Goal: Task Accomplishment & Management: Complete application form

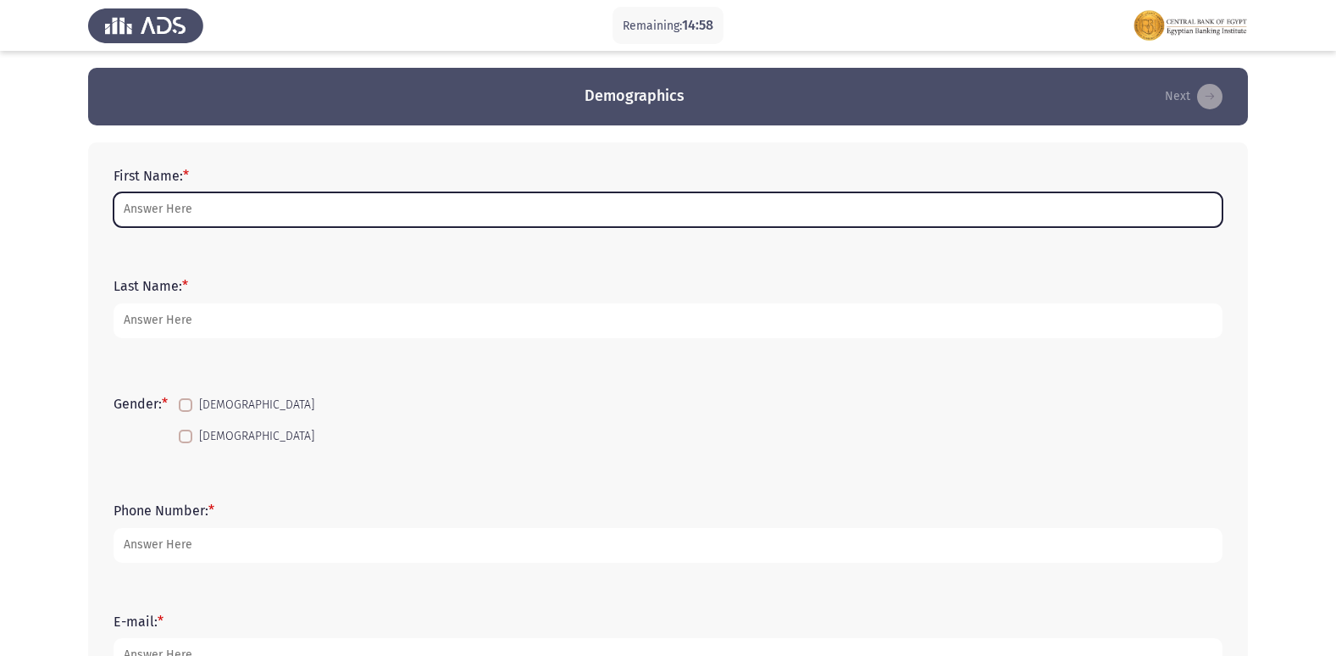
click at [230, 208] on input "First Name: *" at bounding box center [668, 209] width 1109 height 35
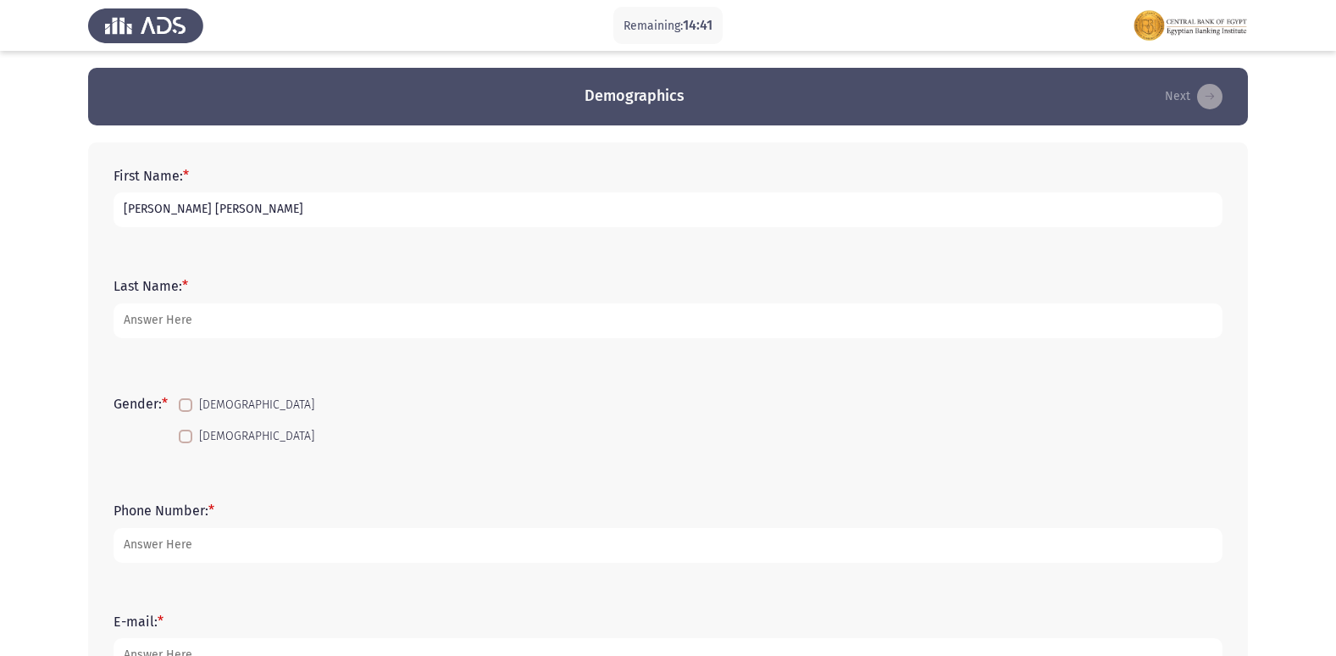
type input "[PERSON_NAME] [PERSON_NAME]"
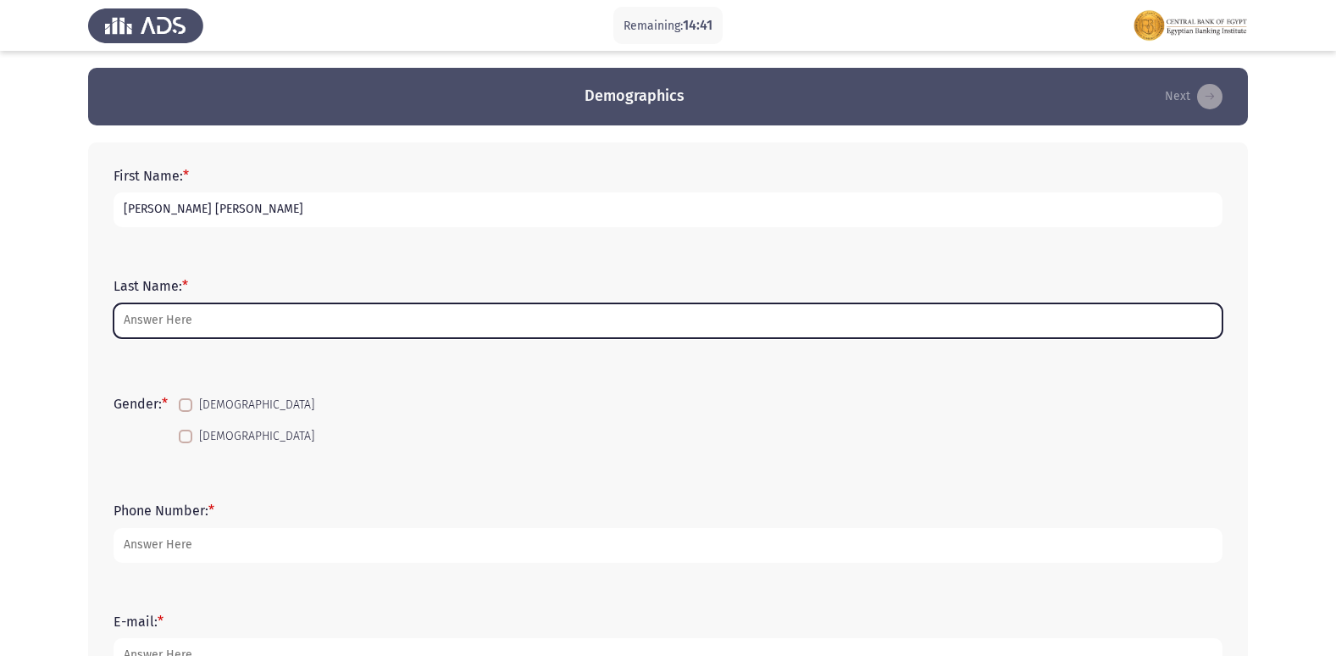
click at [182, 325] on input "Last Name: *" at bounding box center [668, 320] width 1109 height 35
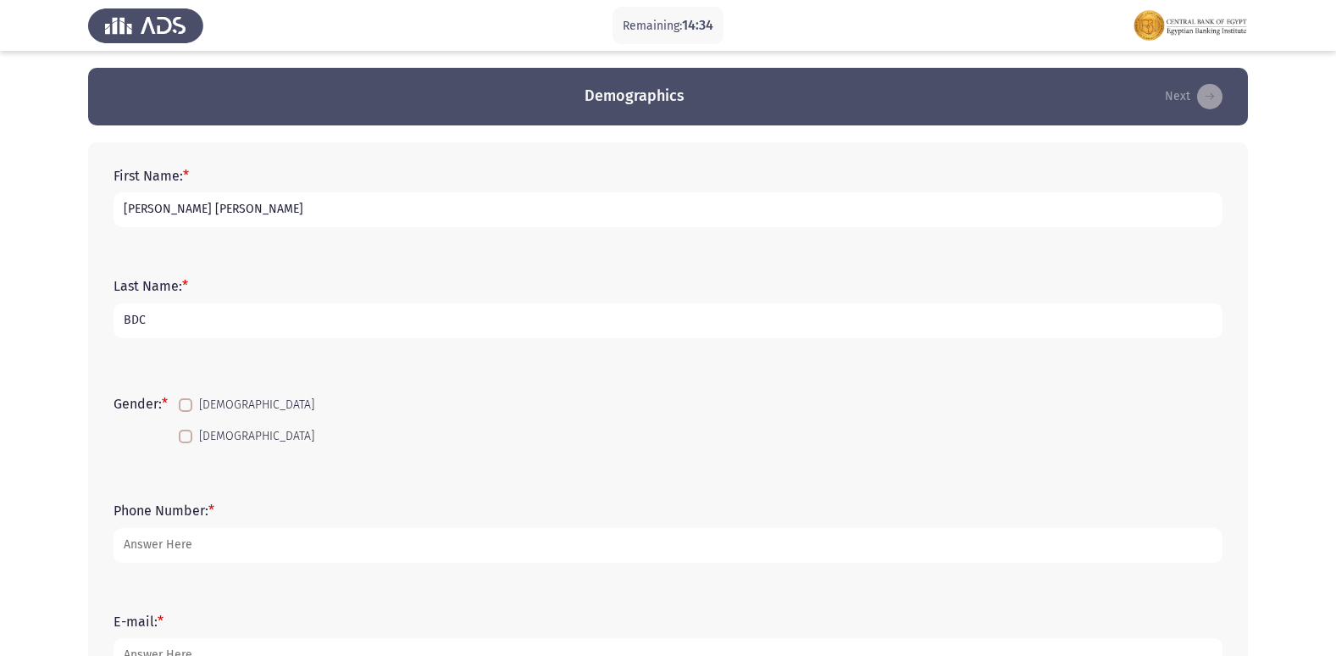
type input "BDC"
click at [186, 441] on span at bounding box center [186, 437] width 14 height 14
click at [186, 443] on input "[DEMOGRAPHIC_DATA]" at bounding box center [185, 443] width 1 height 1
checkbox input "true"
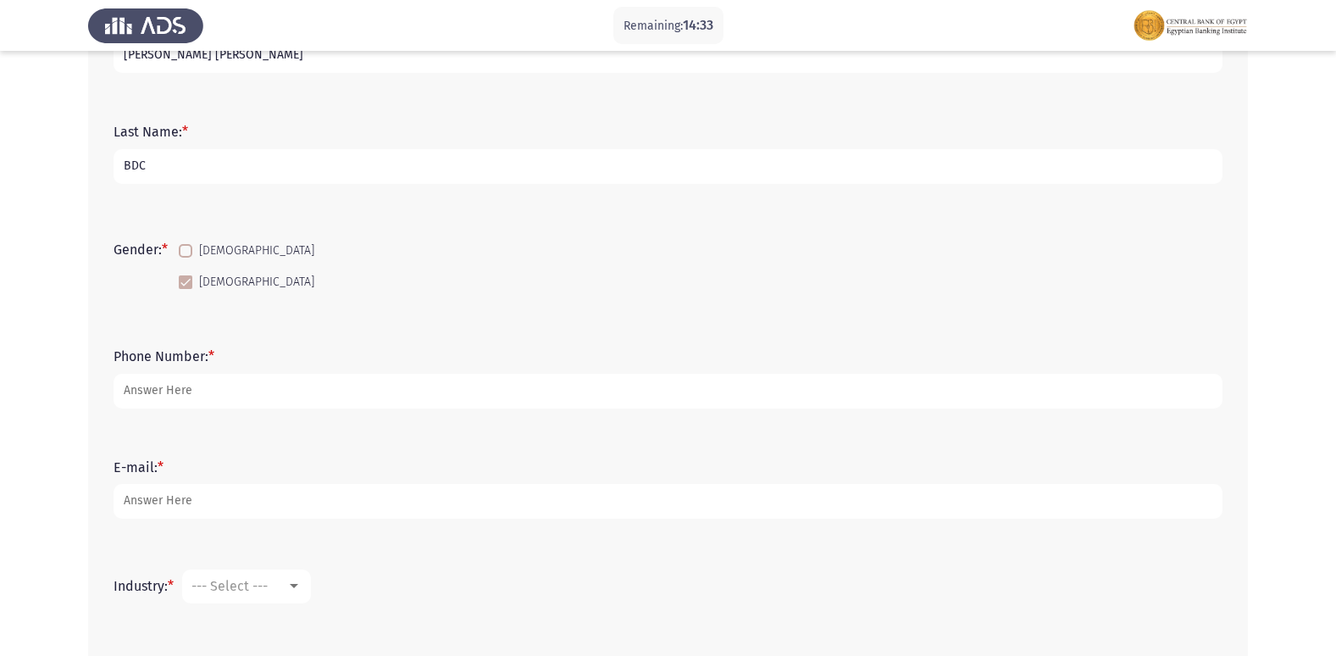
scroll to position [169, 0]
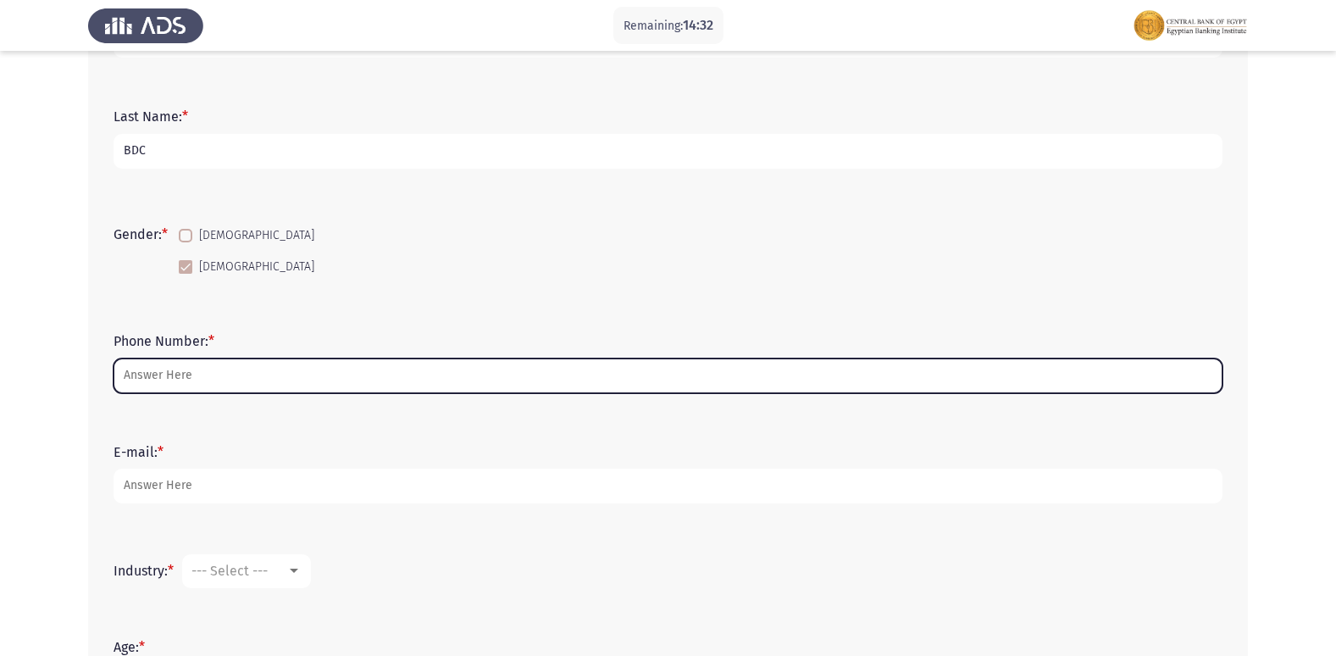
click at [208, 380] on input "Phone Number: *" at bounding box center [668, 375] width 1109 height 35
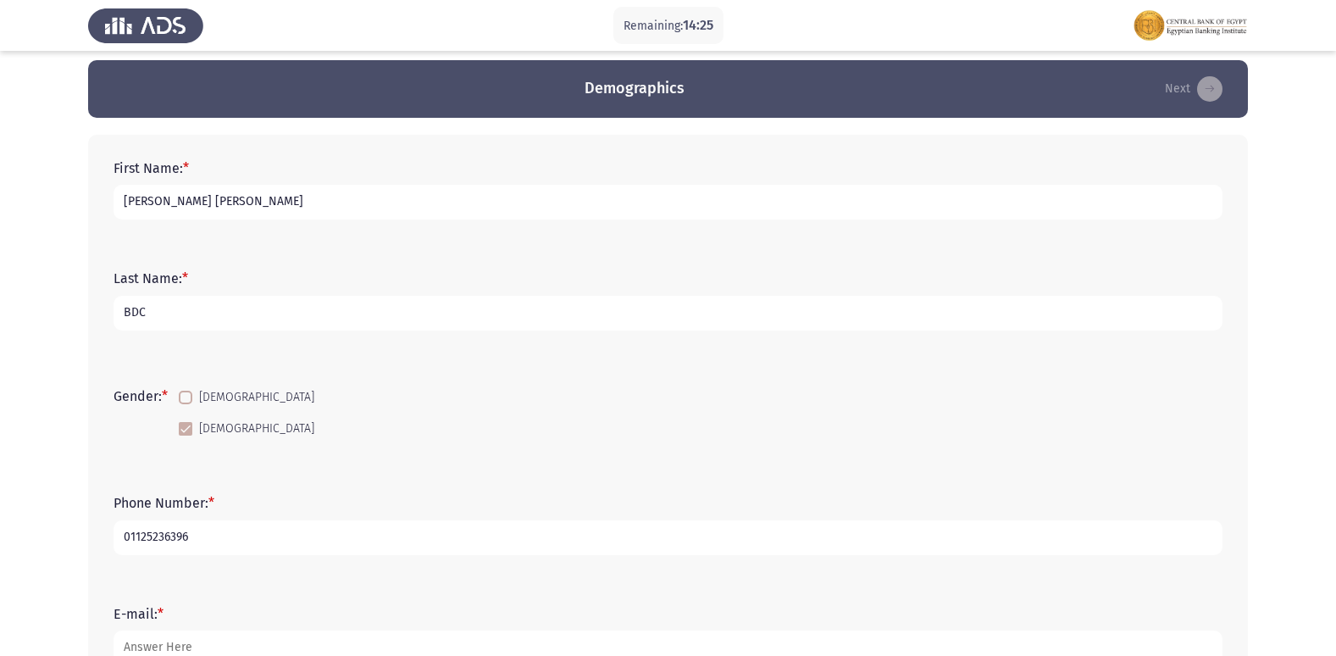
scroll to position [0, 0]
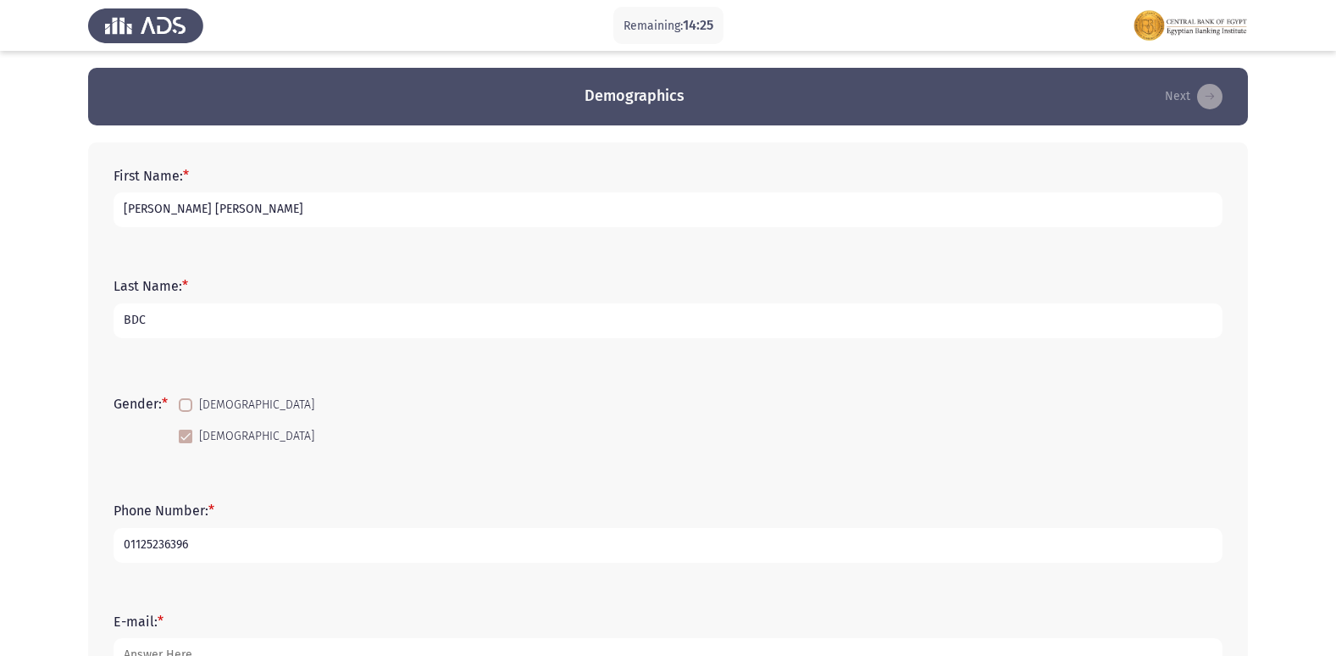
type input "01125236396"
click at [156, 321] on input "BDC" at bounding box center [668, 320] width 1109 height 35
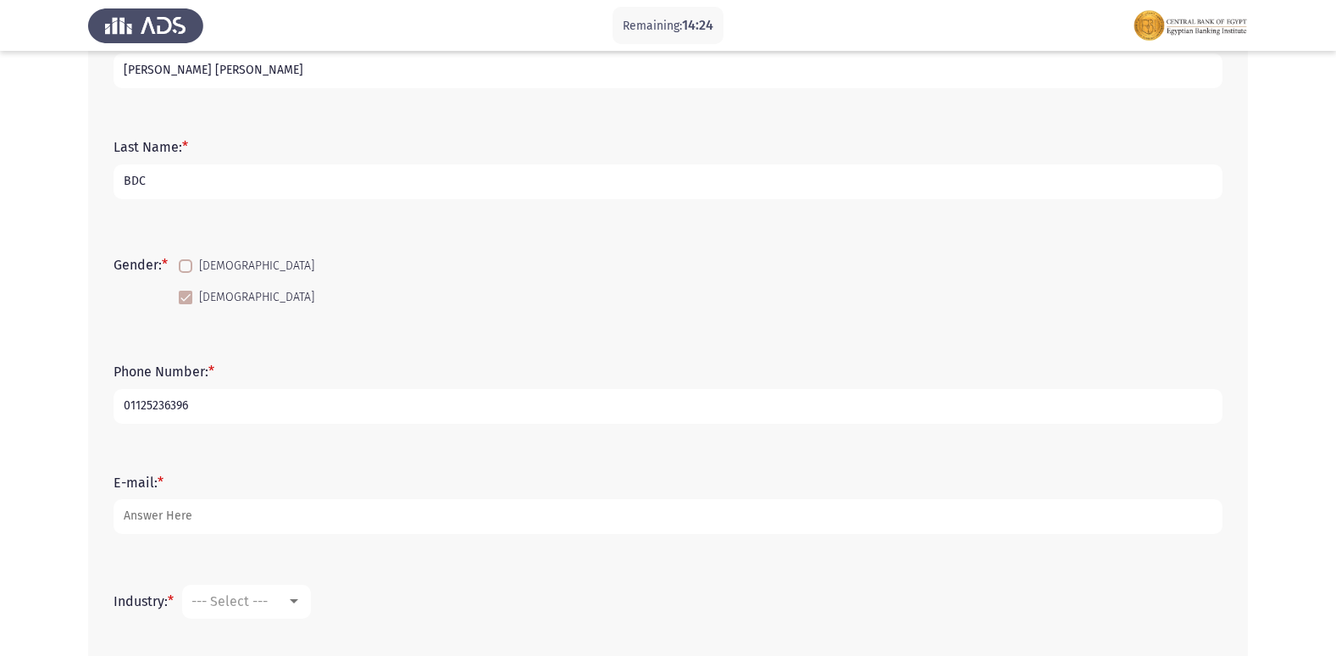
scroll to position [169, 0]
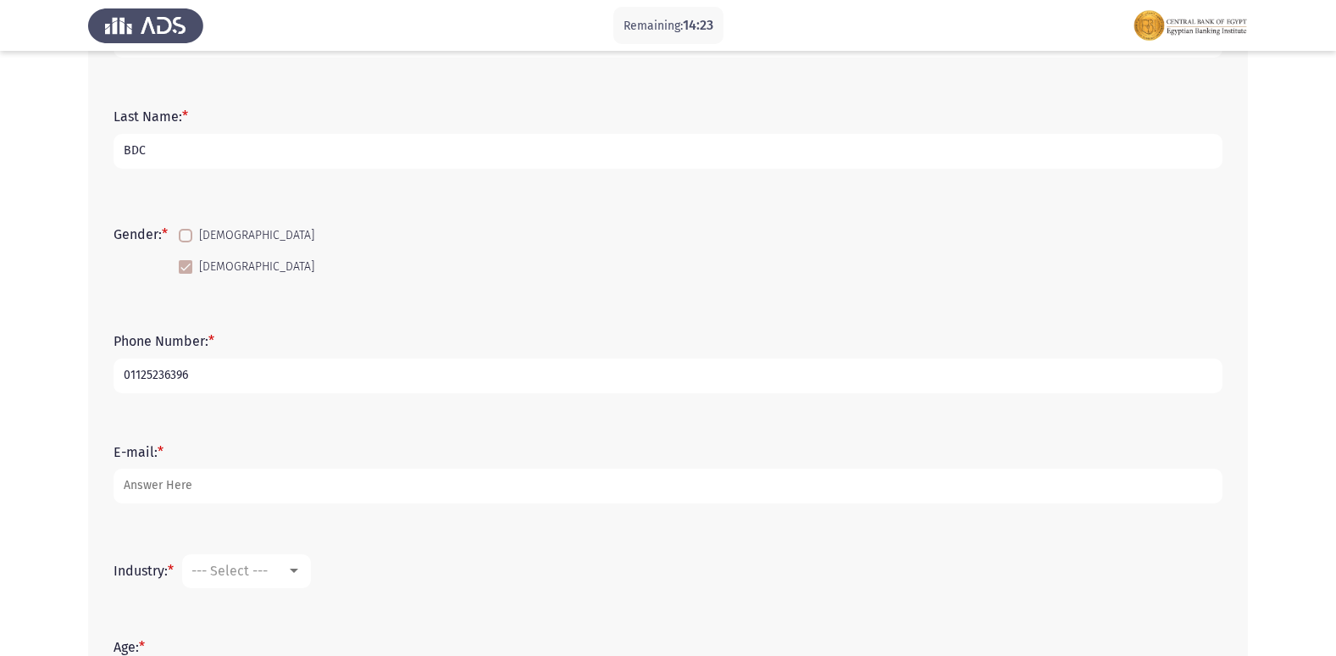
click at [198, 371] on input "01125236396" at bounding box center [668, 375] width 1109 height 35
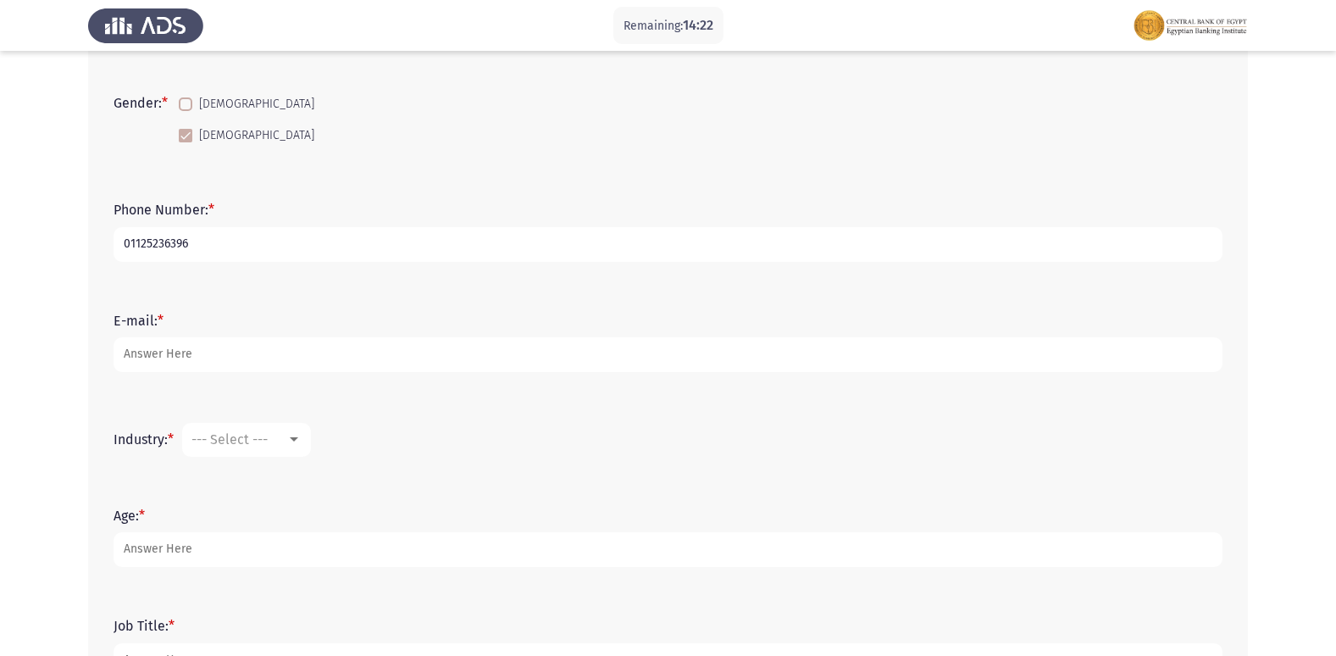
scroll to position [339, 0]
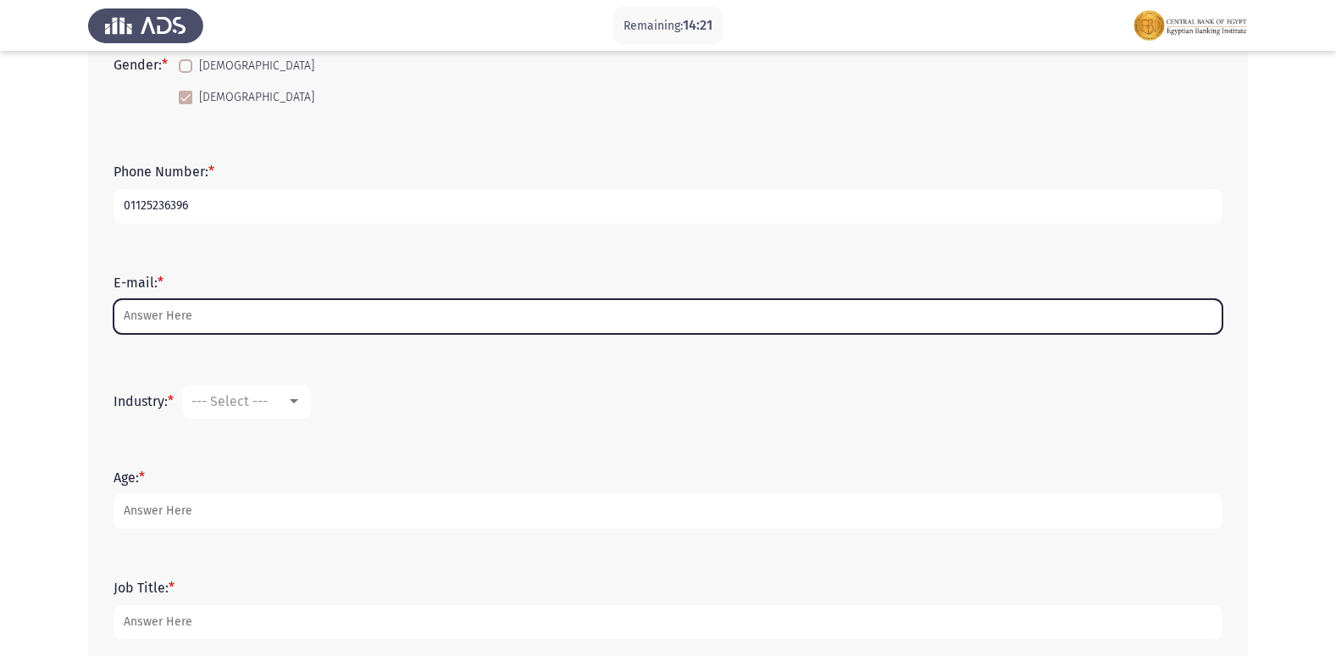
click at [238, 317] on input "E-mail: *" at bounding box center [668, 316] width 1109 height 35
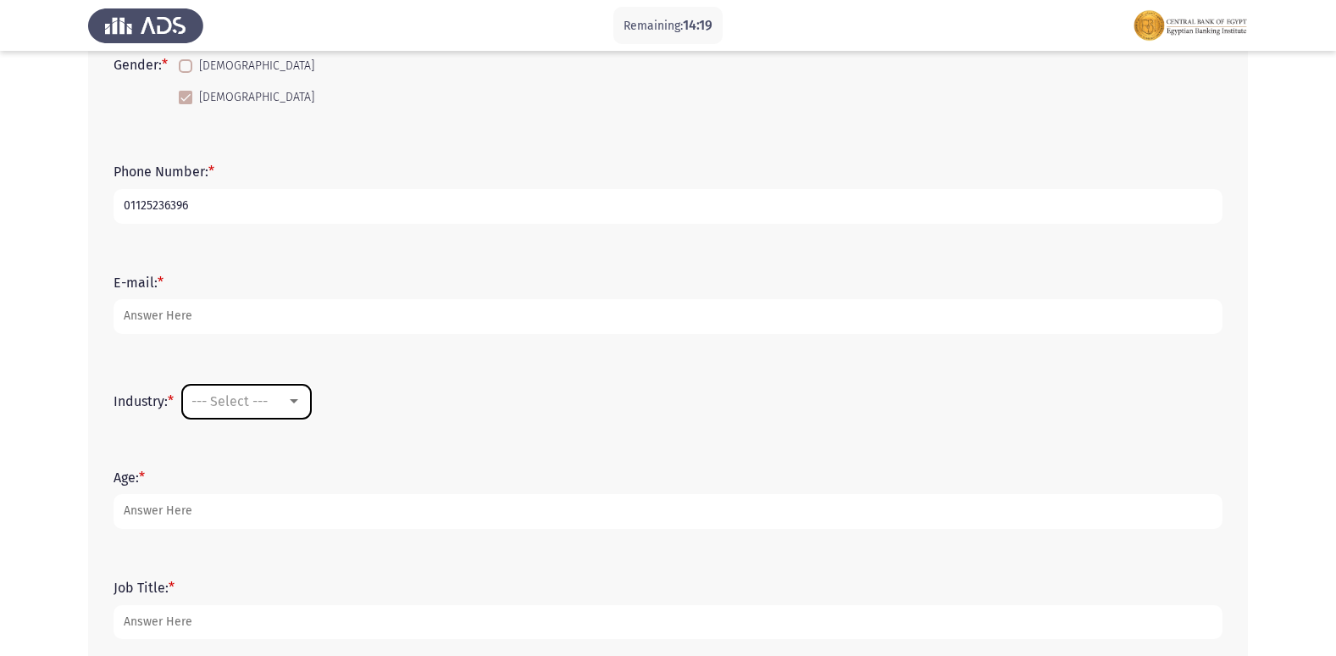
click at [286, 404] on div "--- Select ---" at bounding box center [239, 401] width 95 height 16
click at [669, 519] on div at bounding box center [668, 328] width 1336 height 656
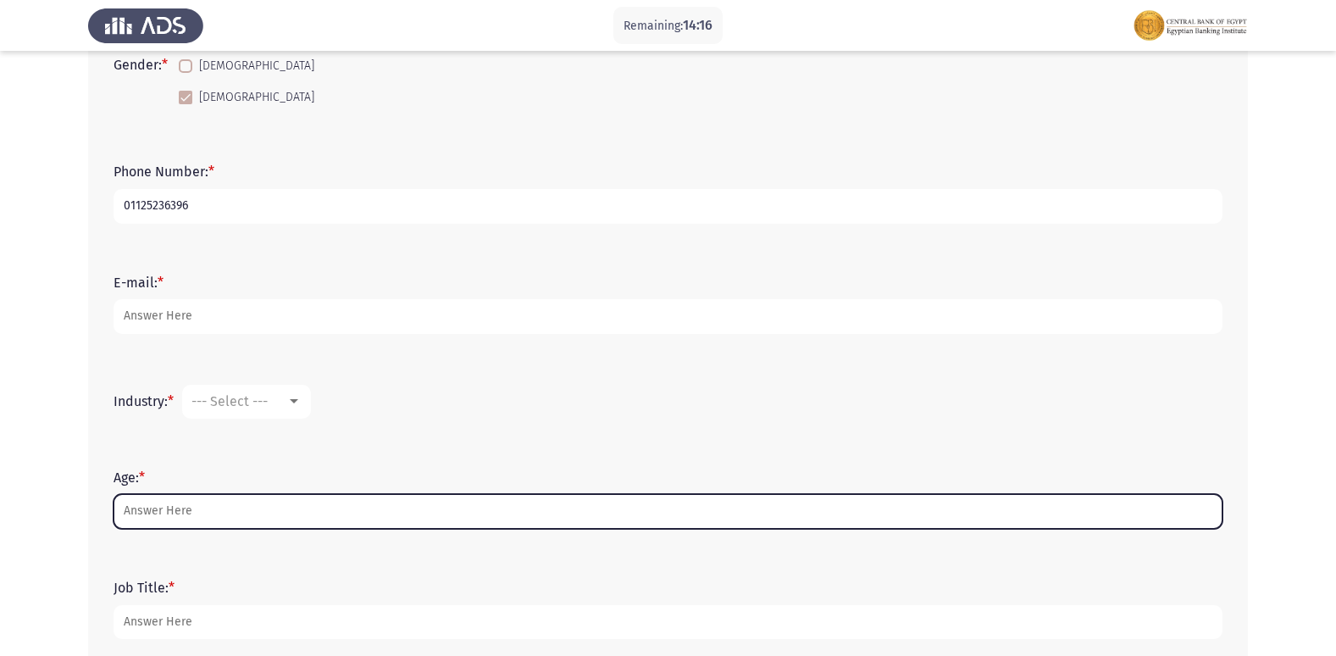
click at [182, 514] on input "Age: *" at bounding box center [668, 511] width 1109 height 35
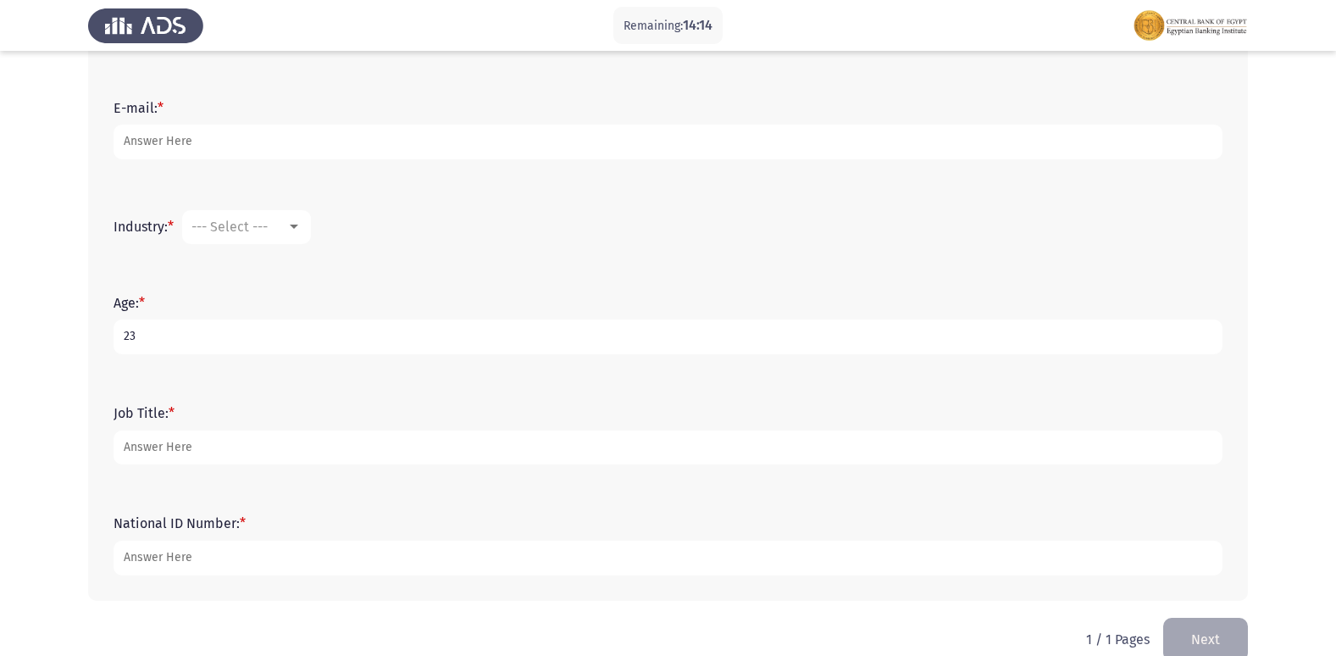
scroll to position [543, 0]
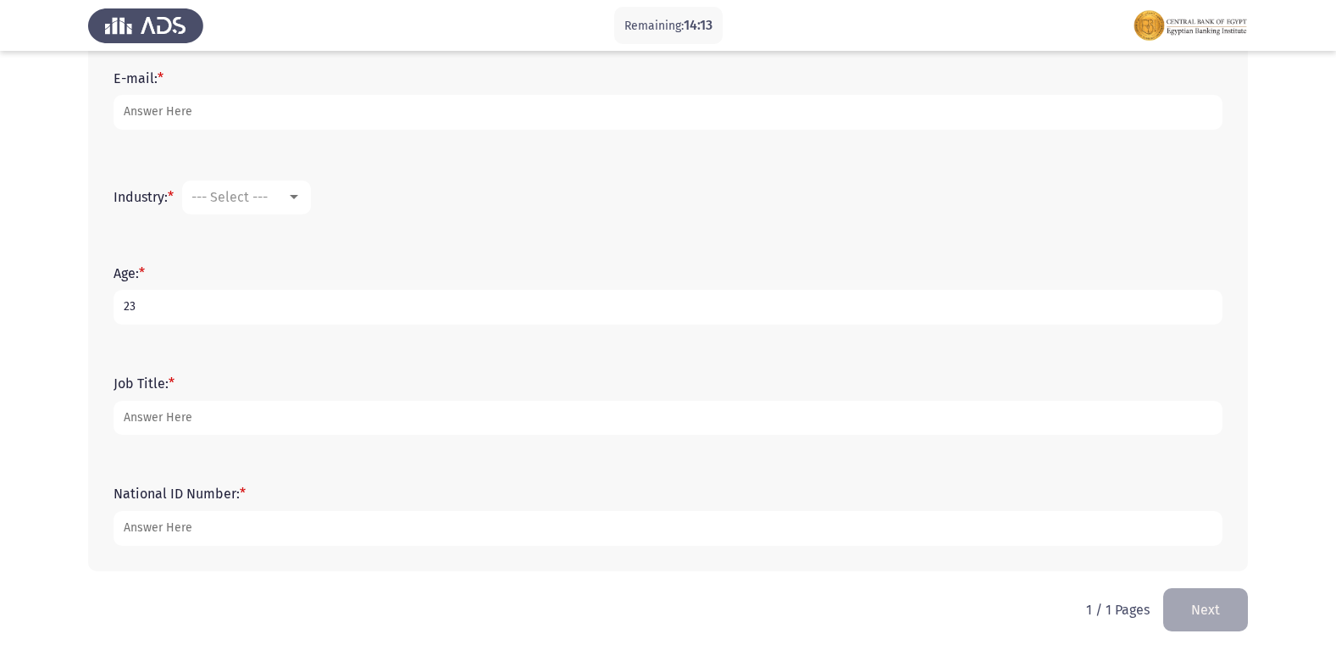
type input "23"
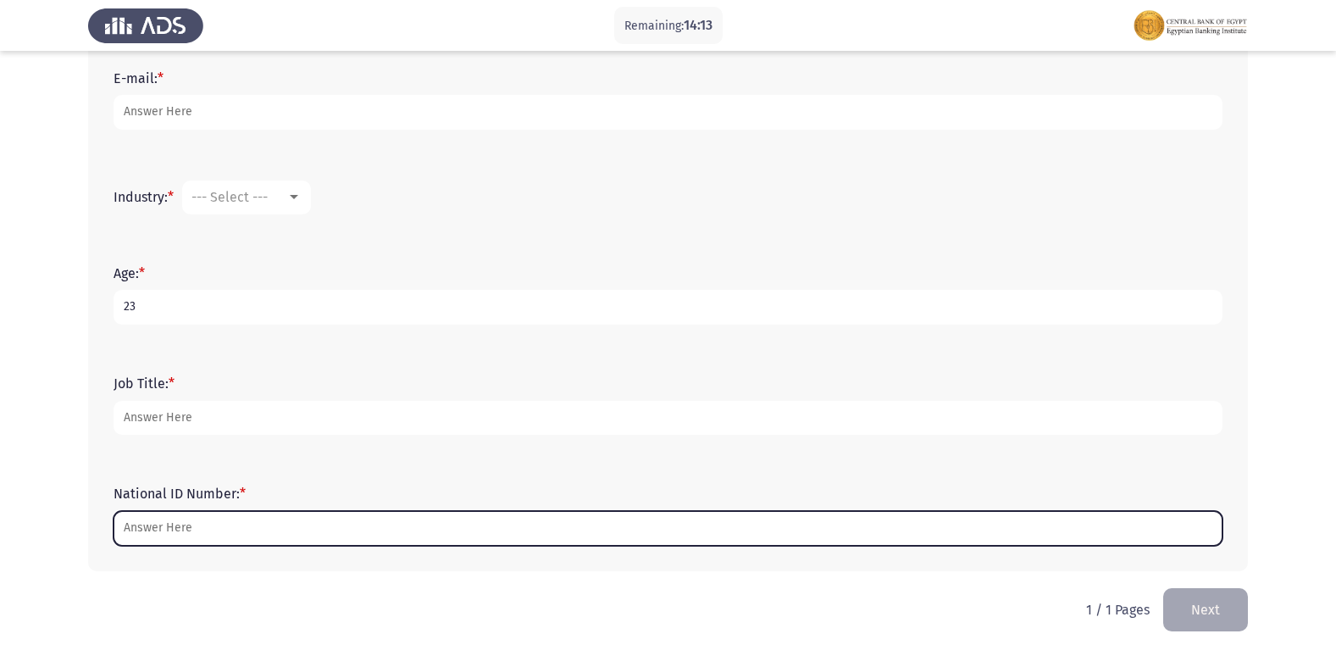
click at [194, 530] on input "National ID Number: *" at bounding box center [668, 528] width 1109 height 35
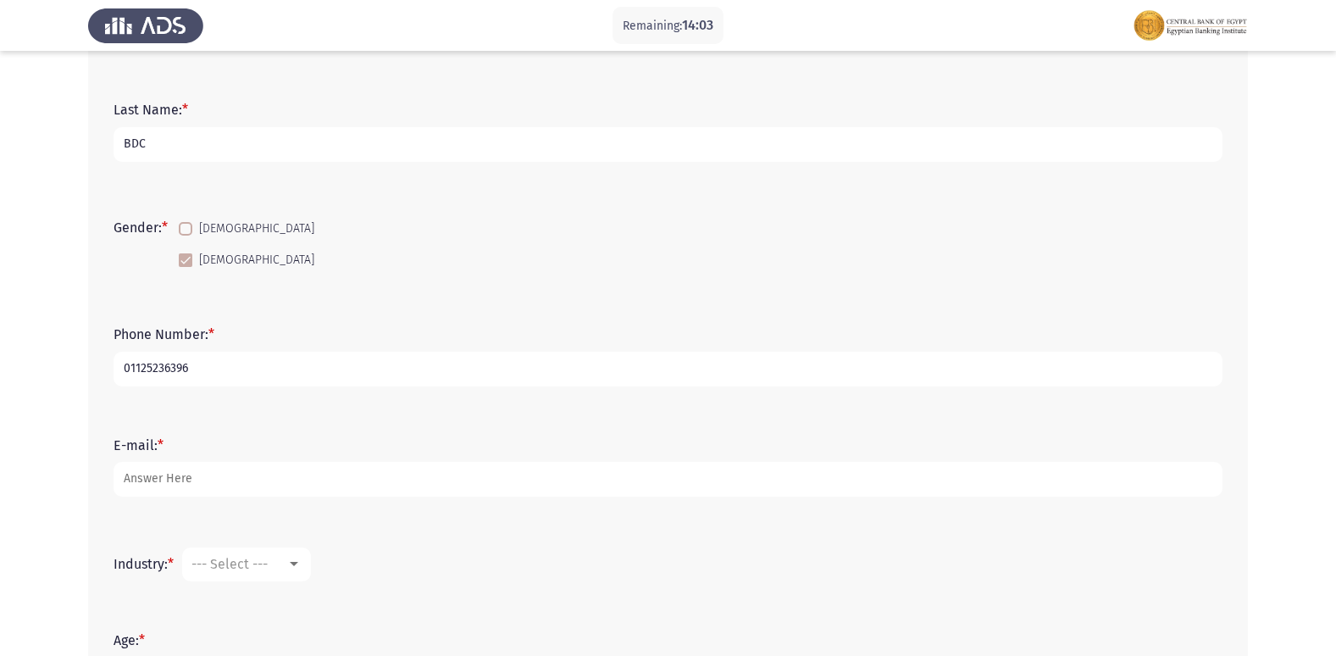
scroll to position [289, 0]
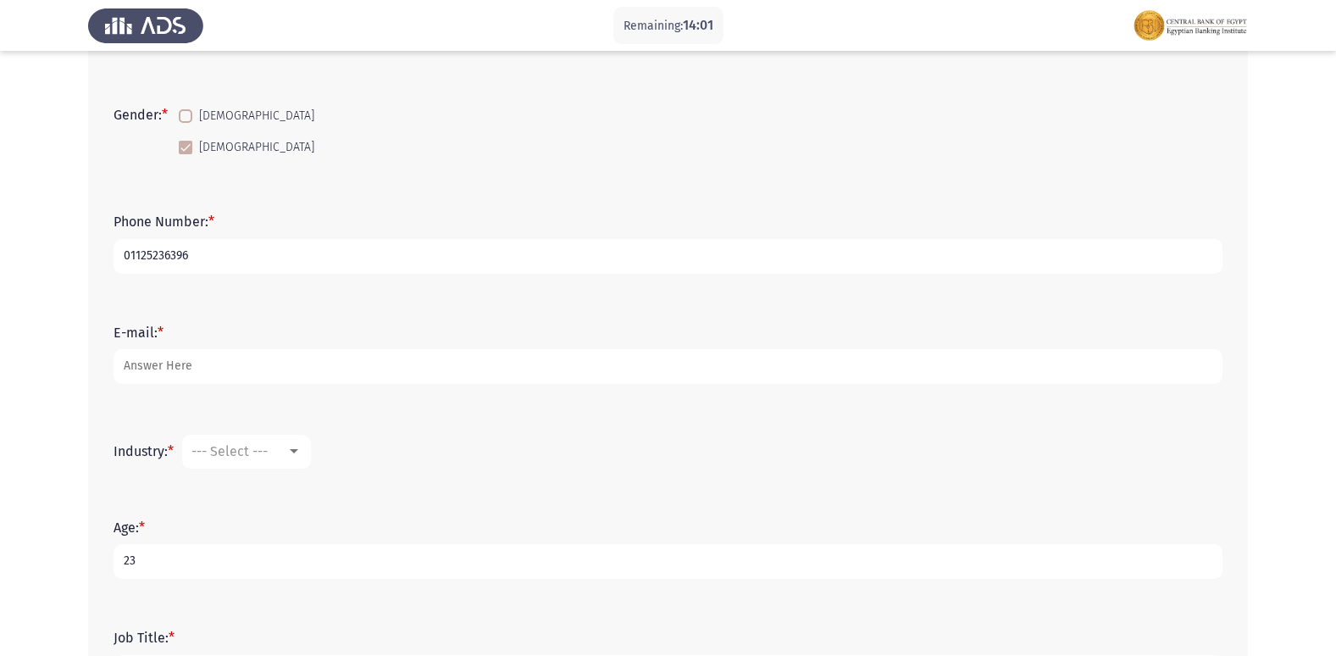
type input "30202122800586"
click at [295, 447] on div at bounding box center [293, 452] width 15 height 14
click at [230, 468] on span "Banking" at bounding box center [302, 485] width 220 height 41
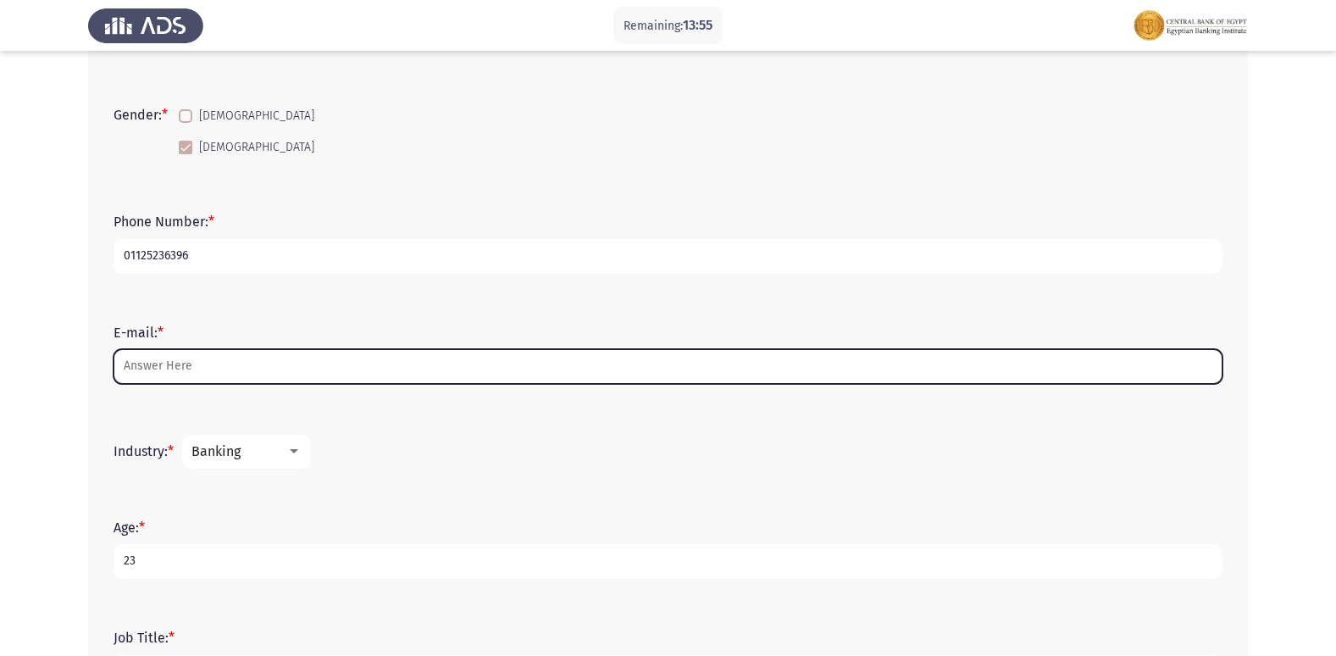
click at [194, 373] on input "E-mail: *" at bounding box center [668, 366] width 1109 height 35
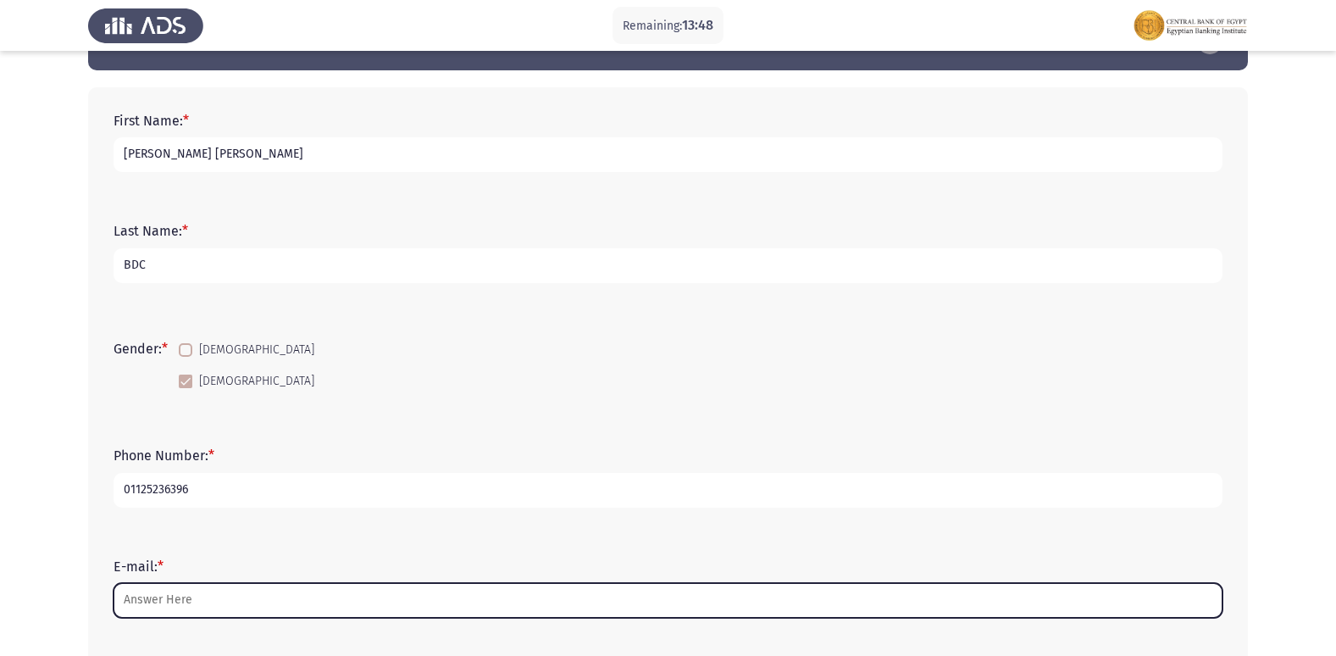
scroll to position [85, 0]
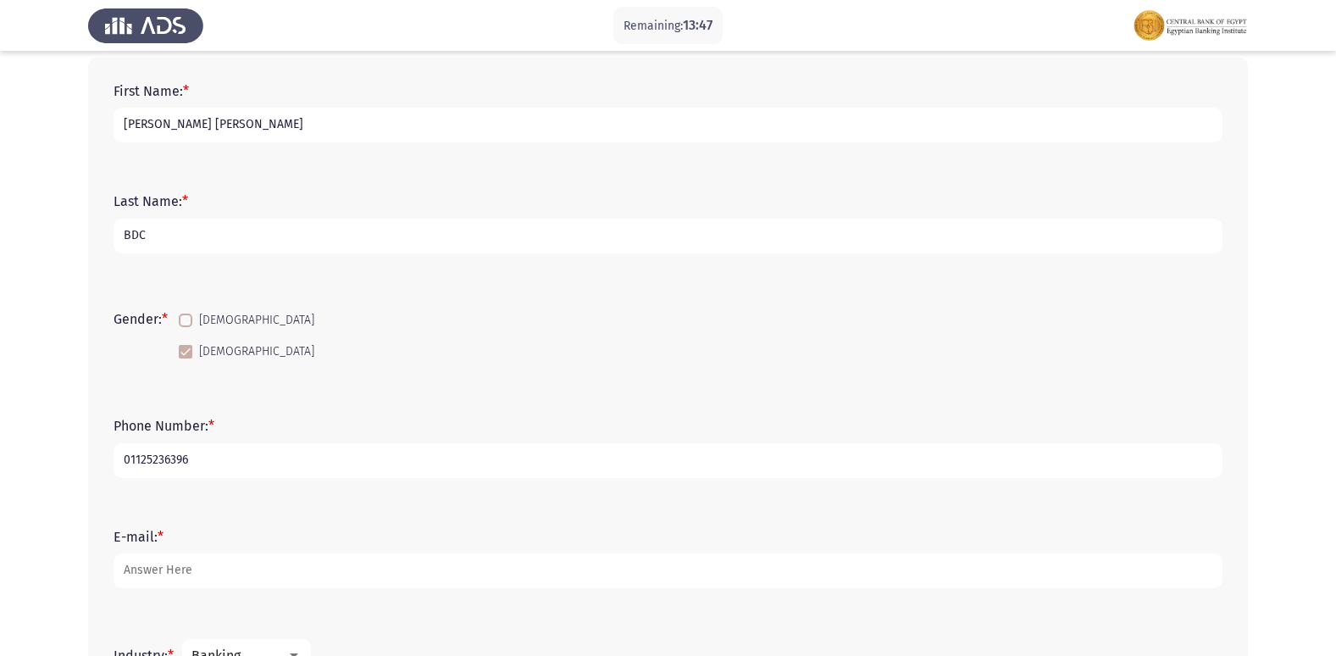
click at [168, 246] on input "BDC" at bounding box center [668, 236] width 1109 height 35
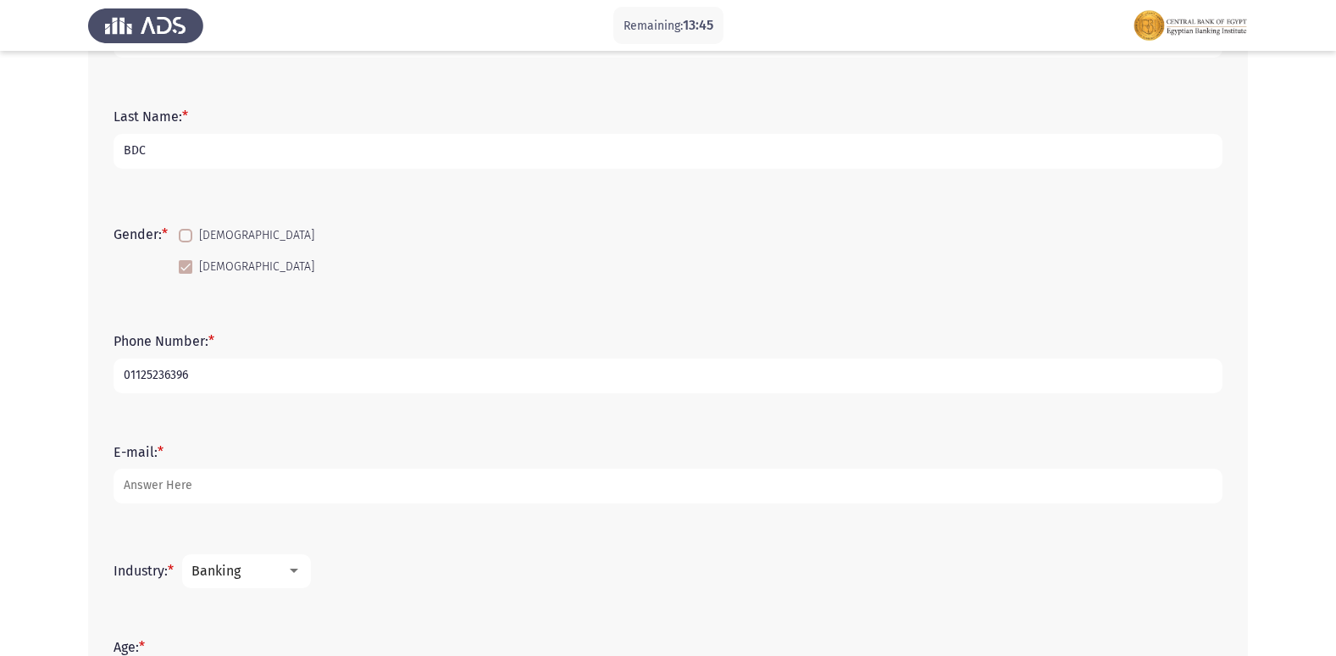
scroll to position [254, 0]
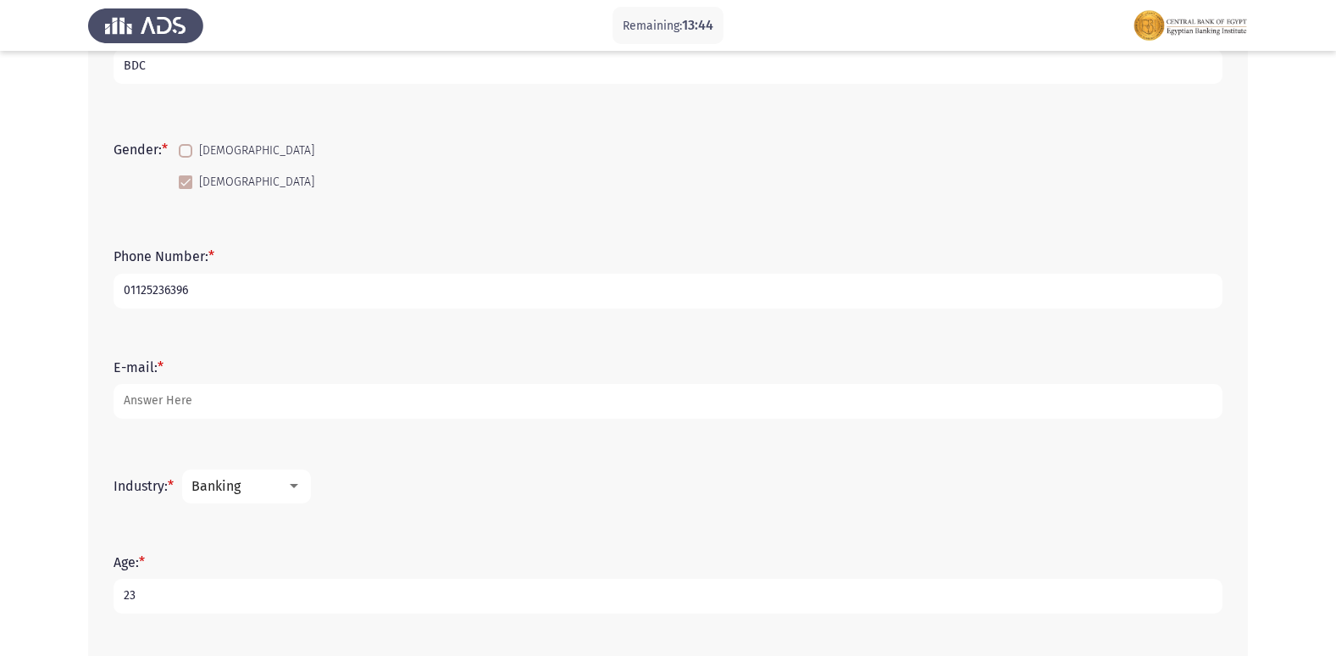
click at [203, 297] on input "01125236396" at bounding box center [668, 291] width 1109 height 35
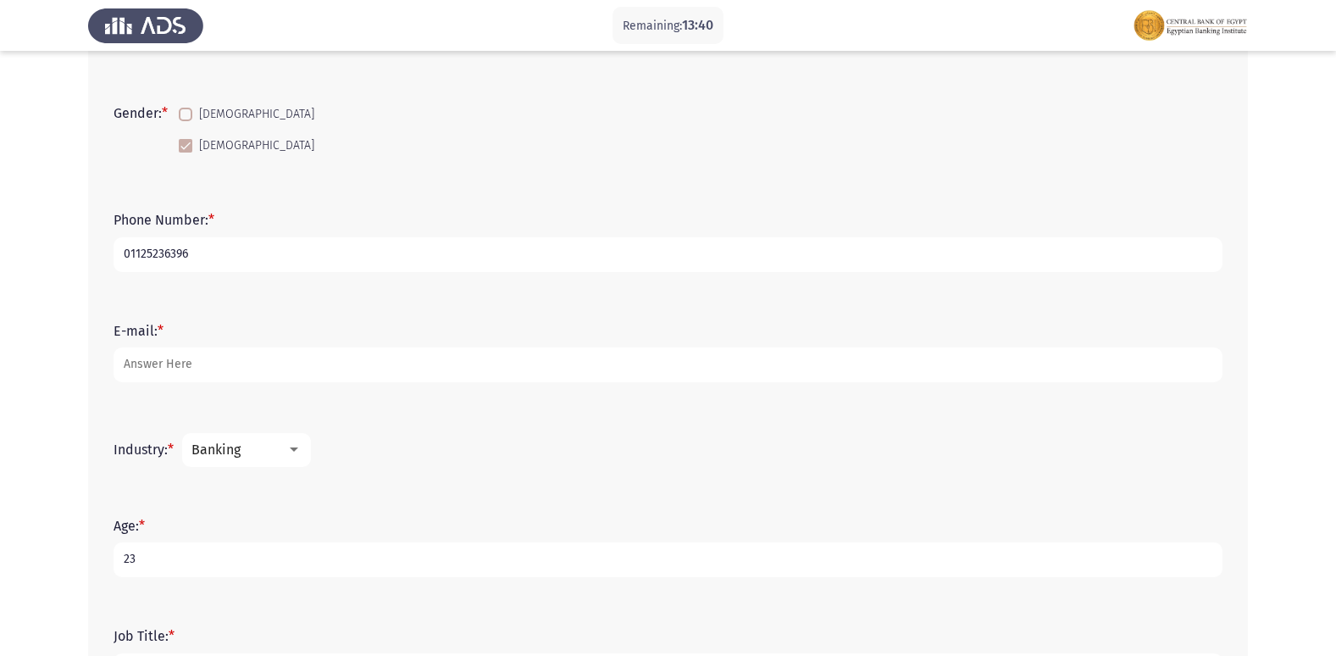
scroll to position [339, 0]
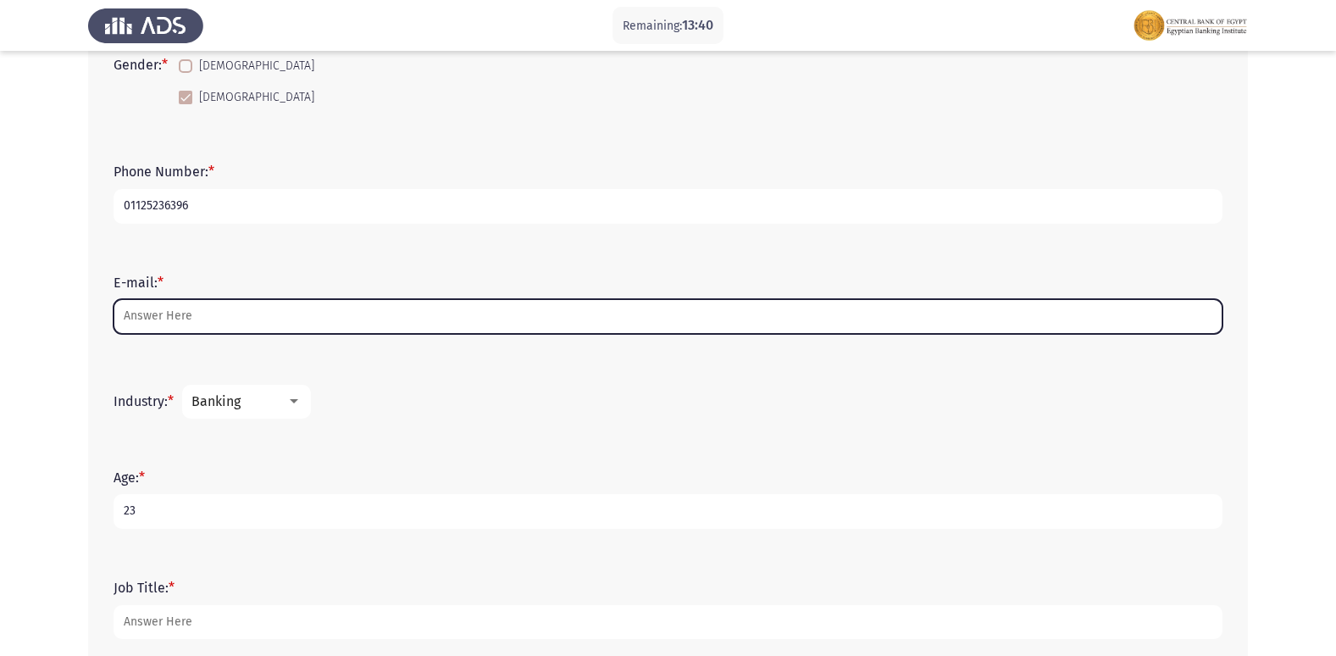
click at [198, 314] on input "E-mail: *" at bounding box center [668, 316] width 1109 height 35
type input "R"
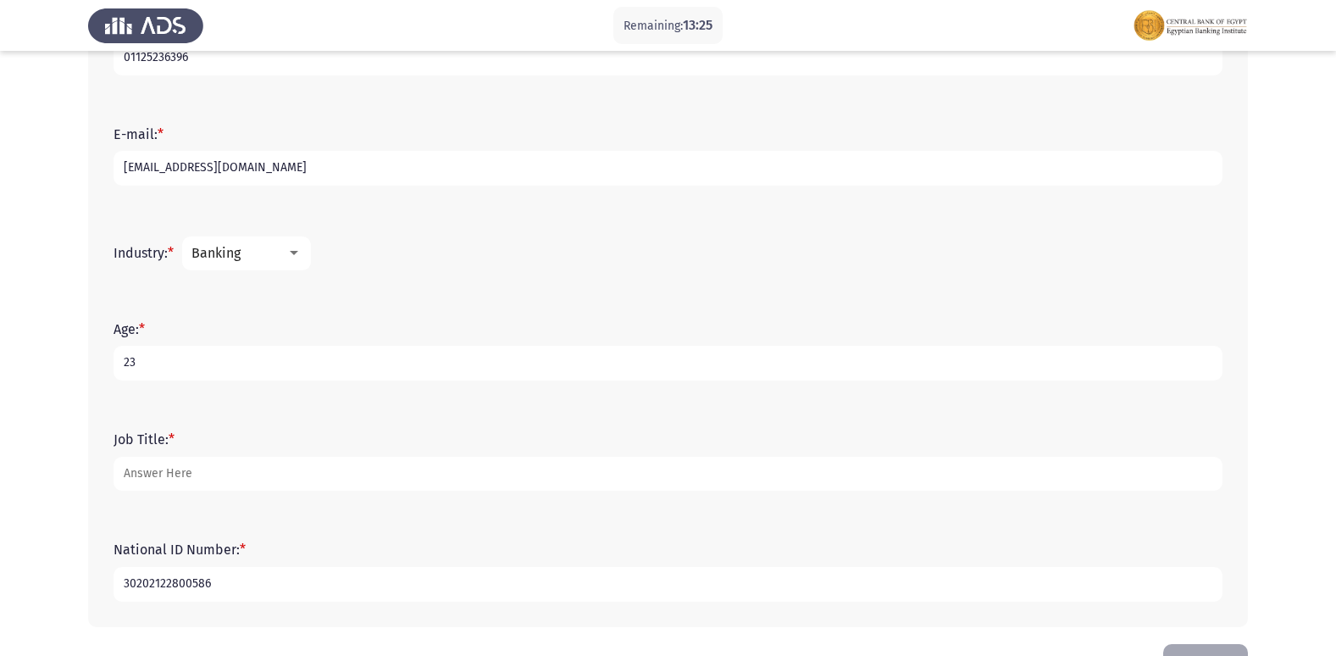
scroll to position [508, 0]
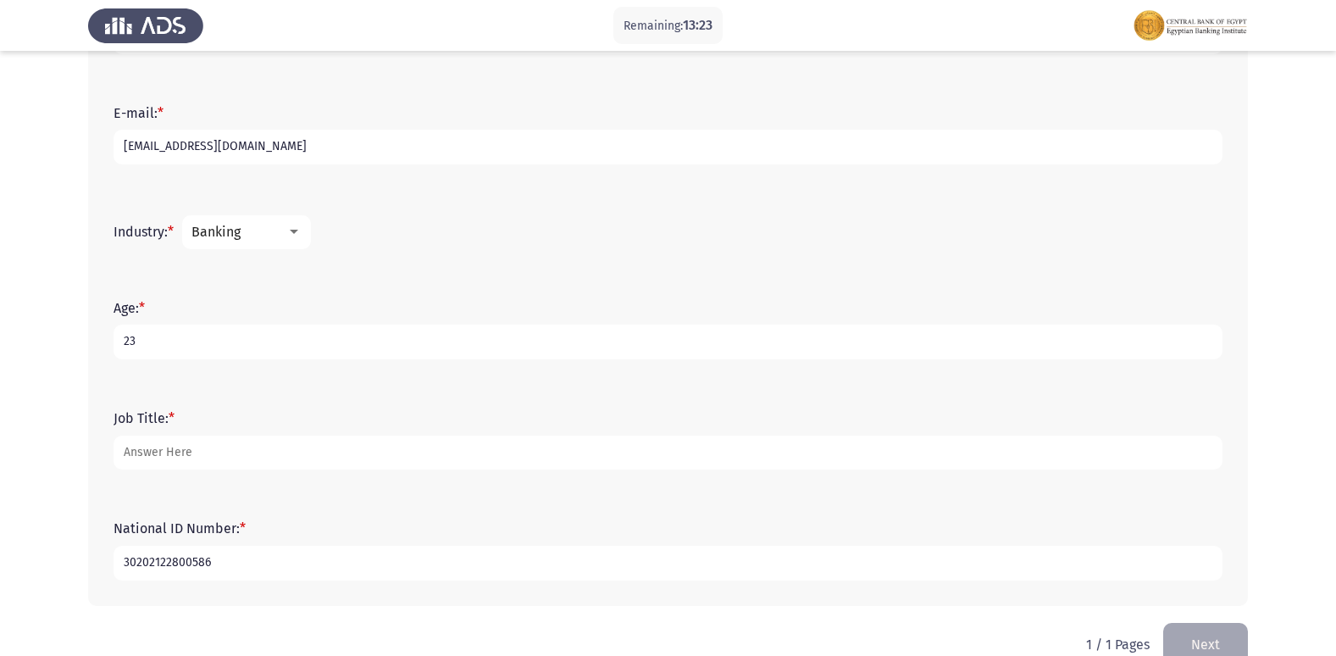
type input "[EMAIL_ADDRESS][DOMAIN_NAME]"
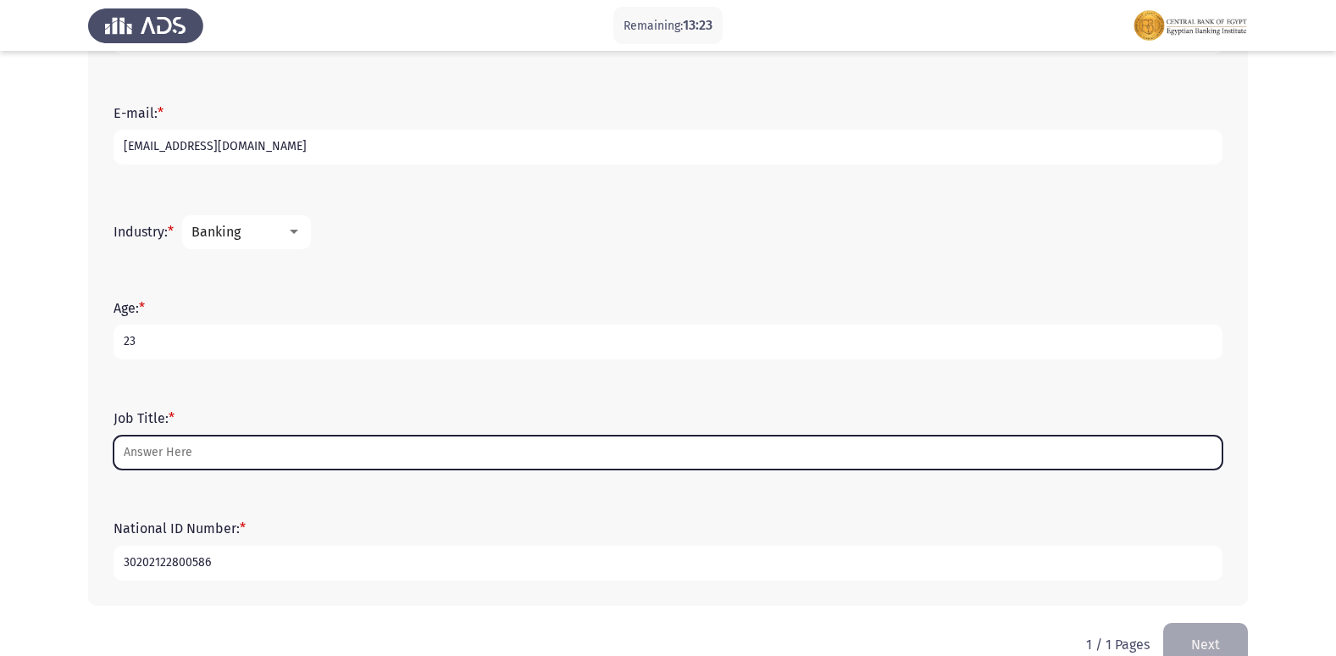
click at [186, 460] on input "Job Title: *" at bounding box center [668, 453] width 1109 height 35
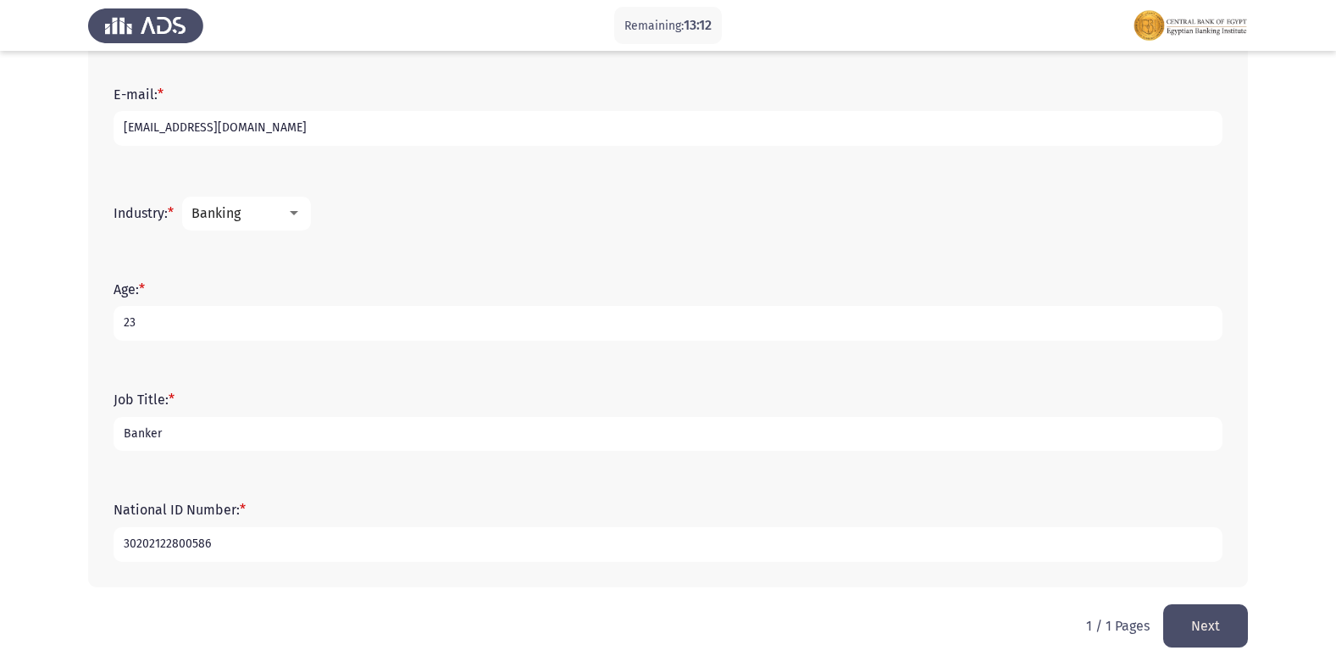
scroll to position [543, 0]
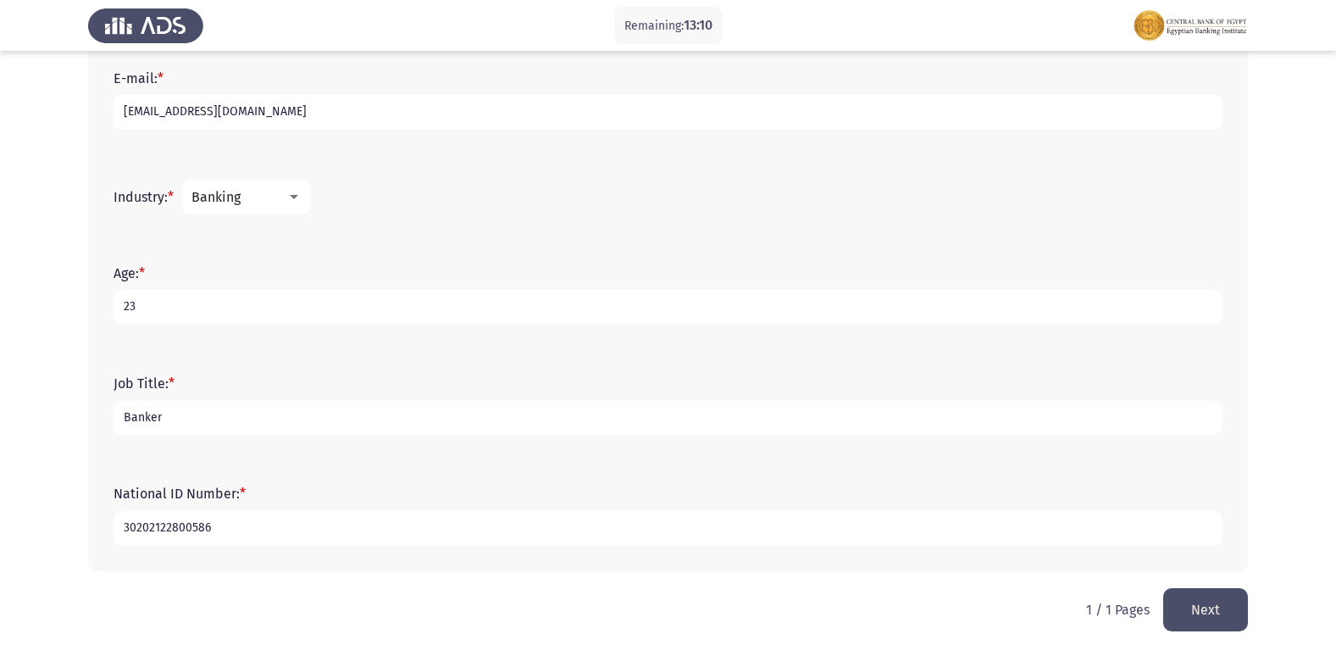
type input "Banker"
click at [172, 308] on input "23" at bounding box center [668, 307] width 1109 height 35
click at [263, 419] on input "Banker" at bounding box center [668, 418] width 1109 height 35
click at [1212, 606] on button "Next" at bounding box center [1205, 609] width 85 height 43
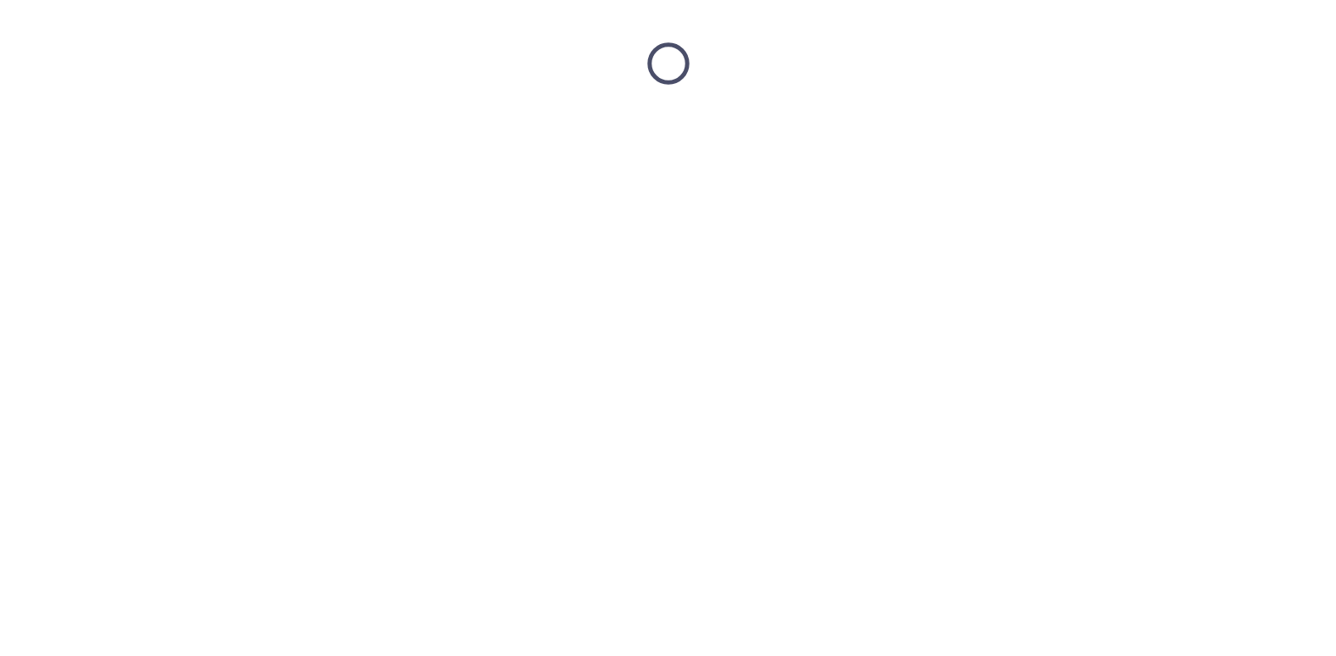
scroll to position [0, 0]
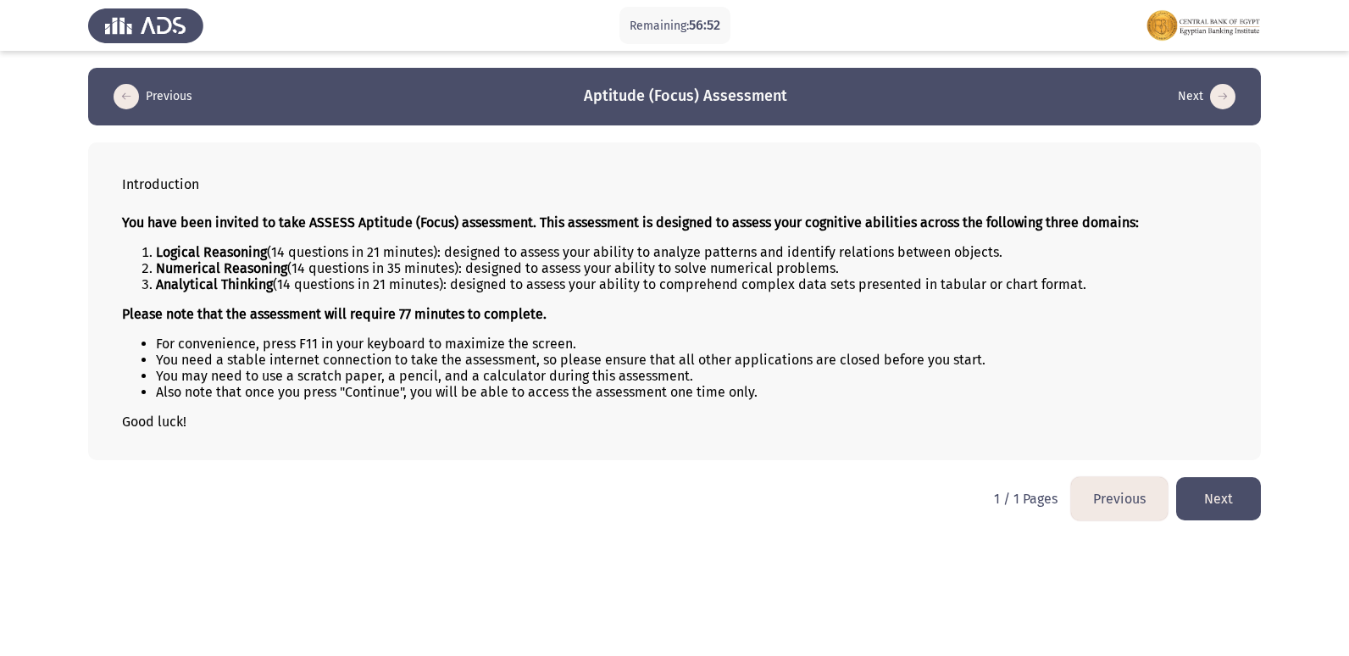
click at [1242, 496] on button "Next" at bounding box center [1218, 498] width 85 height 43
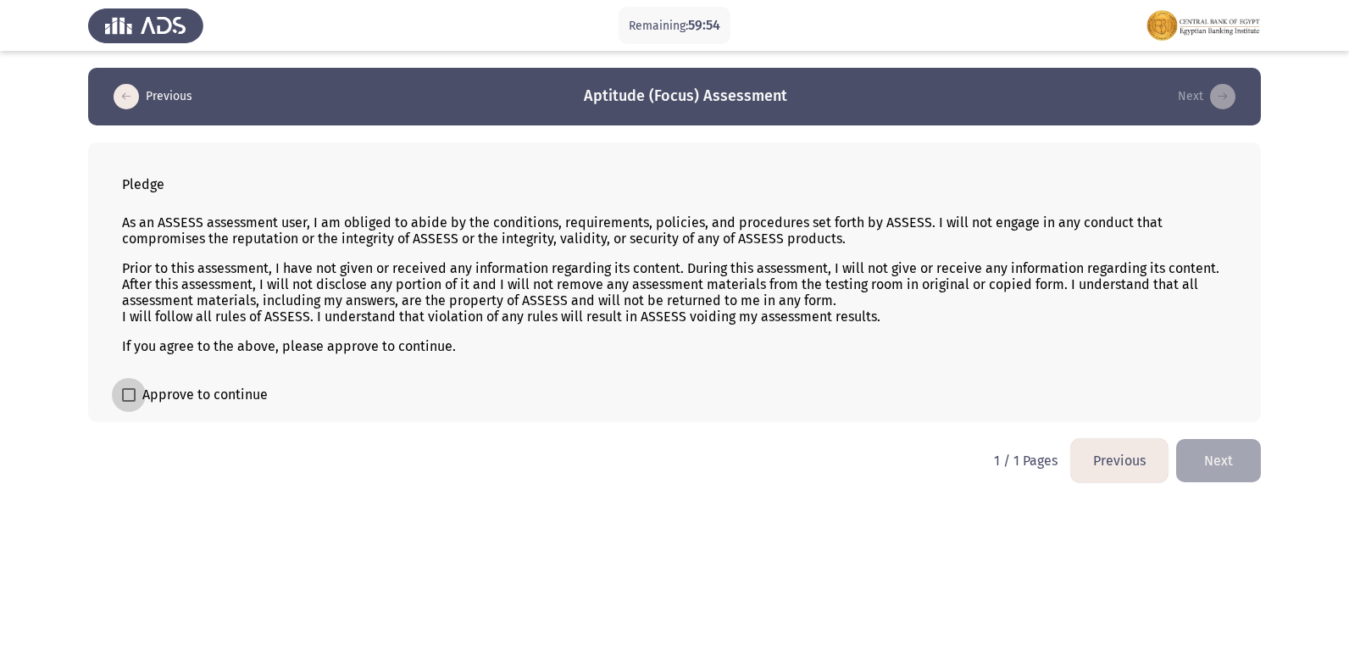
click at [125, 396] on span at bounding box center [129, 395] width 14 height 14
click at [128, 402] on input "Approve to continue" at bounding box center [128, 402] width 1 height 1
checkbox input "true"
click at [1218, 465] on button "Next" at bounding box center [1218, 460] width 85 height 43
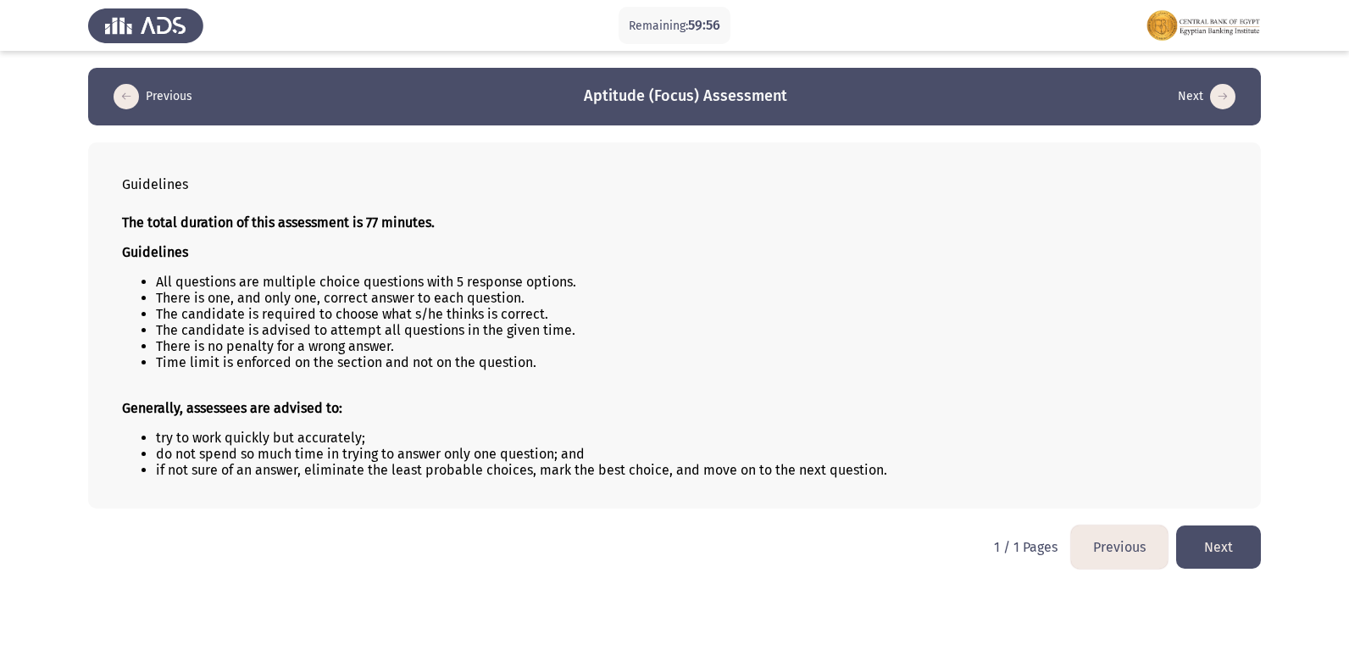
click at [1210, 541] on button "Next" at bounding box center [1218, 546] width 85 height 43
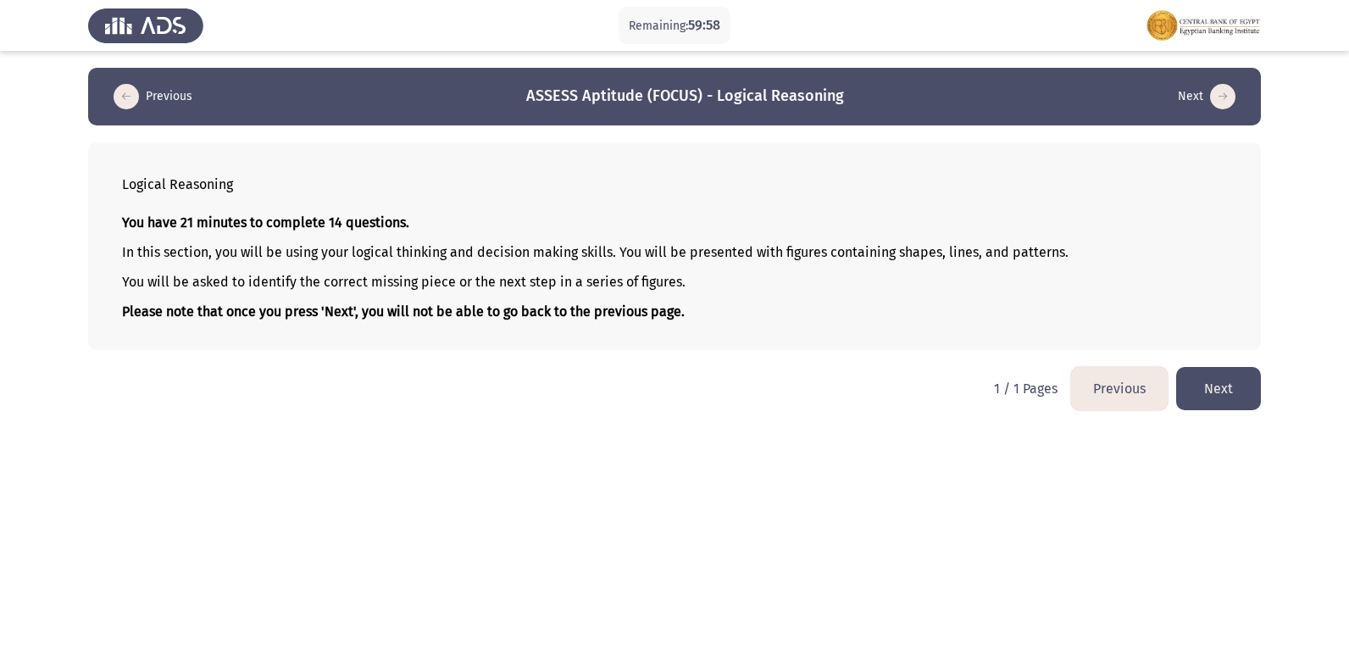
click at [1218, 383] on button "Next" at bounding box center [1218, 388] width 85 height 43
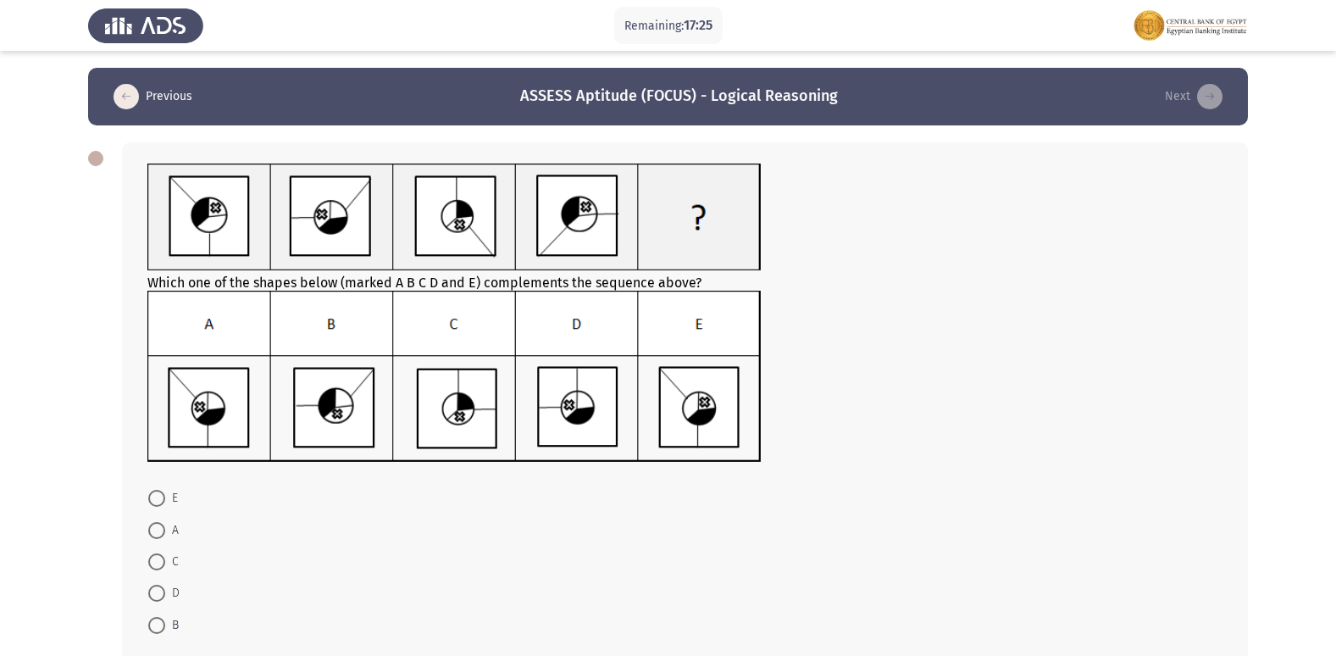
click at [319, 399] on img at bounding box center [454, 377] width 614 height 172
click at [219, 395] on img at bounding box center [454, 377] width 614 height 172
click at [696, 314] on img at bounding box center [454, 377] width 614 height 172
click at [693, 324] on img at bounding box center [454, 377] width 614 height 172
click at [662, 223] on img at bounding box center [454, 218] width 614 height 108
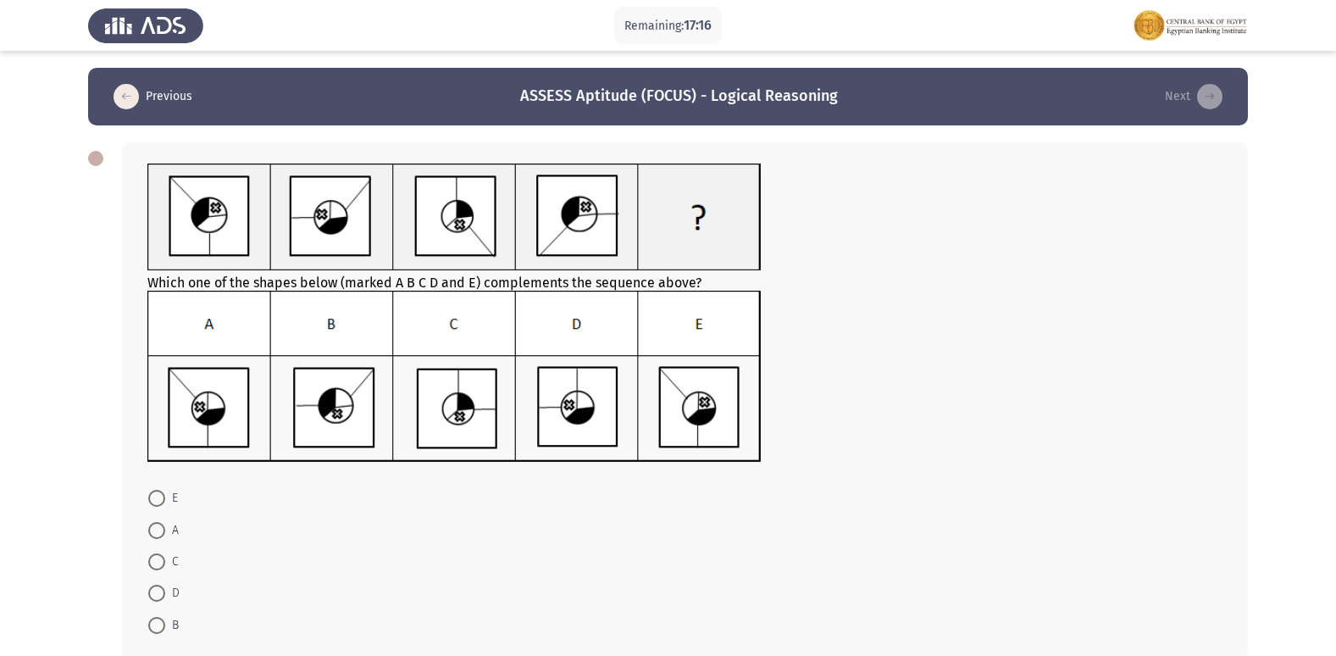
click at [154, 495] on span at bounding box center [156, 498] width 17 height 17
click at [154, 495] on input "E" at bounding box center [156, 498] width 17 height 17
radio input "true"
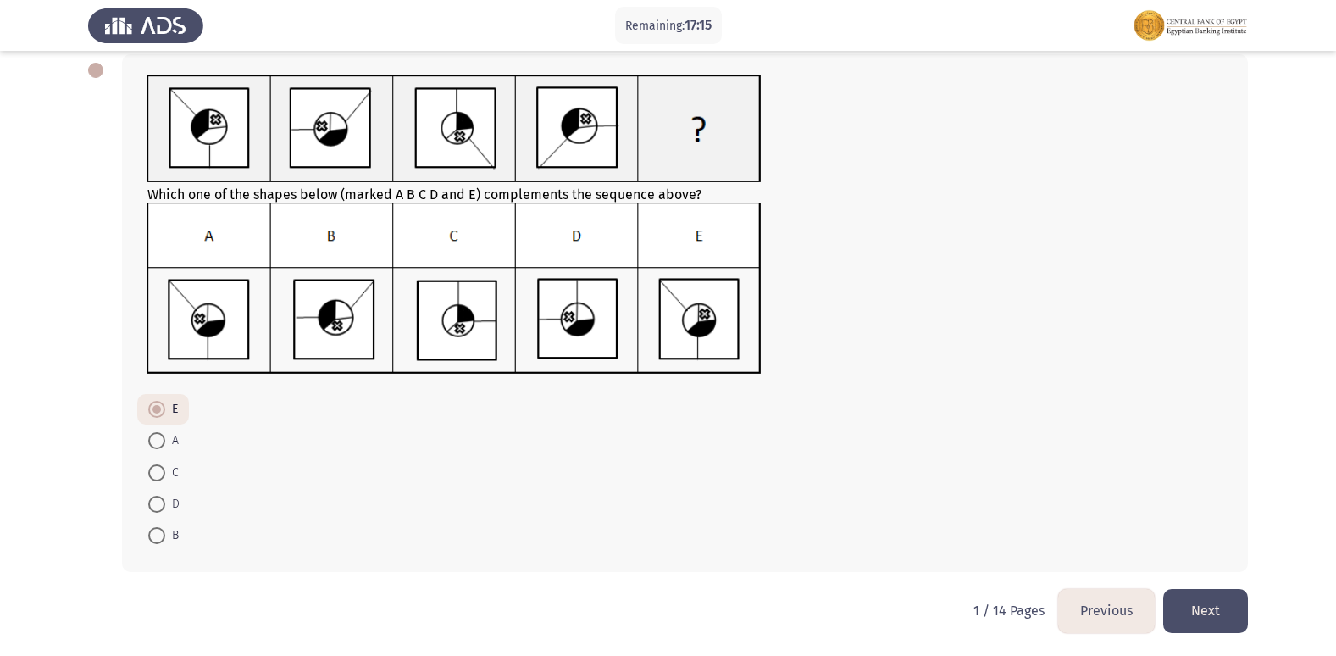
scroll to position [89, 0]
click at [1213, 619] on button "Next" at bounding box center [1205, 609] width 85 height 43
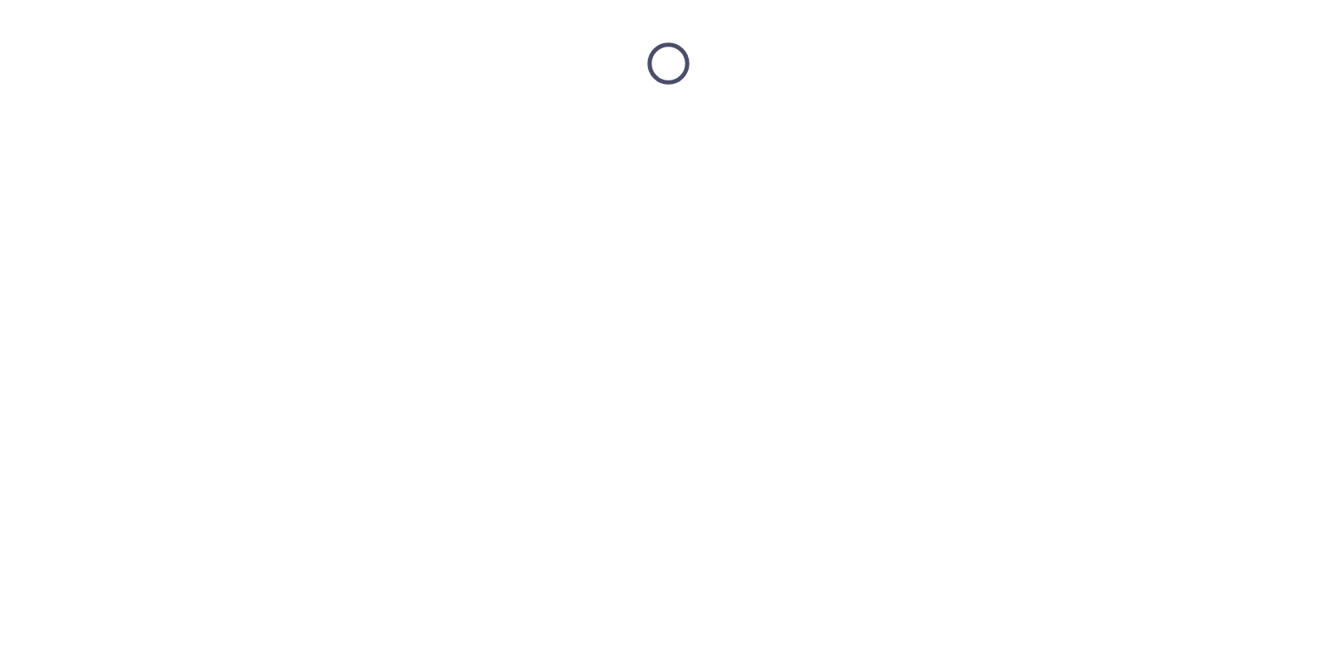
scroll to position [0, 0]
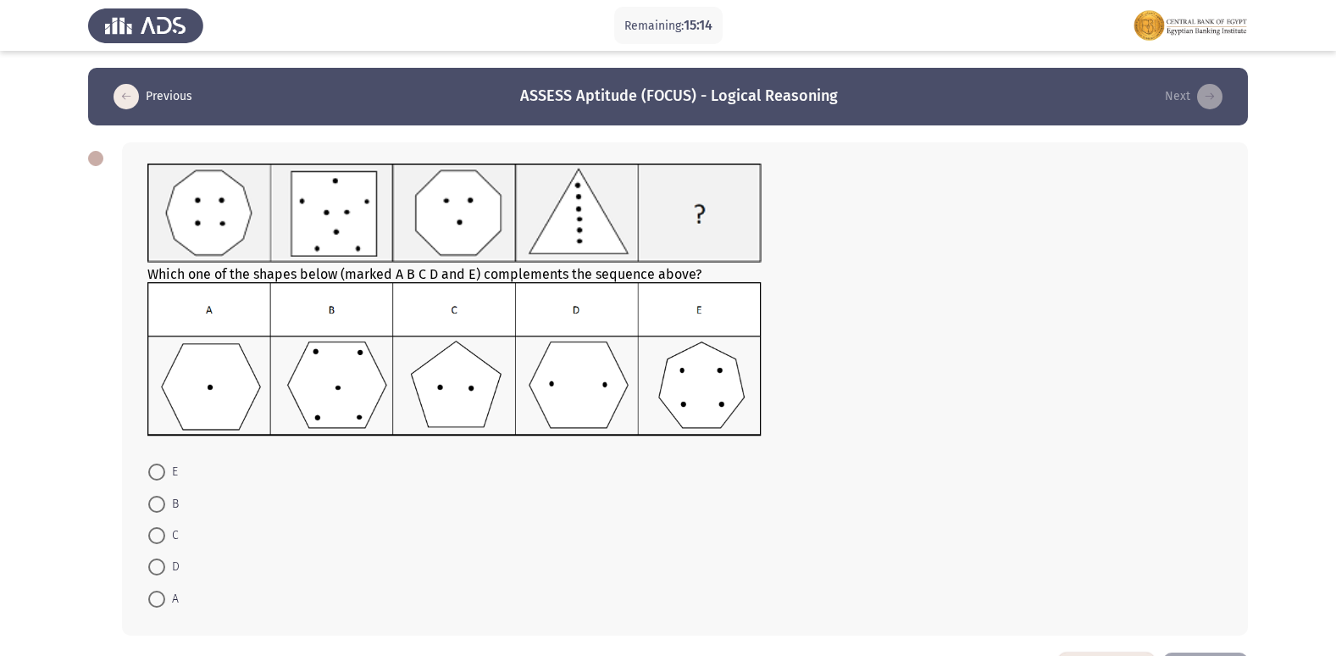
click at [152, 499] on span at bounding box center [156, 504] width 17 height 17
click at [152, 499] on input "B" at bounding box center [156, 504] width 17 height 17
radio input "true"
click at [155, 560] on span at bounding box center [156, 566] width 17 height 17
click at [155, 560] on input "D" at bounding box center [156, 566] width 17 height 17
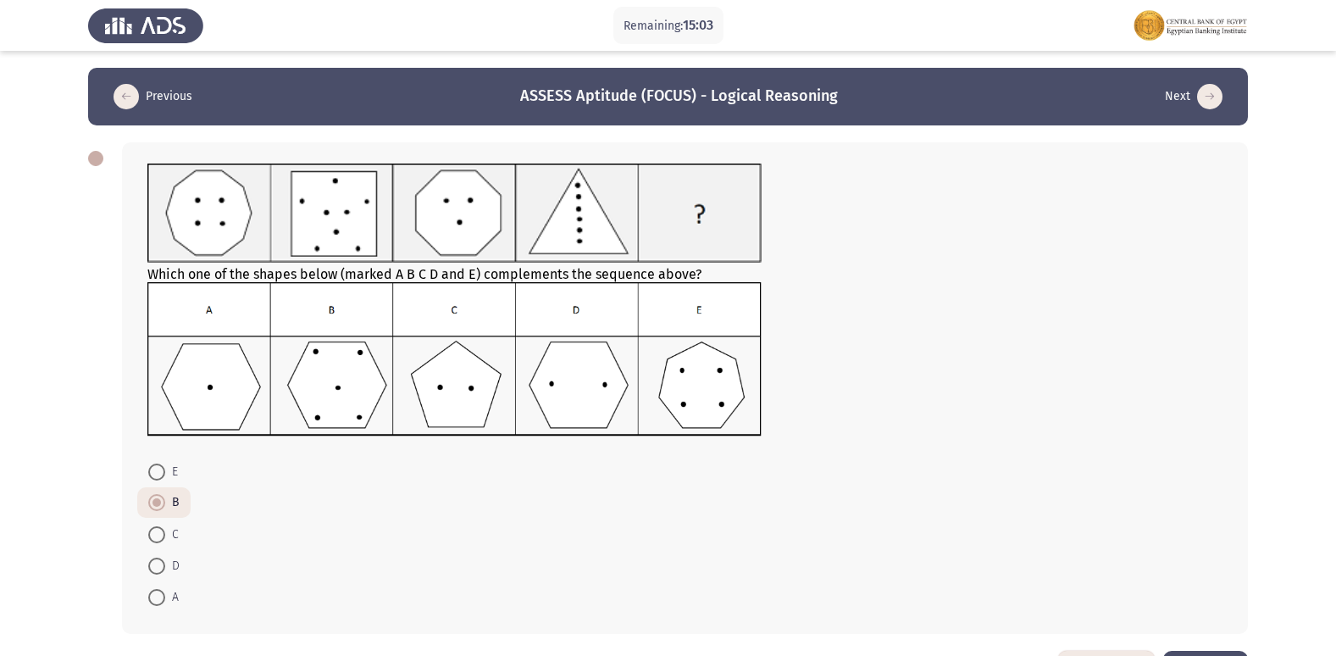
radio input "true"
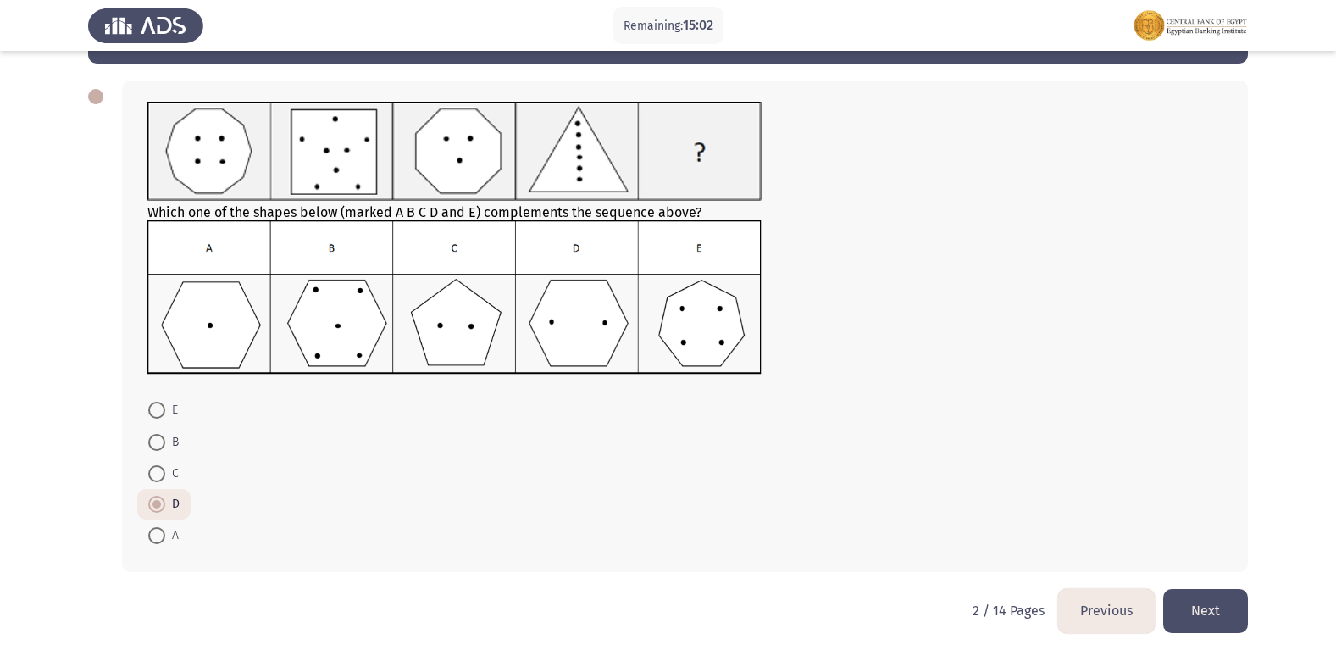
scroll to position [63, 0]
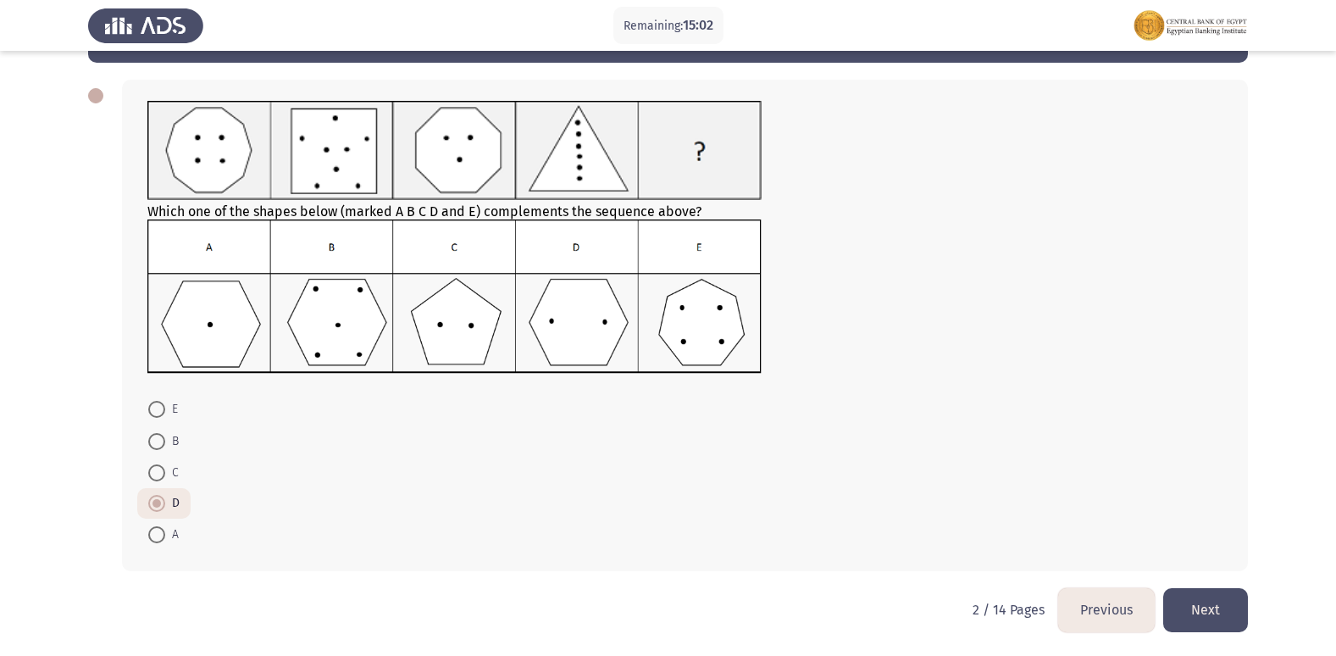
click at [1202, 613] on button "Next" at bounding box center [1205, 609] width 85 height 43
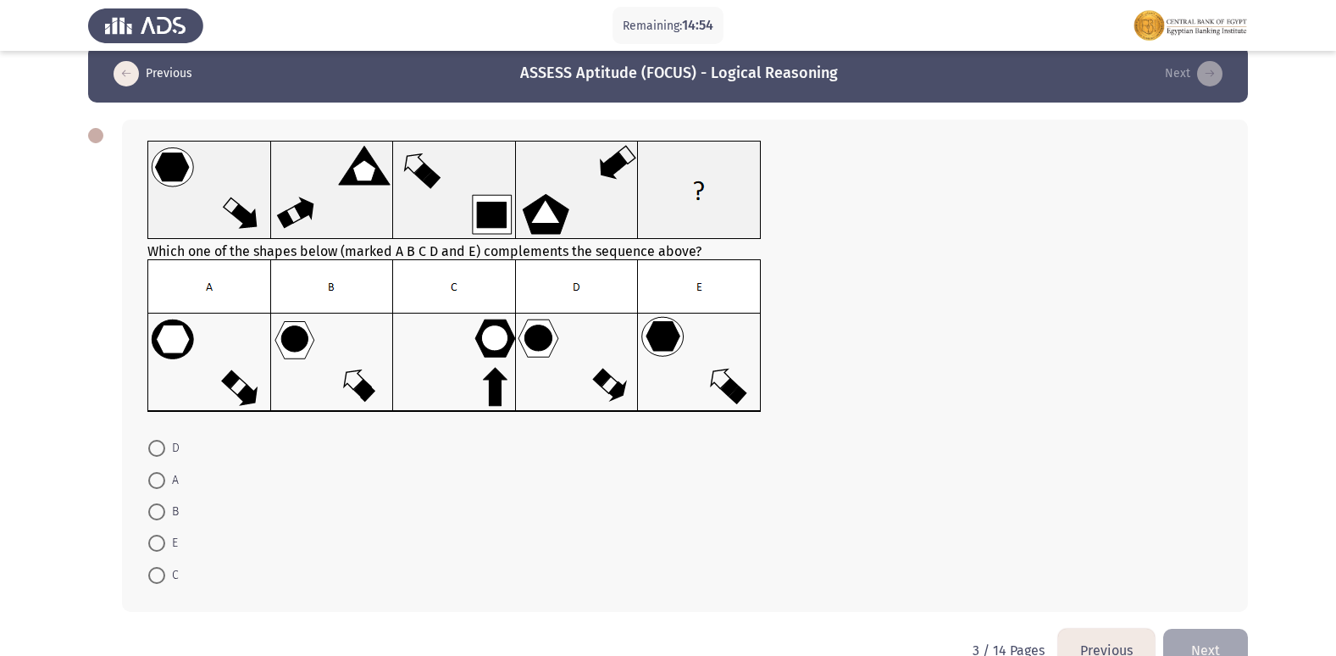
scroll to position [0, 0]
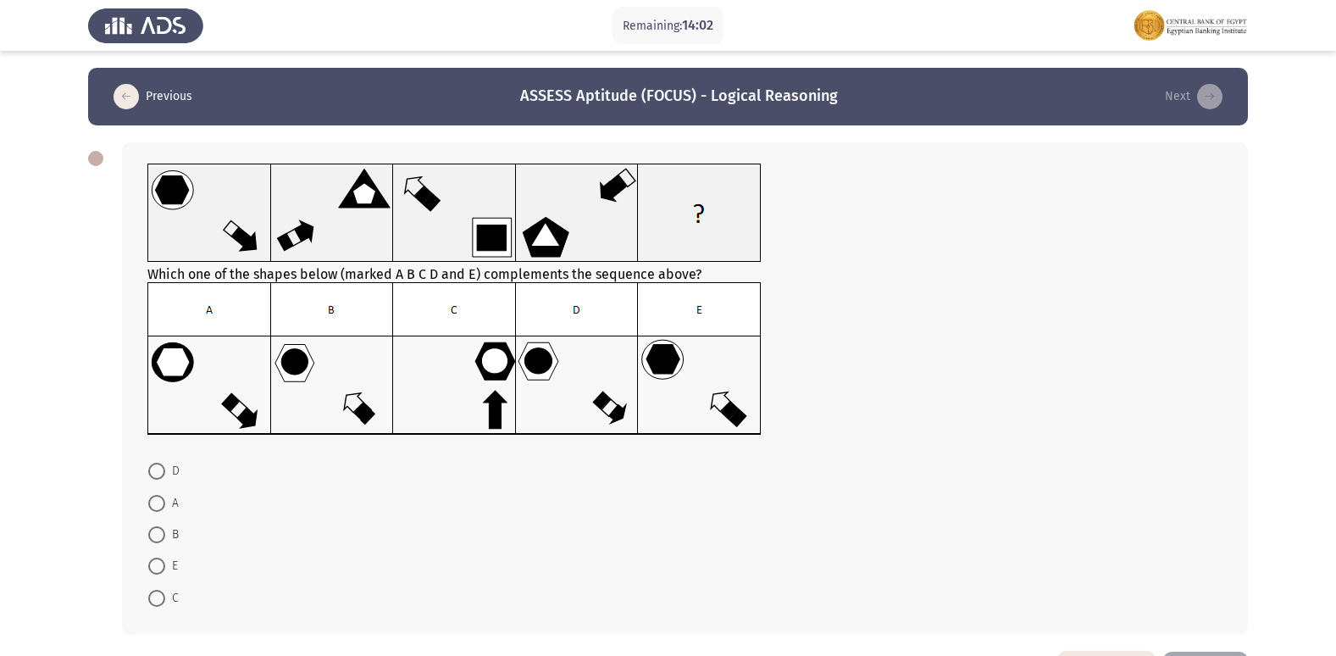
click at [157, 570] on span at bounding box center [156, 566] width 17 height 17
click at [157, 570] on input "E" at bounding box center [156, 566] width 17 height 17
radio input "true"
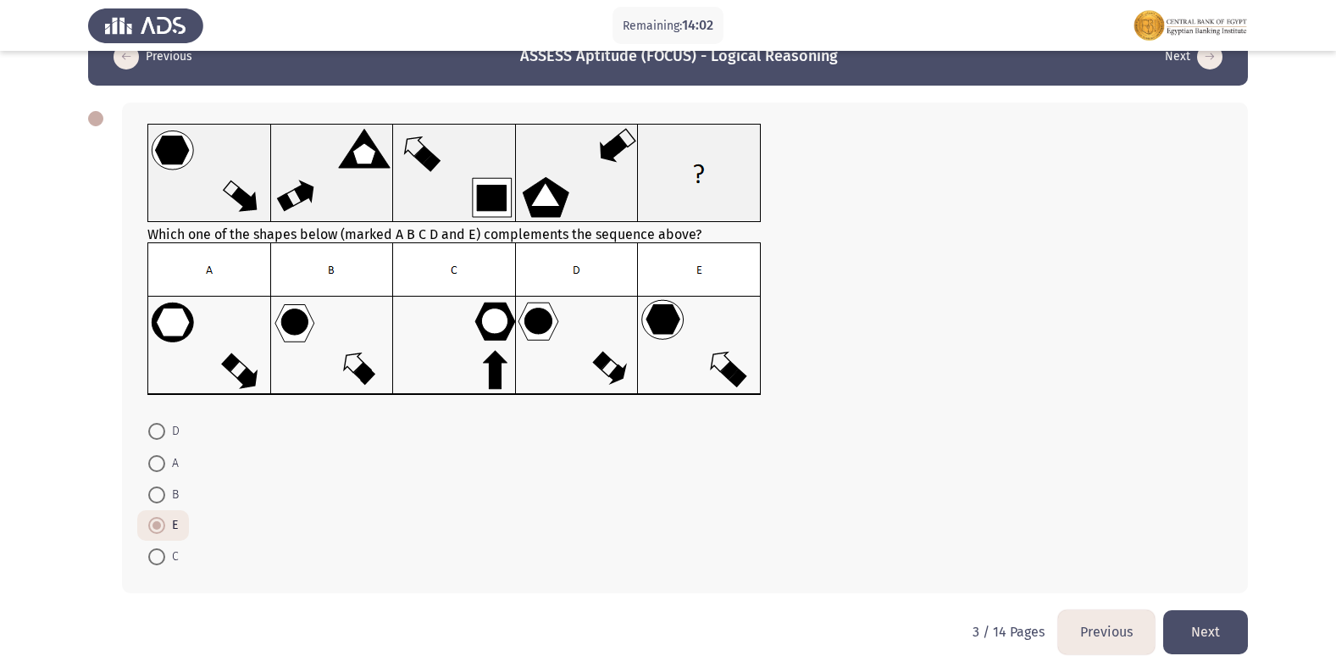
scroll to position [62, 0]
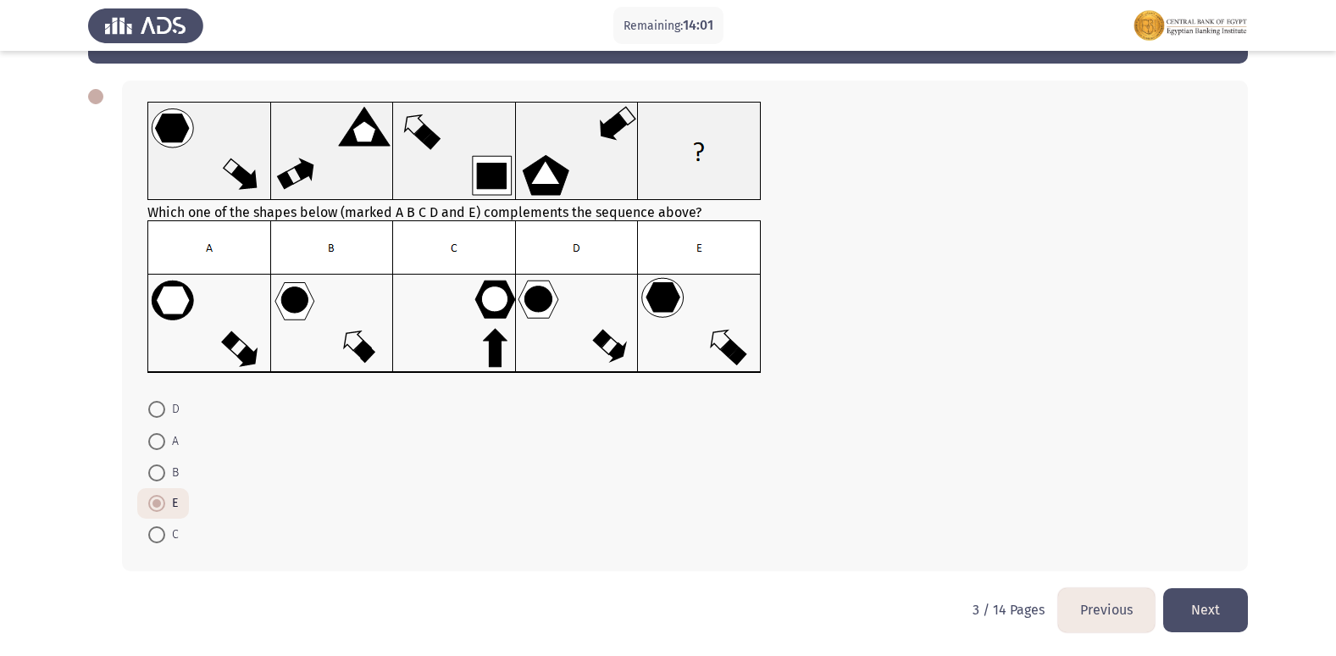
click at [1196, 606] on button "Next" at bounding box center [1205, 609] width 85 height 43
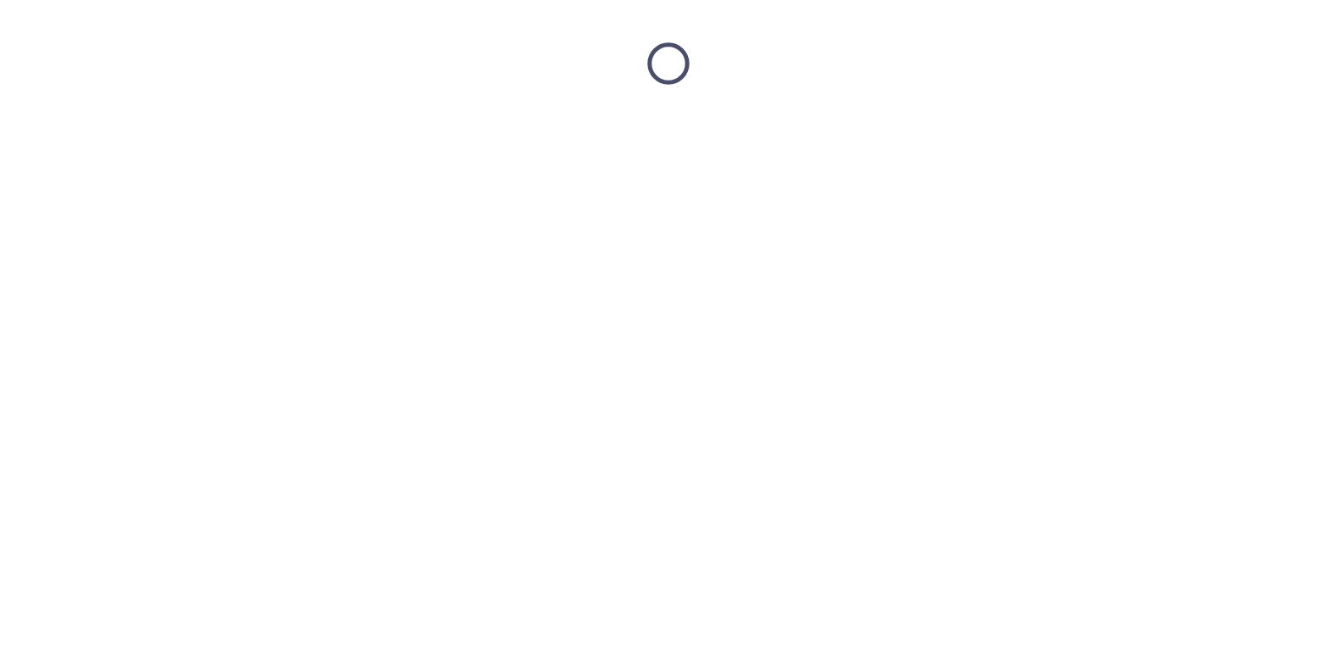
scroll to position [0, 0]
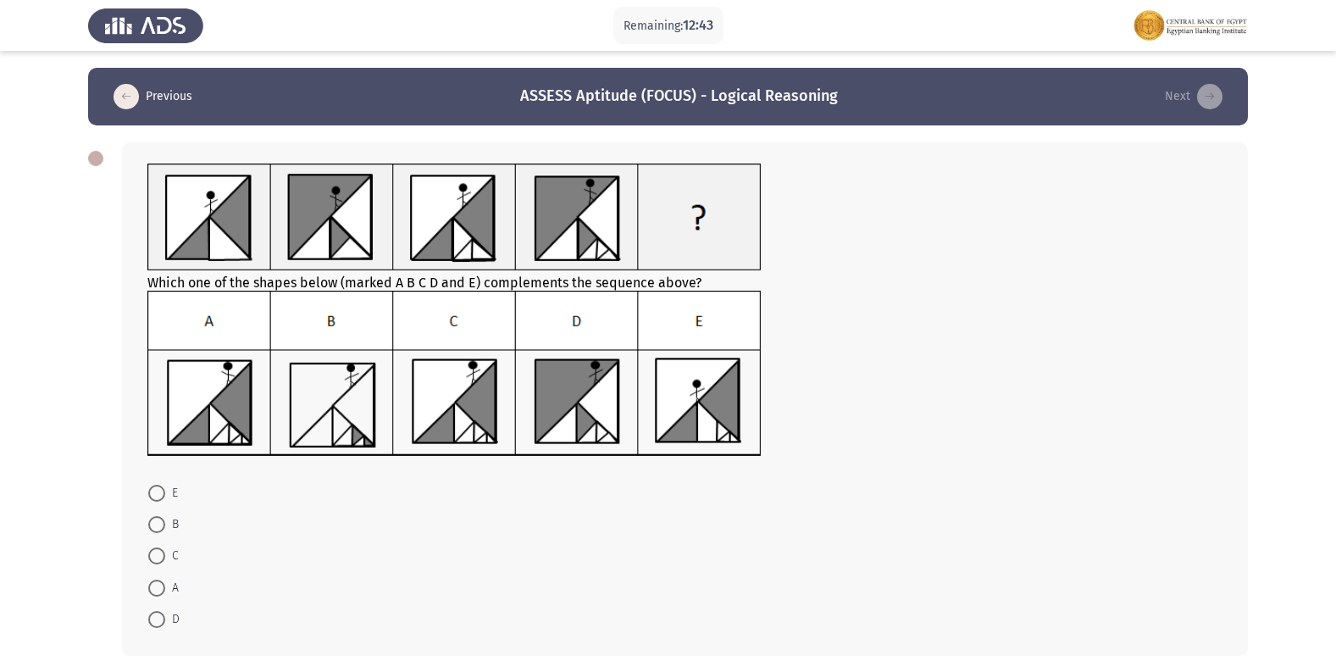
click at [187, 377] on img at bounding box center [454, 374] width 614 height 166
click at [155, 591] on span at bounding box center [156, 588] width 17 height 17
click at [155, 591] on input "A" at bounding box center [156, 588] width 17 height 17
radio input "true"
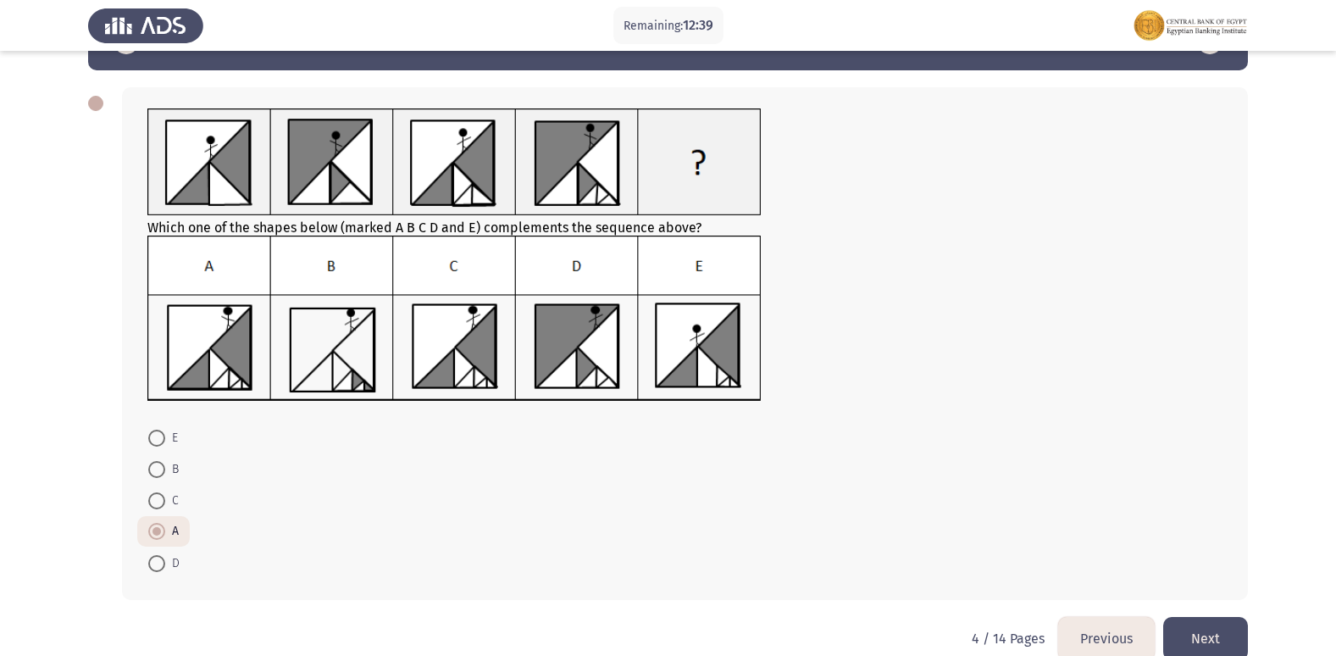
scroll to position [84, 0]
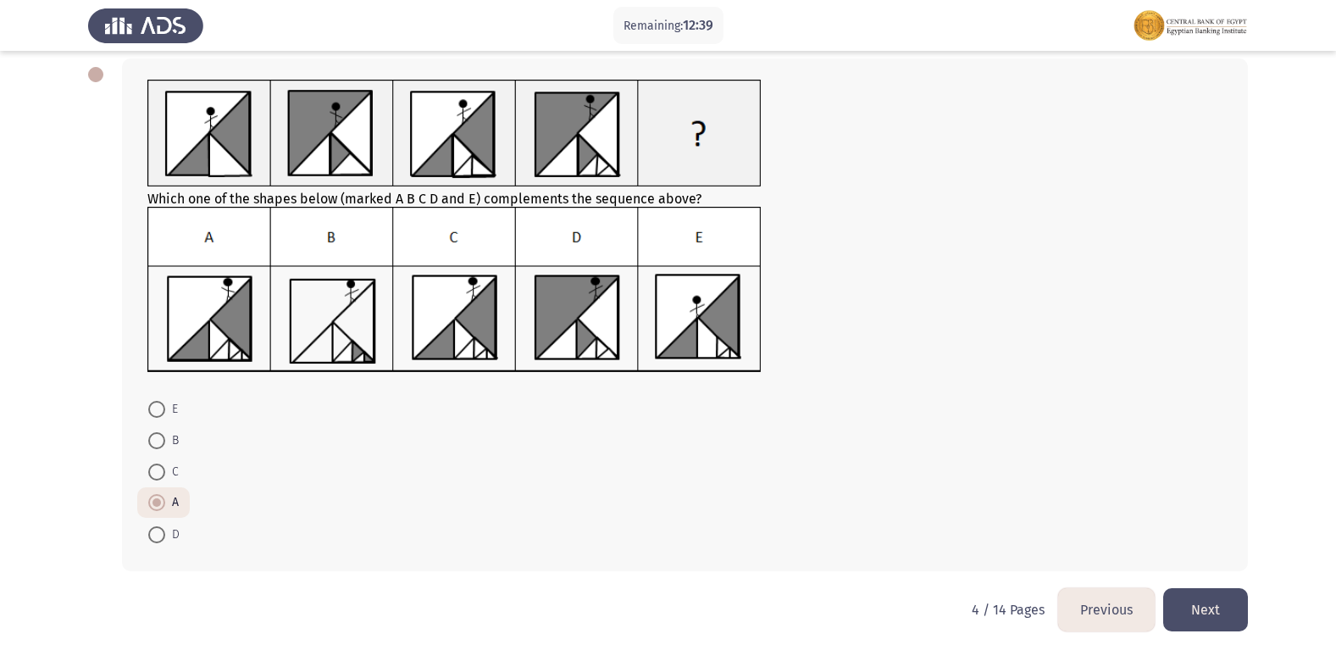
click at [1184, 601] on button "Next" at bounding box center [1205, 609] width 85 height 43
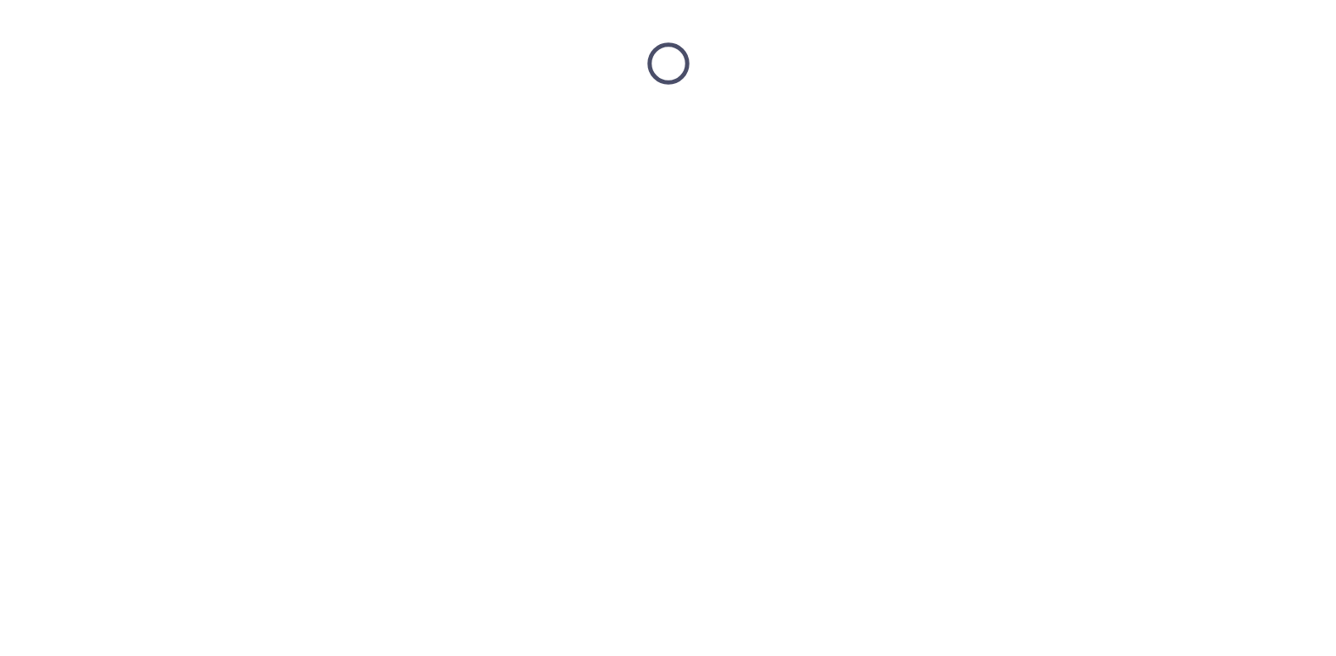
scroll to position [0, 0]
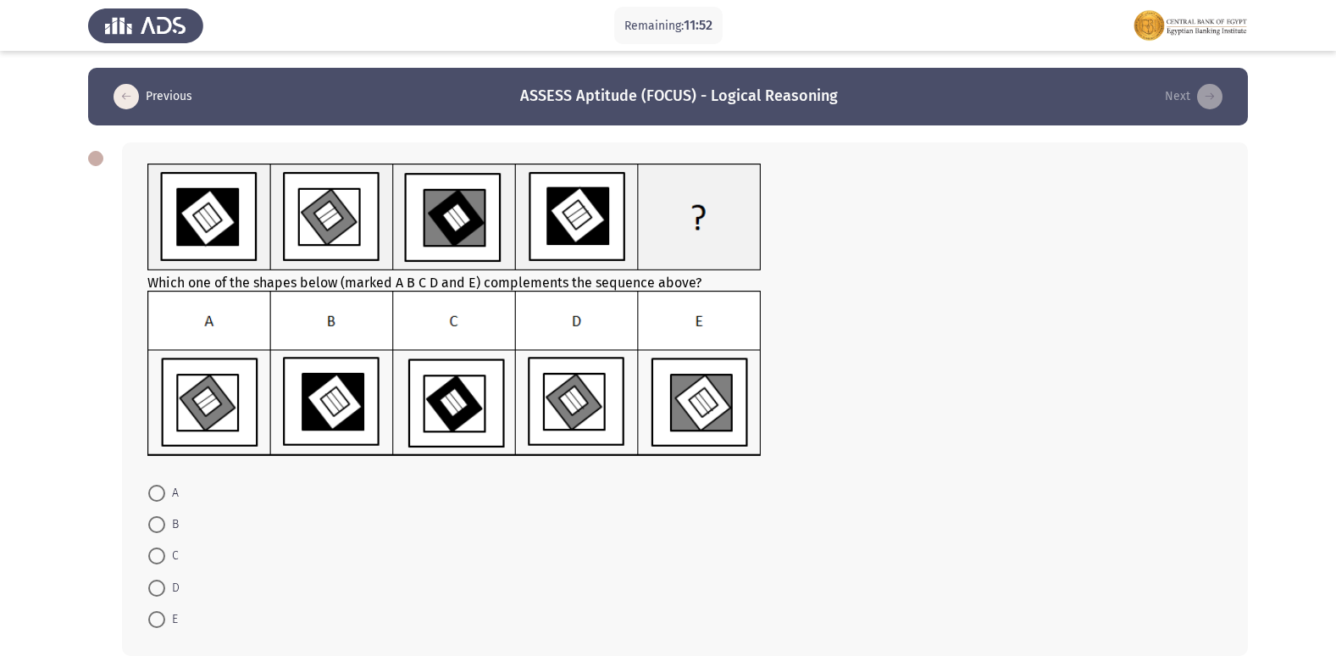
click at [161, 493] on span at bounding box center [156, 493] width 17 height 17
click at [161, 493] on input "A" at bounding box center [156, 493] width 17 height 17
radio input "true"
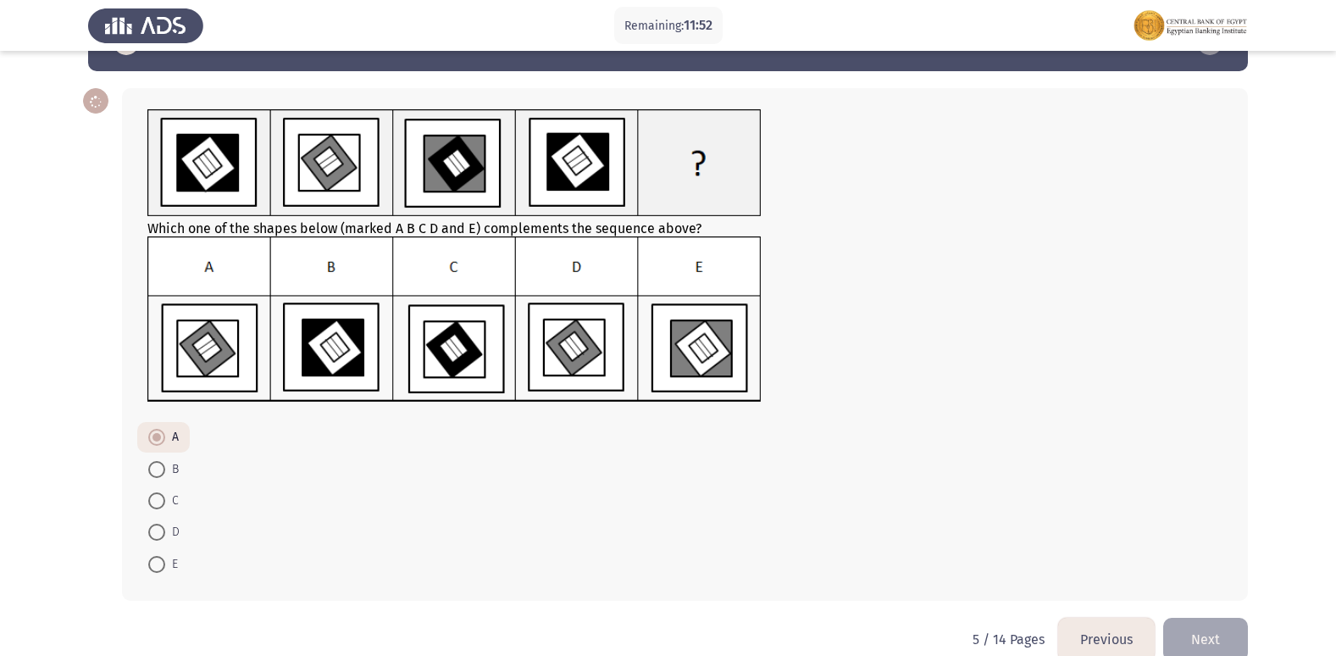
scroll to position [84, 0]
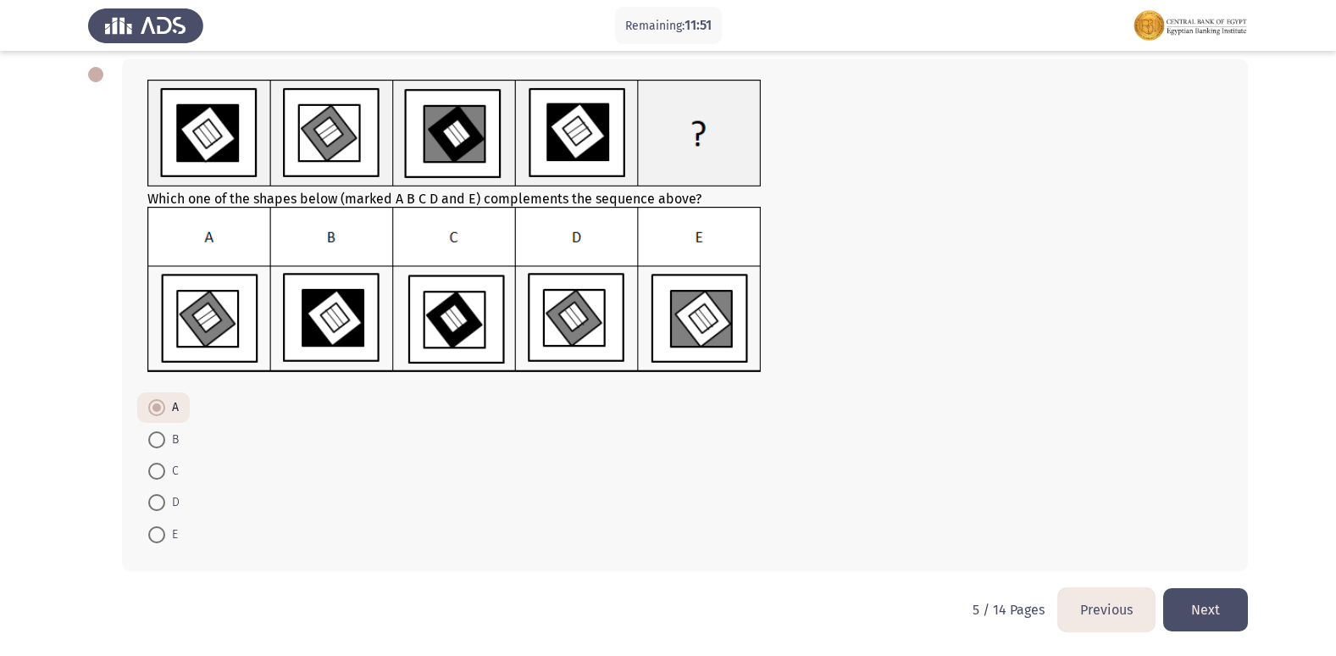
click at [1205, 595] on button "Next" at bounding box center [1205, 609] width 85 height 43
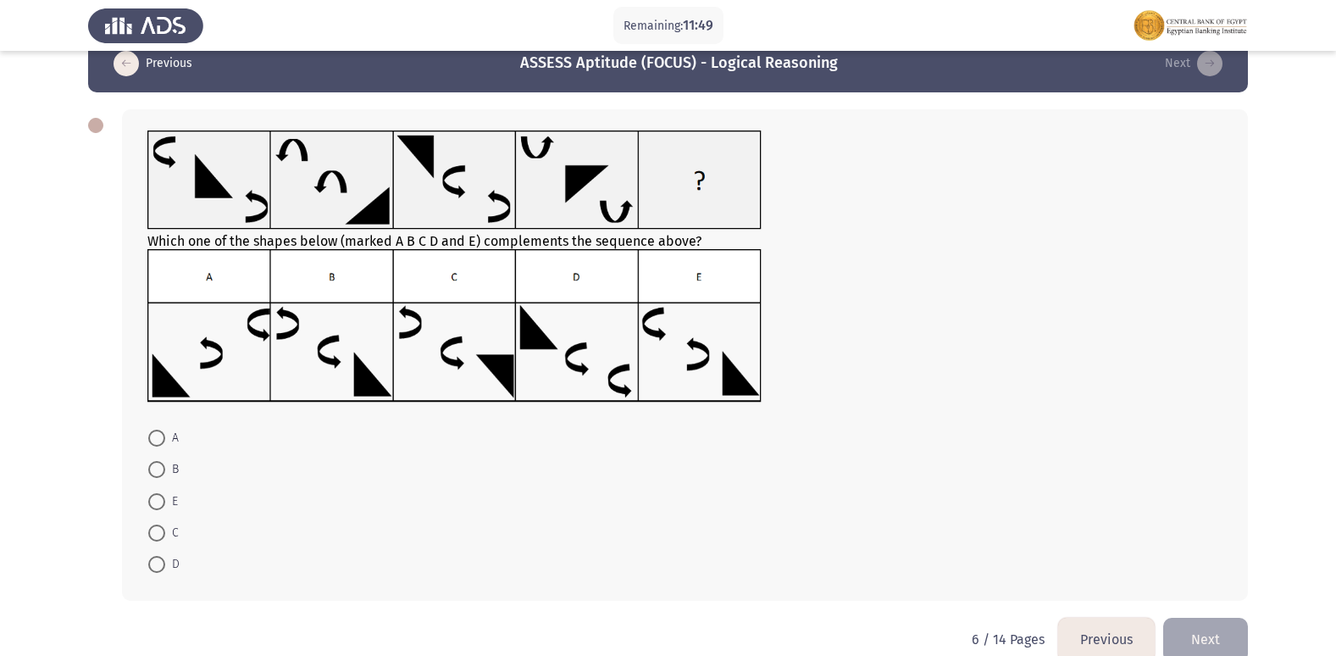
scroll to position [63, 0]
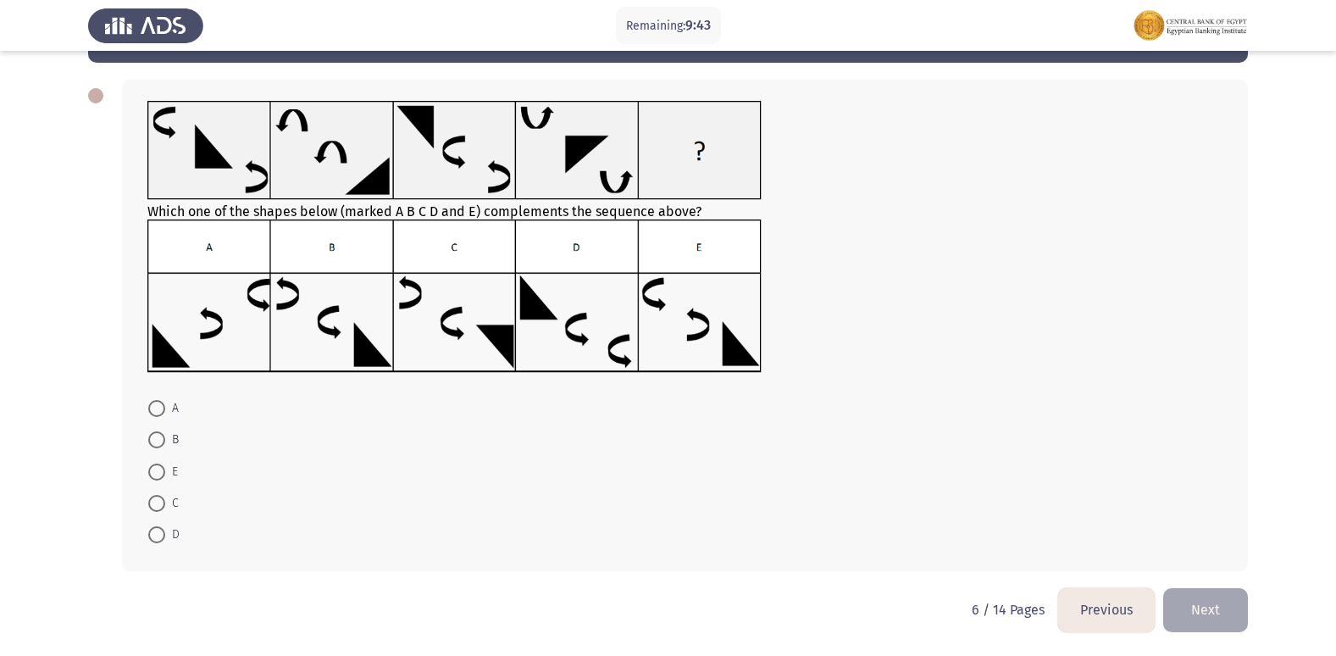
click at [161, 471] on span at bounding box center [156, 471] width 17 height 17
click at [161, 471] on input "E" at bounding box center [156, 471] width 17 height 17
radio input "true"
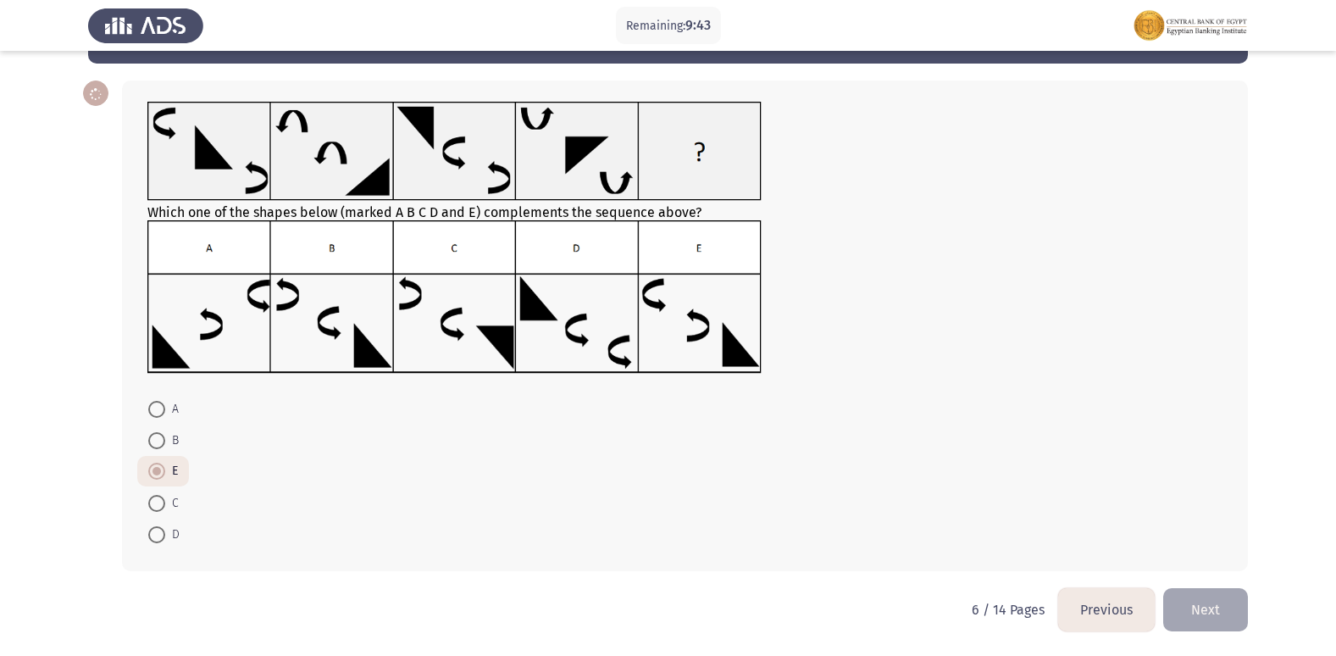
scroll to position [62, 0]
click at [1212, 602] on button "Next" at bounding box center [1205, 609] width 85 height 43
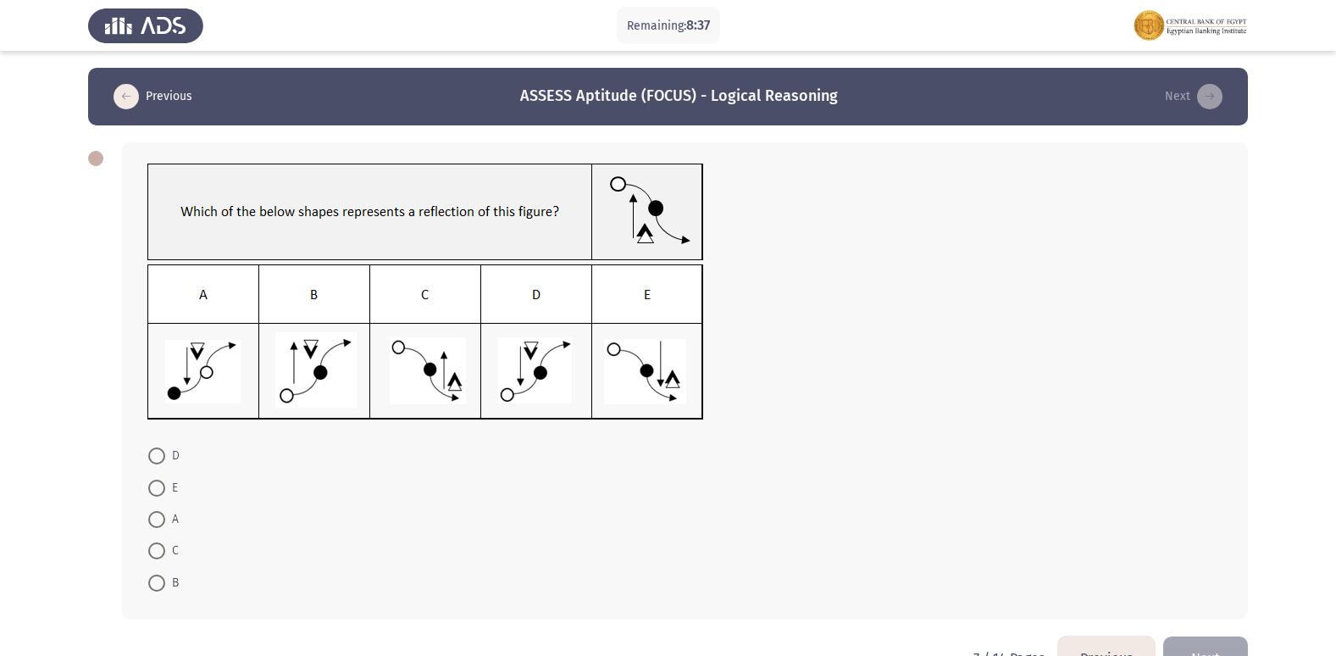
click at [162, 460] on span at bounding box center [156, 455] width 17 height 17
click at [162, 460] on input "D" at bounding box center [156, 455] width 17 height 17
radio input "true"
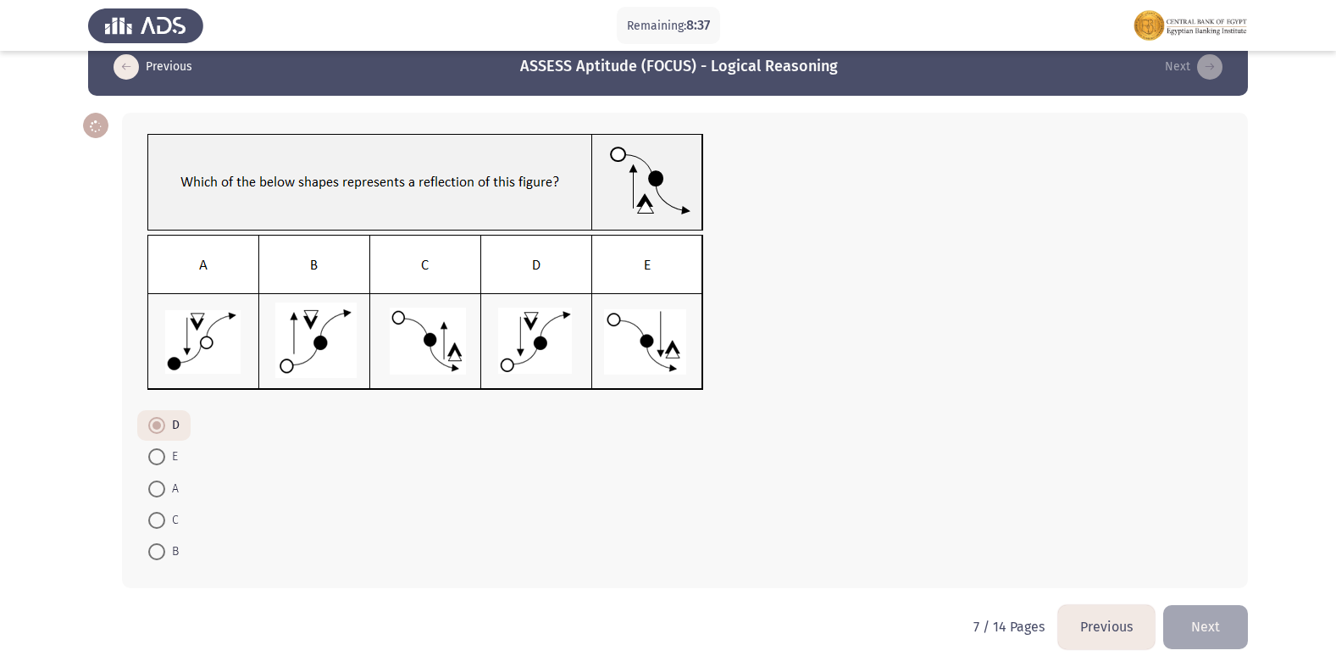
scroll to position [47, 0]
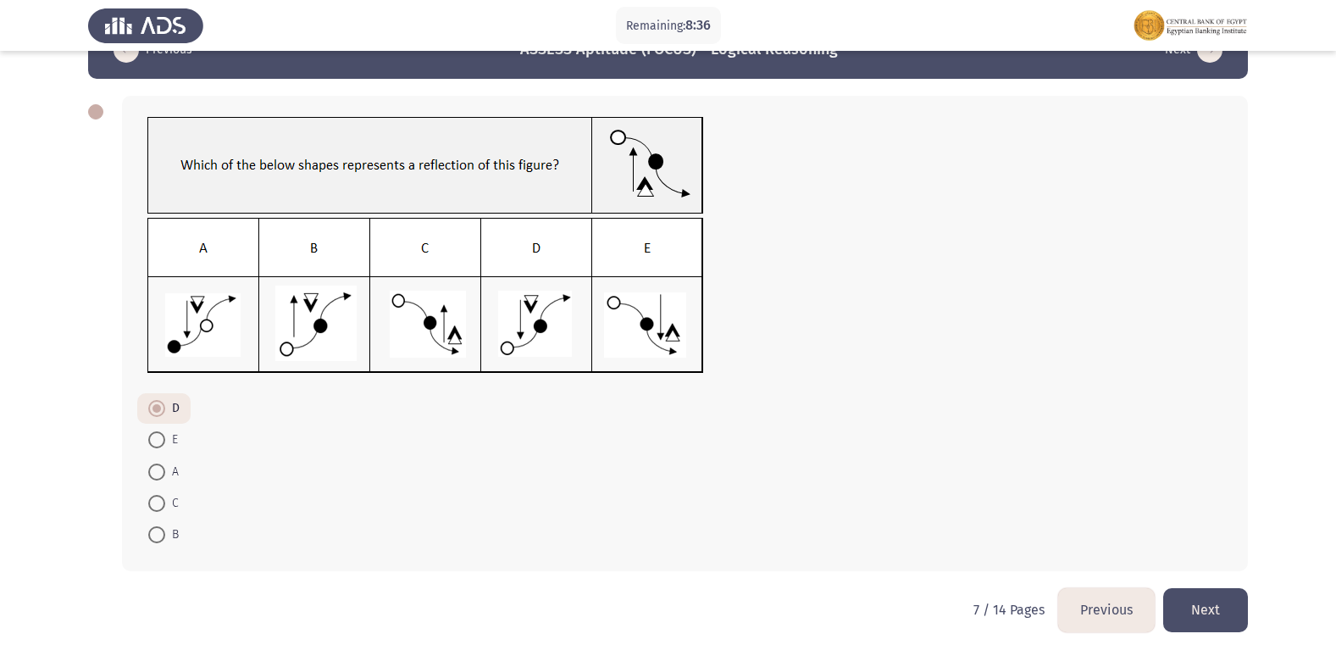
click at [1230, 608] on button "Next" at bounding box center [1205, 609] width 85 height 43
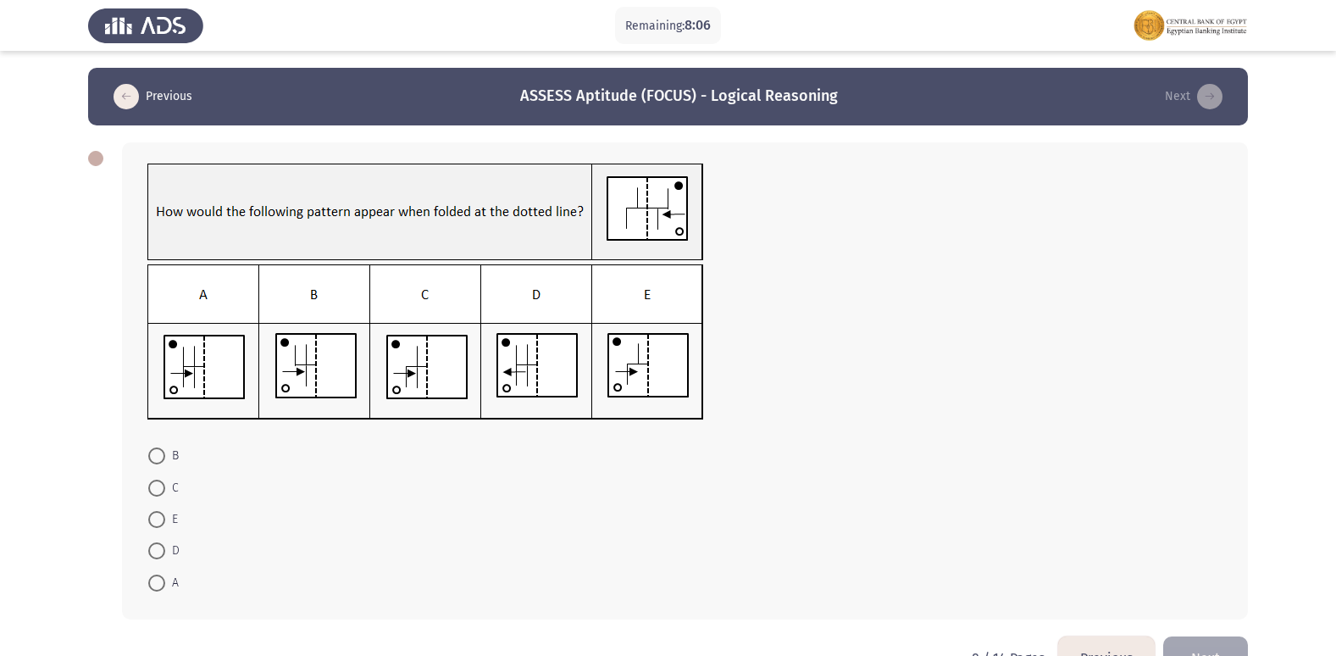
click at [161, 485] on span at bounding box center [156, 488] width 17 height 17
click at [161, 485] on input "C" at bounding box center [156, 488] width 17 height 17
radio input "true"
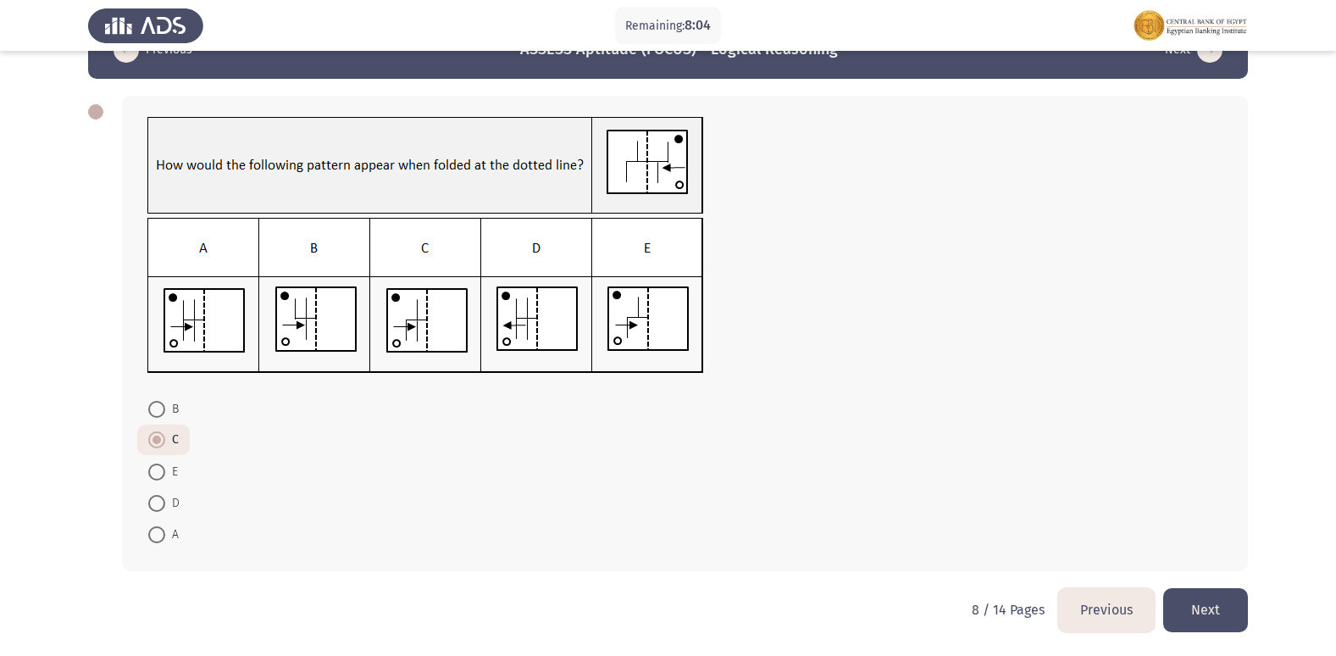
click at [1218, 619] on button "Next" at bounding box center [1205, 609] width 85 height 43
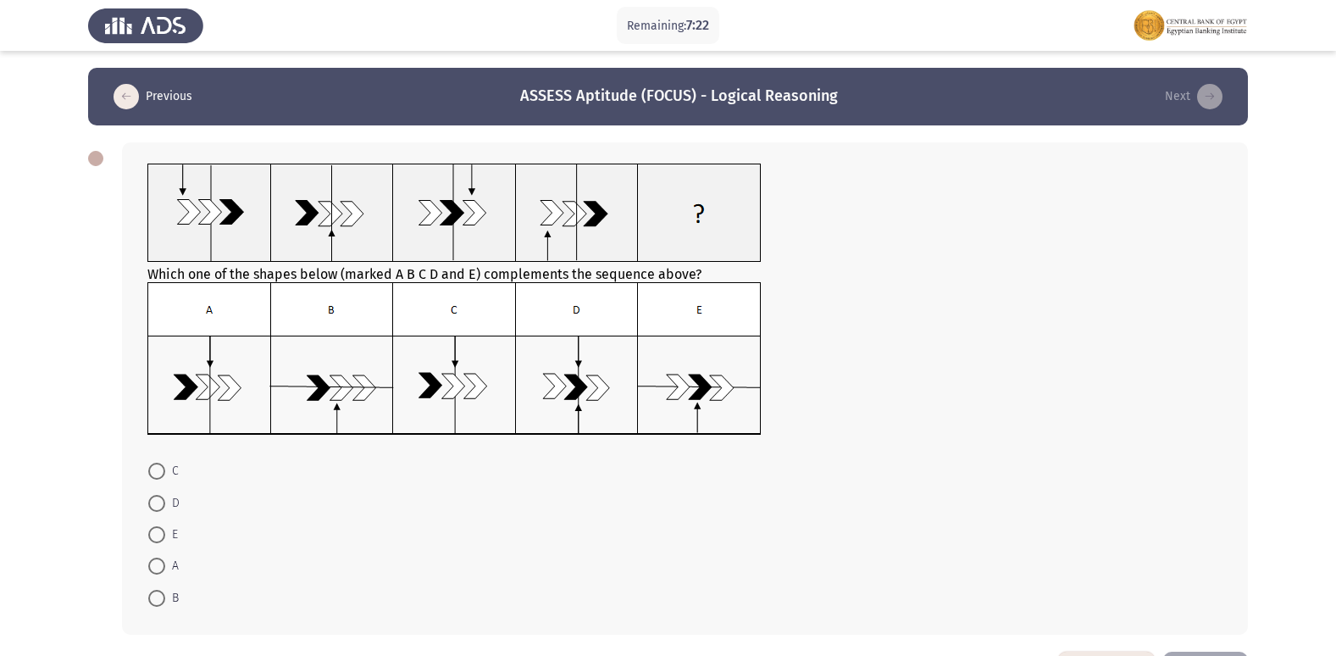
click at [149, 472] on span at bounding box center [156, 471] width 17 height 17
click at [149, 472] on input "C" at bounding box center [156, 471] width 17 height 17
radio input "true"
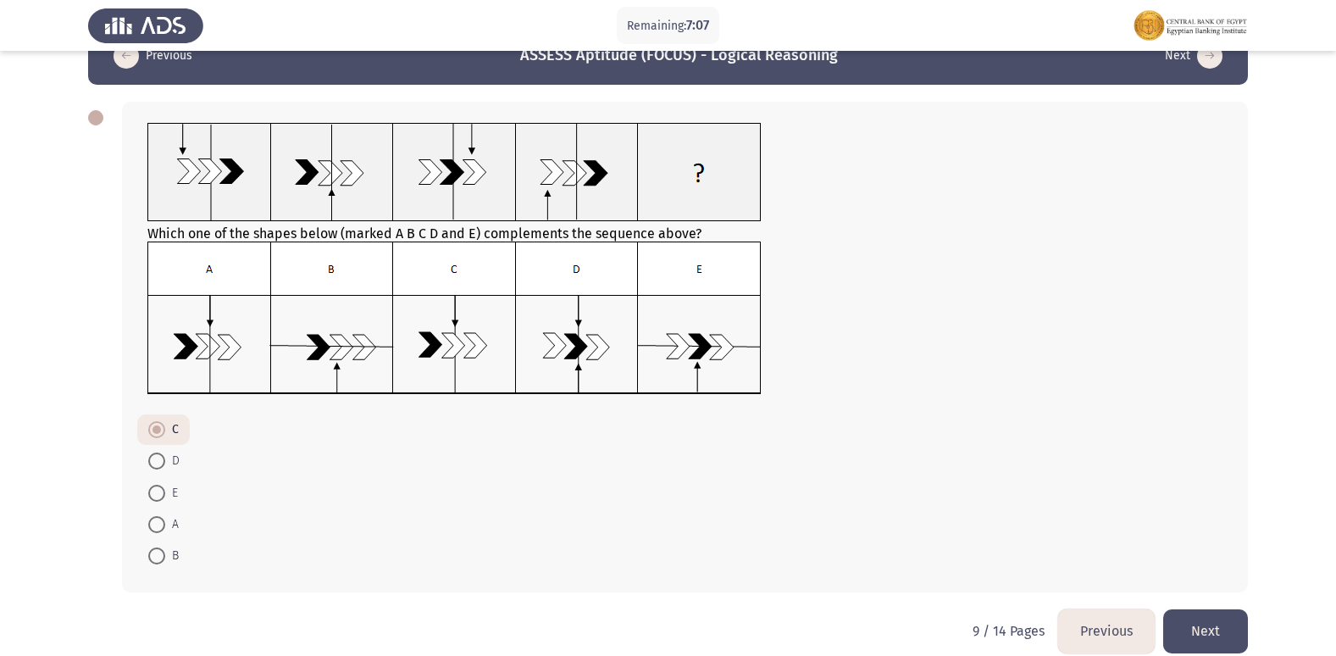
scroll to position [62, 0]
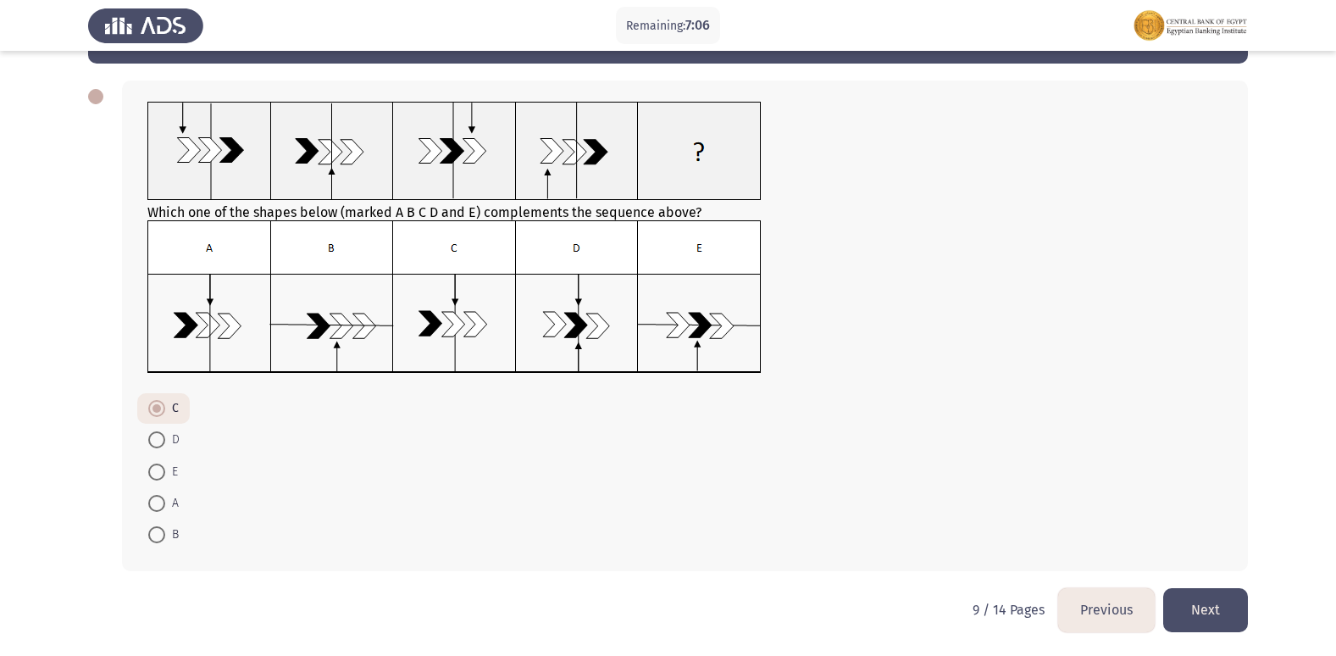
click at [1225, 602] on button "Next" at bounding box center [1205, 609] width 85 height 43
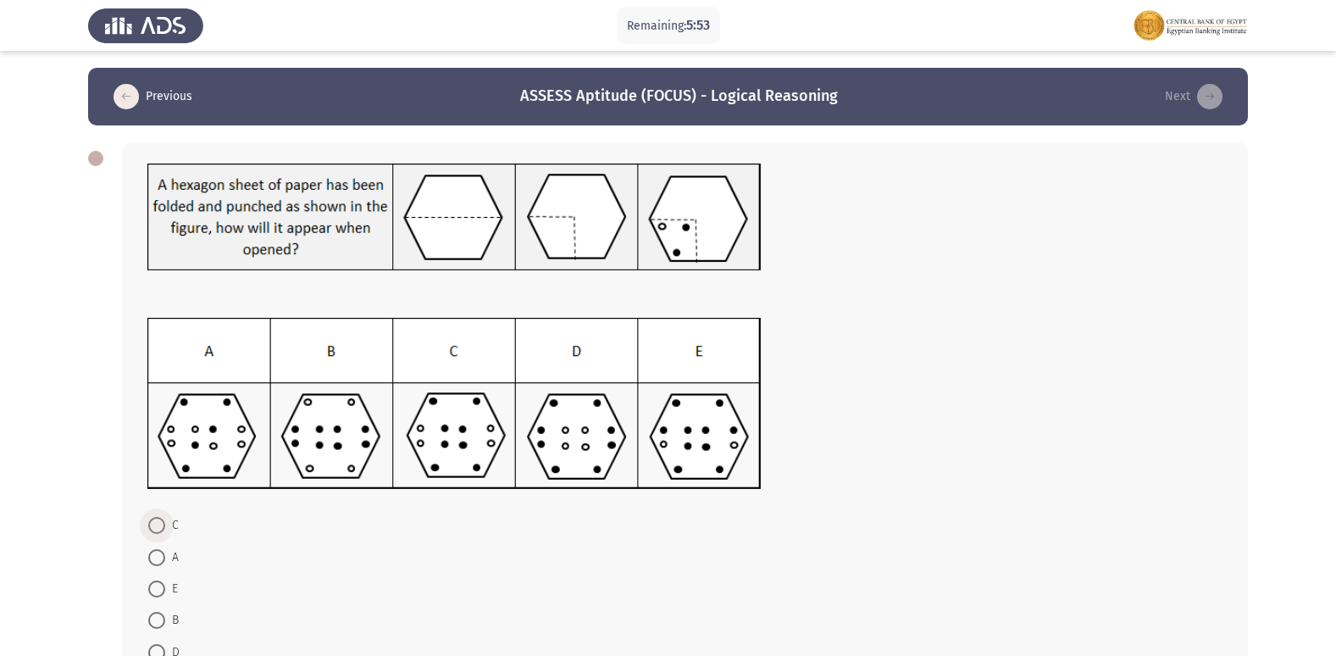
click at [155, 519] on span at bounding box center [156, 525] width 17 height 17
click at [155, 519] on input "C" at bounding box center [156, 525] width 17 height 17
radio input "true"
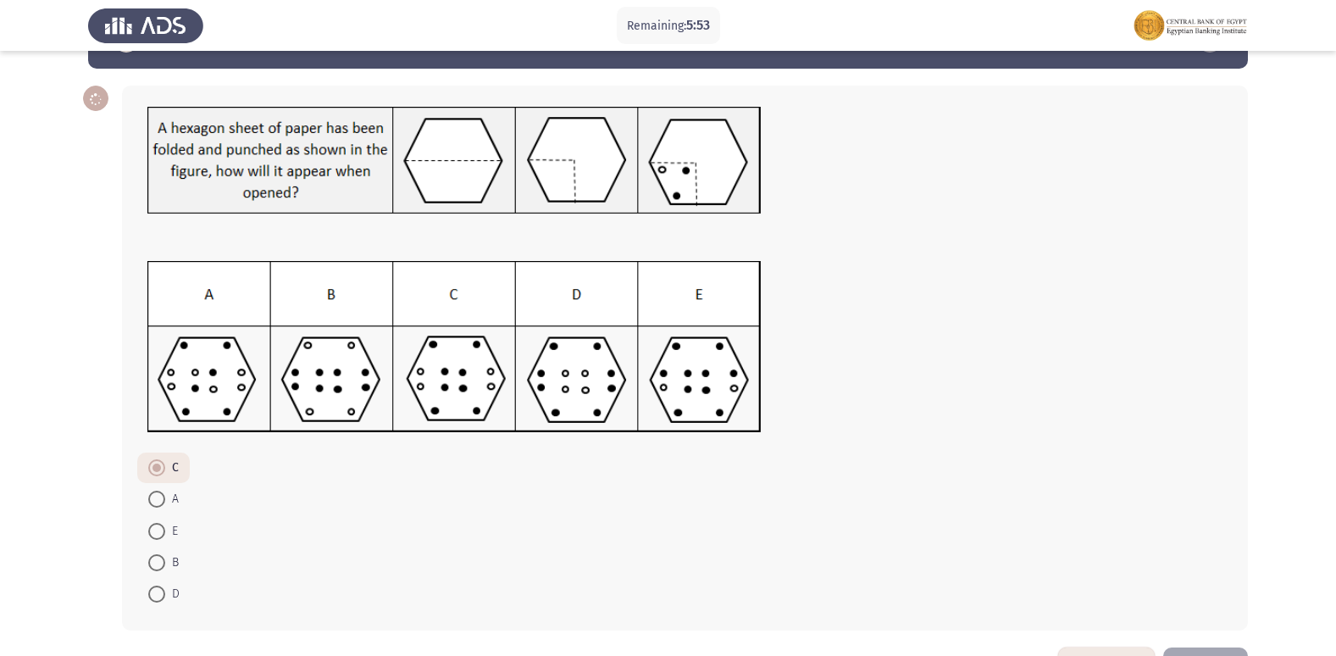
scroll to position [116, 0]
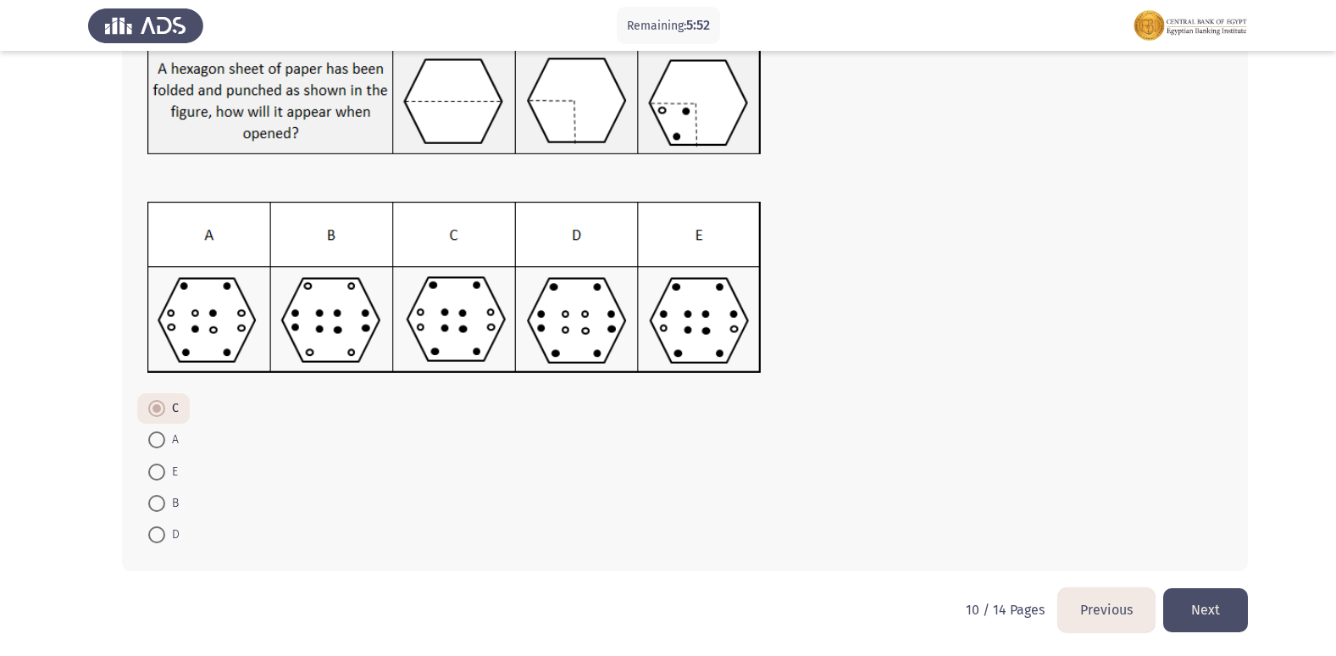
click at [1194, 599] on button "Next" at bounding box center [1205, 609] width 85 height 43
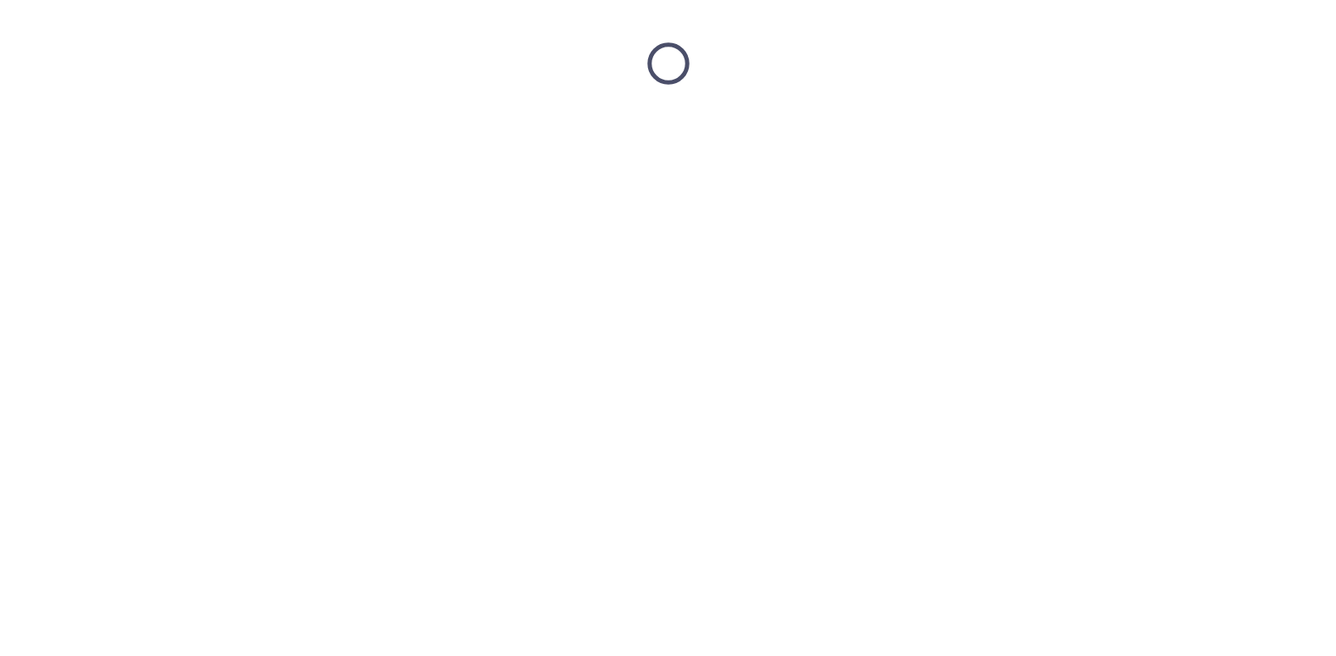
scroll to position [0, 0]
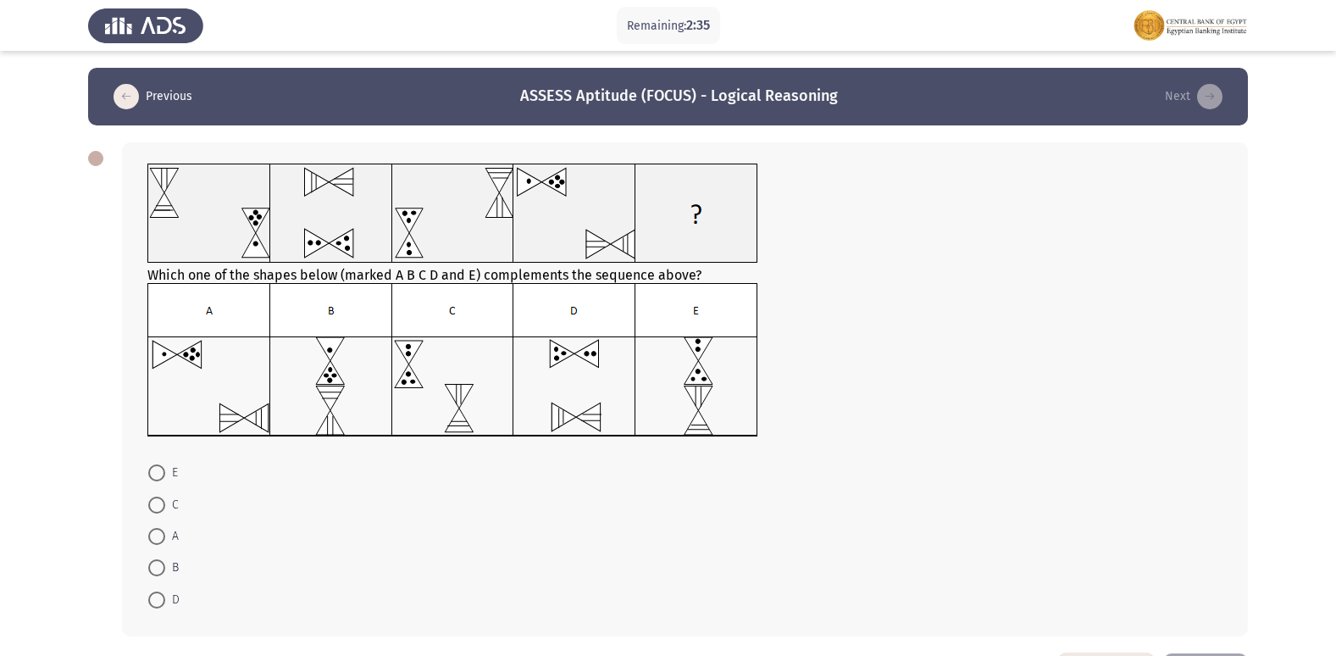
click at [156, 474] on span at bounding box center [156, 472] width 17 height 17
click at [156, 474] on input "E" at bounding box center [156, 472] width 17 height 17
radio input "true"
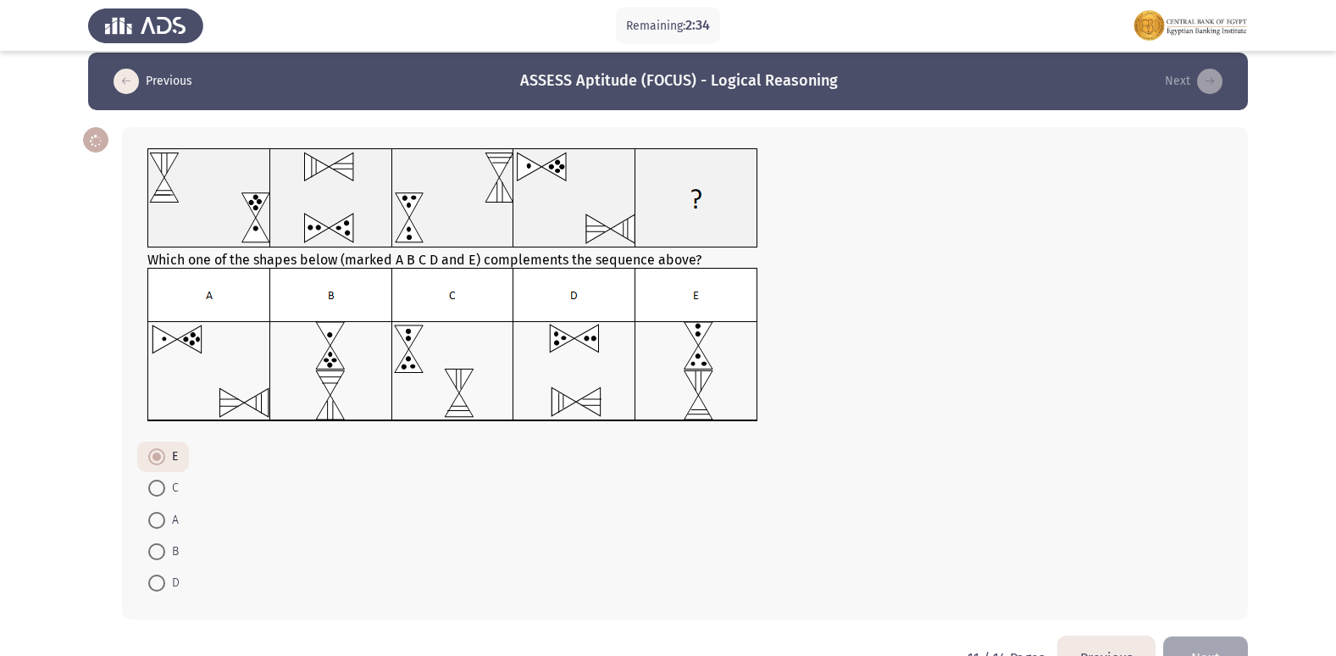
scroll to position [64, 0]
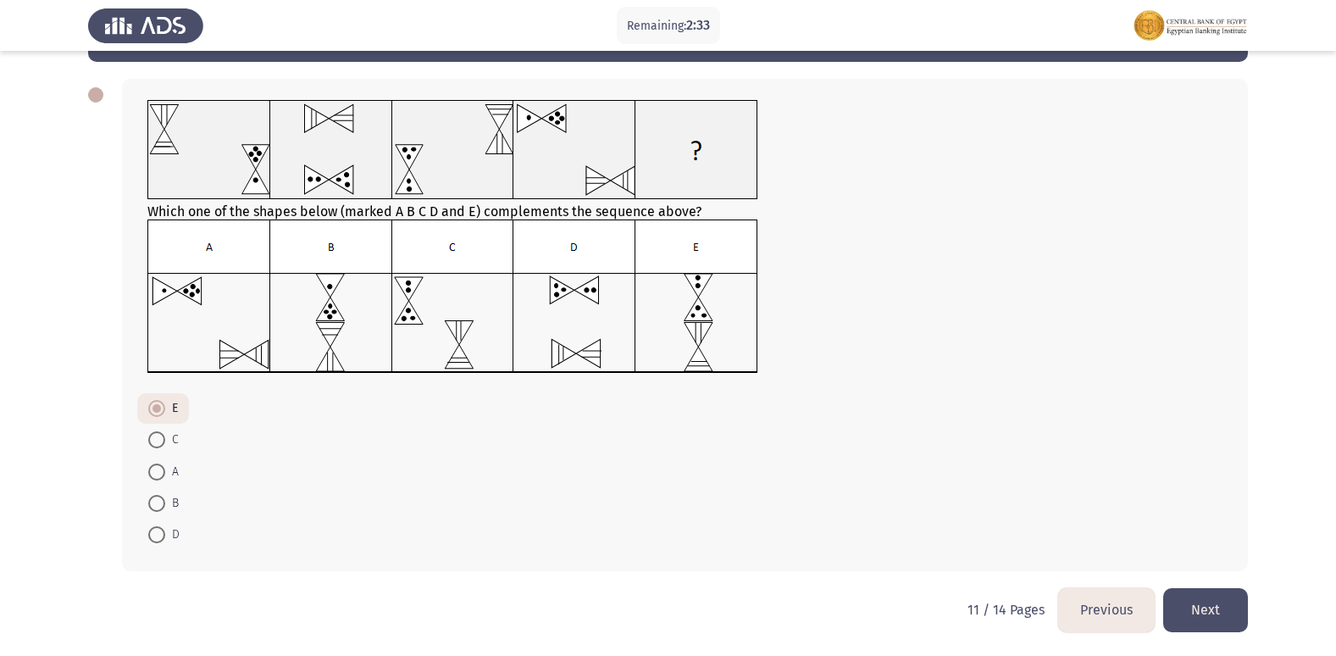
click at [1195, 618] on button "Next" at bounding box center [1205, 609] width 85 height 43
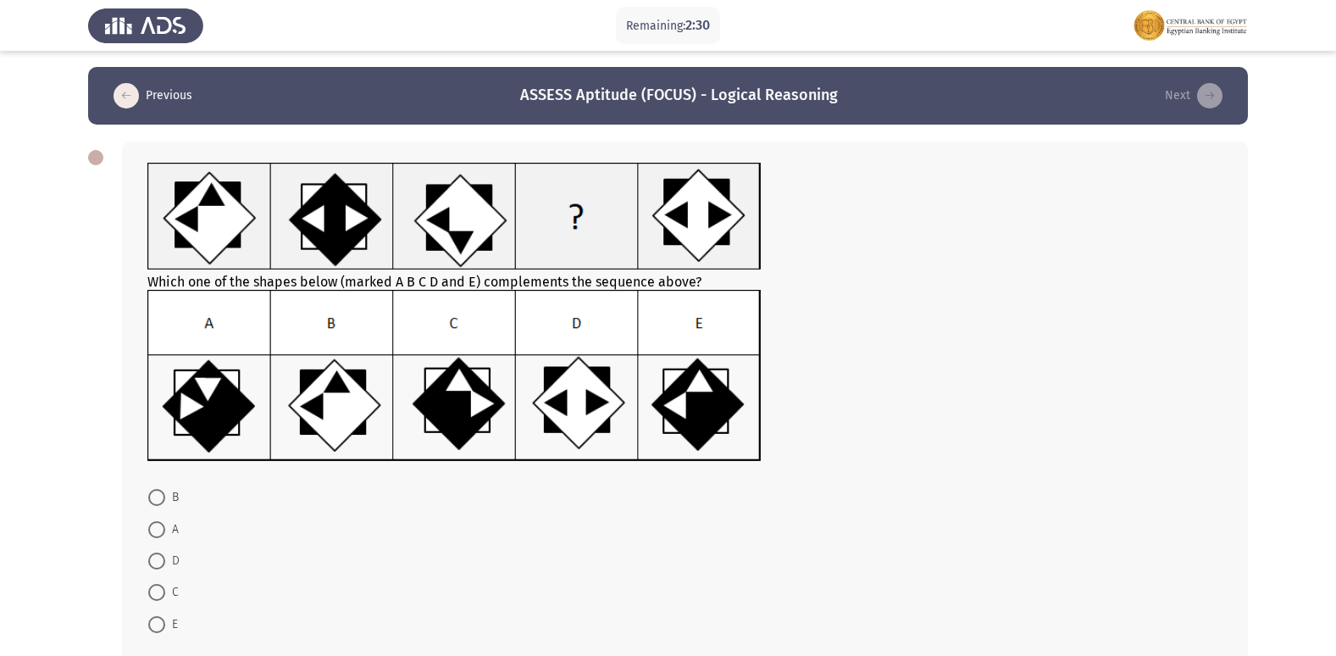
scroll to position [0, 0]
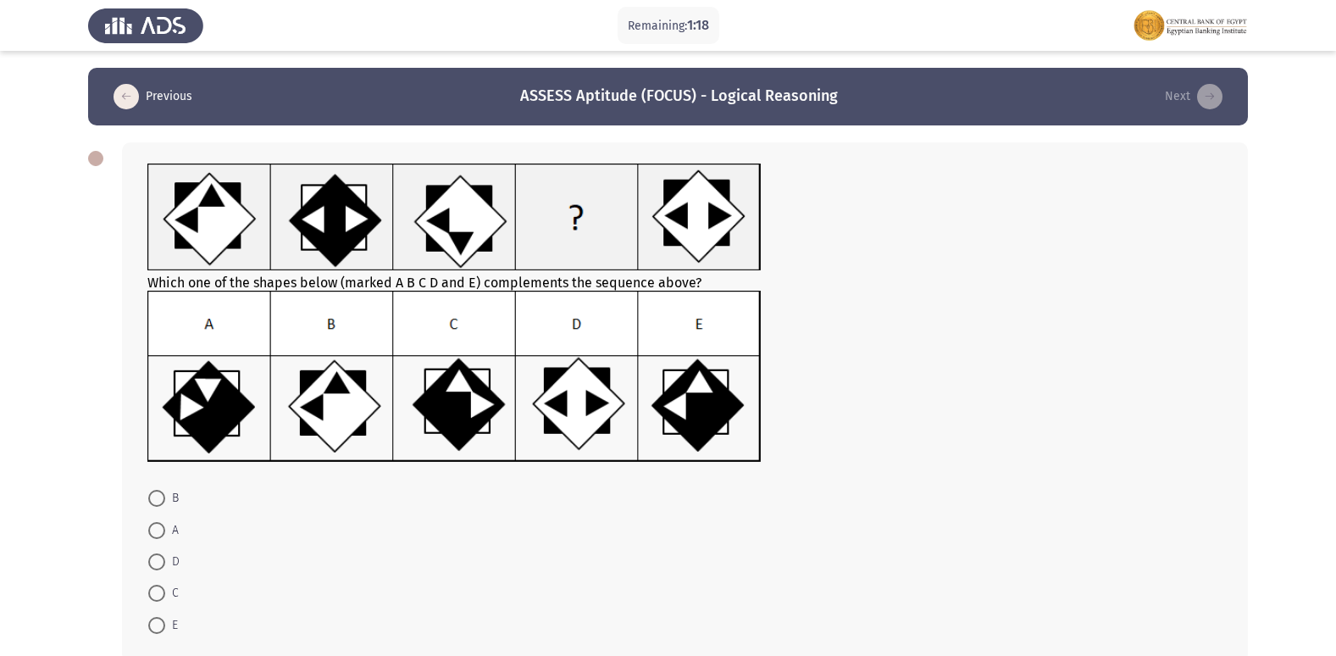
click at [158, 597] on span at bounding box center [156, 593] width 17 height 17
click at [158, 597] on input "C" at bounding box center [156, 593] width 17 height 17
radio input "true"
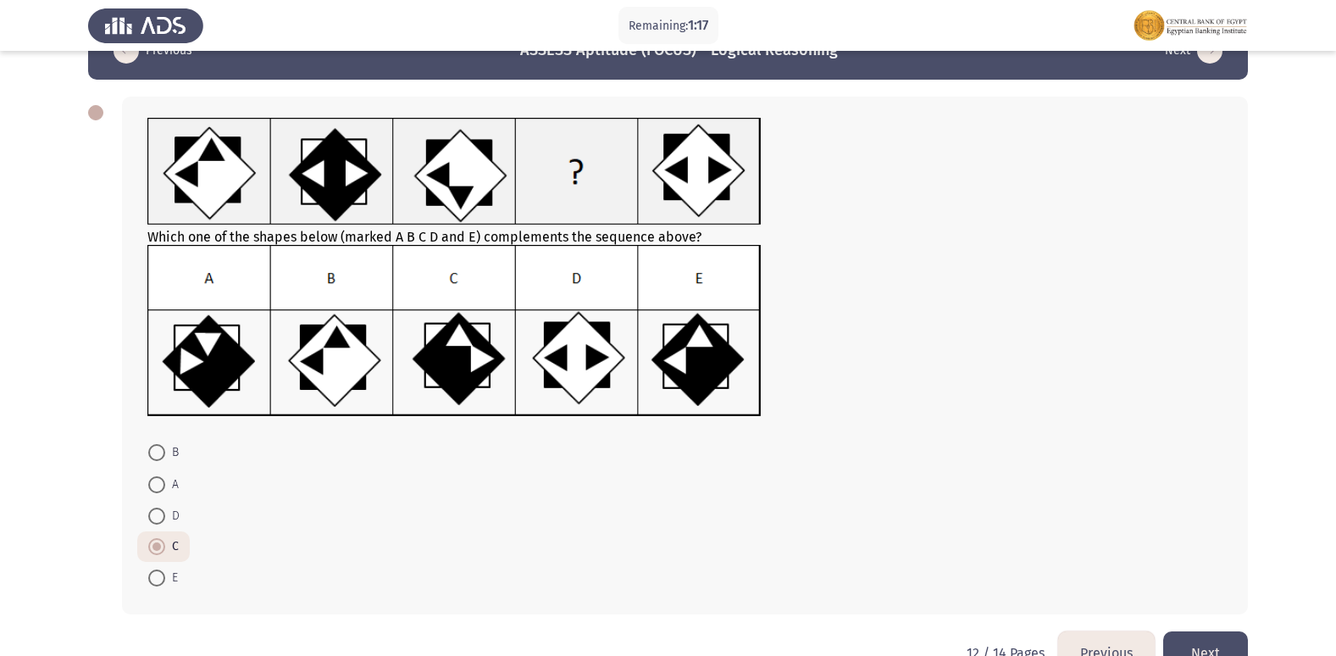
scroll to position [89, 0]
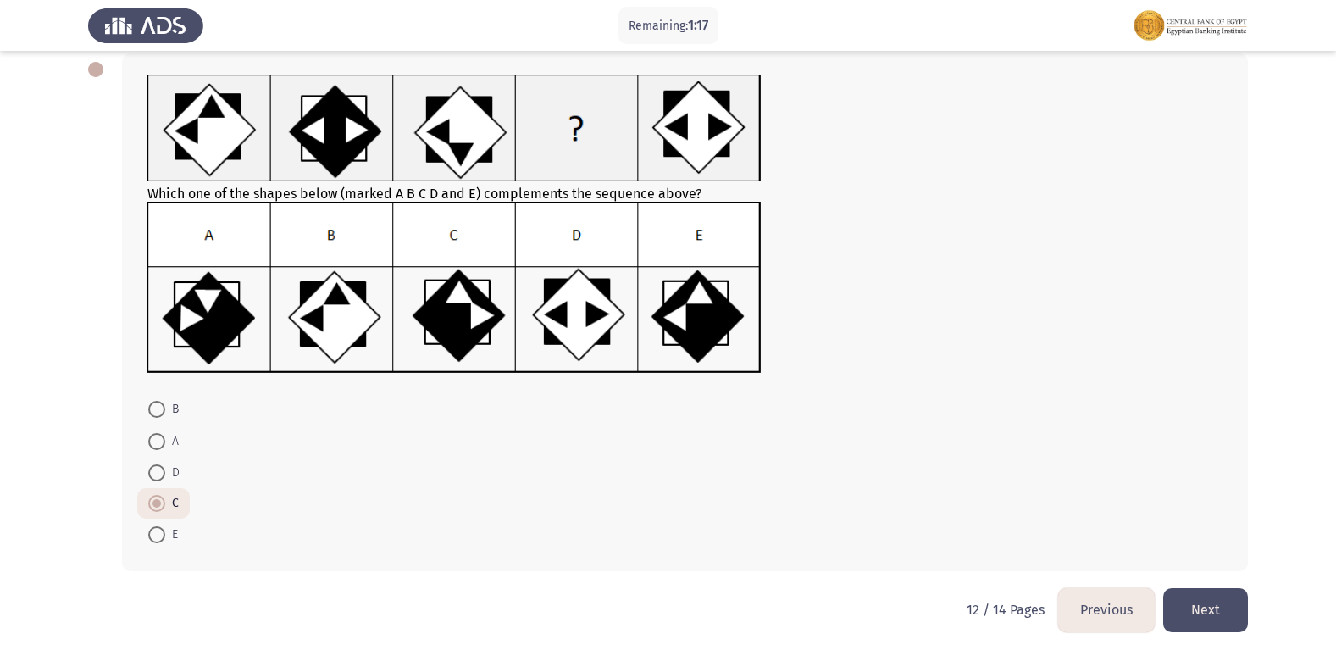
click at [1193, 608] on button "Next" at bounding box center [1205, 609] width 85 height 43
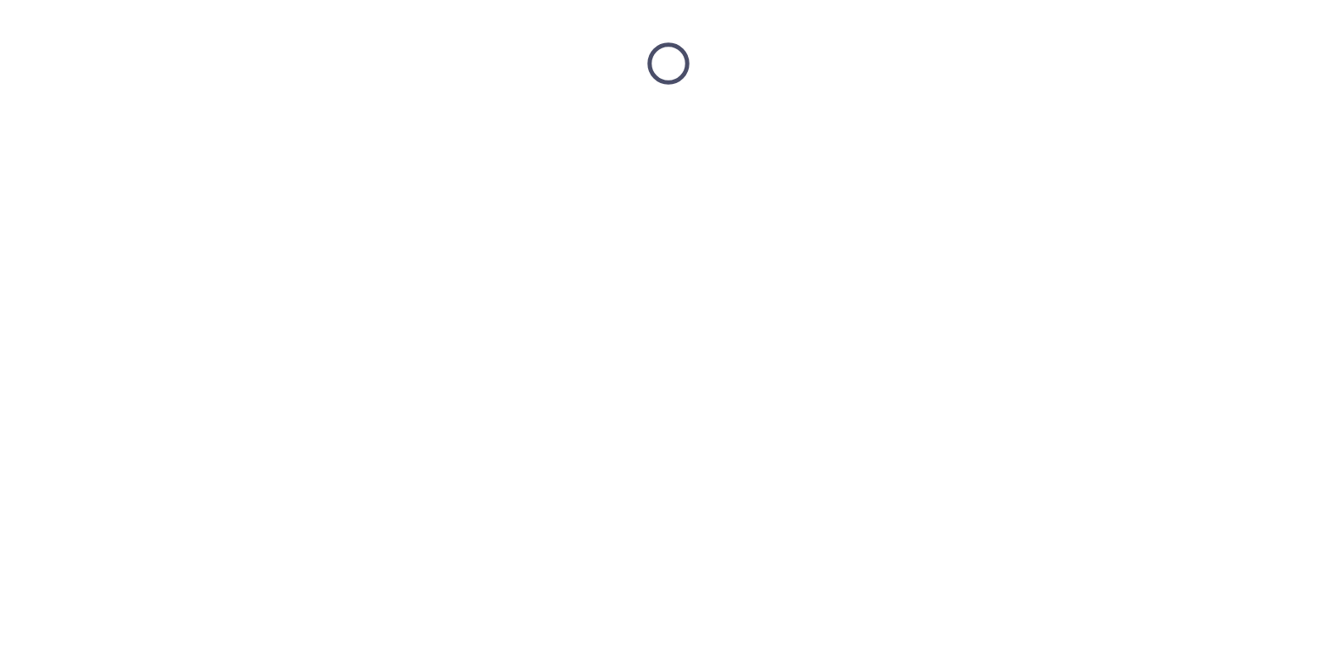
scroll to position [0, 0]
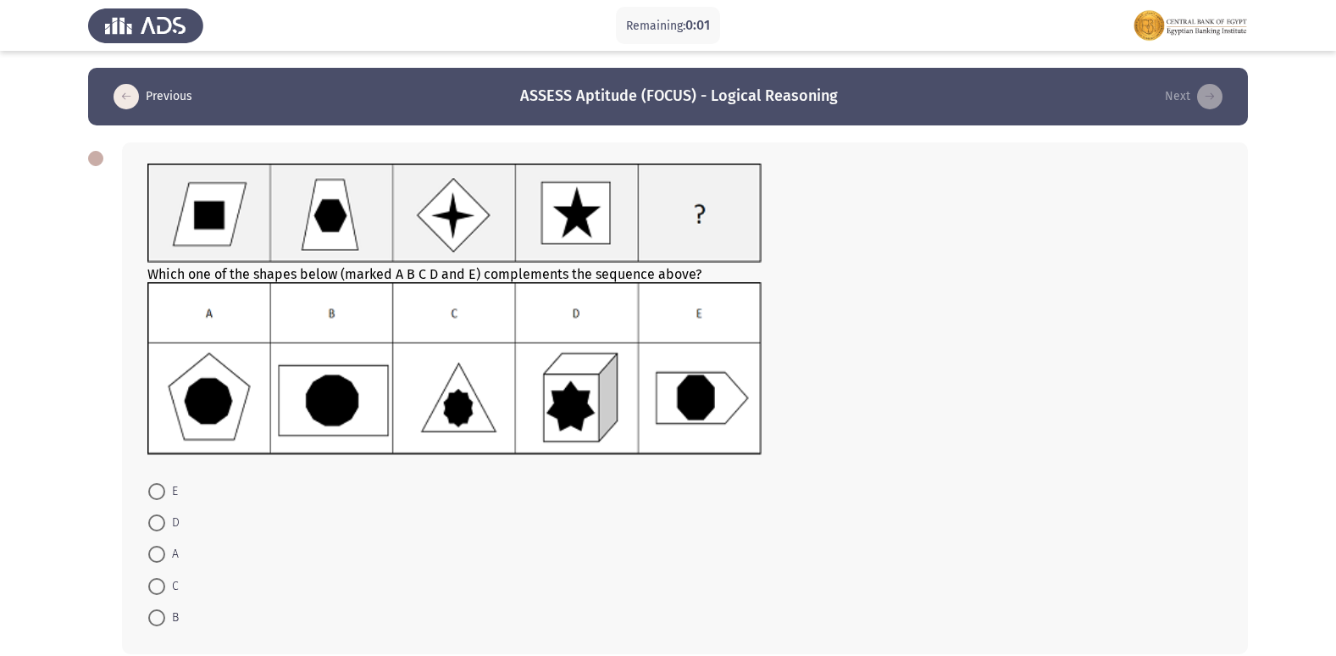
click at [159, 585] on span at bounding box center [156, 586] width 17 height 17
click at [159, 585] on input "C" at bounding box center [156, 586] width 17 height 17
radio input "true"
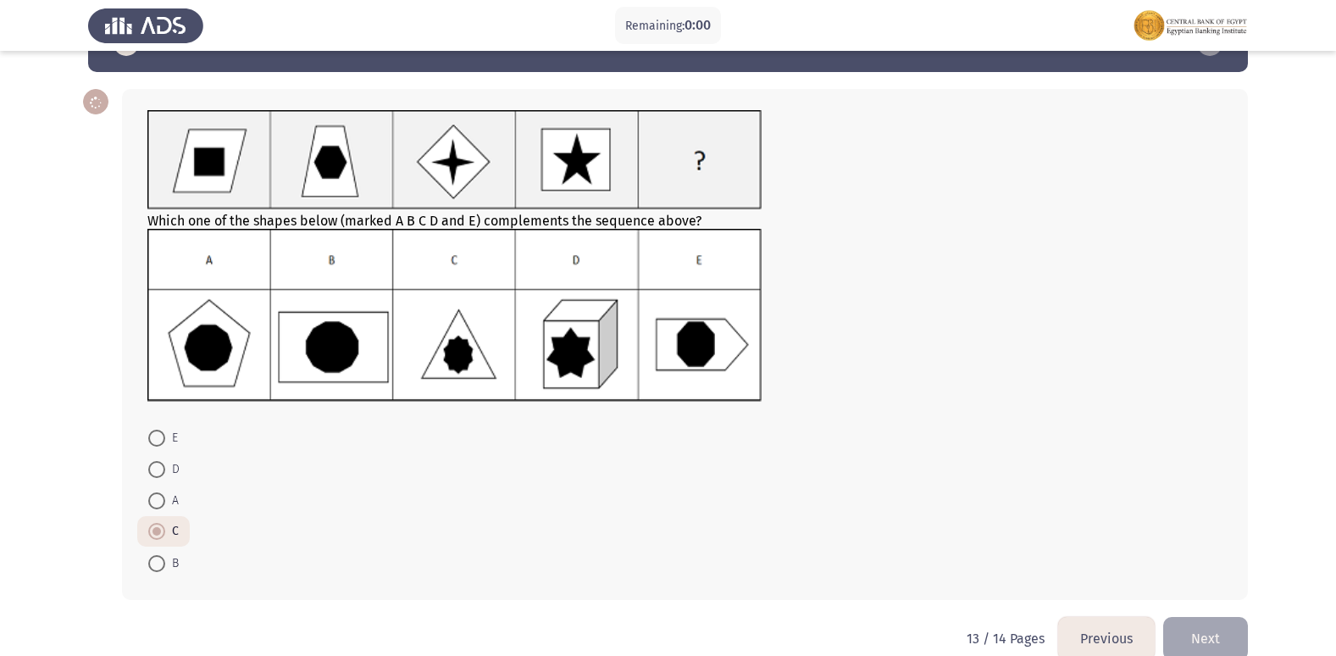
scroll to position [82, 0]
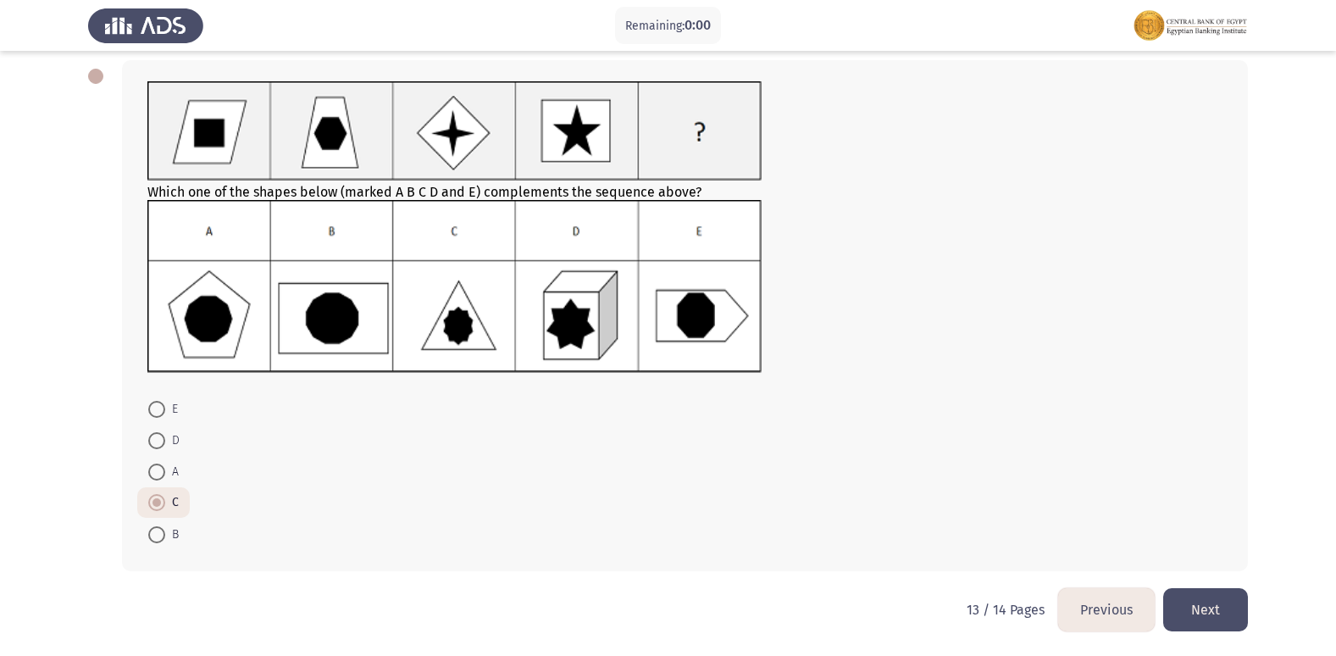
click at [1205, 600] on button "Next" at bounding box center [1205, 609] width 85 height 43
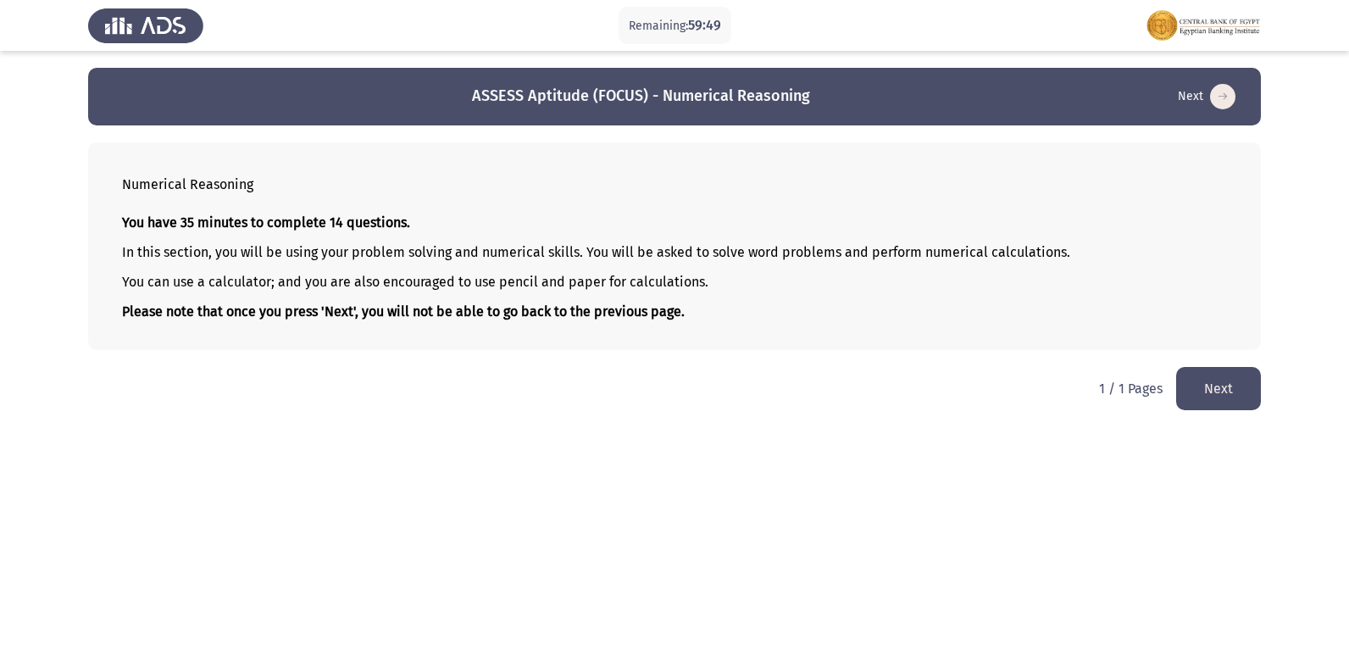
click at [1241, 383] on button "Next" at bounding box center [1218, 388] width 85 height 43
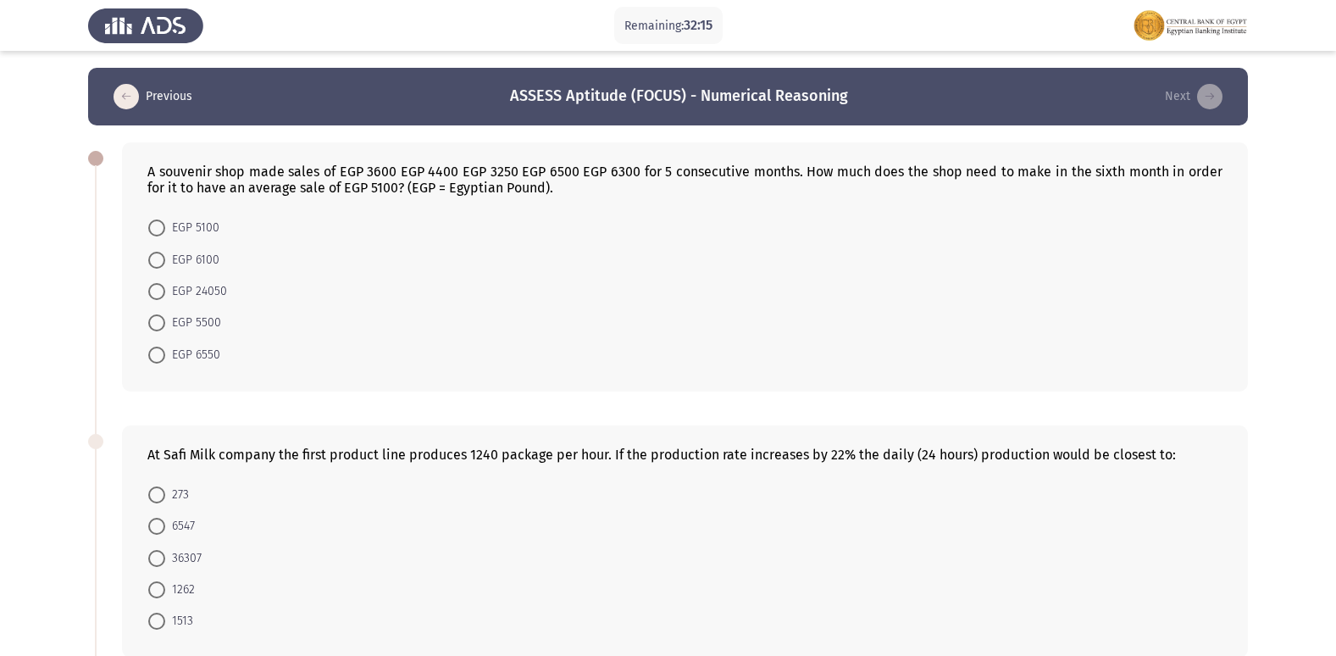
drag, startPoint x: 1007, startPoint y: 171, endPoint x: 1180, endPoint y: 152, distance: 173.1
click at [1180, 152] on div "A souvenir shop made sales of EGP 3600 EGP 4400 EGP 3250 EGP 6500 EGP 6300 for …" at bounding box center [685, 266] width 1126 height 249
click at [360, 189] on div "A souvenir shop made sales of EGP 3600 EGP 4400 EGP 3250 EGP 6500 EGP 6300 for …" at bounding box center [684, 180] width 1075 height 32
click at [157, 230] on span at bounding box center [156, 227] width 17 height 17
click at [157, 230] on input "EGP 5100" at bounding box center [156, 227] width 17 height 17
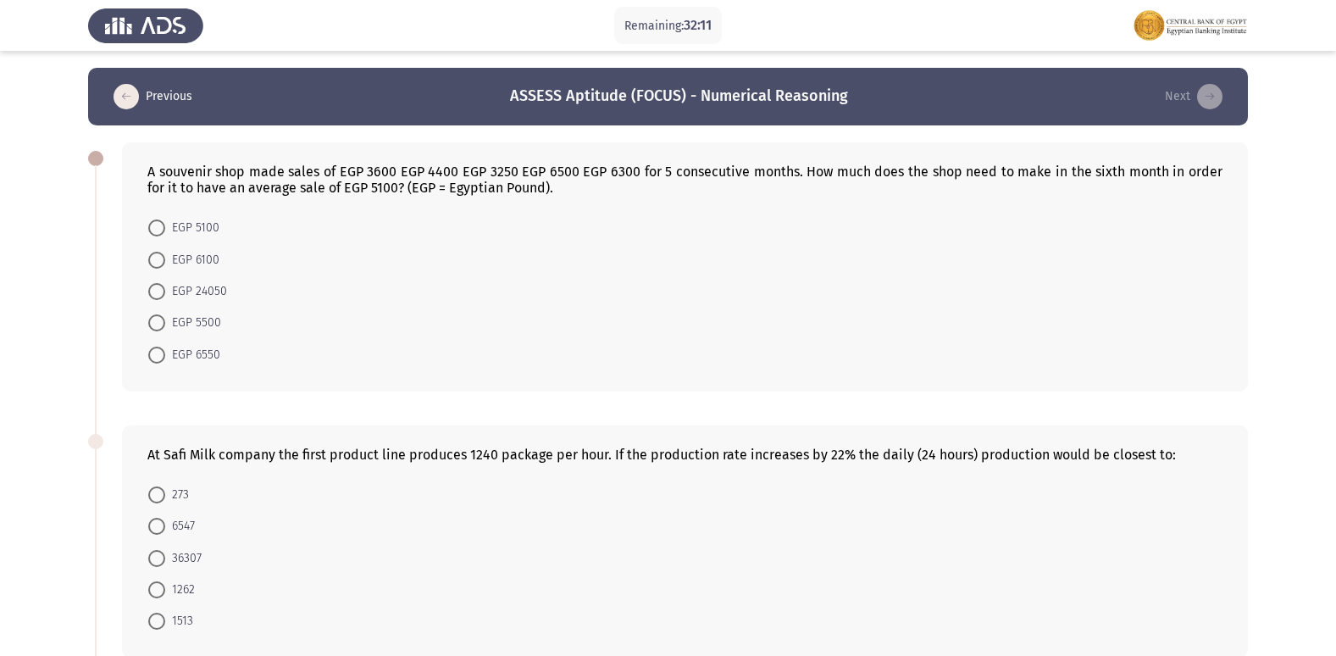
radio input "true"
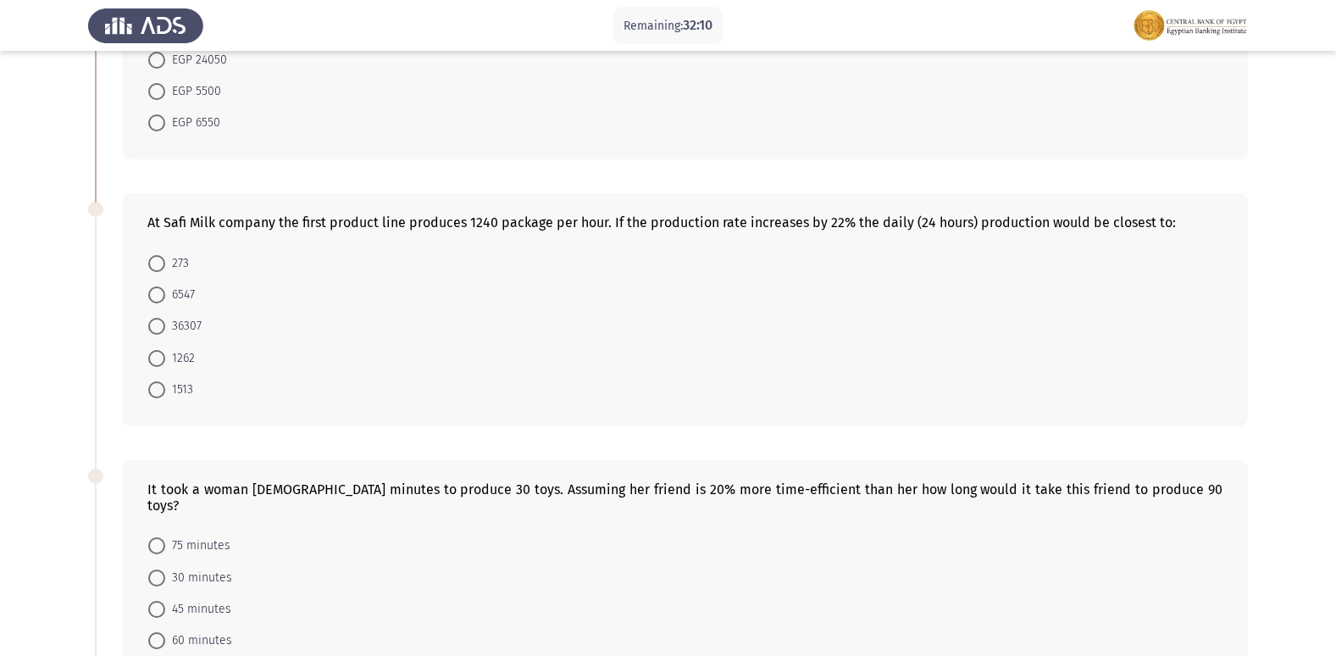
scroll to position [254, 0]
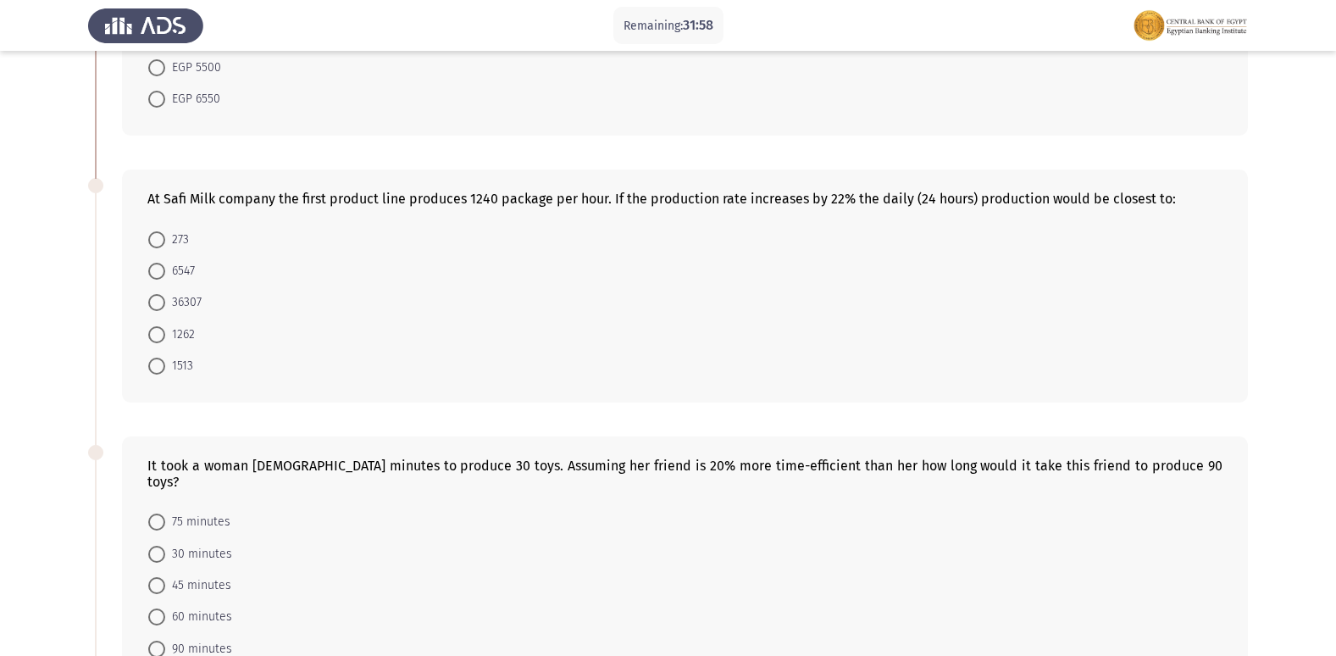
drag, startPoint x: 830, startPoint y: 203, endPoint x: 841, endPoint y: 211, distance: 14.6
click at [841, 211] on div "At Safi Milk company the first product line produces 1240 package per hour. If …" at bounding box center [685, 285] width 1126 height 233
click at [160, 234] on span at bounding box center [156, 239] width 17 height 17
click at [160, 234] on input "273" at bounding box center [156, 239] width 17 height 17
radio input "true"
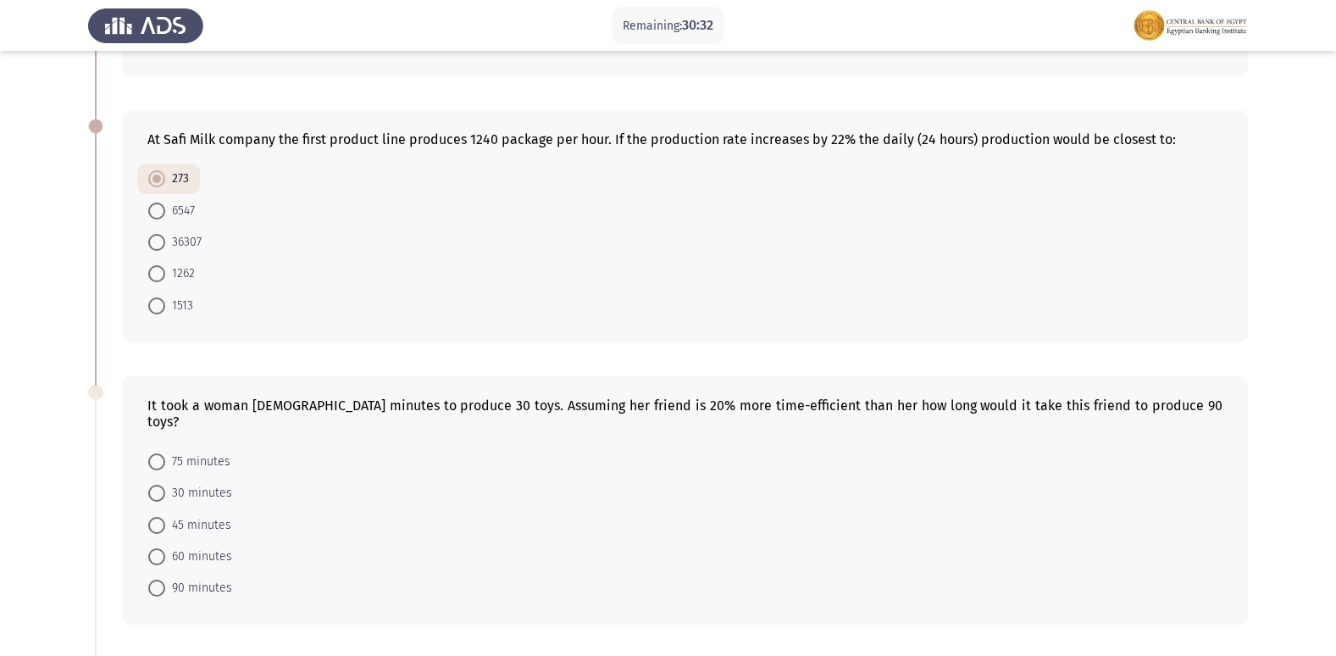
scroll to position [424, 0]
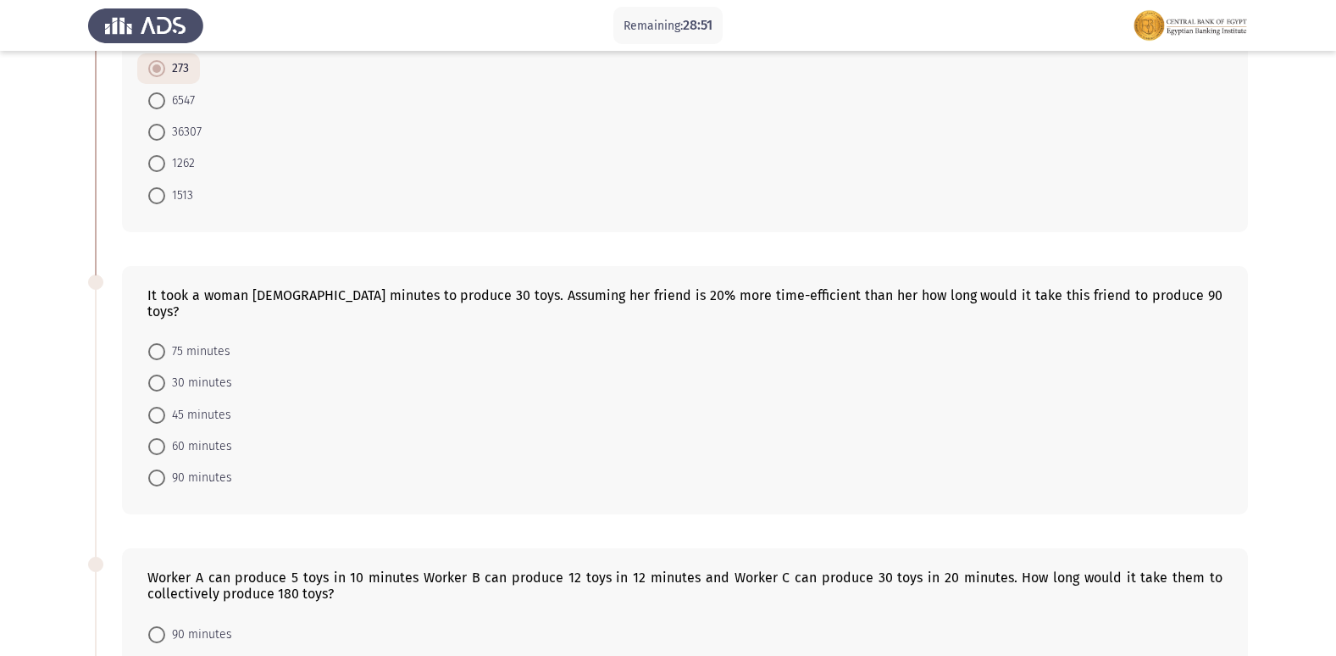
drag, startPoint x: 846, startPoint y: 303, endPoint x: 983, endPoint y: 302, distance: 137.3
click at [983, 302] on div "It took a woman [DEMOGRAPHIC_DATA] minutes to produce 30 toys. Assuming her fri…" at bounding box center [685, 390] width 1126 height 249
click at [164, 407] on span at bounding box center [156, 415] width 17 height 17
click at [164, 407] on input "45 minutes" at bounding box center [156, 415] width 17 height 17
radio input "true"
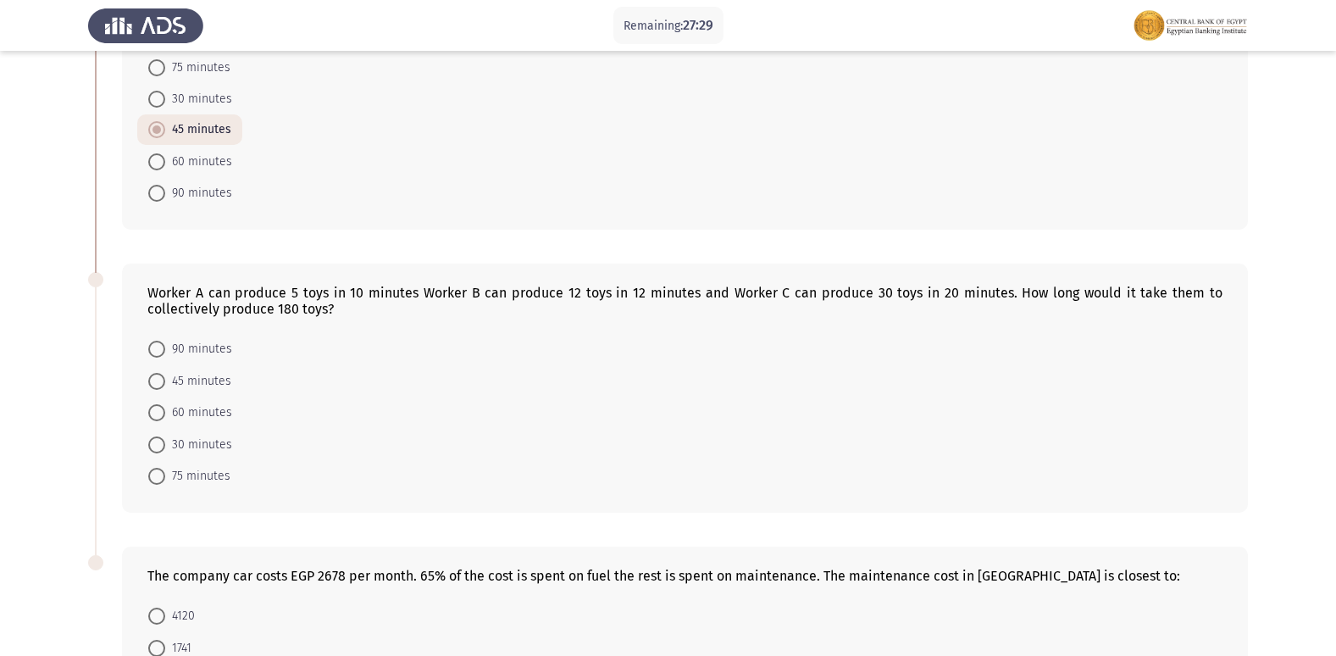
scroll to position [678, 0]
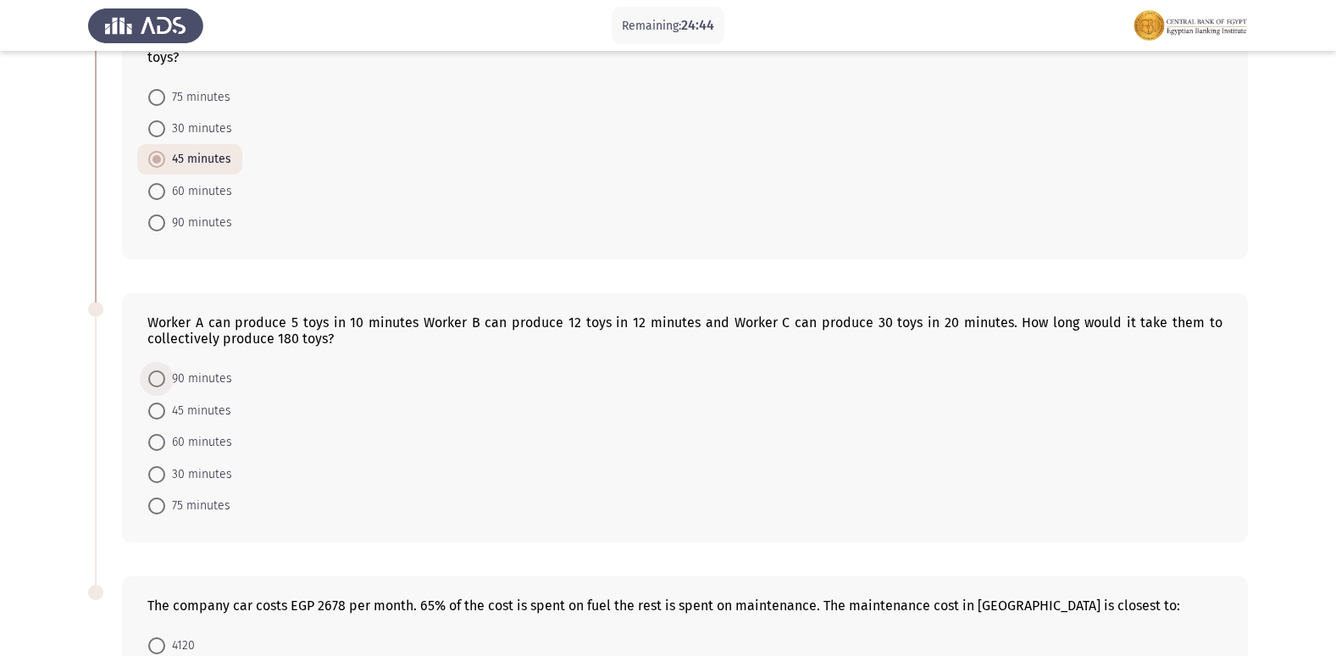
click at [153, 370] on span at bounding box center [156, 378] width 17 height 17
click at [153, 370] on input "90 minutes" at bounding box center [156, 378] width 17 height 17
radio input "true"
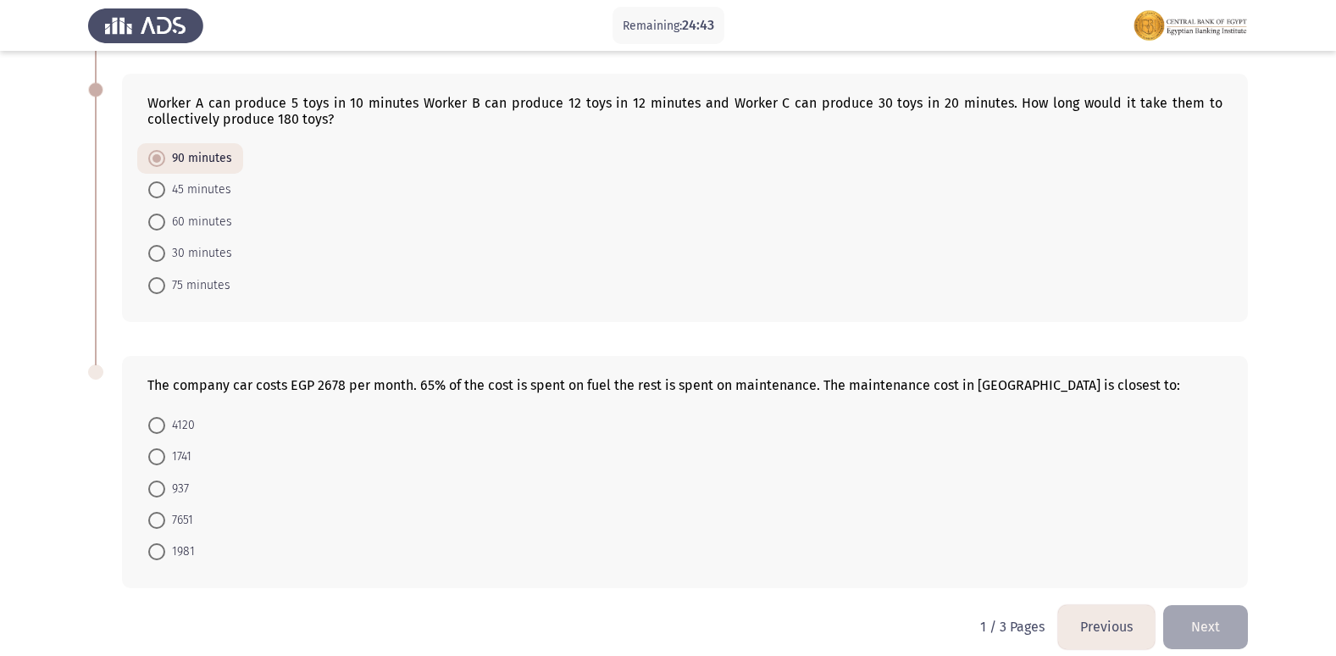
scroll to position [898, 0]
click at [162, 416] on span at bounding box center [156, 424] width 17 height 17
click at [162, 416] on input "4120" at bounding box center [156, 424] width 17 height 17
radio input "true"
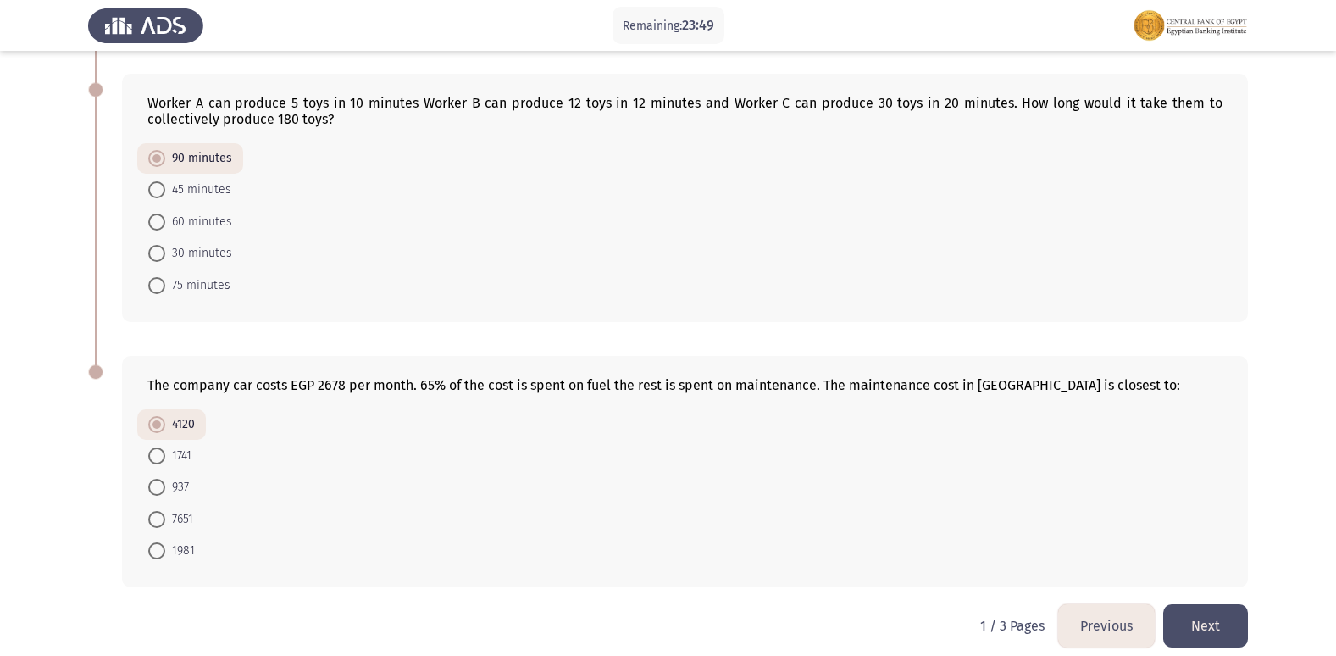
click at [1236, 604] on button "Next" at bounding box center [1205, 625] width 85 height 43
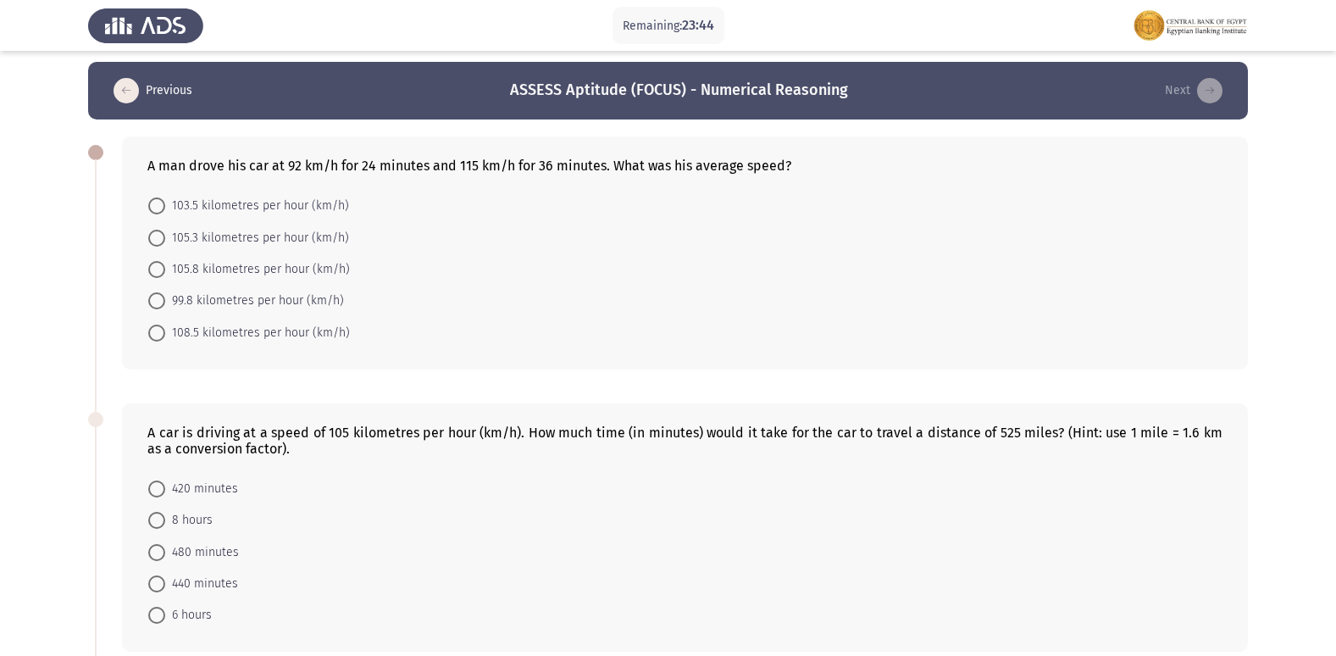
scroll to position [0, 0]
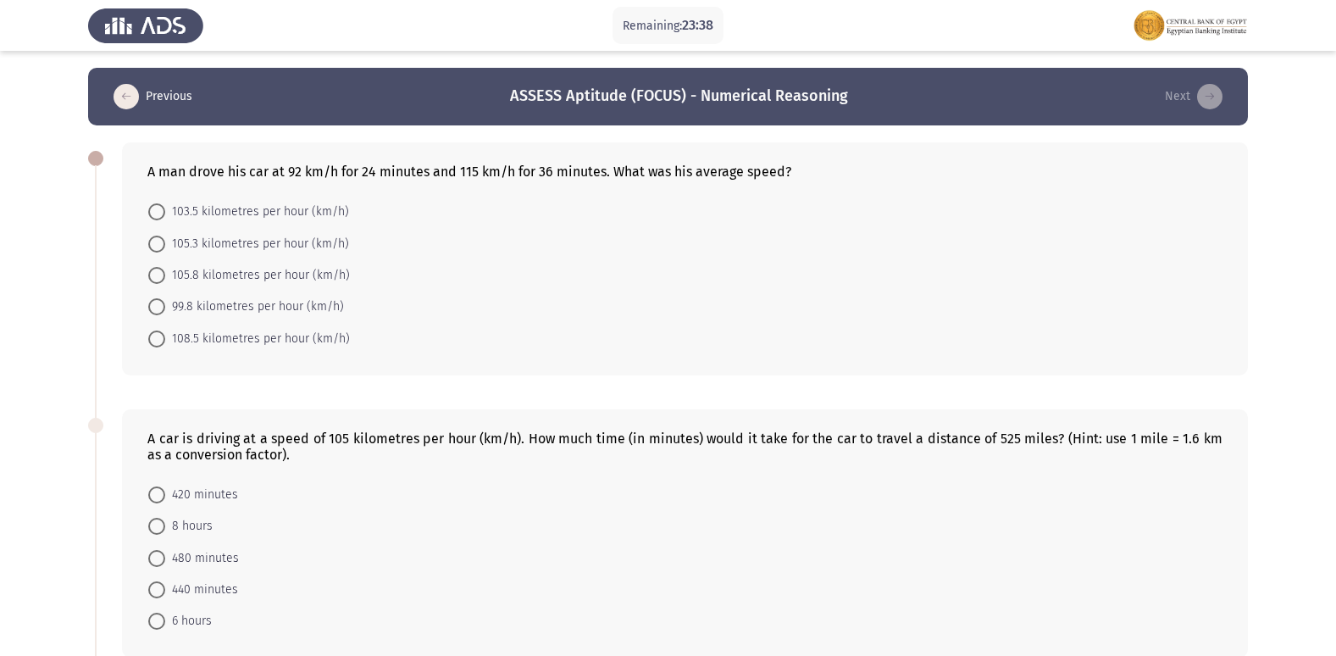
drag, startPoint x: 473, startPoint y: 177, endPoint x: 480, endPoint y: 192, distance: 16.7
click at [480, 192] on div "A man drove his car at 92 km/h for 24 minutes and 115 km/h for 36 minutes. What…" at bounding box center [685, 258] width 1126 height 233
click at [159, 211] on span at bounding box center [156, 211] width 17 height 17
click at [159, 211] on input "103.5 kilometres per hour (km/h)" at bounding box center [156, 211] width 17 height 17
radio input "true"
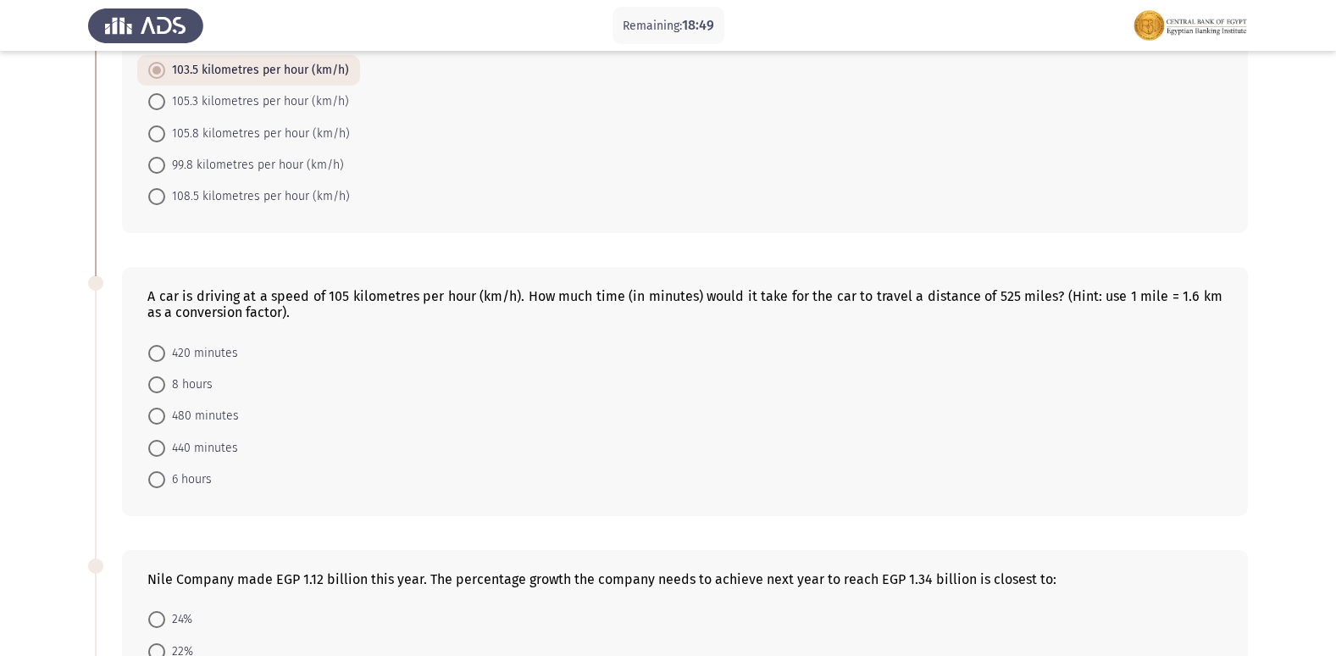
scroll to position [169, 0]
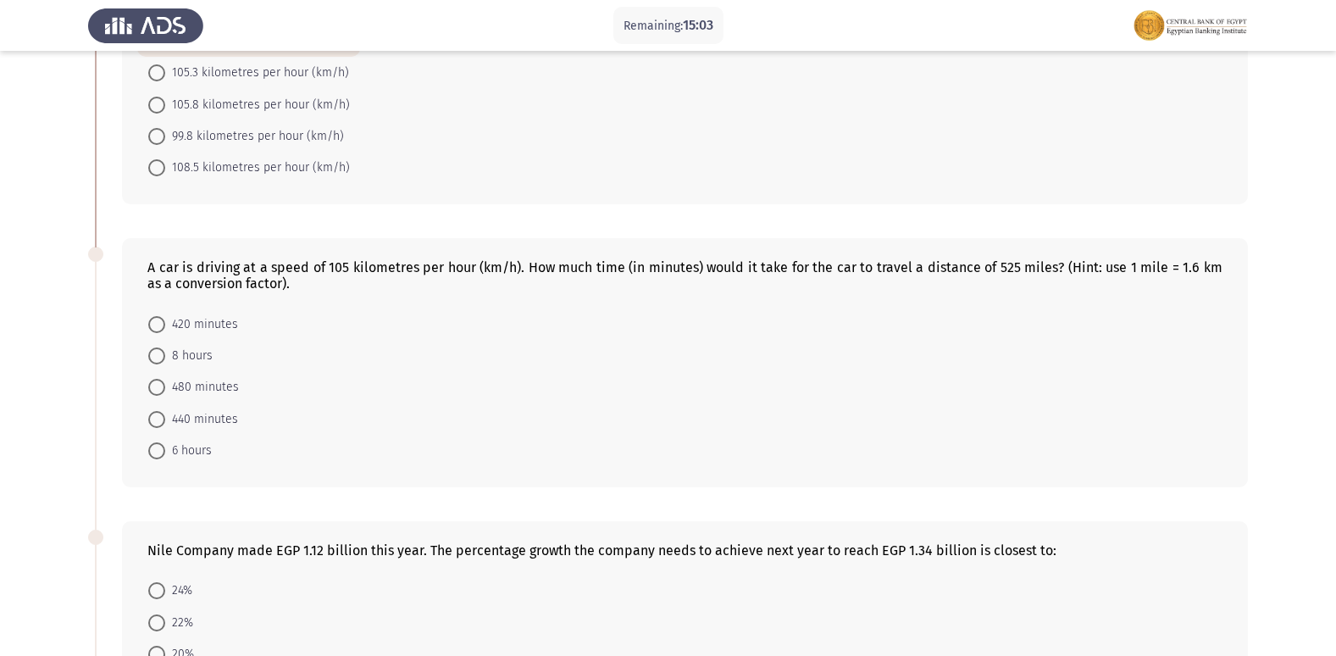
click at [159, 448] on span at bounding box center [156, 450] width 17 height 17
click at [159, 448] on input "6 hours" at bounding box center [156, 450] width 17 height 17
radio input "true"
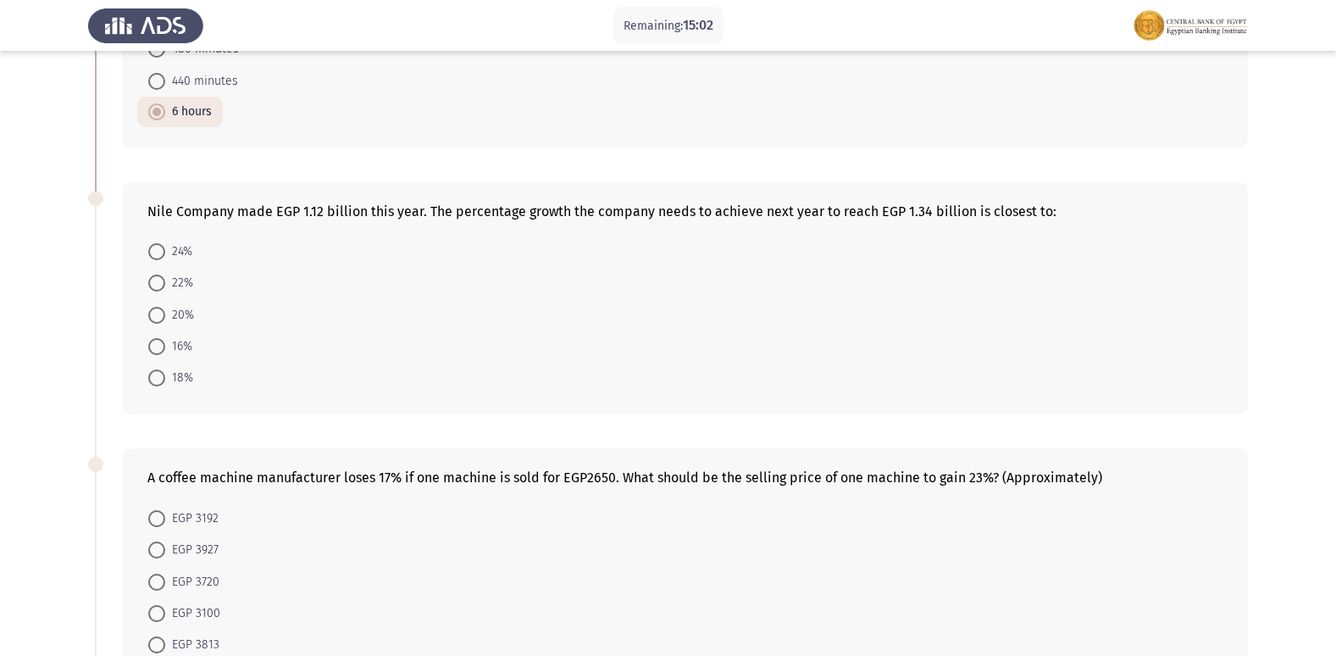
scroll to position [508, 0]
click at [153, 284] on span at bounding box center [156, 282] width 17 height 17
click at [153, 284] on input "22%" at bounding box center [156, 282] width 17 height 17
radio input "true"
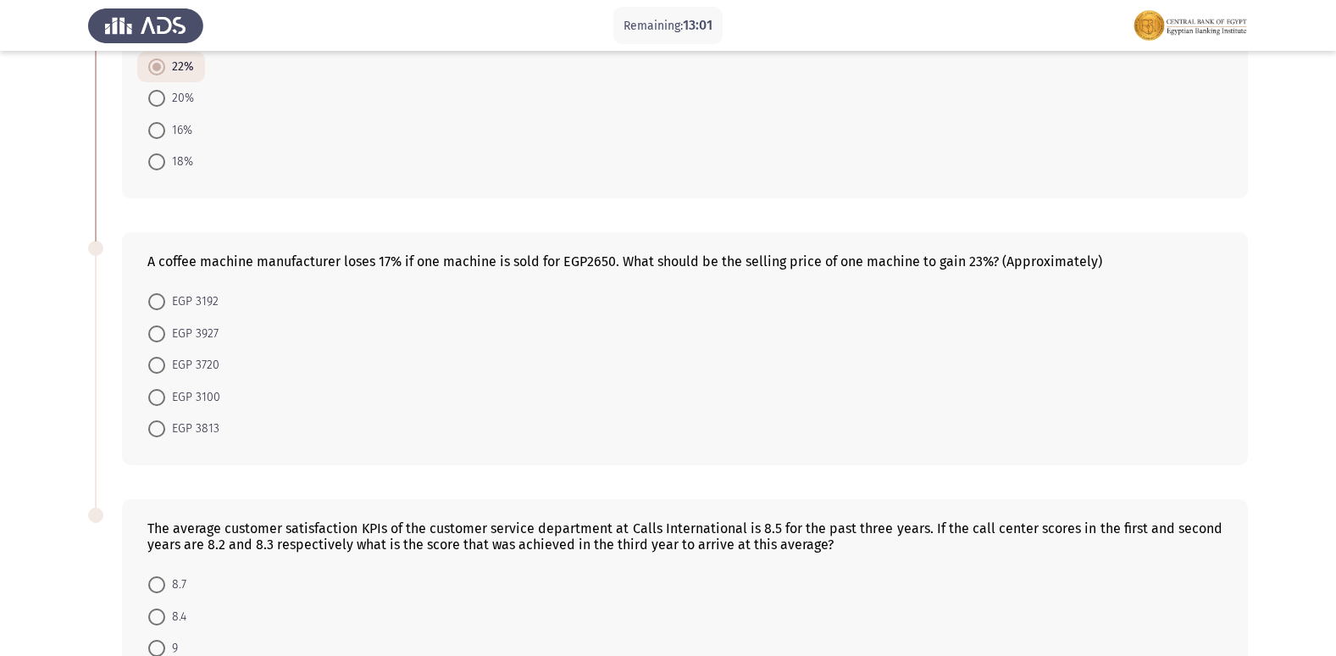
scroll to position [763, 0]
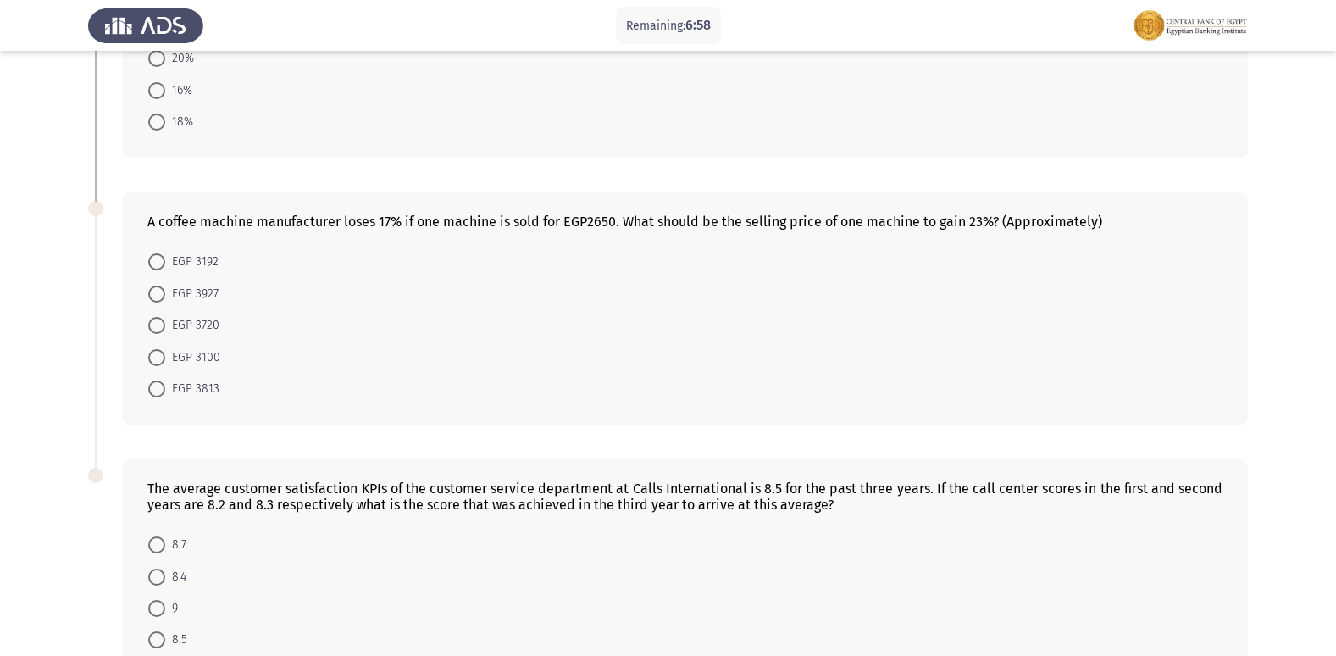
click at [158, 324] on span at bounding box center [156, 325] width 17 height 17
click at [158, 324] on input "EGP 3720" at bounding box center [156, 325] width 17 height 17
radio input "true"
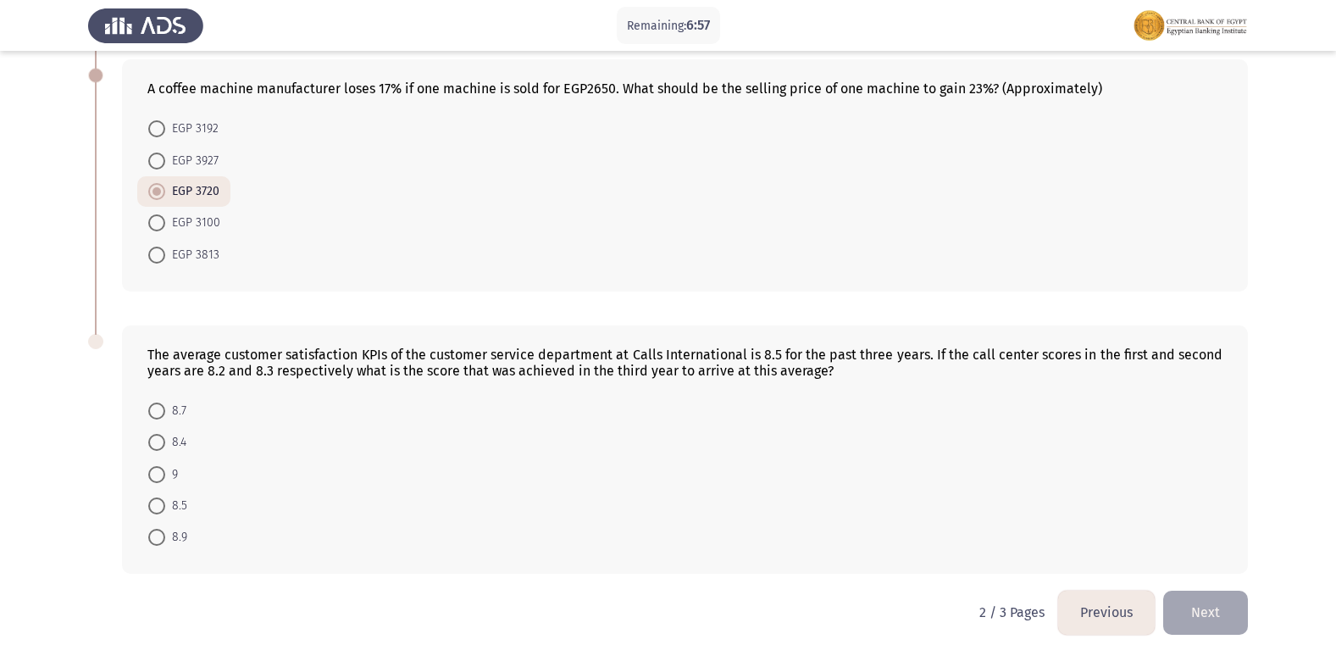
scroll to position [898, 0]
drag, startPoint x: 534, startPoint y: 348, endPoint x: 619, endPoint y: 348, distance: 85.6
click at [613, 348] on div "The average customer satisfaction KPIs of the customer service department at Ca…" at bounding box center [684, 360] width 1075 height 32
click at [157, 440] on span at bounding box center [157, 440] width 0 height 0
click at [156, 440] on input "8.4" at bounding box center [156, 439] width 17 height 17
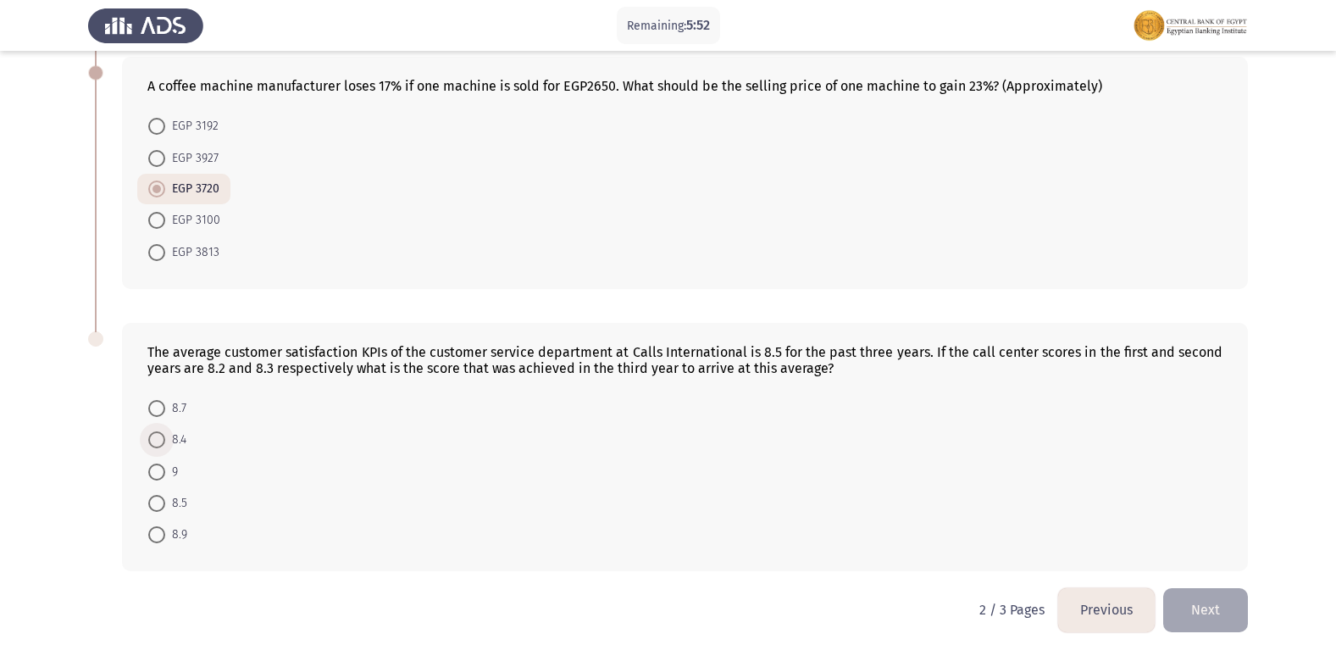
radio input "true"
click at [1208, 600] on button "Next" at bounding box center [1205, 609] width 85 height 43
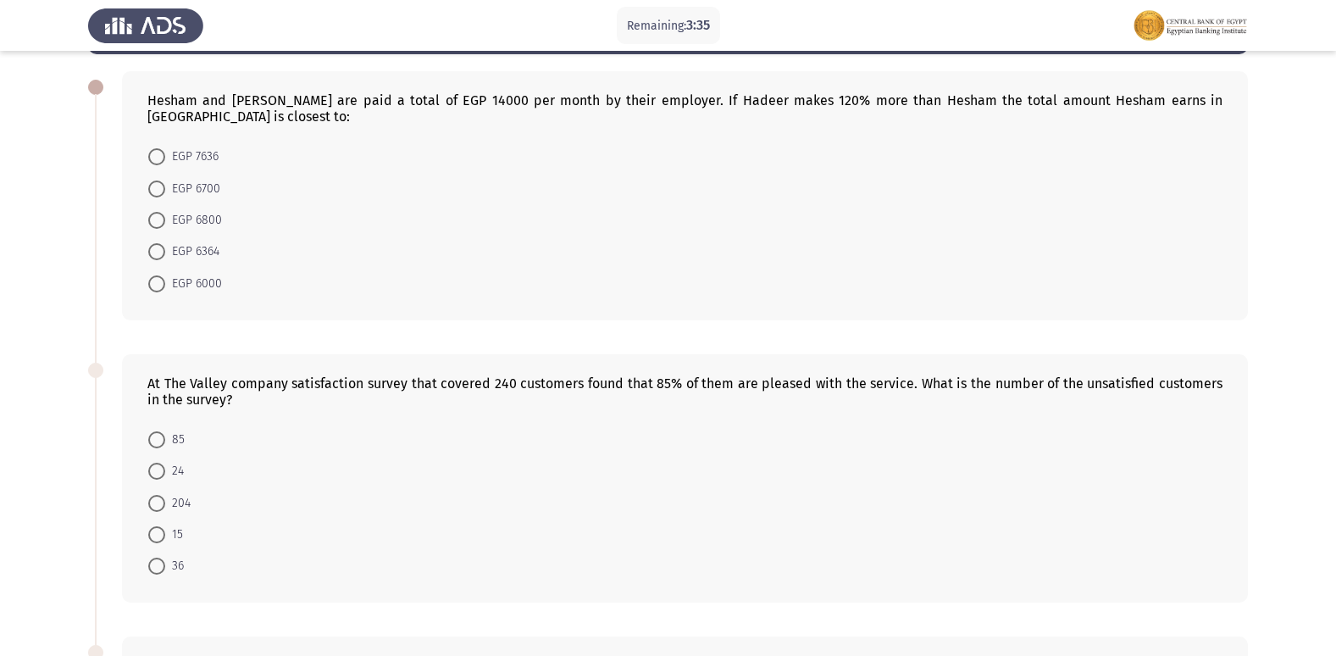
scroll to position [0, 0]
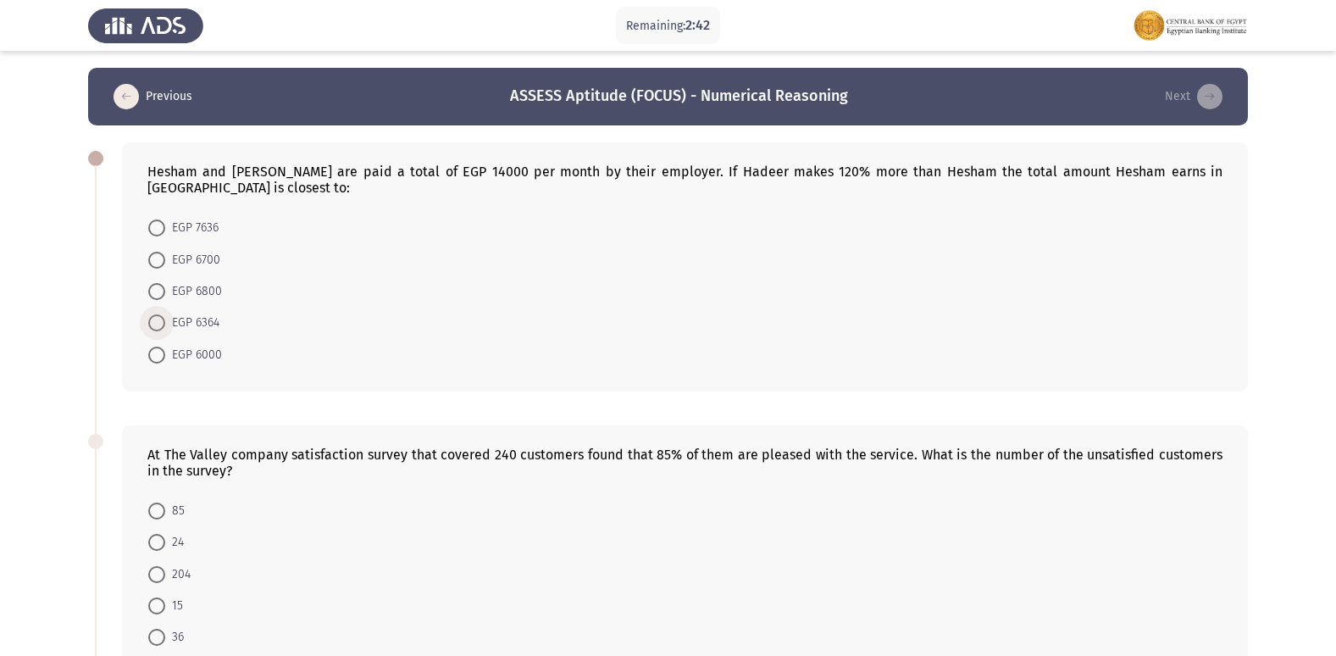
click at [161, 314] on span at bounding box center [156, 322] width 17 height 17
click at [161, 314] on input "EGP 6364" at bounding box center [156, 322] width 17 height 17
radio input "true"
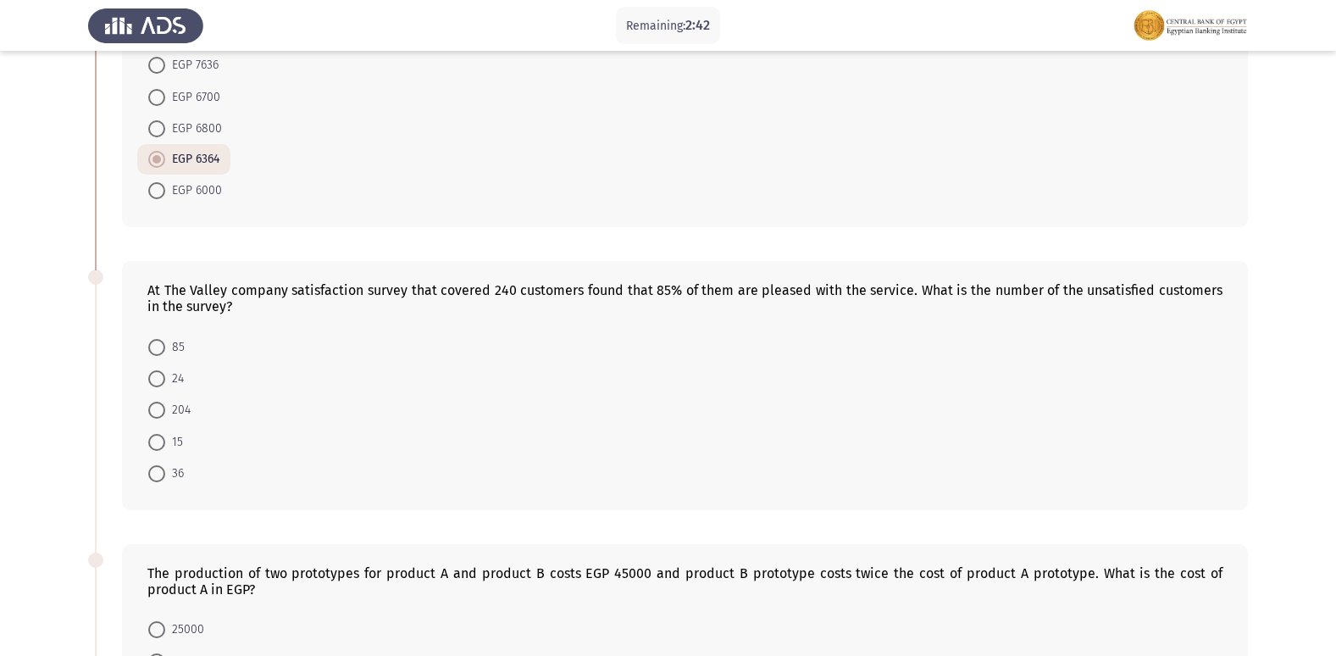
scroll to position [169, 0]
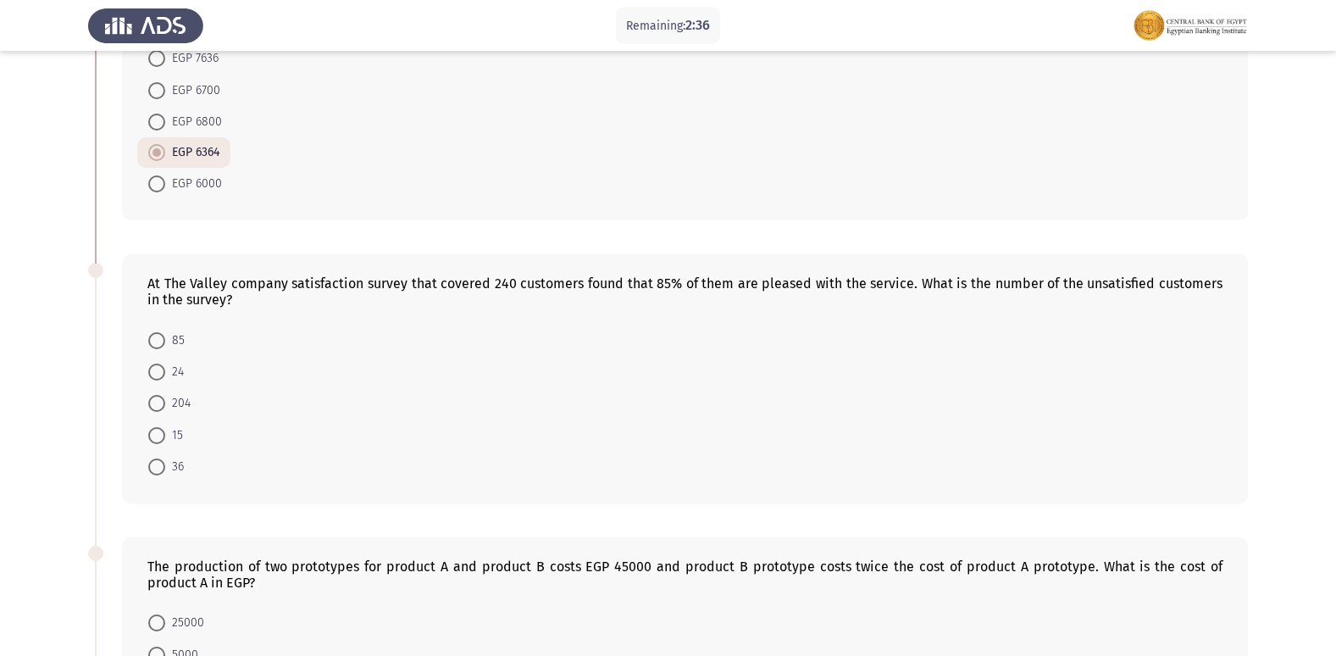
drag, startPoint x: 726, startPoint y: 278, endPoint x: 823, endPoint y: 272, distance: 96.8
click at [745, 276] on div "At The Valley company satisfaction survey that covered 240 customers found that…" at bounding box center [684, 291] width 1075 height 32
drag, startPoint x: 823, startPoint y: 272, endPoint x: 813, endPoint y: 273, distance: 9.4
click at [830, 275] on div "At The Valley company satisfaction survey that covered 240 customers found that…" at bounding box center [684, 291] width 1075 height 32
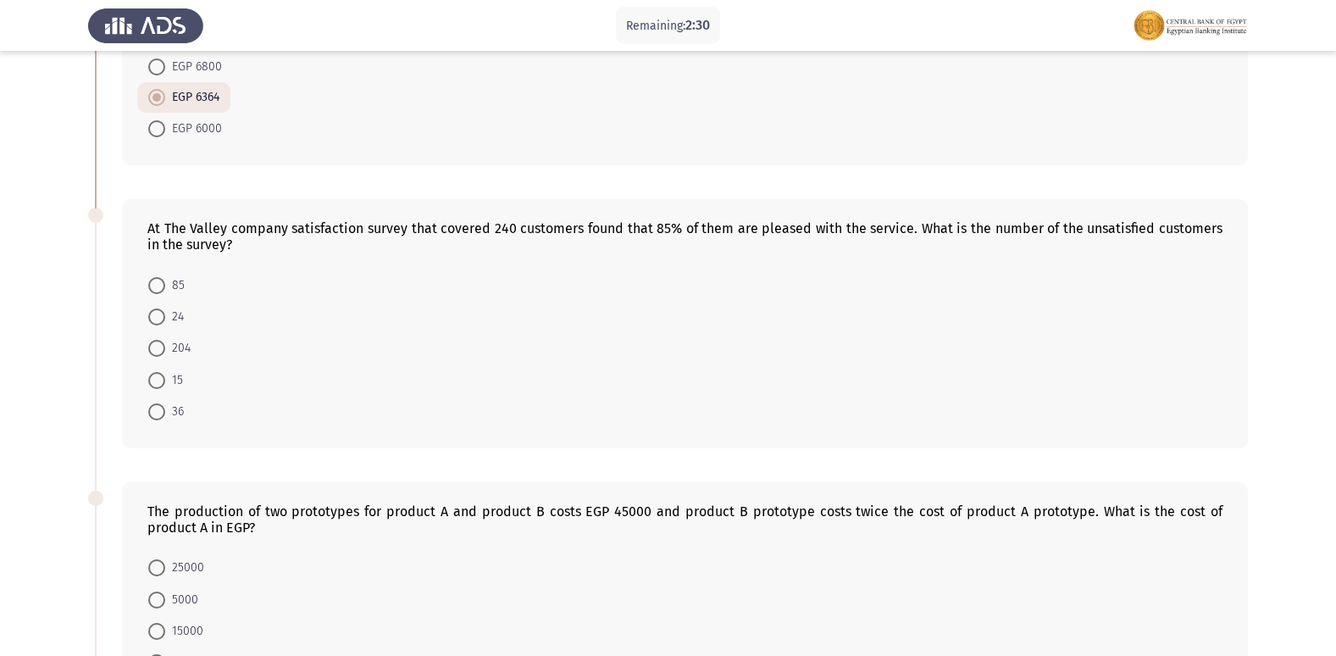
scroll to position [254, 0]
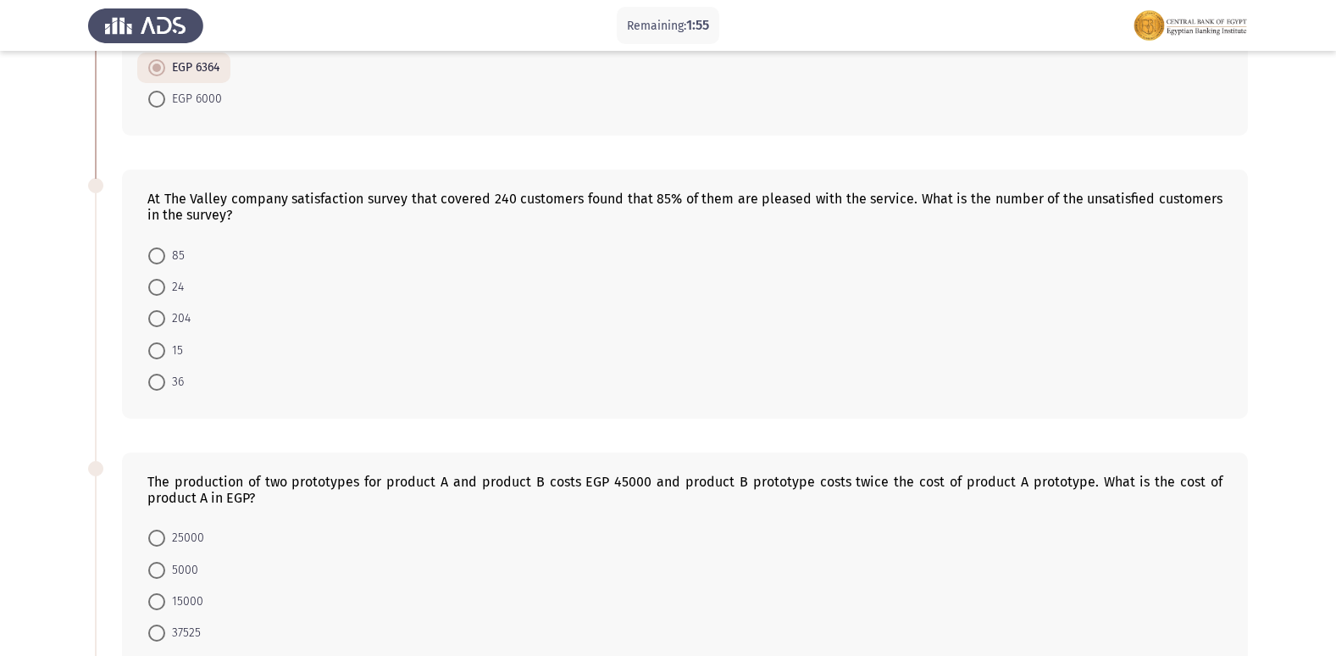
click at [155, 374] on span at bounding box center [156, 382] width 17 height 17
click at [155, 374] on input "36" at bounding box center [156, 382] width 17 height 17
radio input "true"
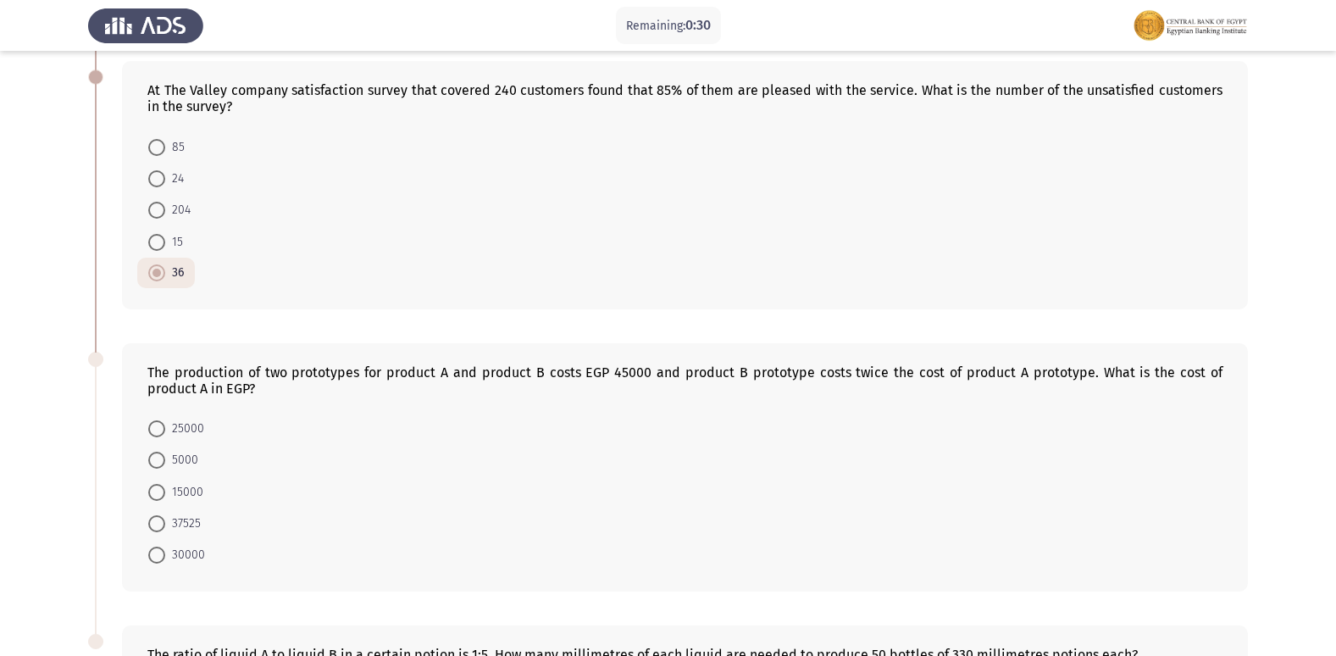
scroll to position [464, 0]
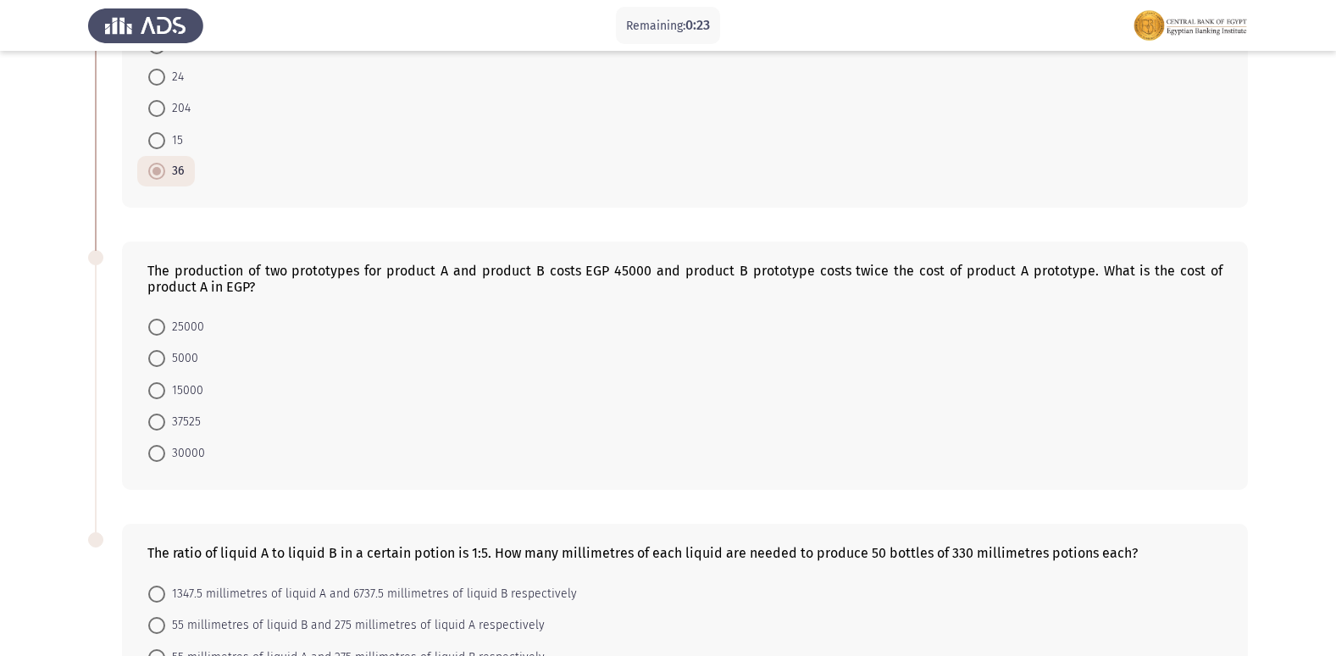
drag, startPoint x: 755, startPoint y: 253, endPoint x: 957, endPoint y: 242, distance: 202.0
click at [957, 242] on div "The production of two prototypes for product A and product B costs EGP 45000 an…" at bounding box center [685, 365] width 1126 height 249
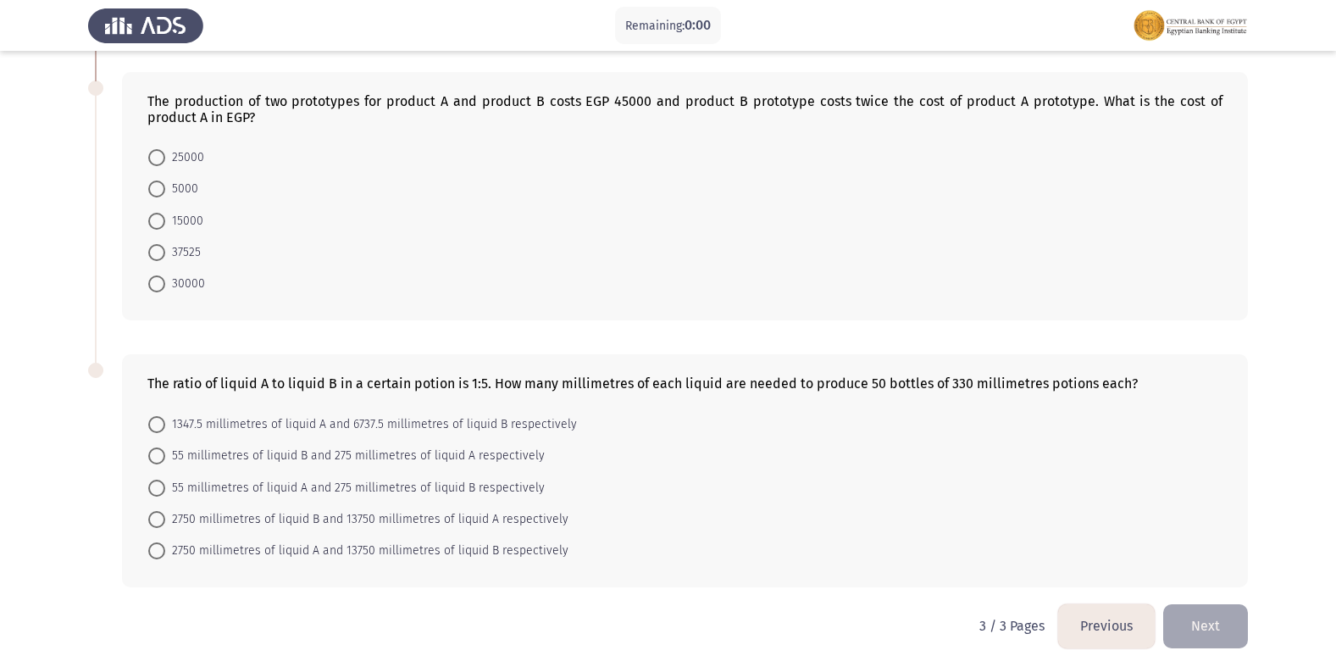
scroll to position [0, 0]
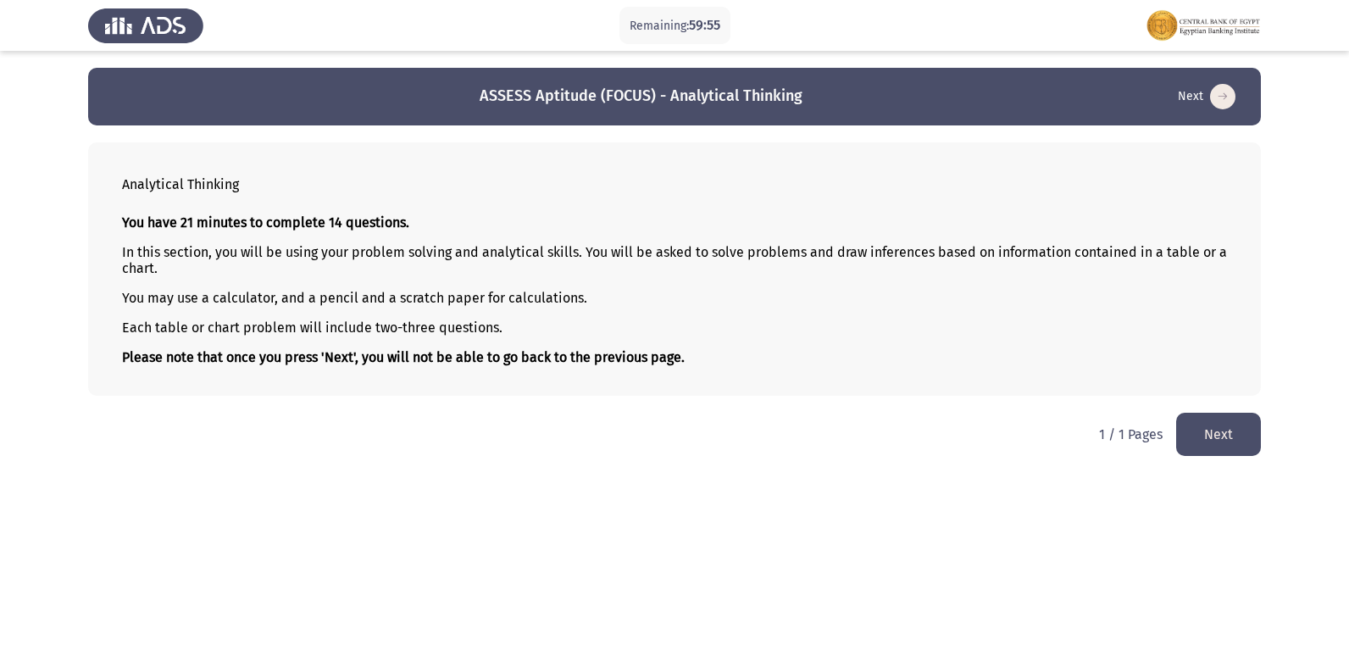
click at [1240, 436] on button "Next" at bounding box center [1218, 434] width 85 height 43
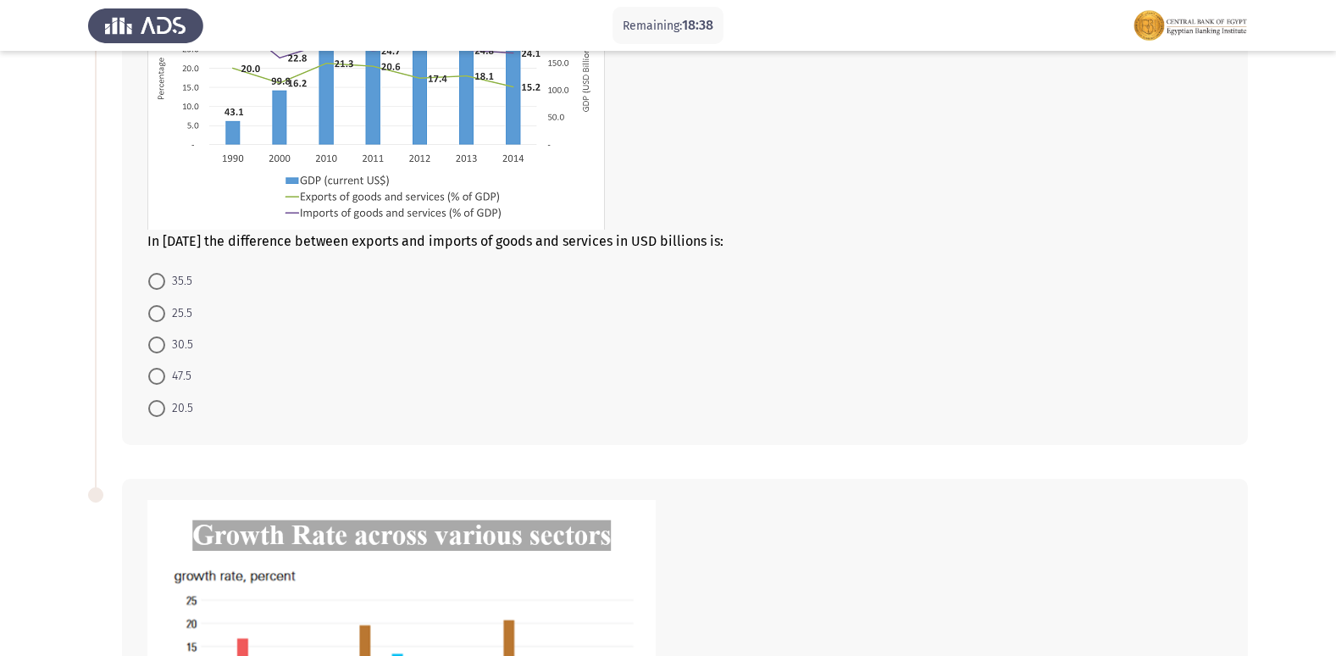
scroll to position [233, 0]
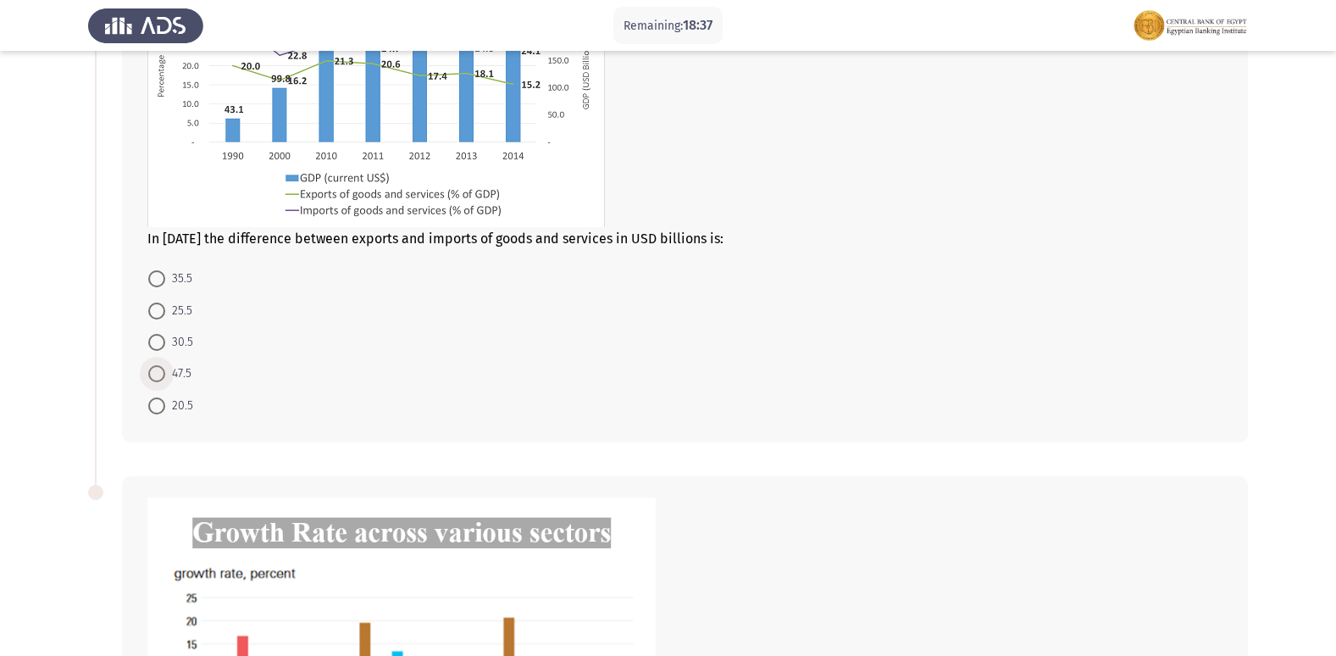
click at [161, 371] on span at bounding box center [156, 373] width 17 height 17
click at [161, 371] on input "47.5" at bounding box center [156, 373] width 17 height 17
radio input "true"
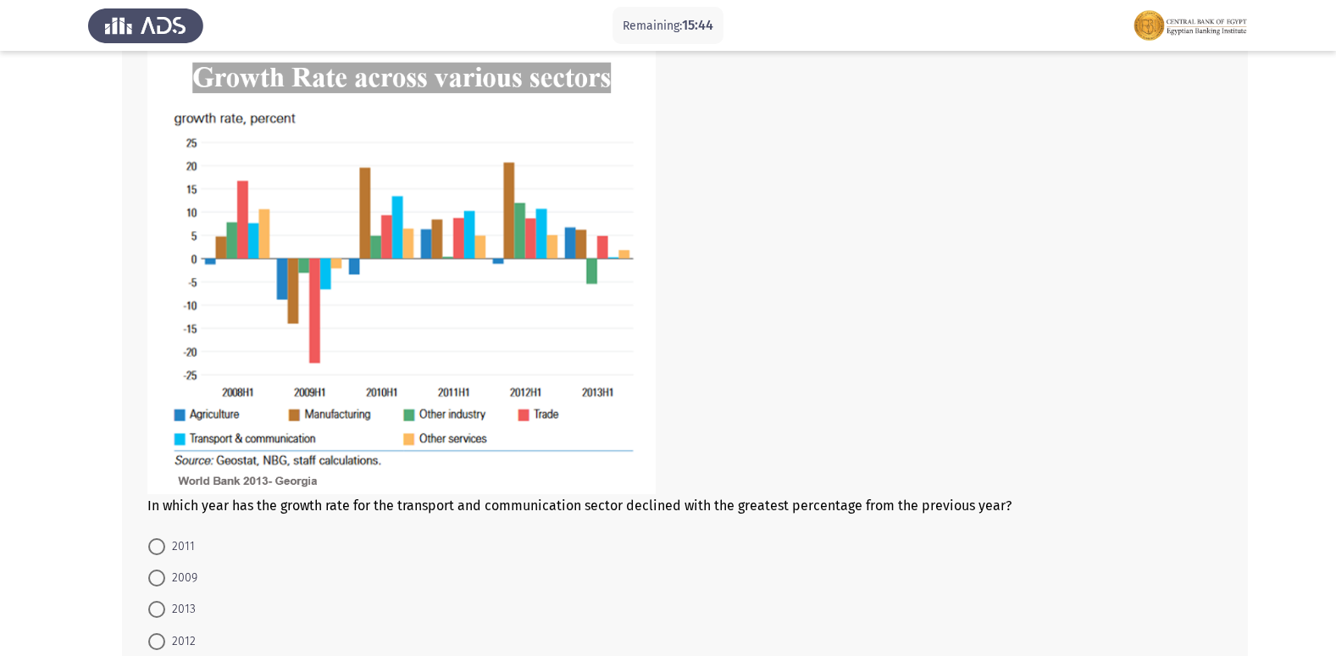
scroll to position [657, 0]
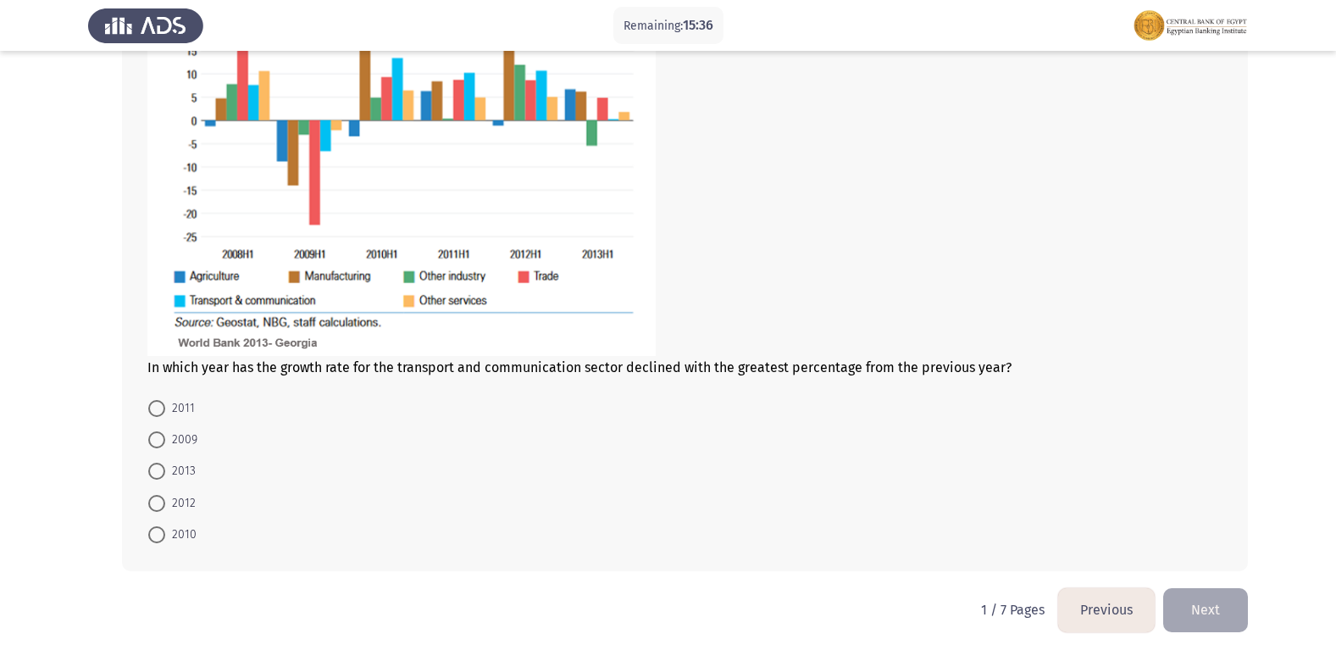
click at [158, 537] on span at bounding box center [156, 534] width 17 height 17
click at [158, 537] on input "2010" at bounding box center [156, 534] width 17 height 17
radio input "true"
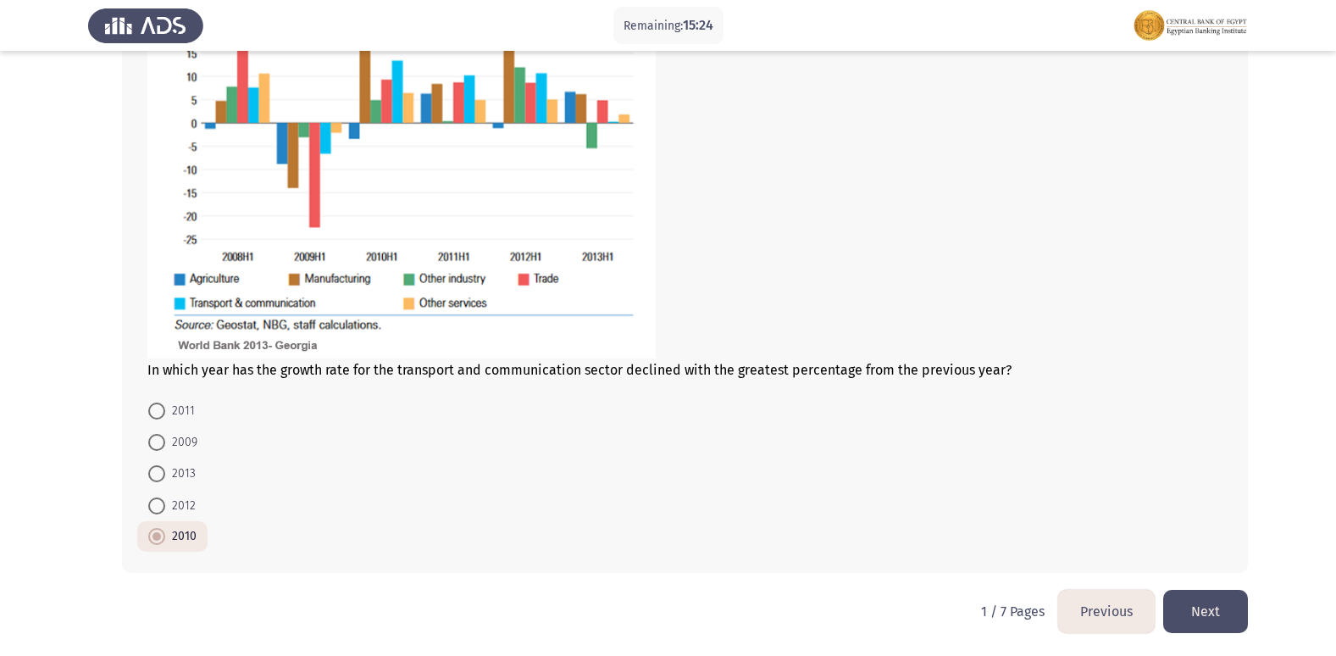
scroll to position [824, 0]
click at [1217, 616] on button "Next" at bounding box center [1205, 609] width 85 height 43
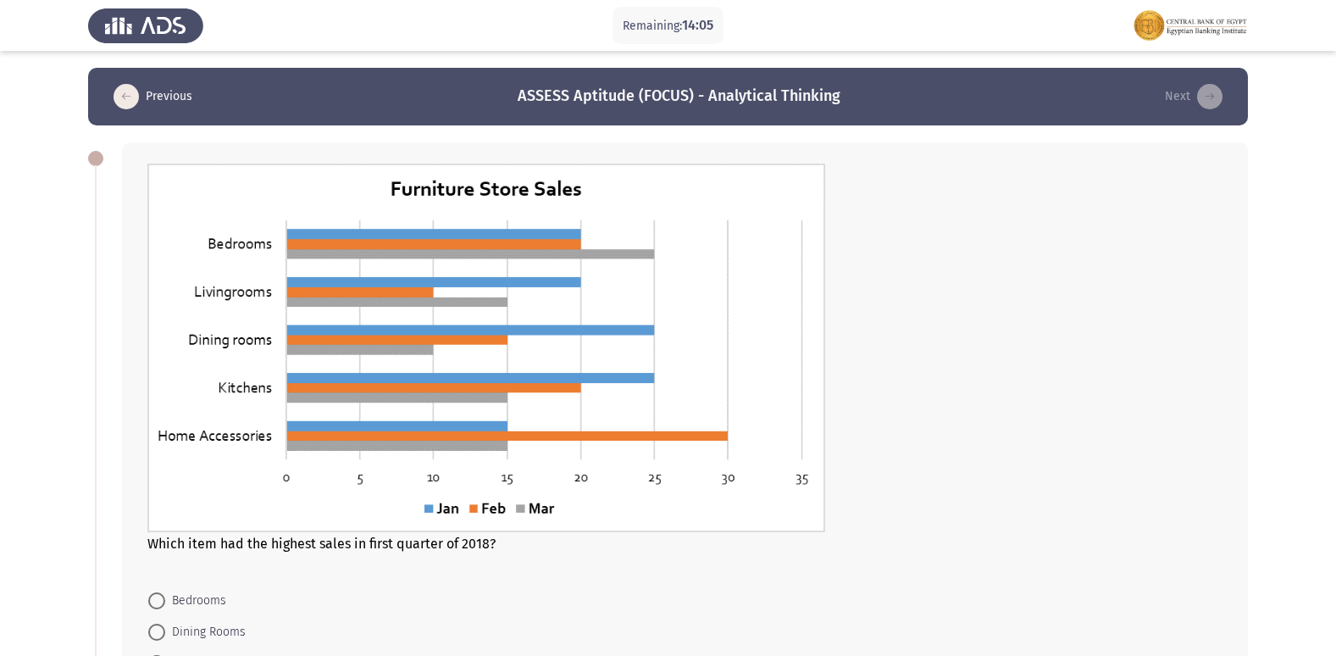
scroll to position [169, 0]
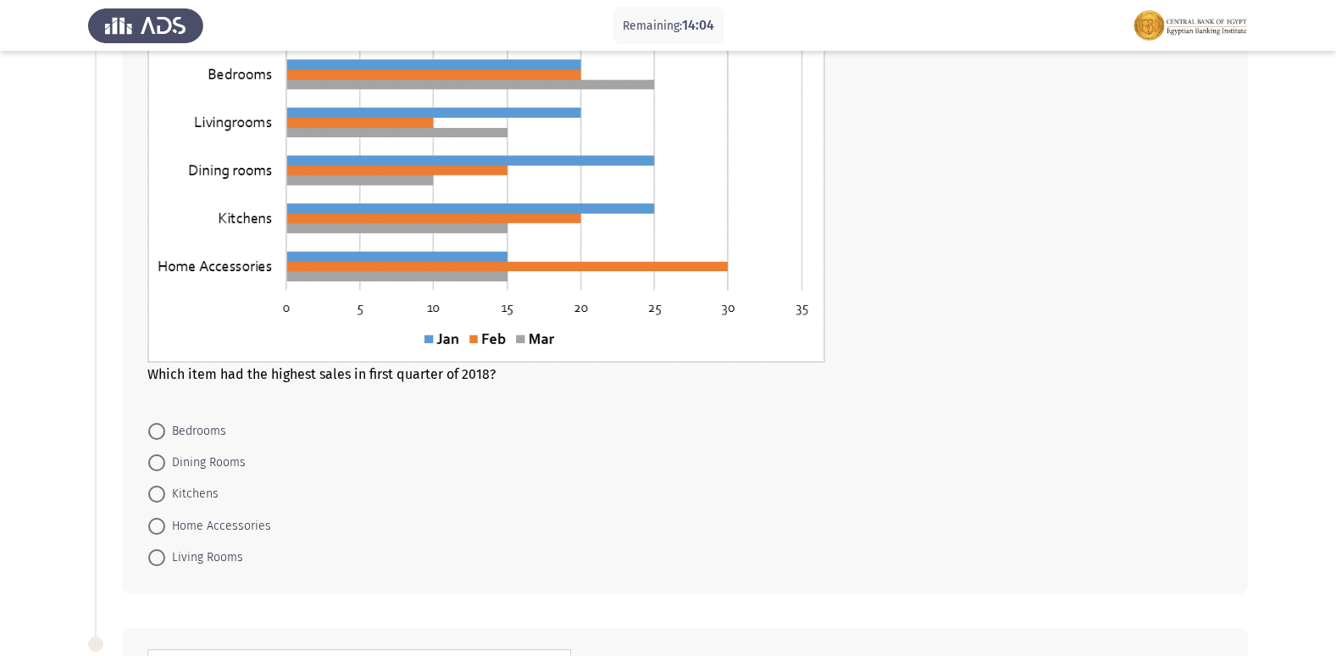
click at [158, 432] on span at bounding box center [156, 431] width 17 height 17
click at [158, 432] on input "Bedrooms" at bounding box center [156, 431] width 17 height 17
radio input "true"
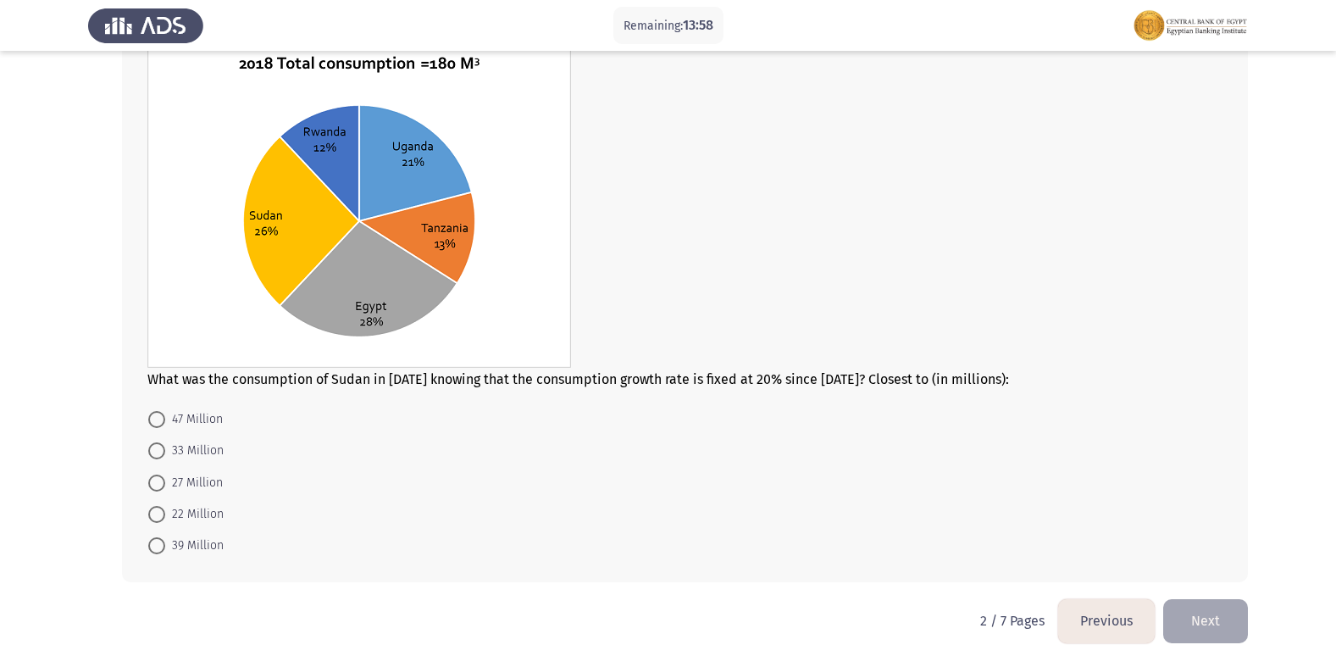
scroll to position [785, 0]
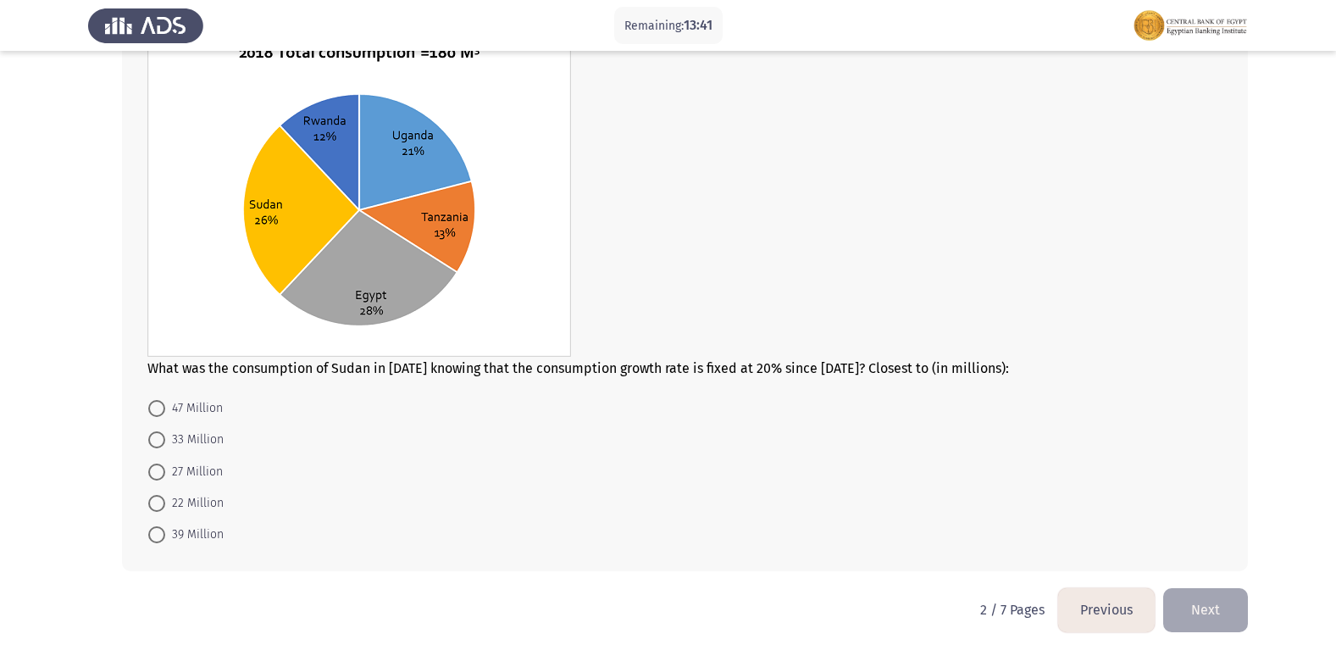
drag, startPoint x: 760, startPoint y: 386, endPoint x: 751, endPoint y: 376, distance: 13.2
click at [751, 376] on div "What was the consumption of Sudan in [DATE] knowing that the consumption growth…" at bounding box center [685, 291] width 1126 height 561
click at [155, 503] on span at bounding box center [156, 503] width 17 height 17
click at [155, 503] on input "22 Million" at bounding box center [156, 503] width 17 height 17
radio input "true"
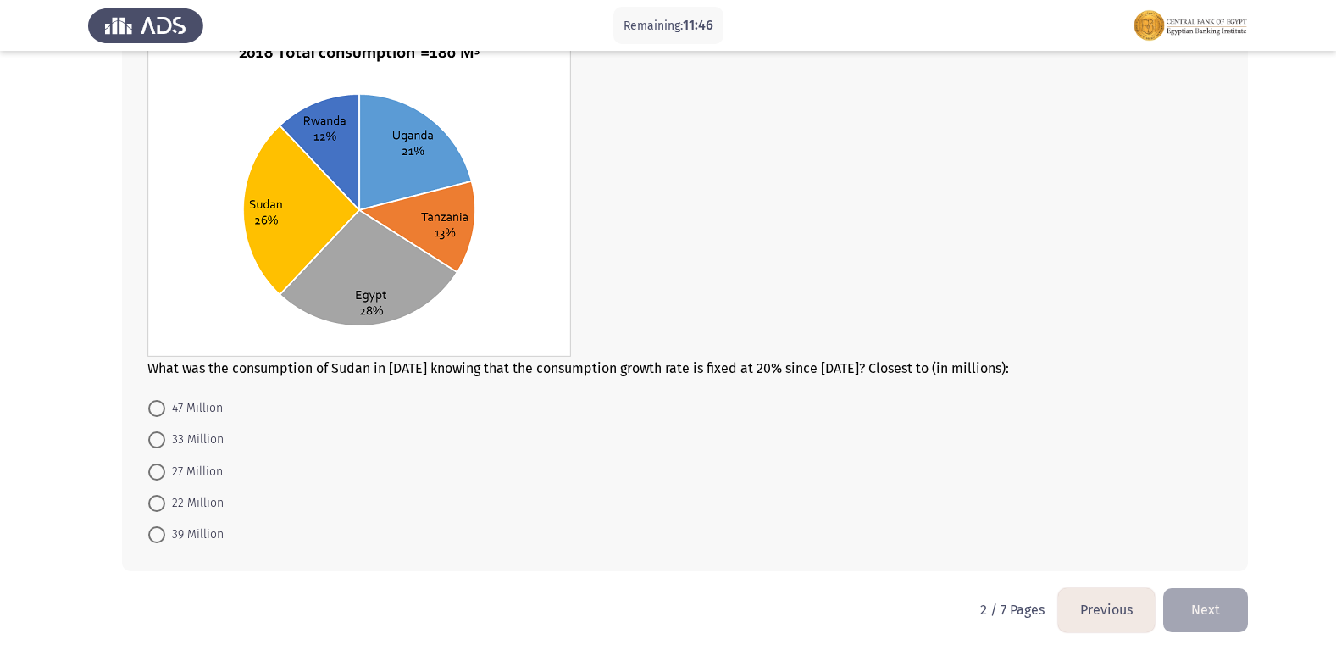
scroll to position [785, 0]
click at [1225, 604] on button "Next" at bounding box center [1205, 609] width 85 height 43
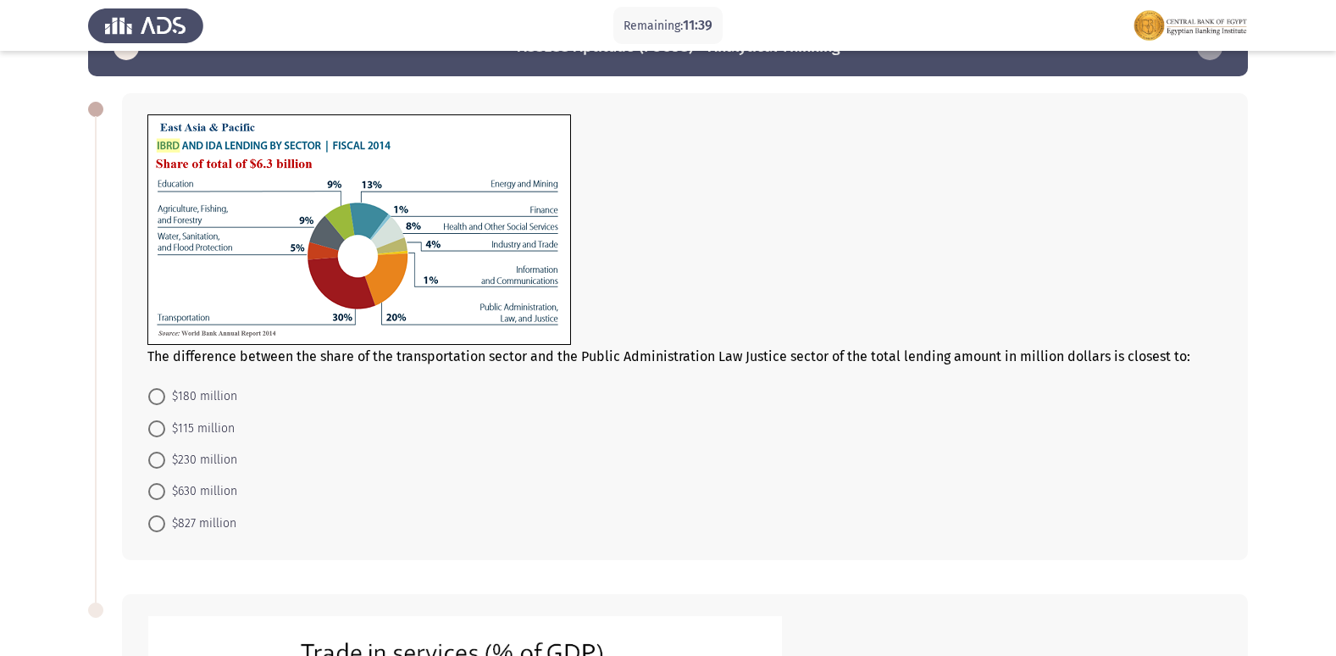
scroll to position [0, 0]
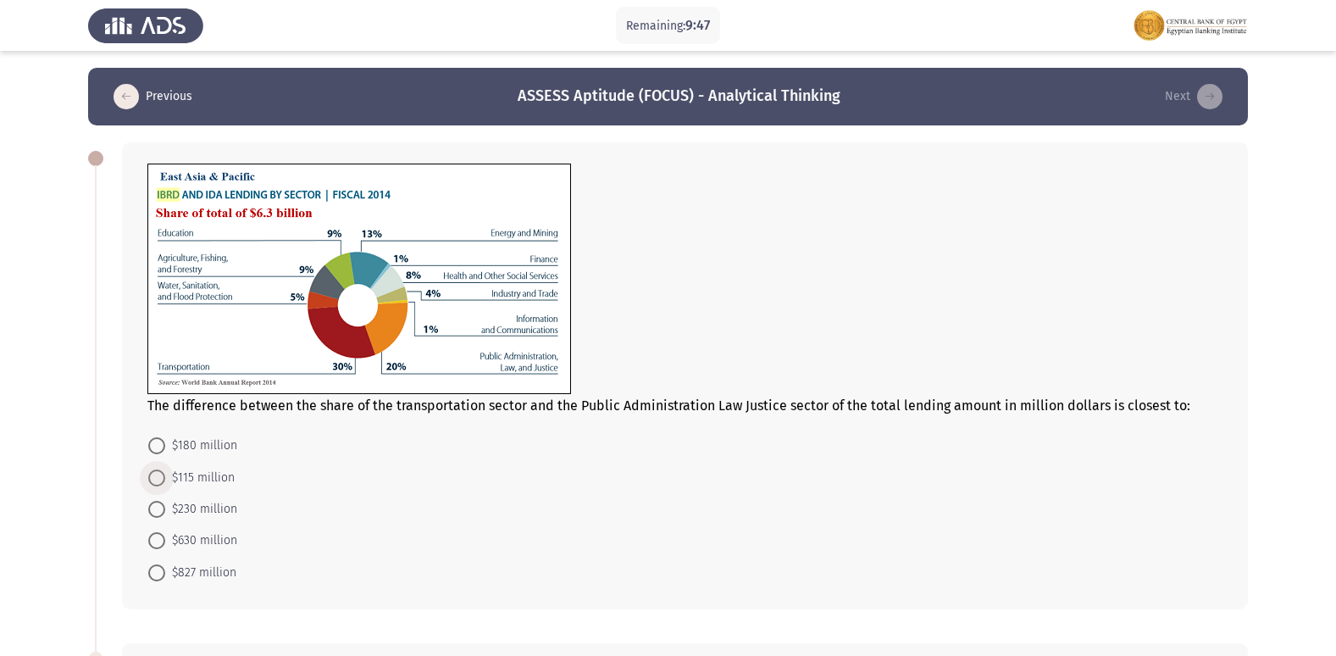
click at [160, 476] on span at bounding box center [156, 477] width 17 height 17
click at [160, 476] on input "$115 million" at bounding box center [156, 477] width 17 height 17
radio input "true"
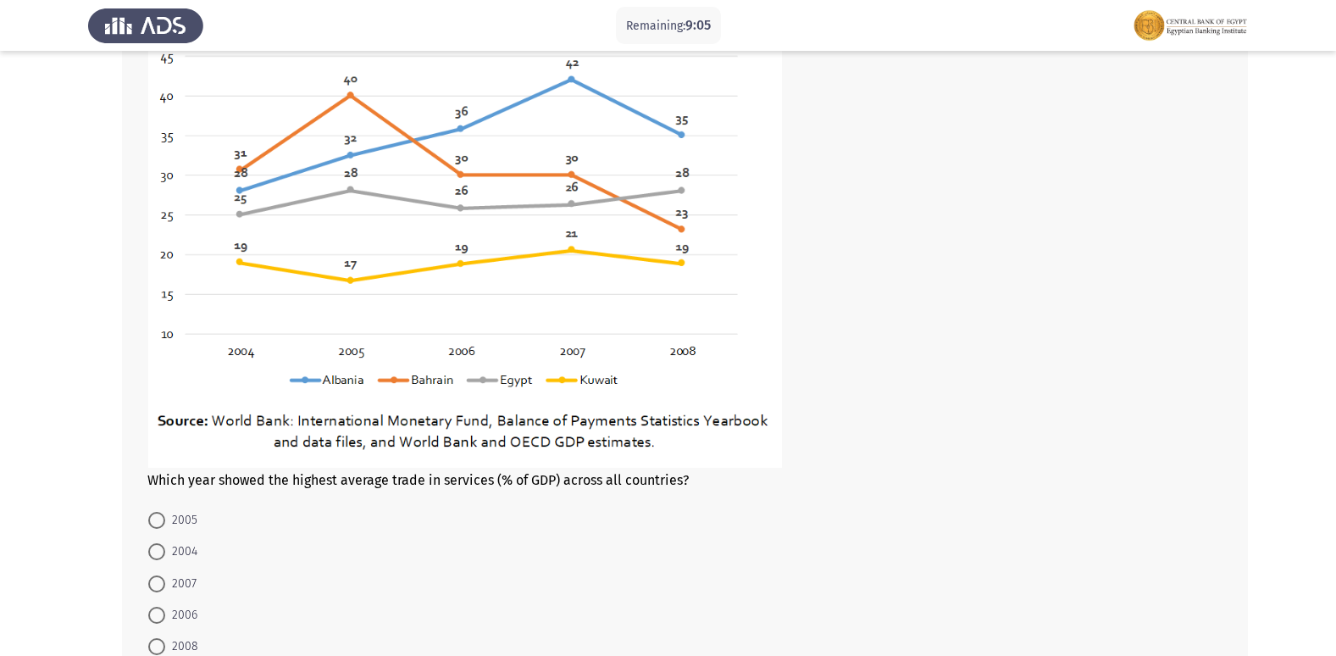
scroll to position [704, 0]
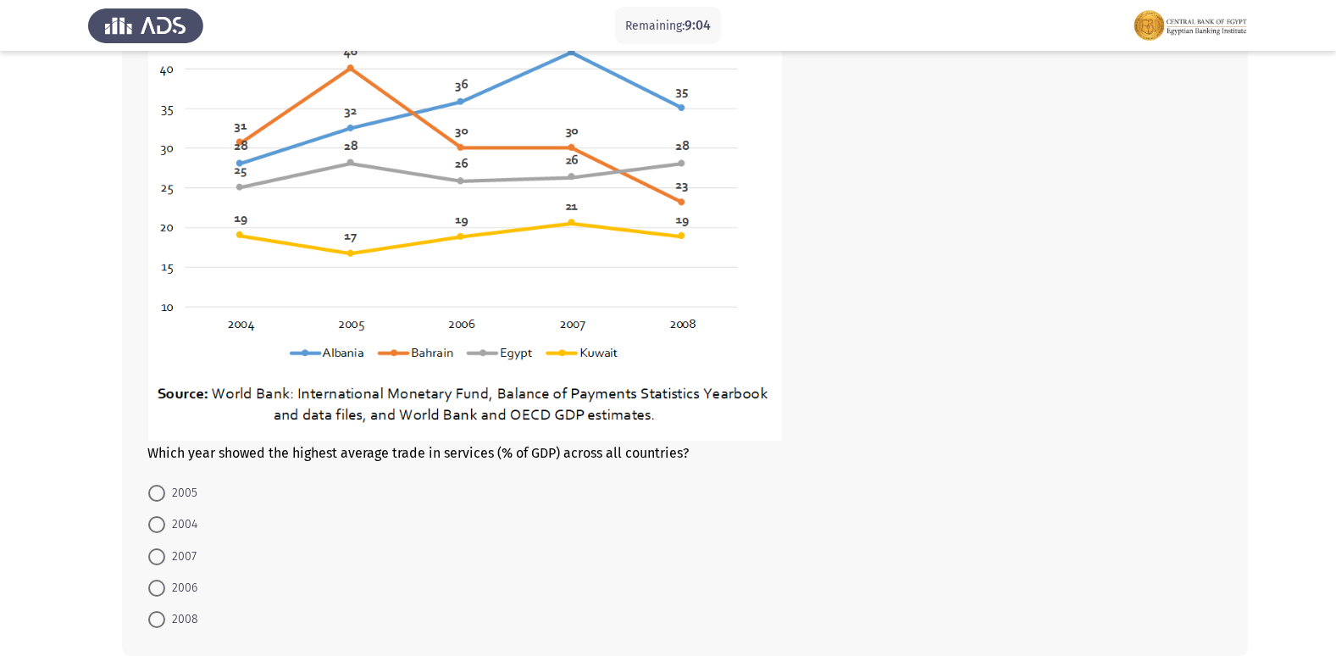
click at [158, 555] on span at bounding box center [156, 556] width 17 height 17
click at [158, 555] on input "2007" at bounding box center [156, 556] width 17 height 17
radio input "true"
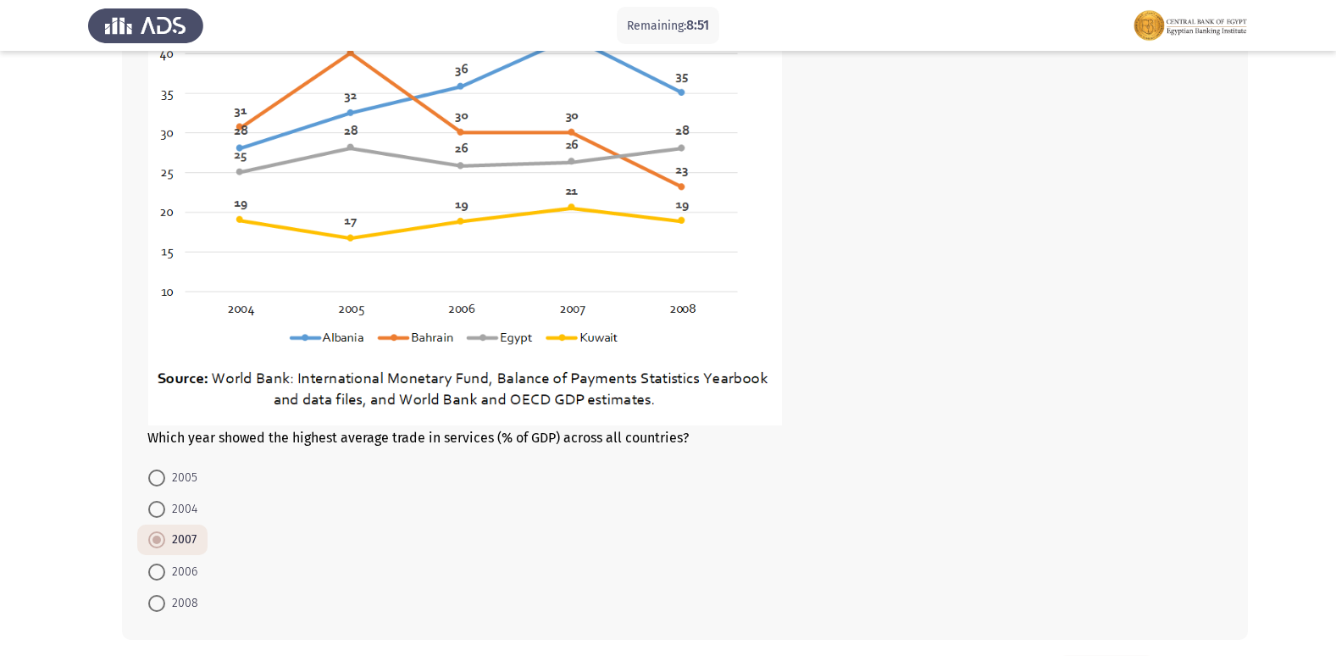
scroll to position [788, 0]
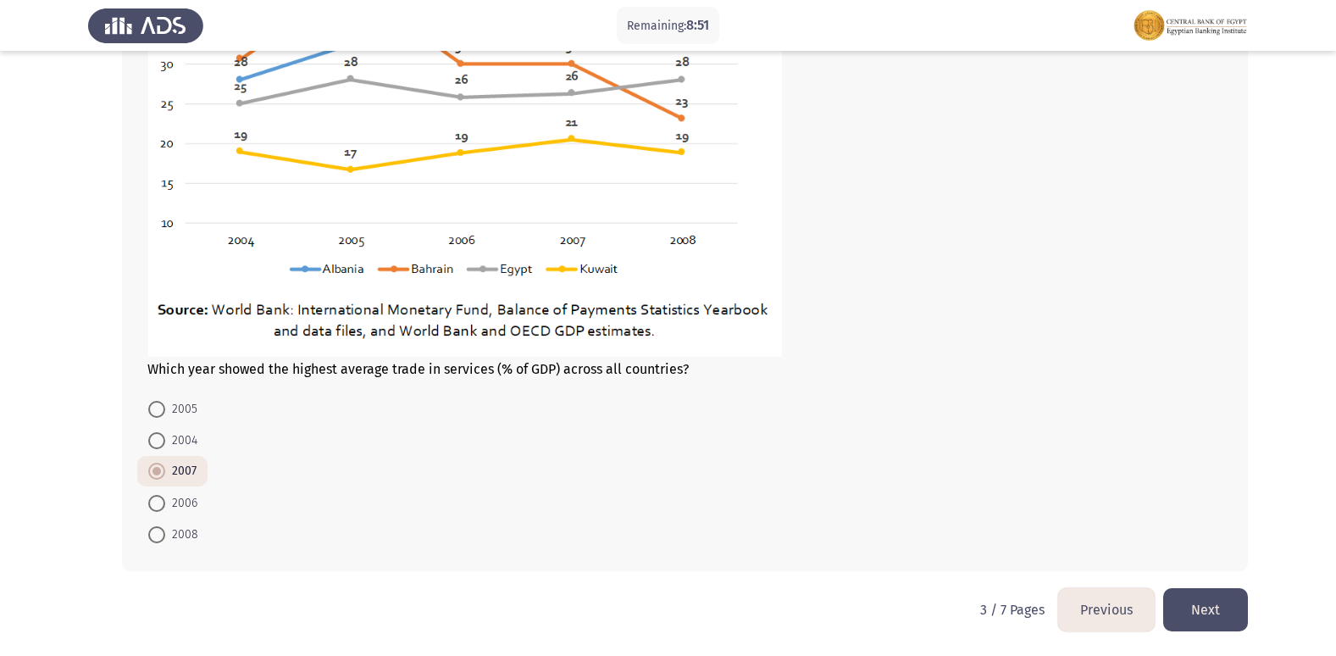
click at [1217, 606] on button "Next" at bounding box center [1205, 609] width 85 height 43
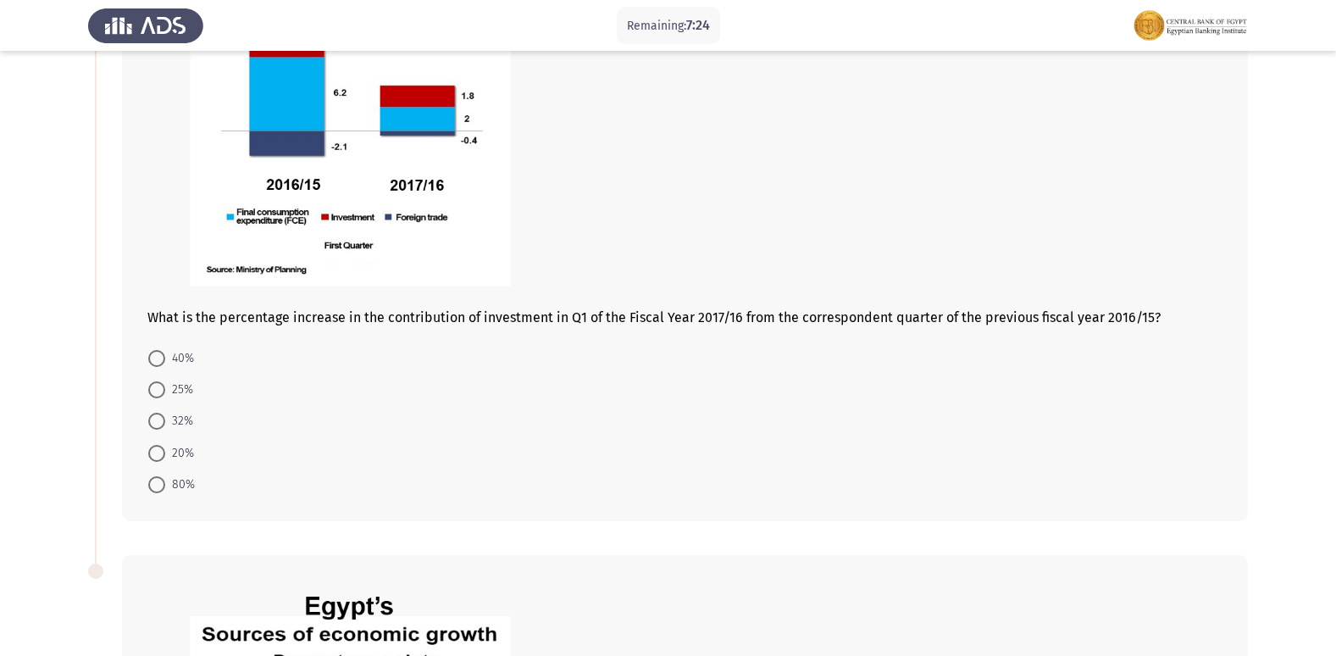
scroll to position [254, 0]
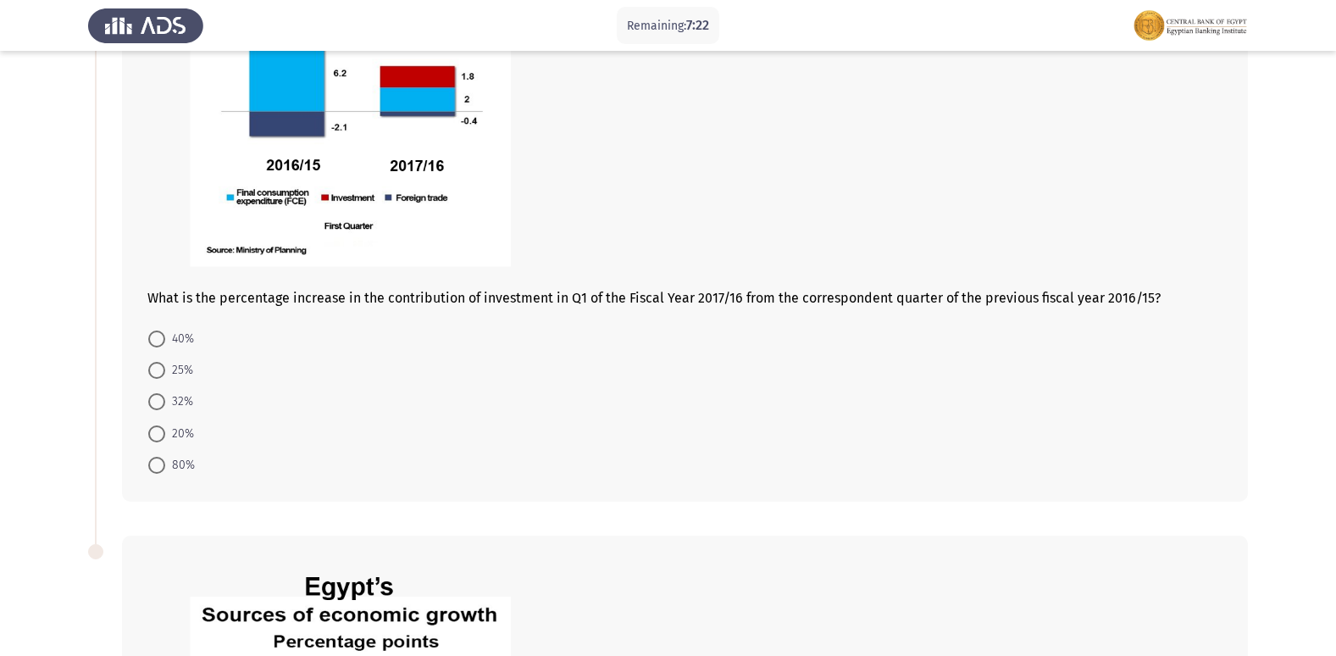
click at [159, 433] on span at bounding box center [156, 433] width 17 height 17
click at [159, 433] on input "20%" at bounding box center [156, 433] width 17 height 17
radio input "true"
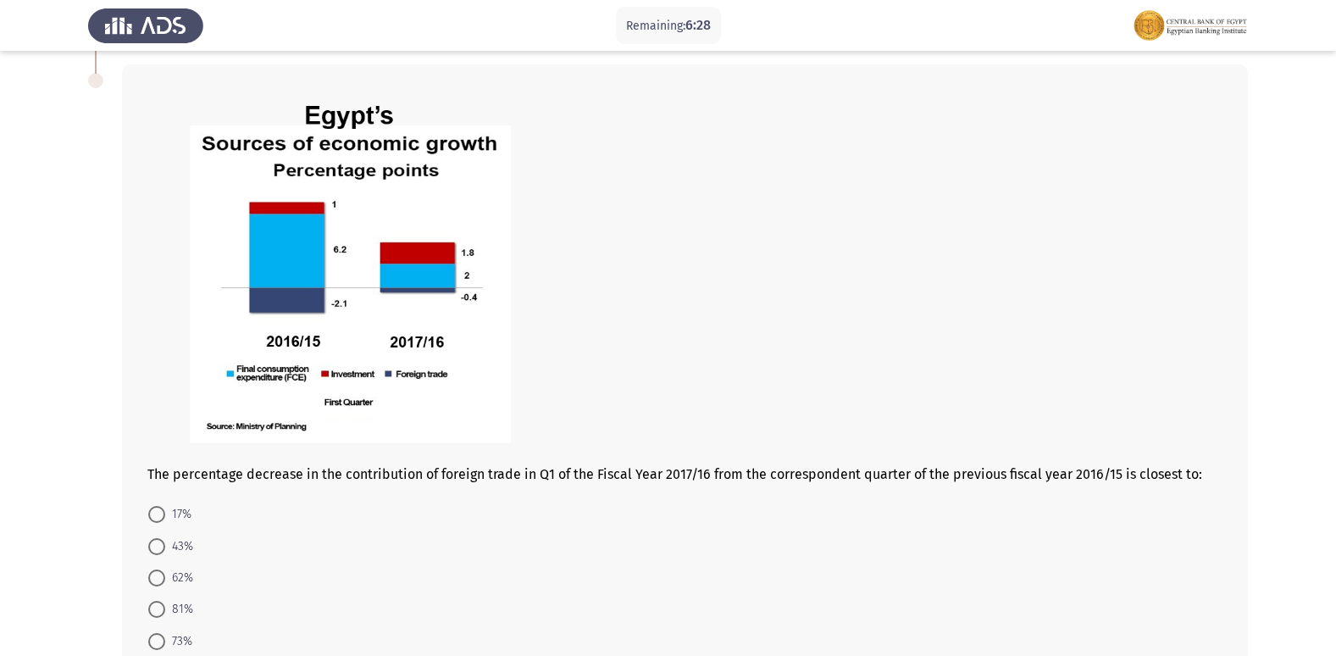
scroll to position [763, 0]
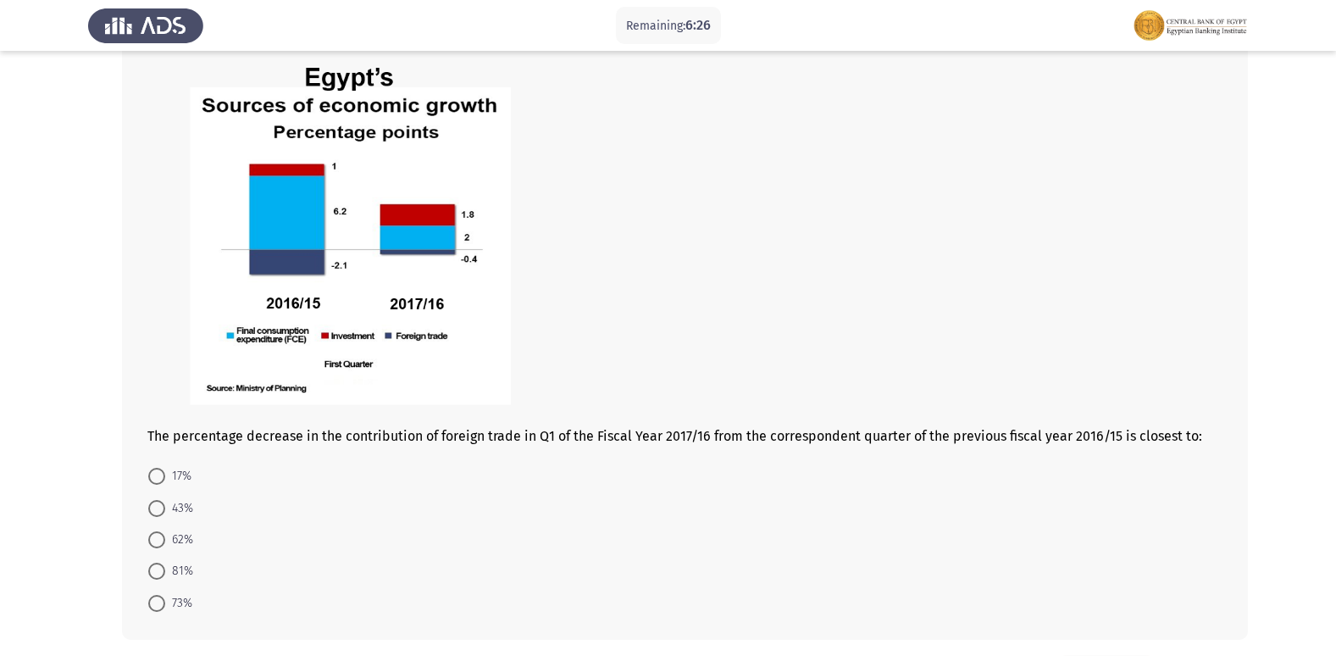
drag, startPoint x: 352, startPoint y: 430, endPoint x: 491, endPoint y: 428, distance: 139.8
click at [491, 428] on span "The percentage decrease in the contribution of foreign trade in Q1 of the Fisca…" at bounding box center [674, 436] width 1055 height 16
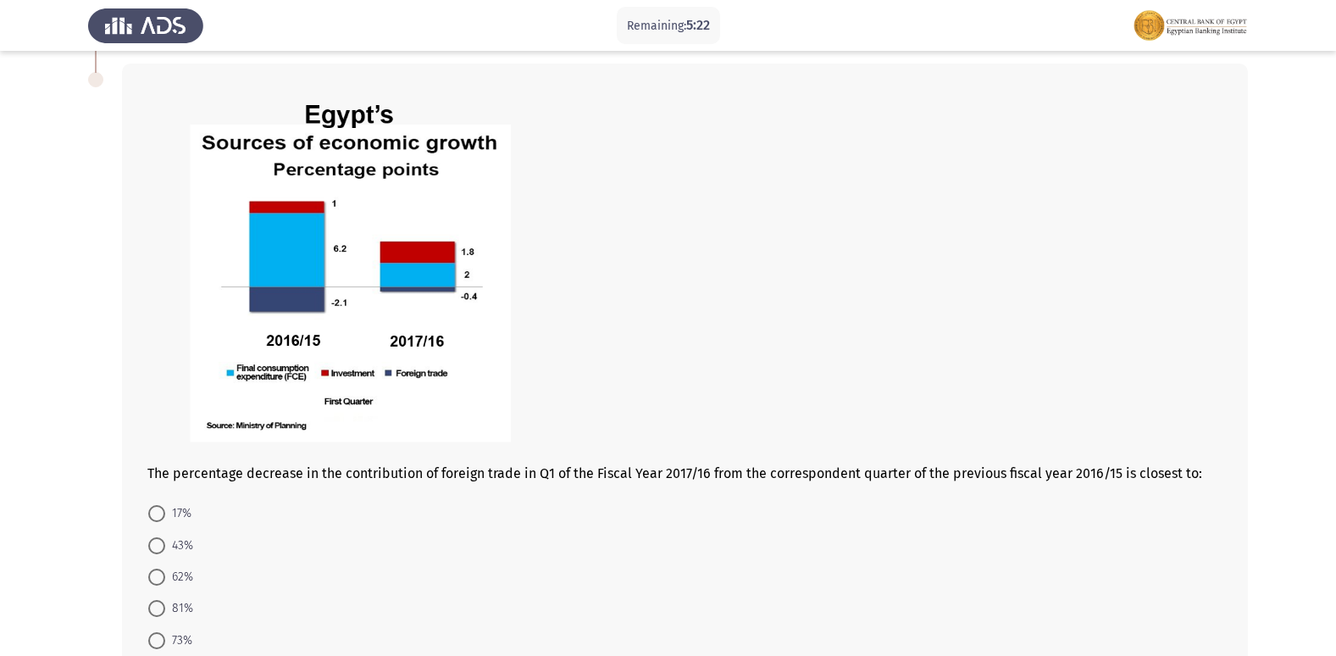
scroll to position [831, 0]
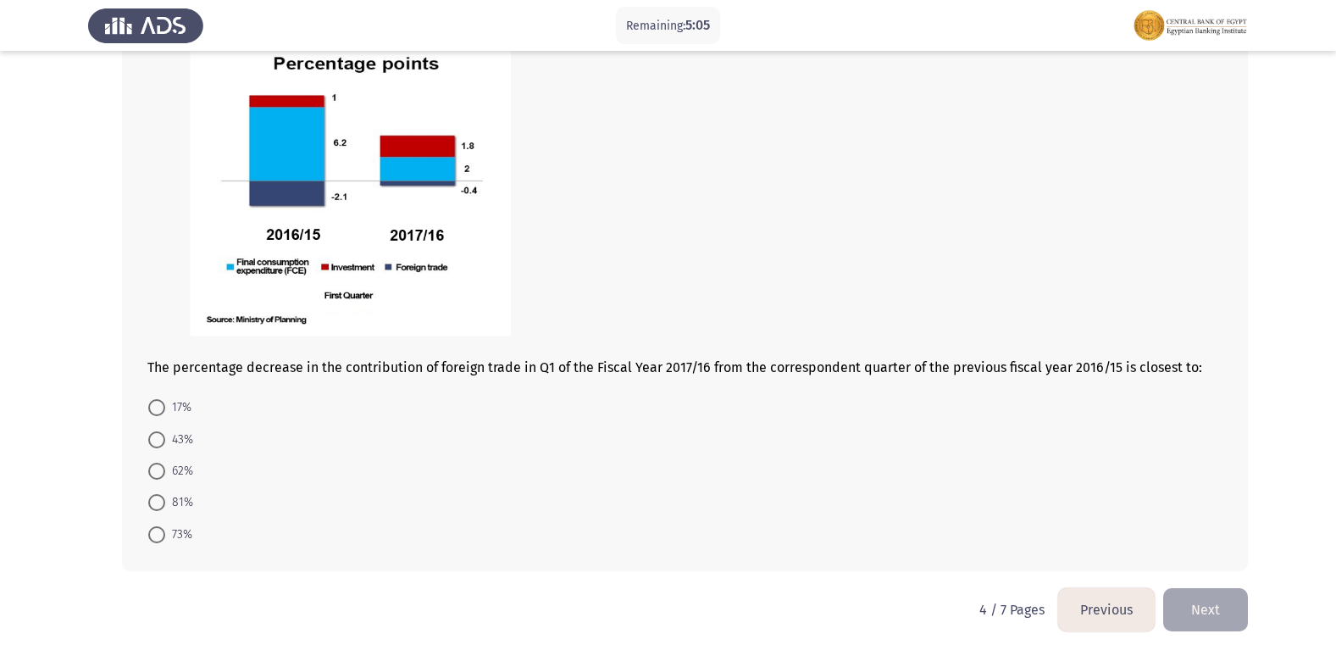
click at [157, 410] on span at bounding box center [156, 407] width 17 height 17
click at [157, 410] on input "17%" at bounding box center [156, 407] width 17 height 17
radio input "true"
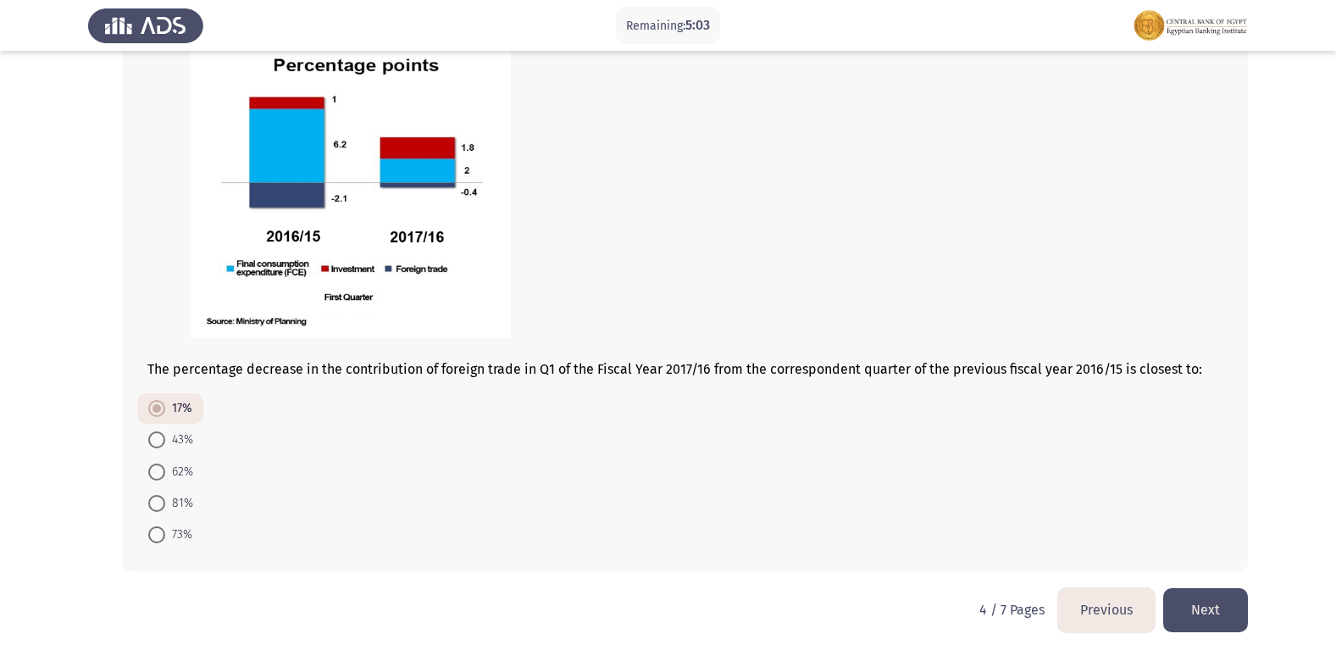
click at [1205, 609] on button "Next" at bounding box center [1205, 609] width 85 height 43
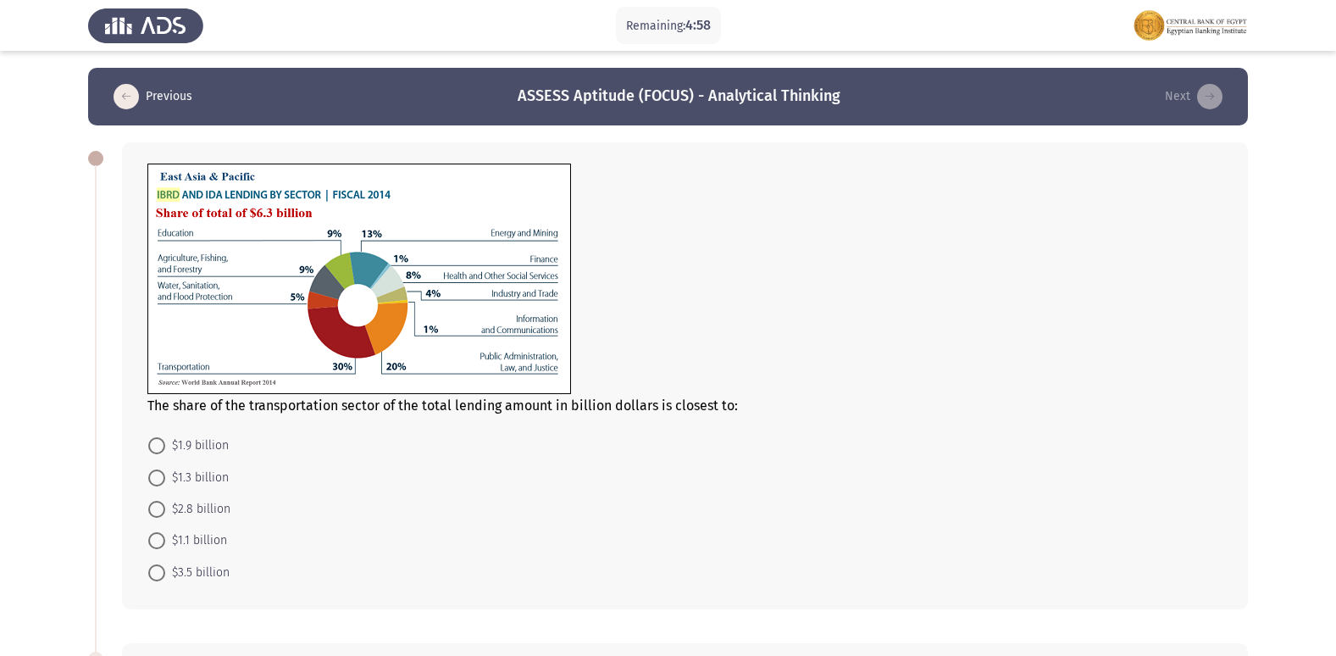
drag, startPoint x: 375, startPoint y: 408, endPoint x: 435, endPoint y: 407, distance: 60.2
click at [435, 407] on span "The share of the transportation sector of the total lending amount in billion d…" at bounding box center [442, 405] width 591 height 16
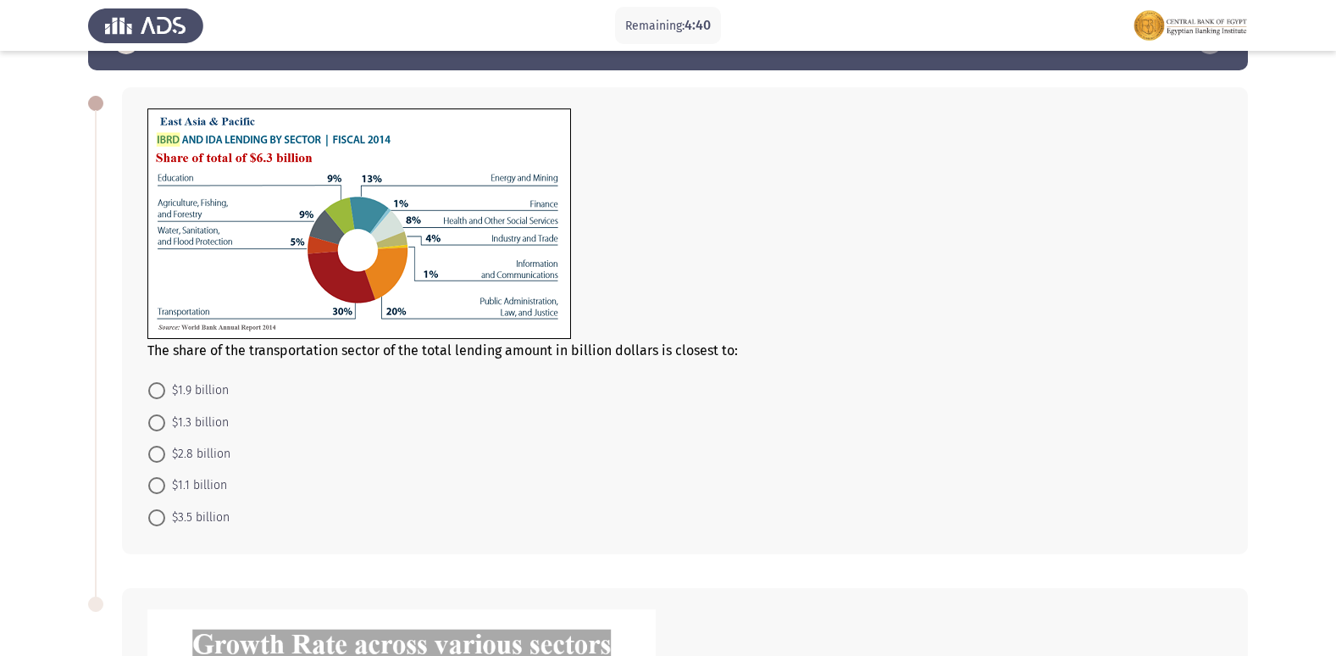
scroll to position [85, 0]
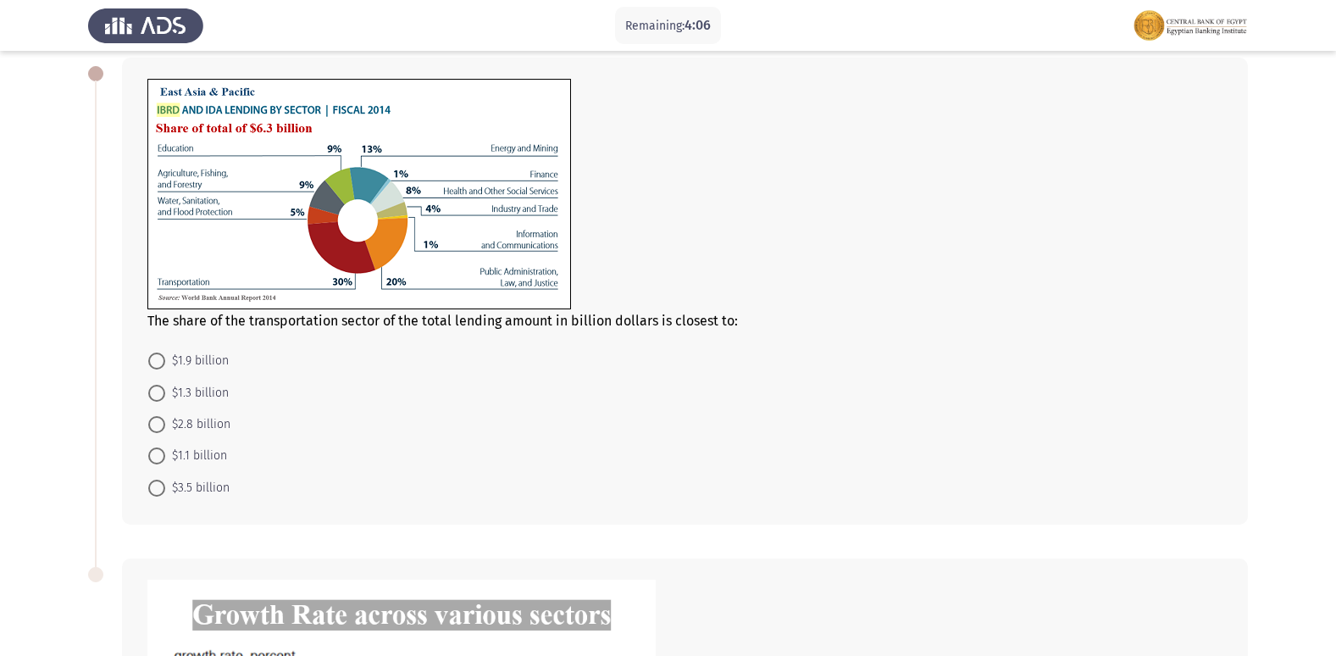
click at [160, 397] on span at bounding box center [156, 393] width 17 height 17
click at [160, 397] on input "$1.3 billion" at bounding box center [156, 393] width 17 height 17
radio input "true"
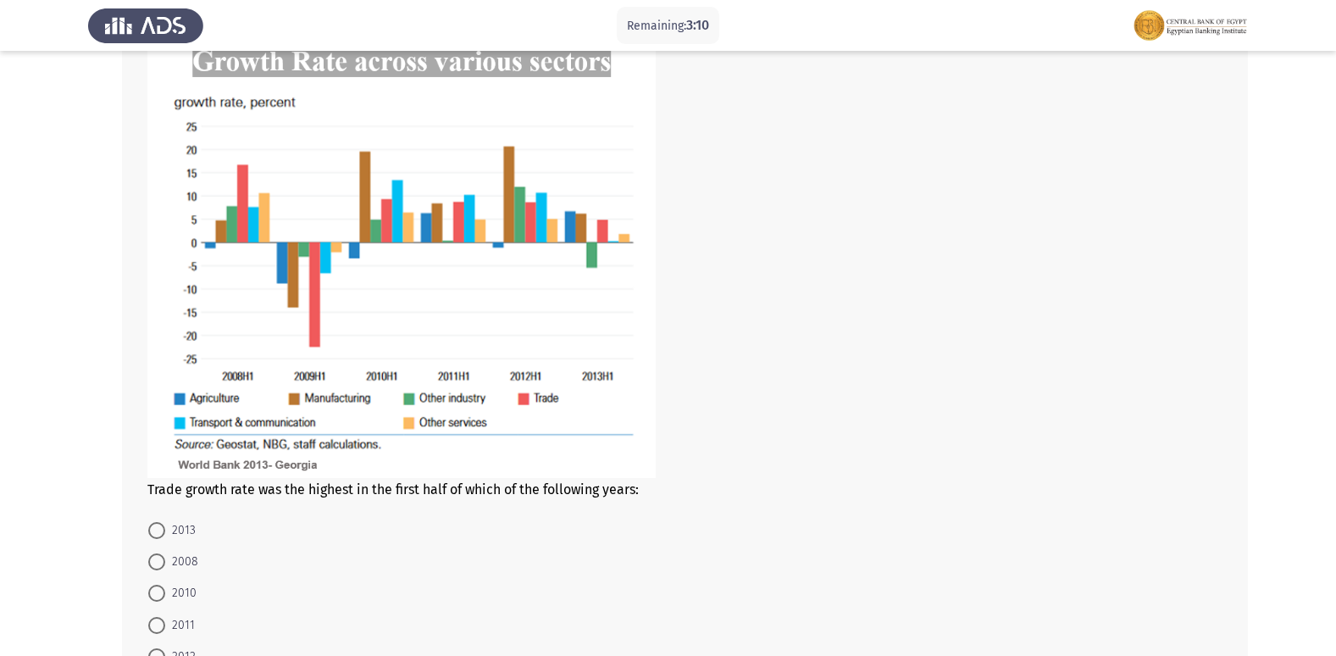
scroll to position [674, 0]
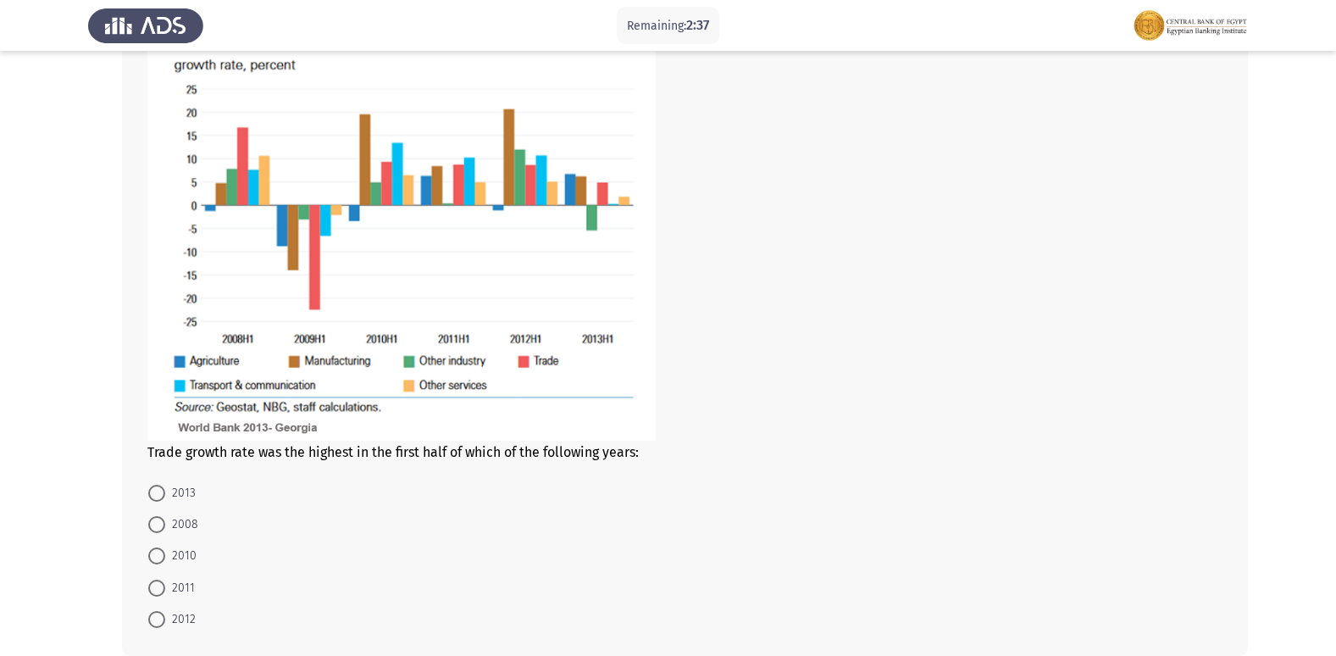
click at [151, 525] on span at bounding box center [156, 524] width 17 height 17
click at [151, 525] on input "2008" at bounding box center [156, 524] width 17 height 17
radio input "true"
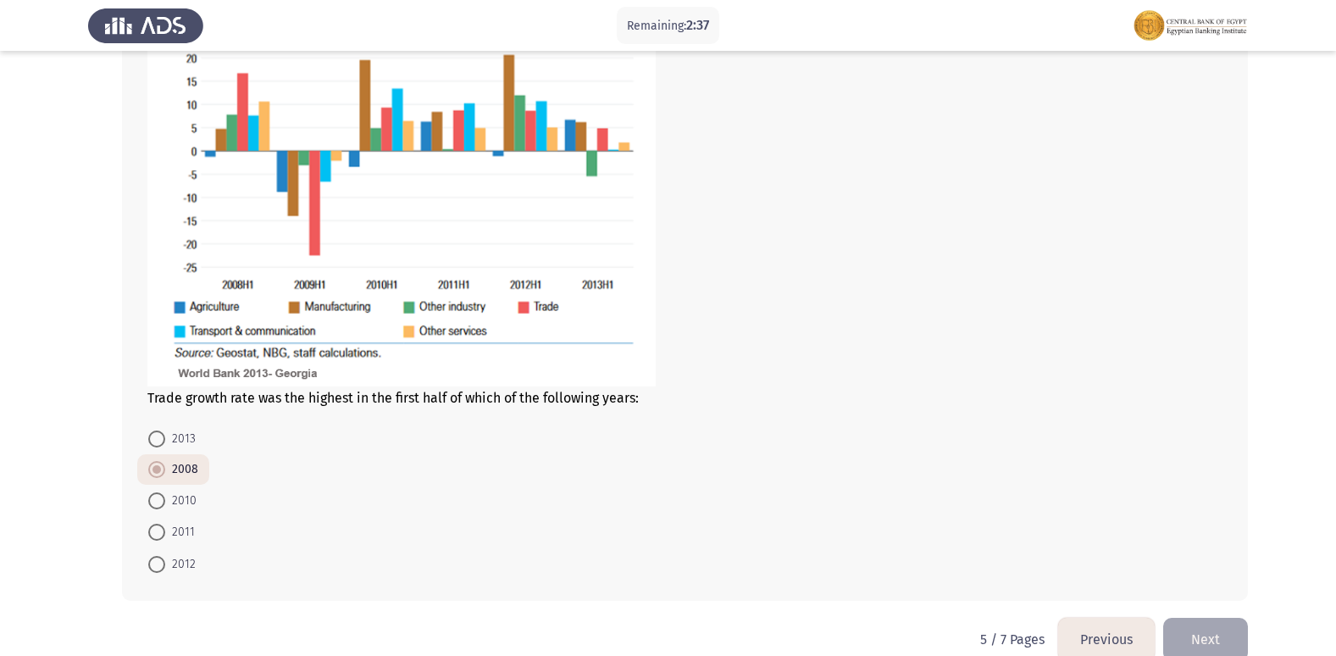
scroll to position [758, 0]
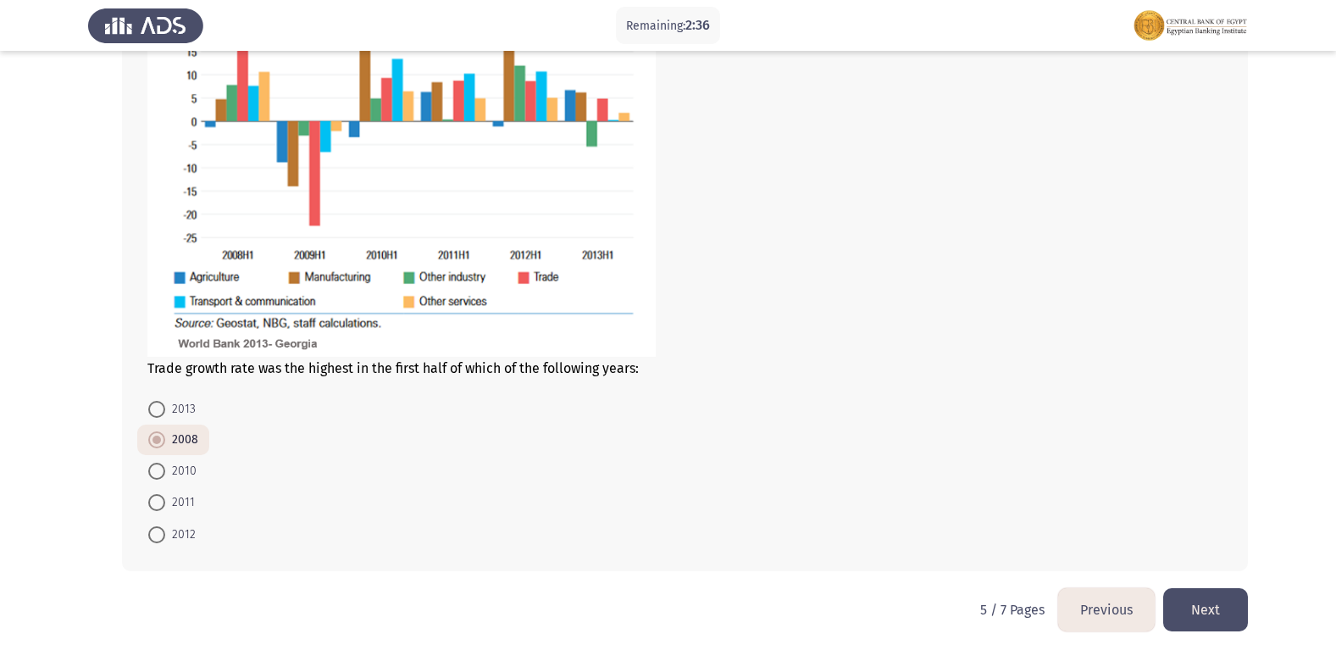
click at [1190, 608] on button "Next" at bounding box center [1205, 609] width 85 height 43
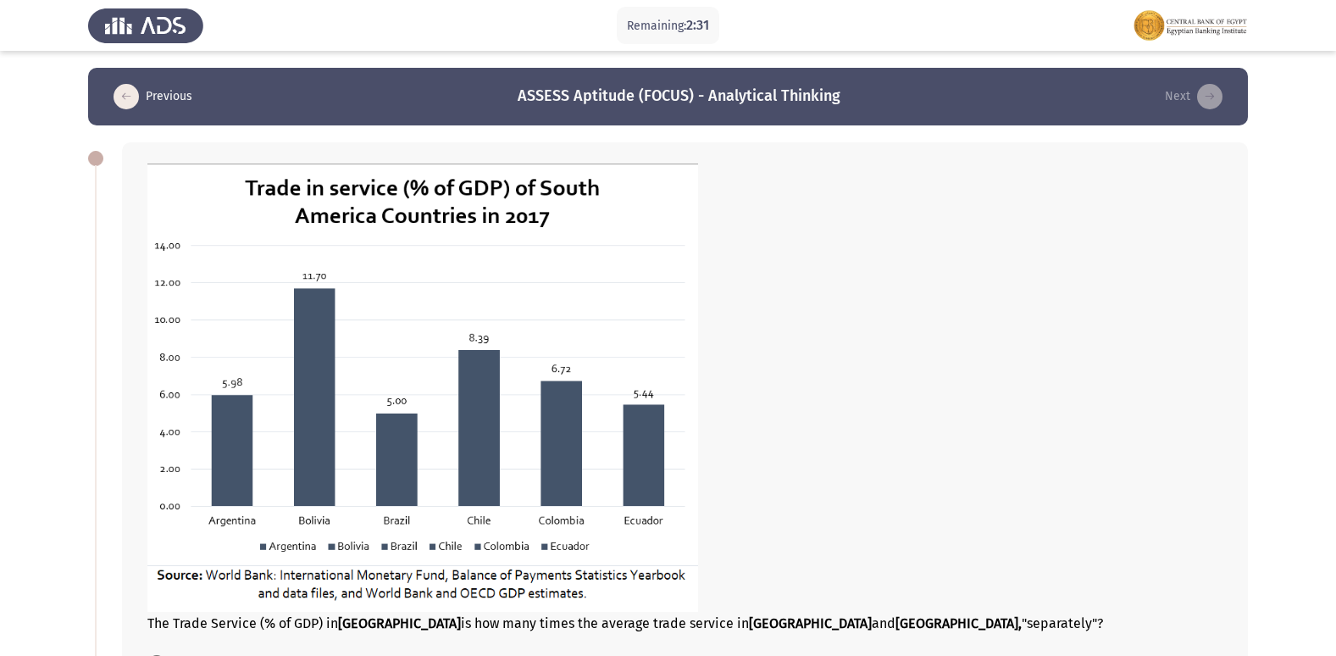
drag, startPoint x: 360, startPoint y: 191, endPoint x: 398, endPoint y: 191, distance: 38.1
click at [398, 191] on div "The Trade Service (% of GDP) in [GEOGRAPHIC_DATA] is how many times the average…" at bounding box center [684, 398] width 1075 height 468
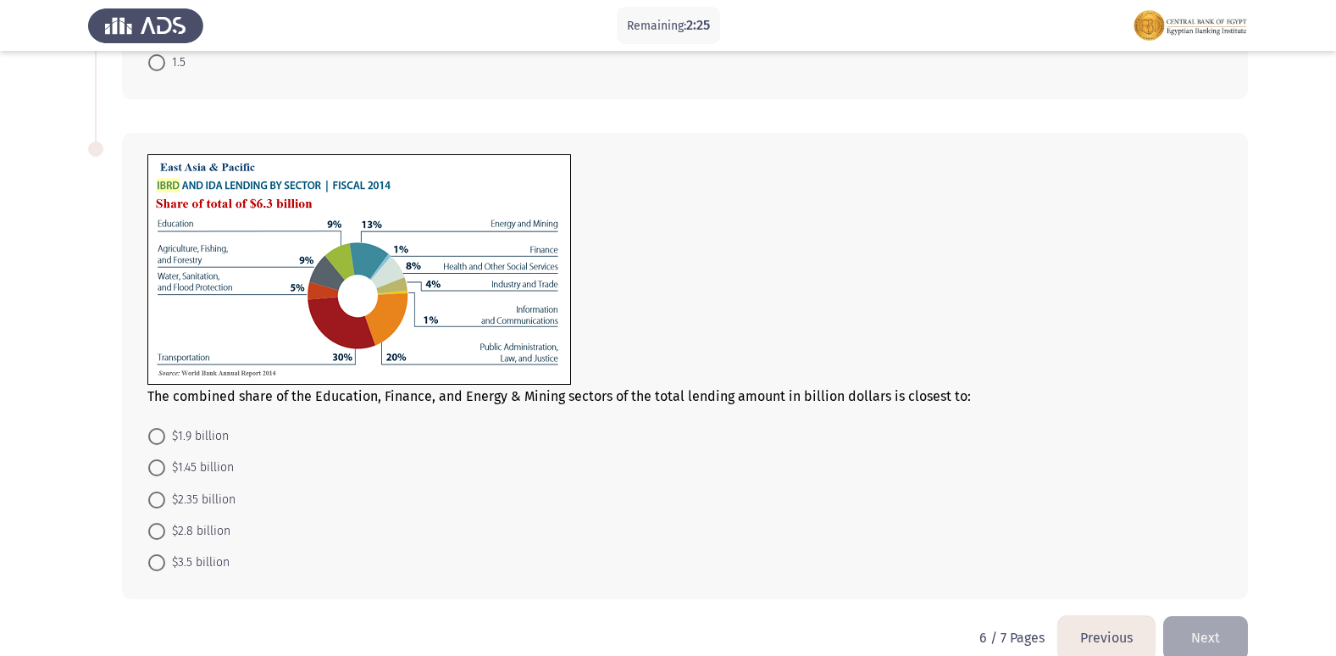
scroll to position [756, 0]
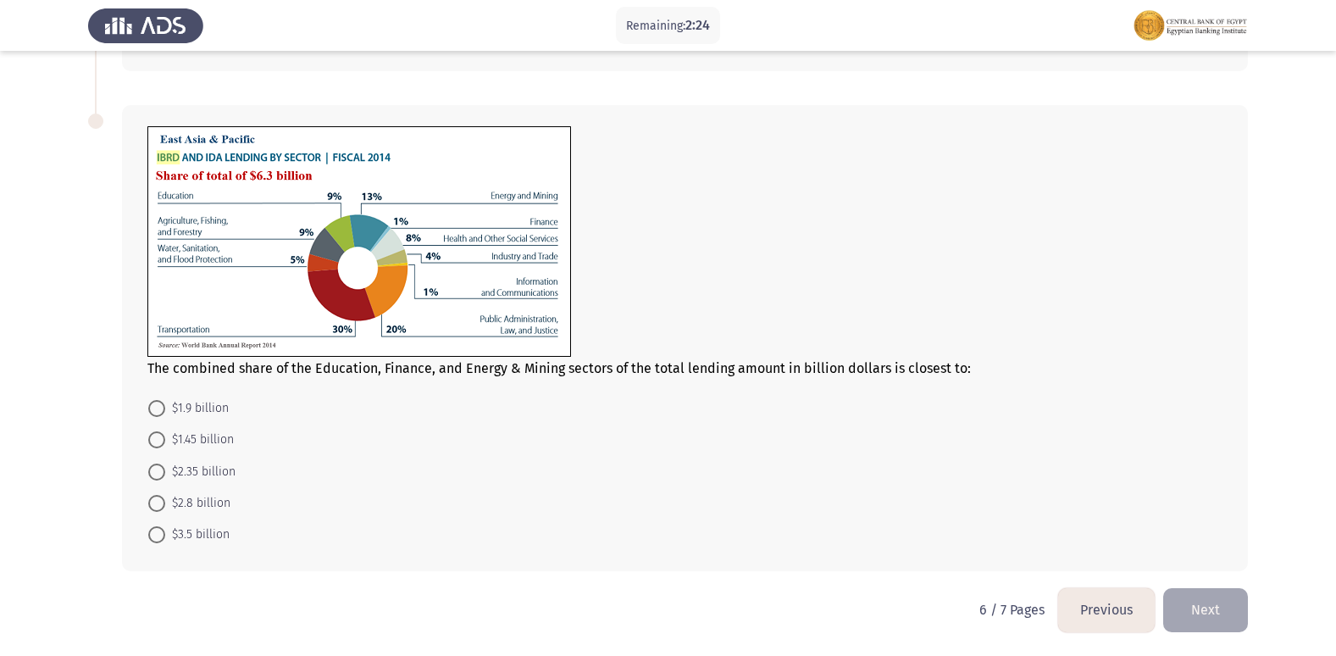
click at [1103, 619] on button "Previous" at bounding box center [1106, 609] width 97 height 43
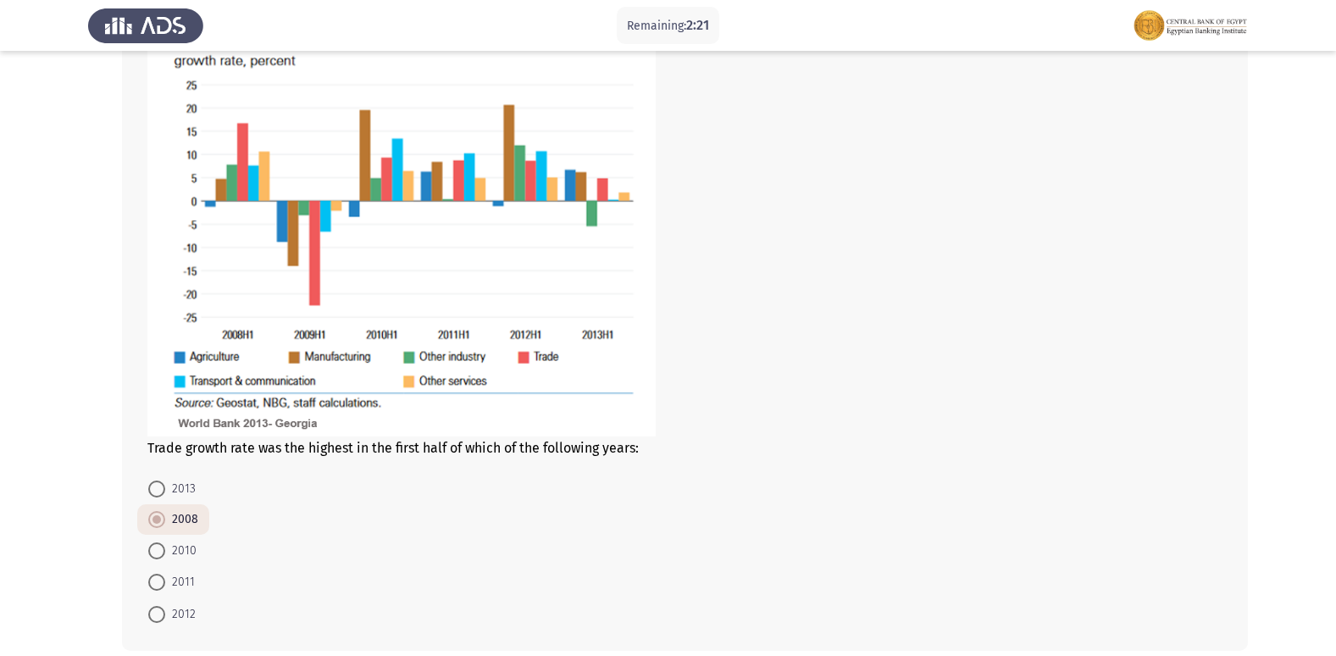
scroll to position [758, 0]
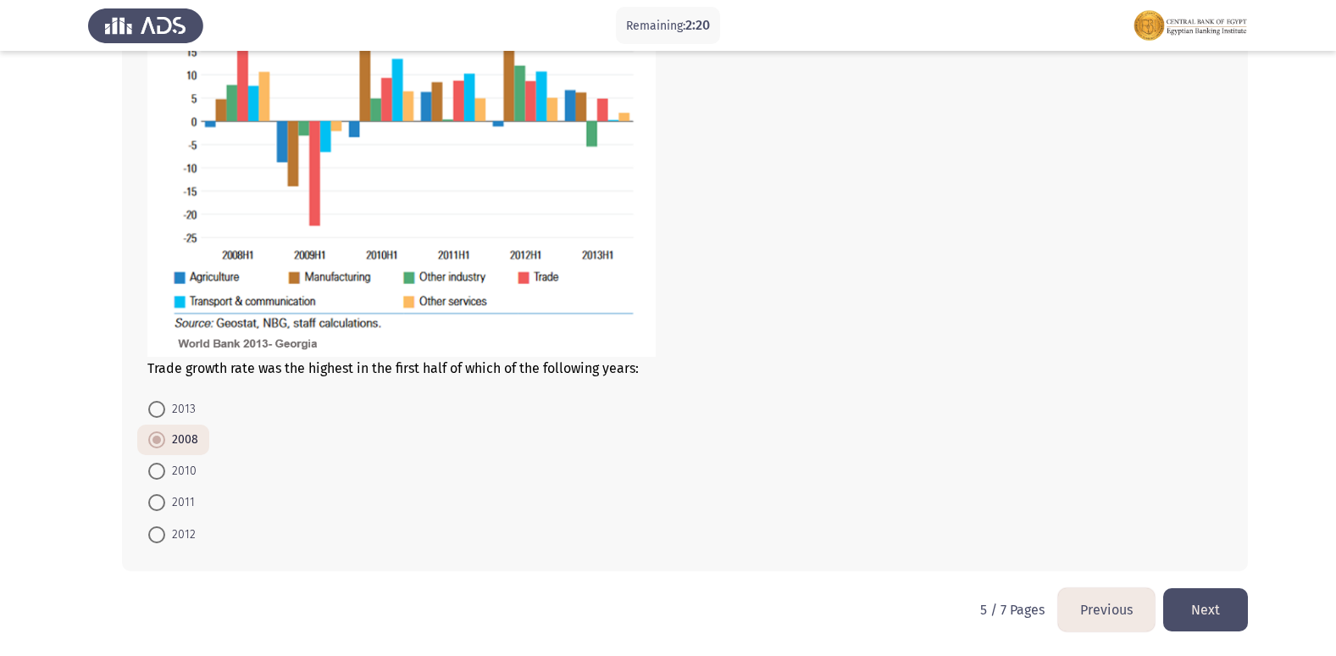
click at [1224, 603] on button "Next" at bounding box center [1205, 609] width 85 height 43
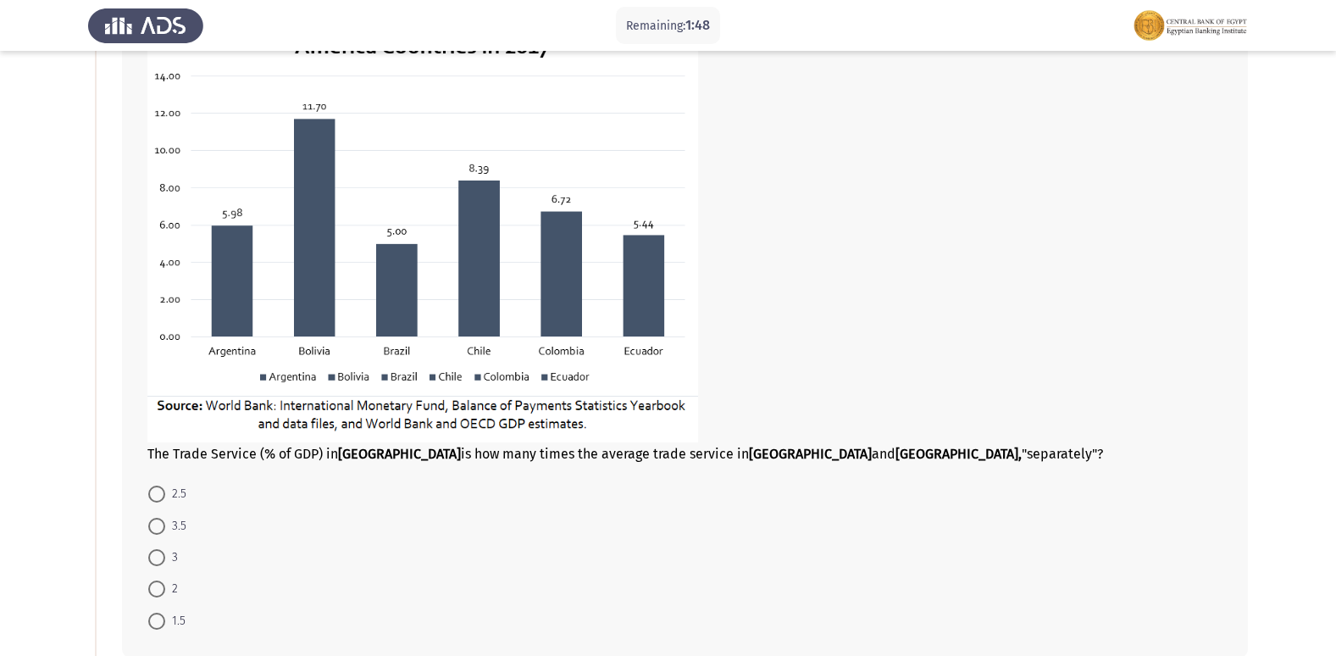
scroll to position [254, 0]
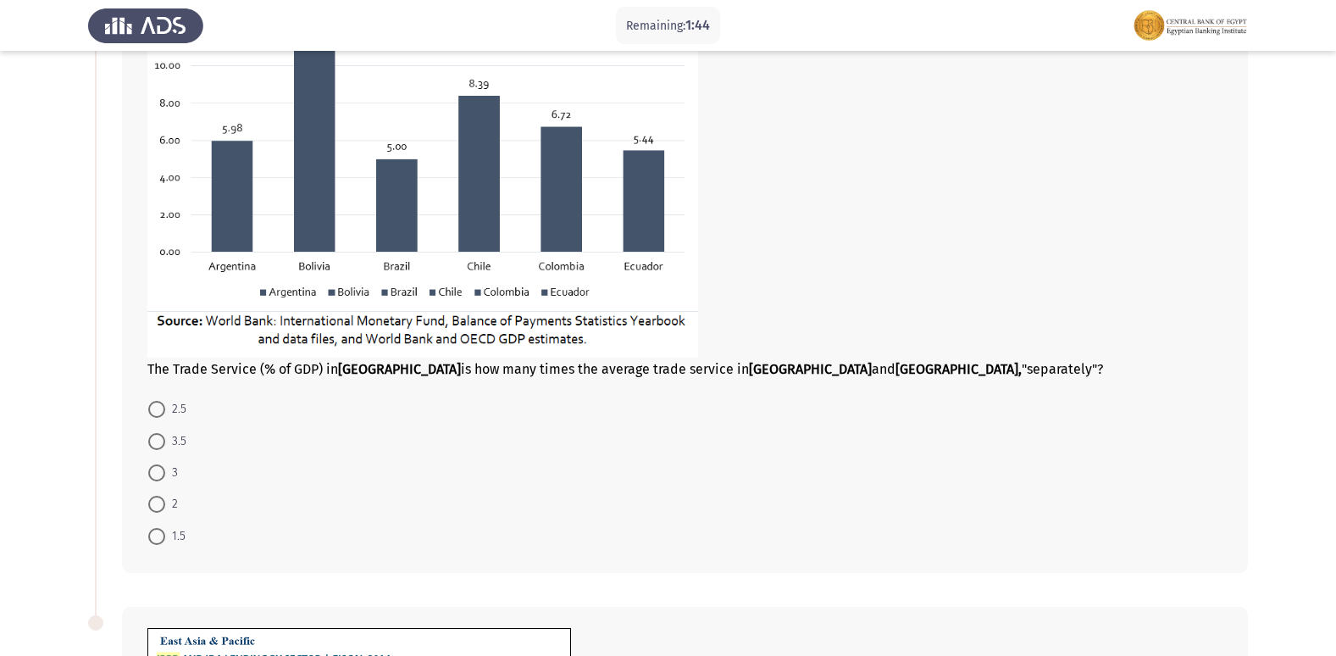
click at [159, 414] on span at bounding box center [156, 409] width 17 height 17
click at [159, 414] on input "2.5" at bounding box center [156, 409] width 17 height 17
radio input "true"
click at [153, 502] on span at bounding box center [156, 503] width 17 height 17
click at [153, 502] on input "2" at bounding box center [156, 503] width 17 height 17
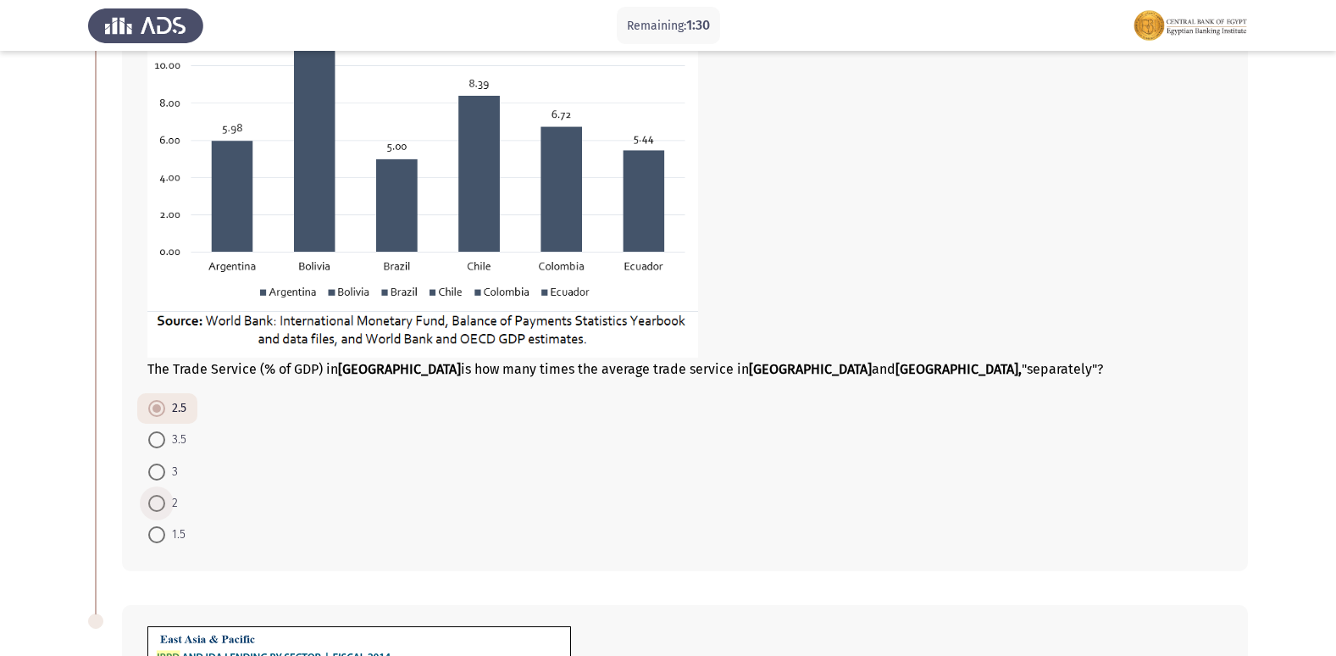
radio input "true"
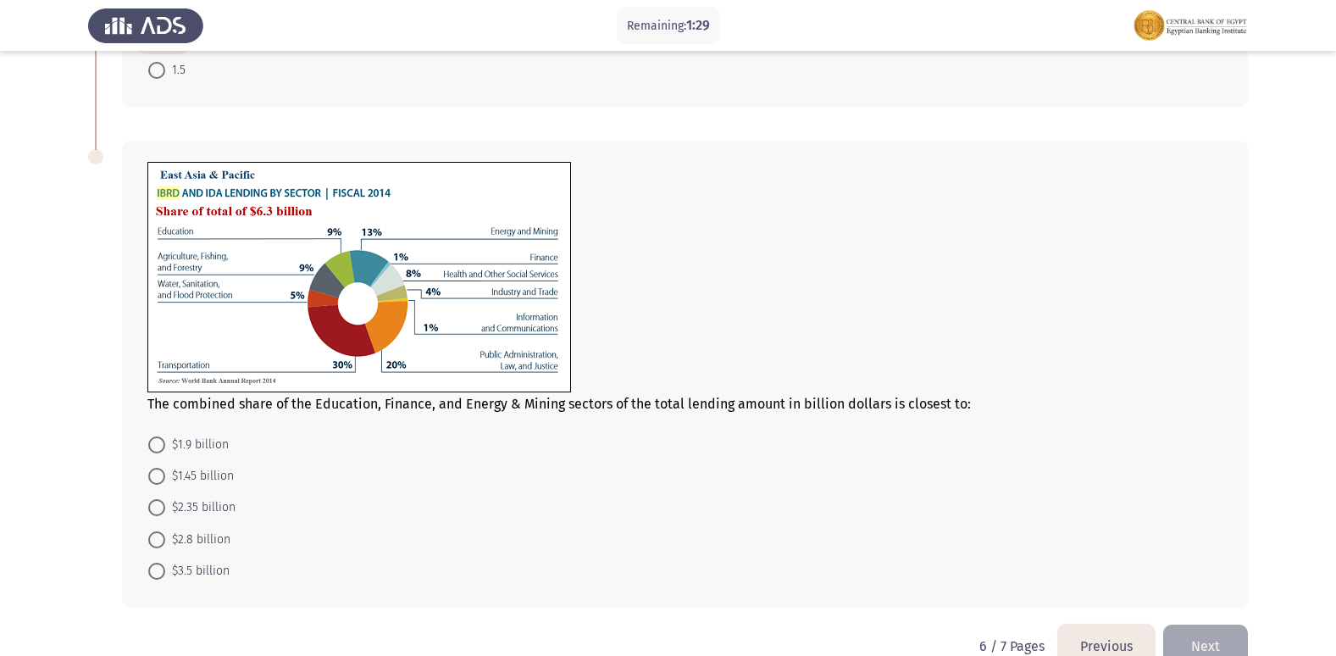
scroll to position [755, 0]
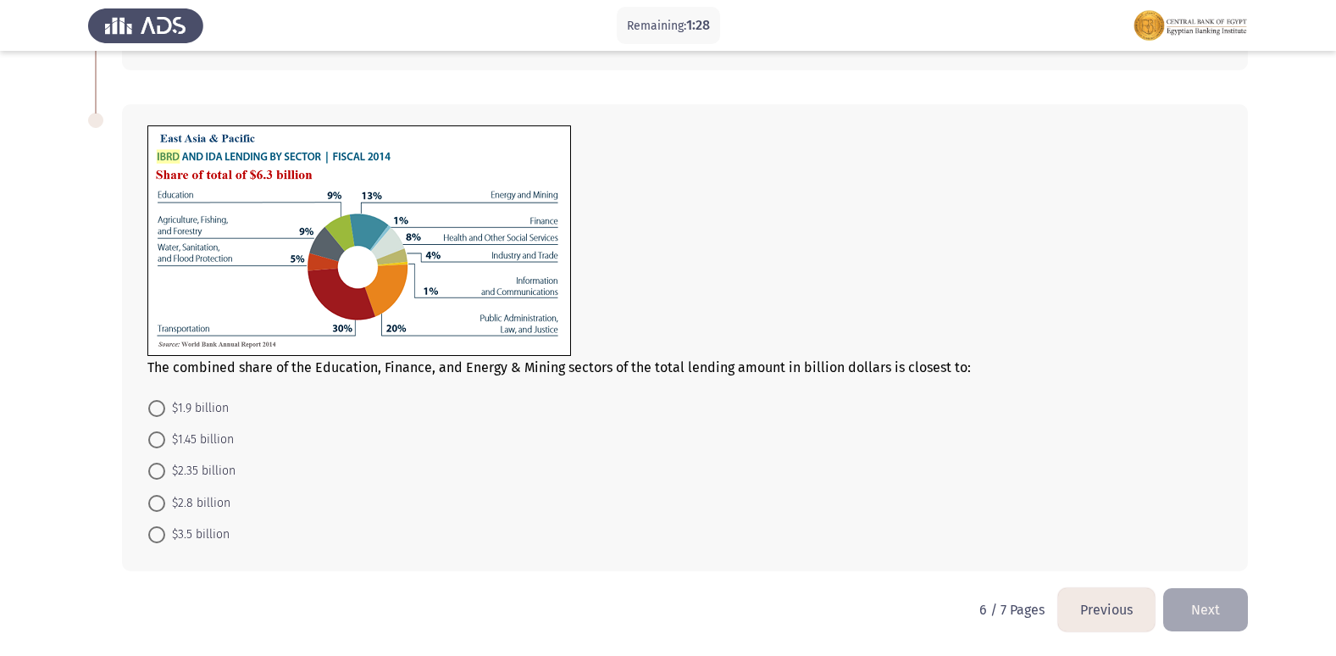
click at [1196, 614] on button "Next" at bounding box center [1205, 609] width 85 height 43
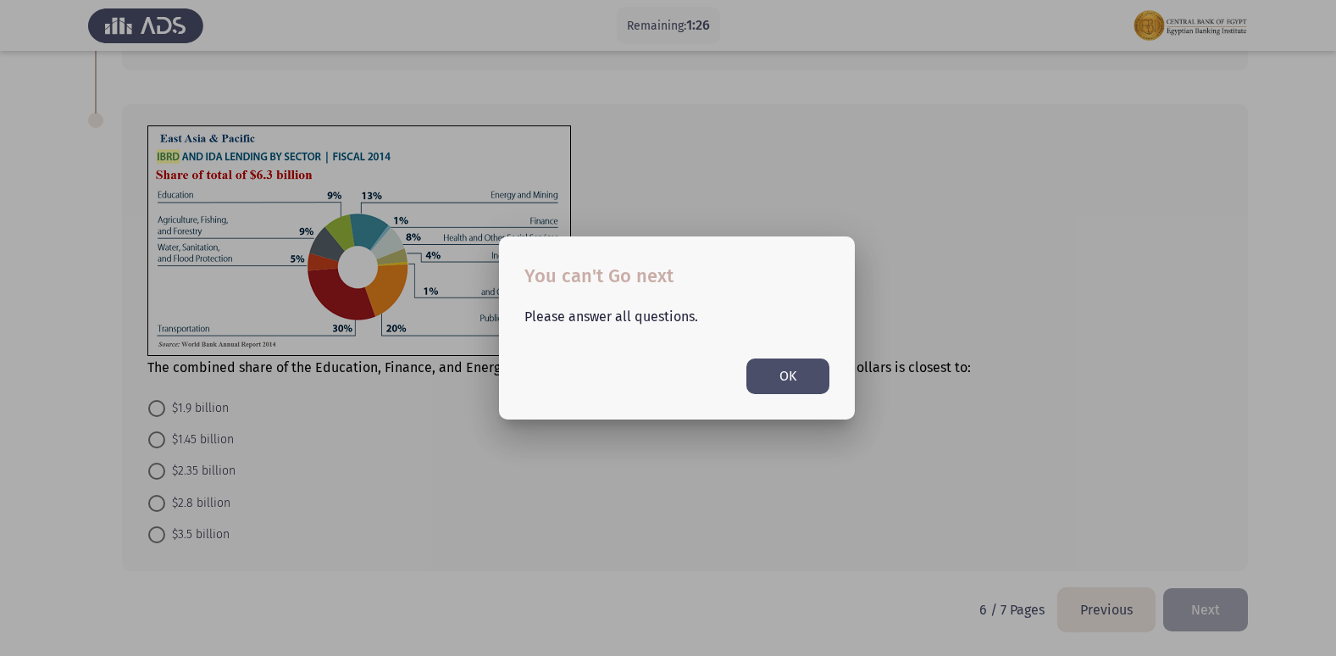
click at [787, 378] on button "OK" at bounding box center [788, 375] width 83 height 35
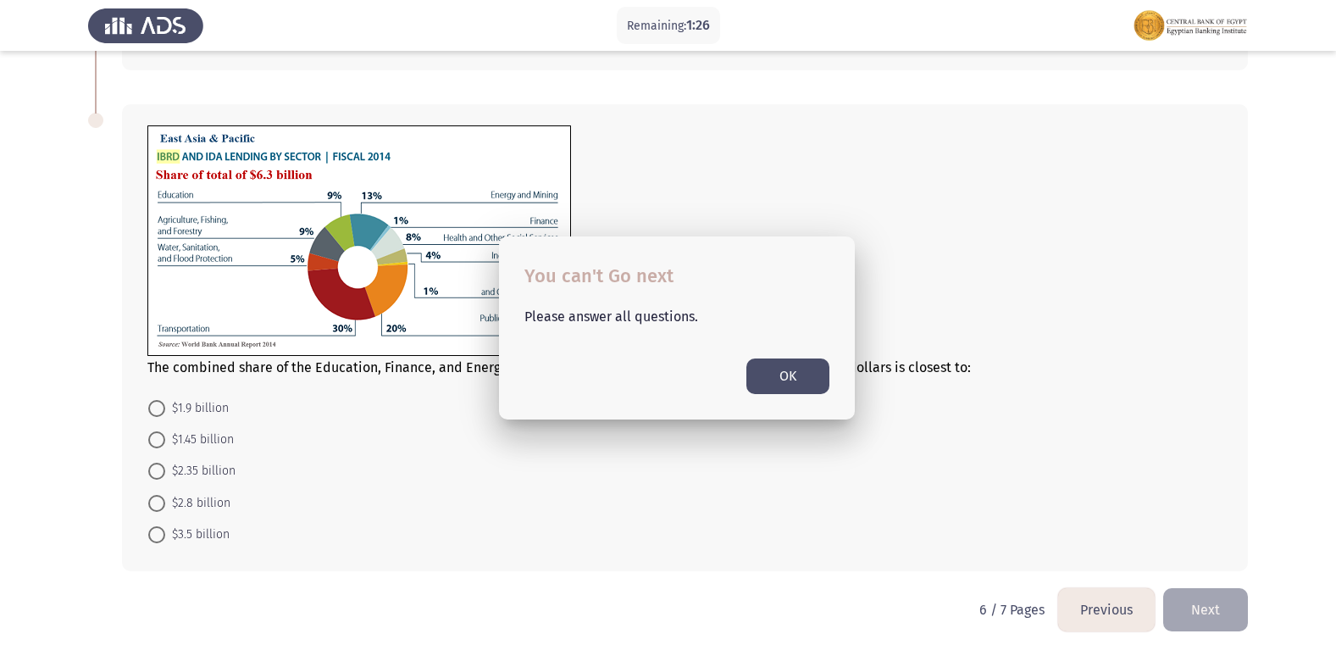
scroll to position [755, 0]
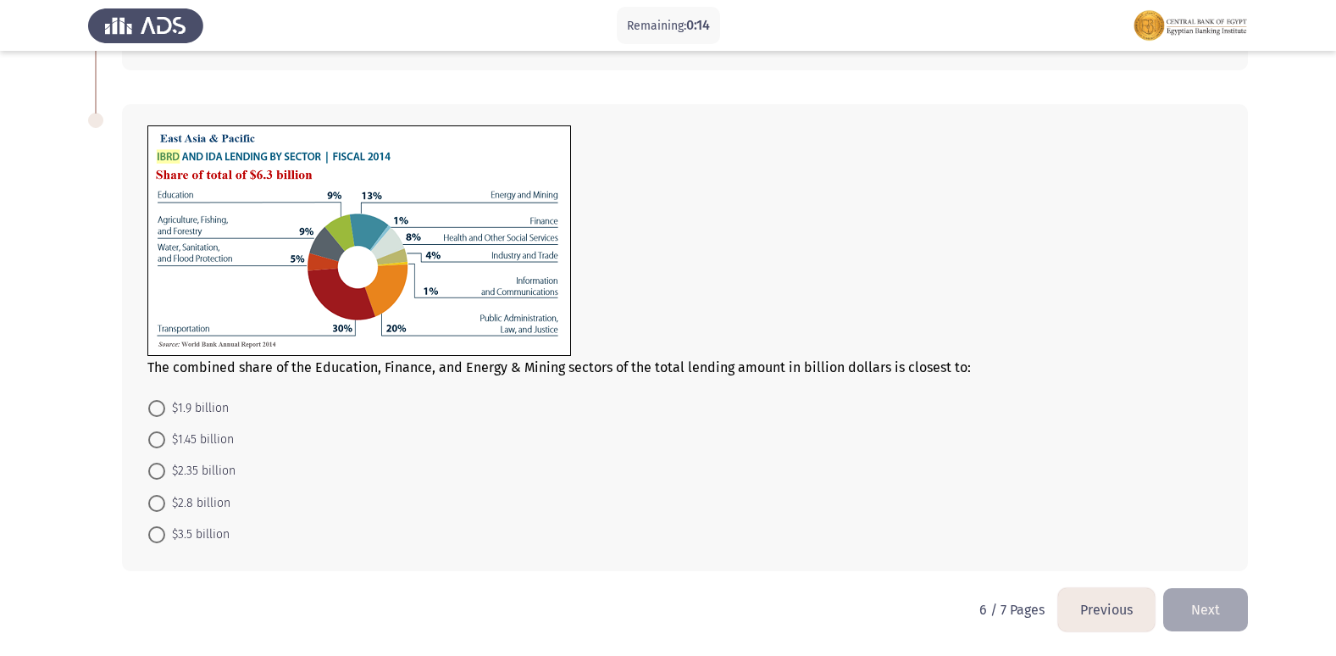
click at [160, 469] on span at bounding box center [156, 471] width 17 height 17
click at [160, 469] on input "$2.35 billion" at bounding box center [156, 471] width 17 height 17
radio input "true"
click at [1204, 599] on button "Next" at bounding box center [1205, 609] width 85 height 43
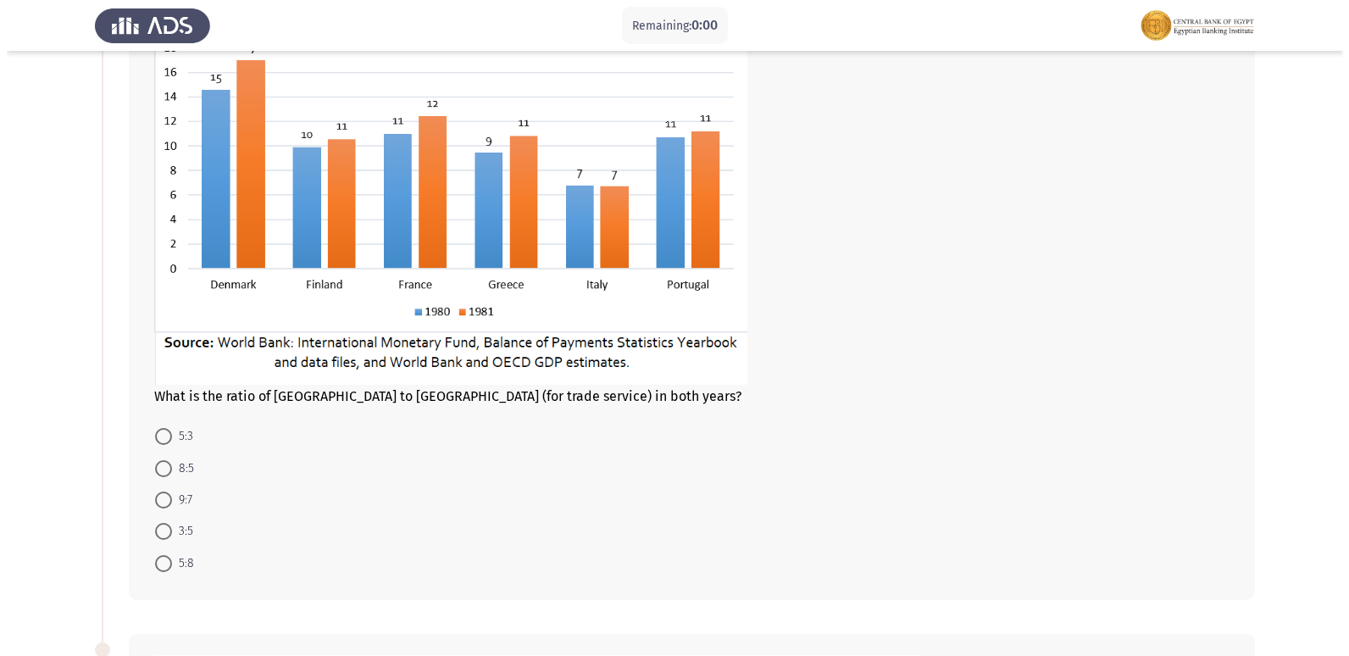
scroll to position [0, 0]
